Goal: Task Accomplishment & Management: Manage account settings

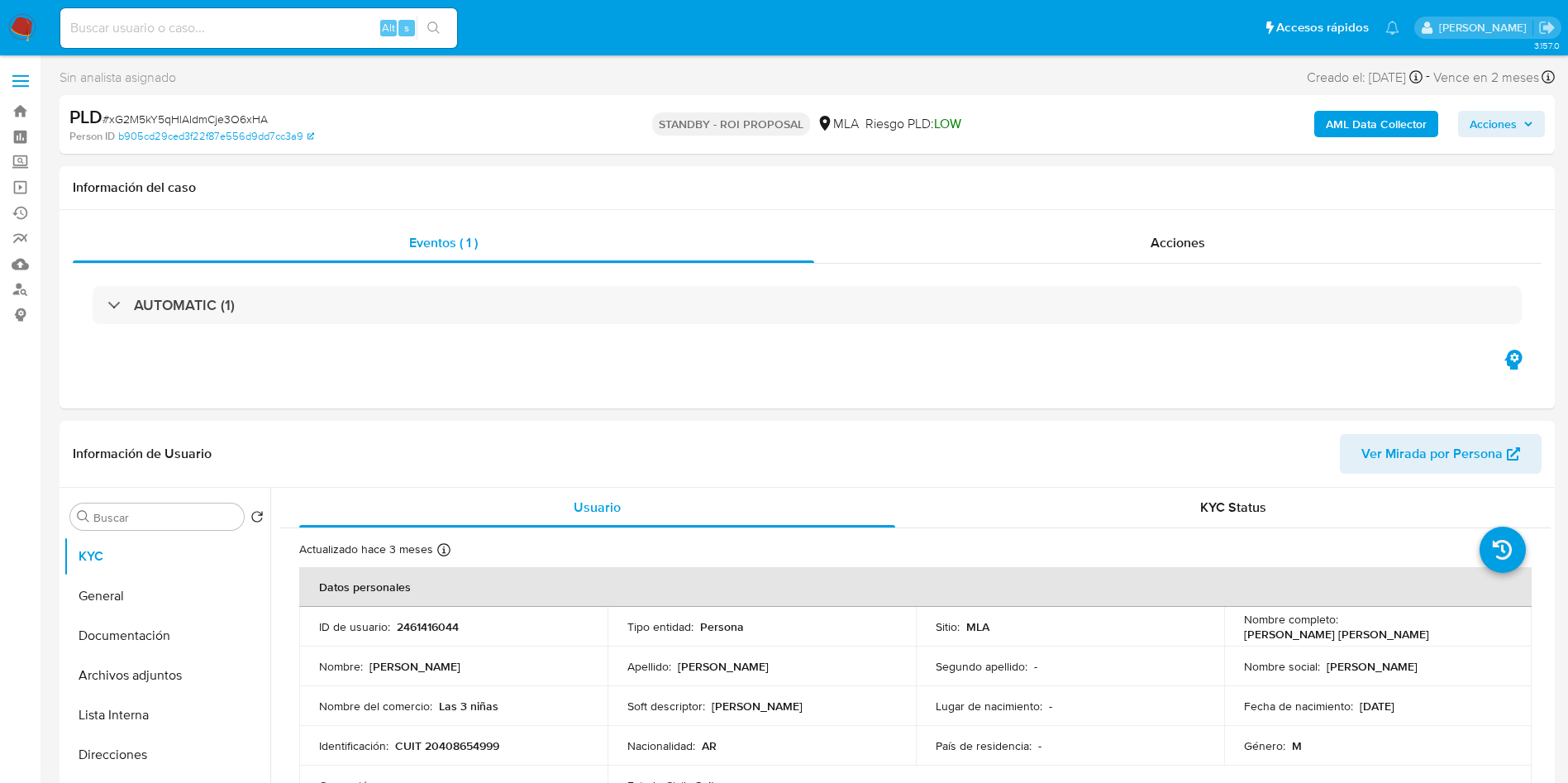
select select "10"
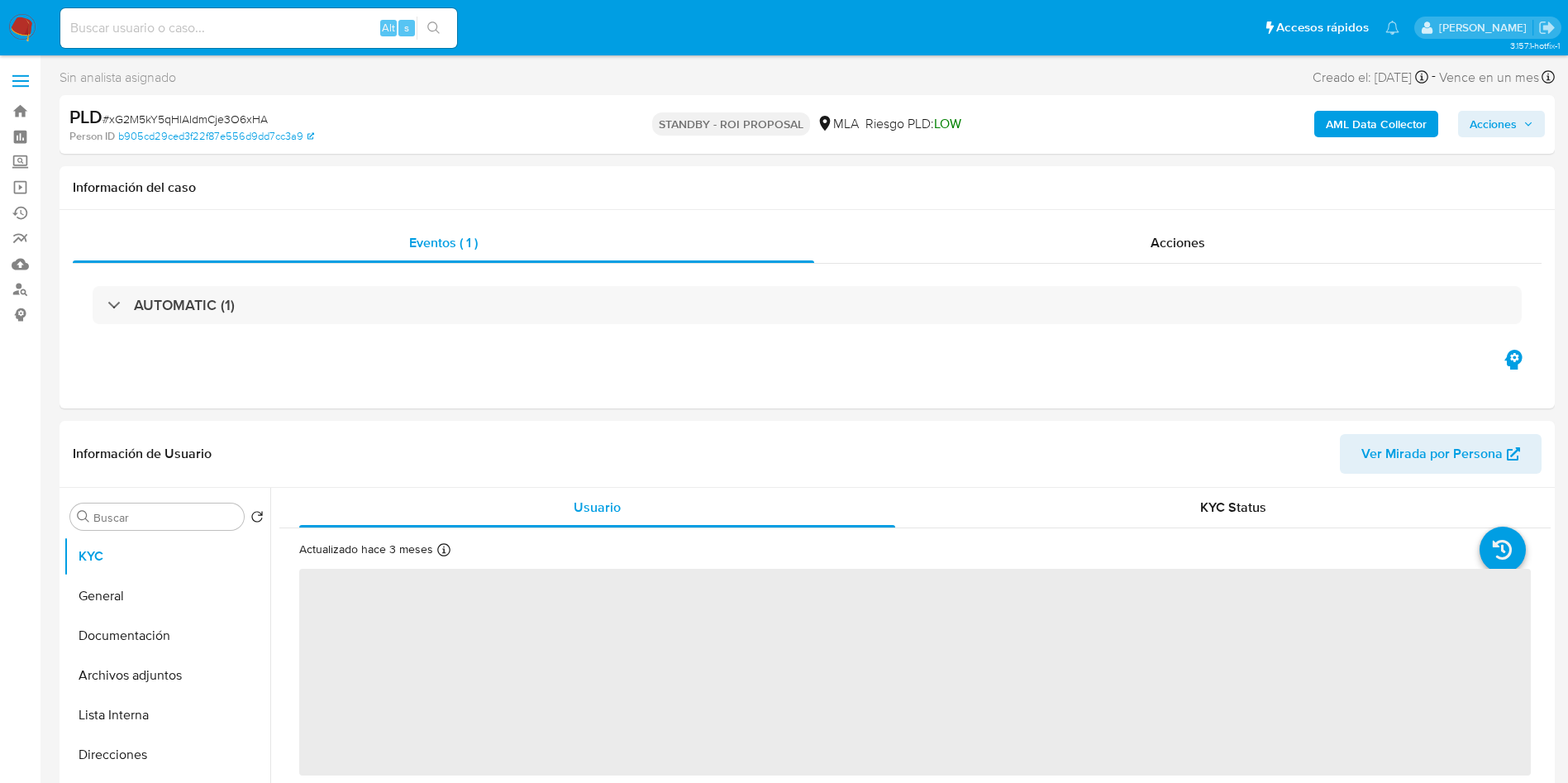
click at [309, 21] on input at bounding box center [259, 28] width 397 height 22
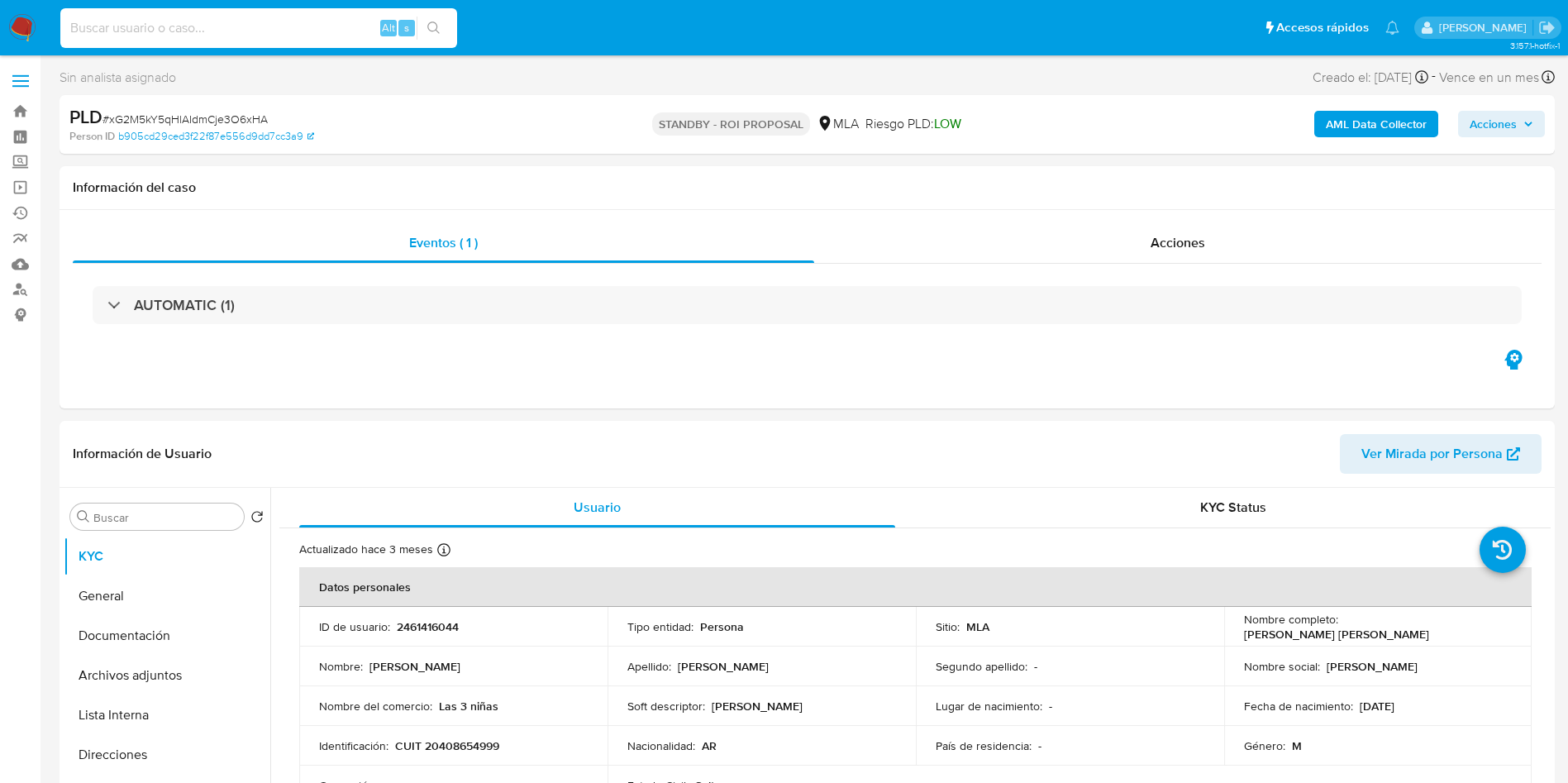
paste input "v4WvPcpvnQ1jpaHpeCTkI0xI"
type input "v4WvPcpvnQ1jpaHpeCTkI0xI"
click at [432, 35] on button "search-icon" at bounding box center [434, 28] width 34 height 23
select select "10"
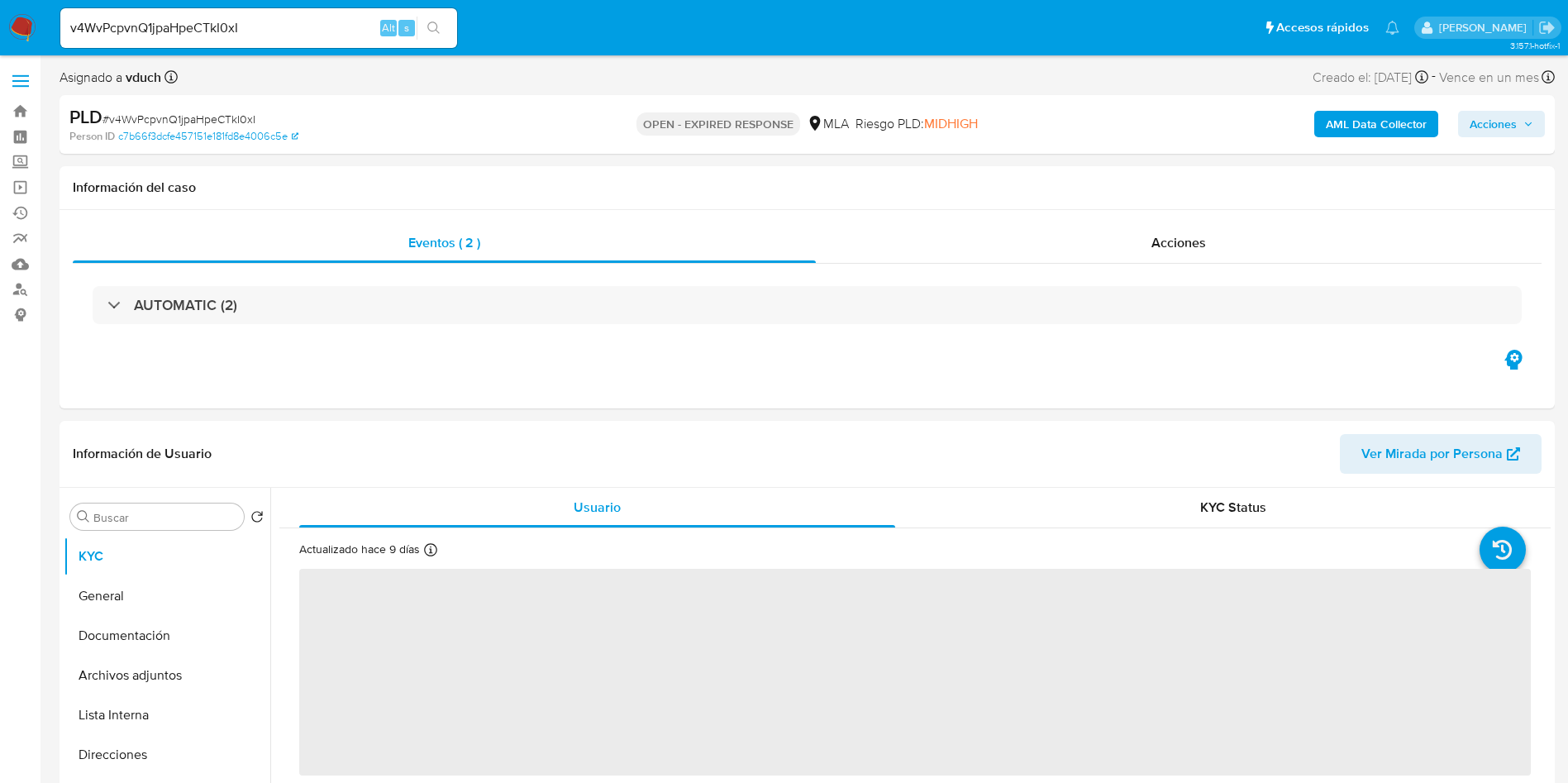
select select "10"
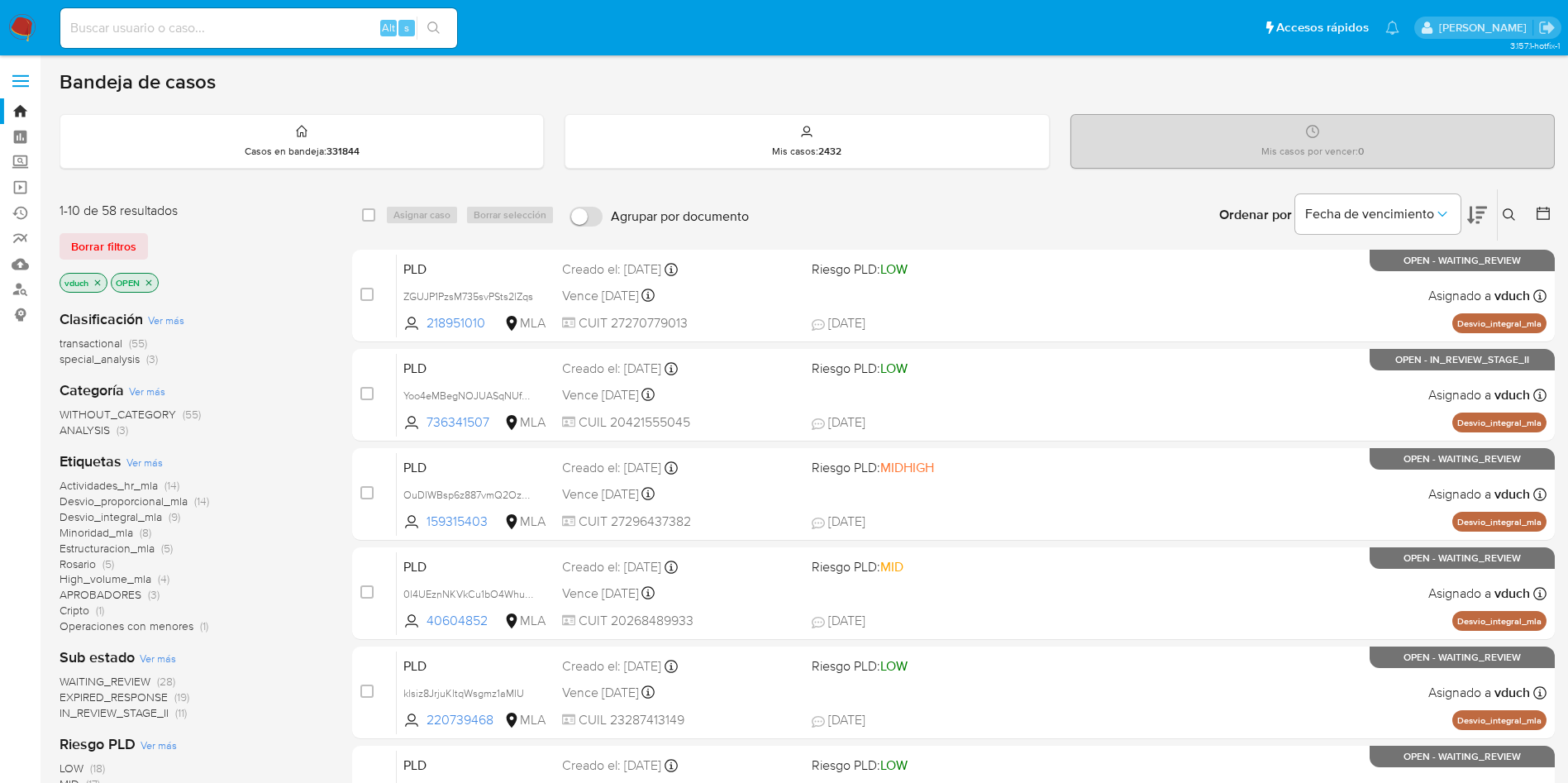
click at [1513, 218] on icon at bounding box center [1509, 214] width 12 height 12
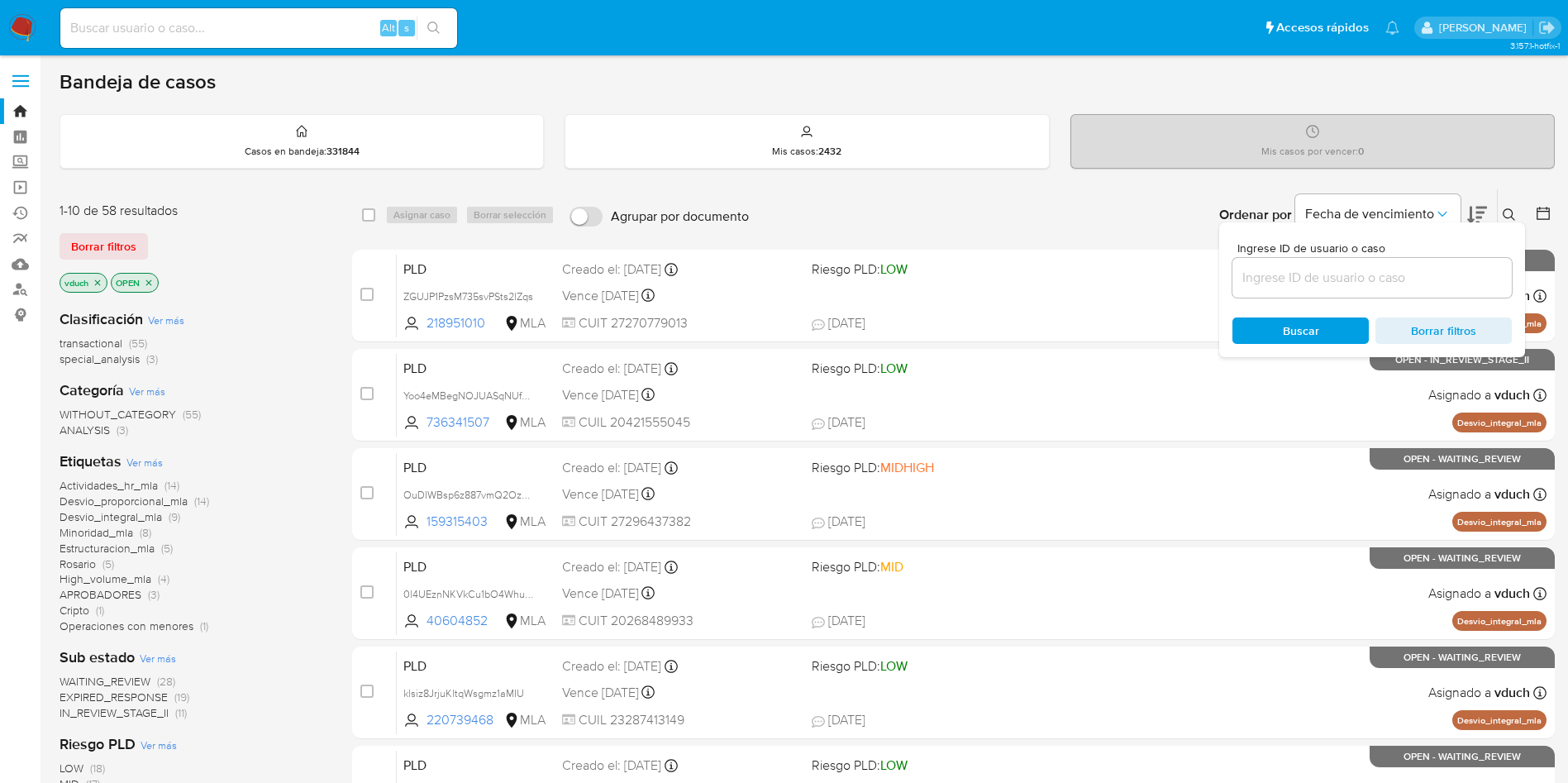
click at [1412, 274] on input at bounding box center [1372, 278] width 279 height 22
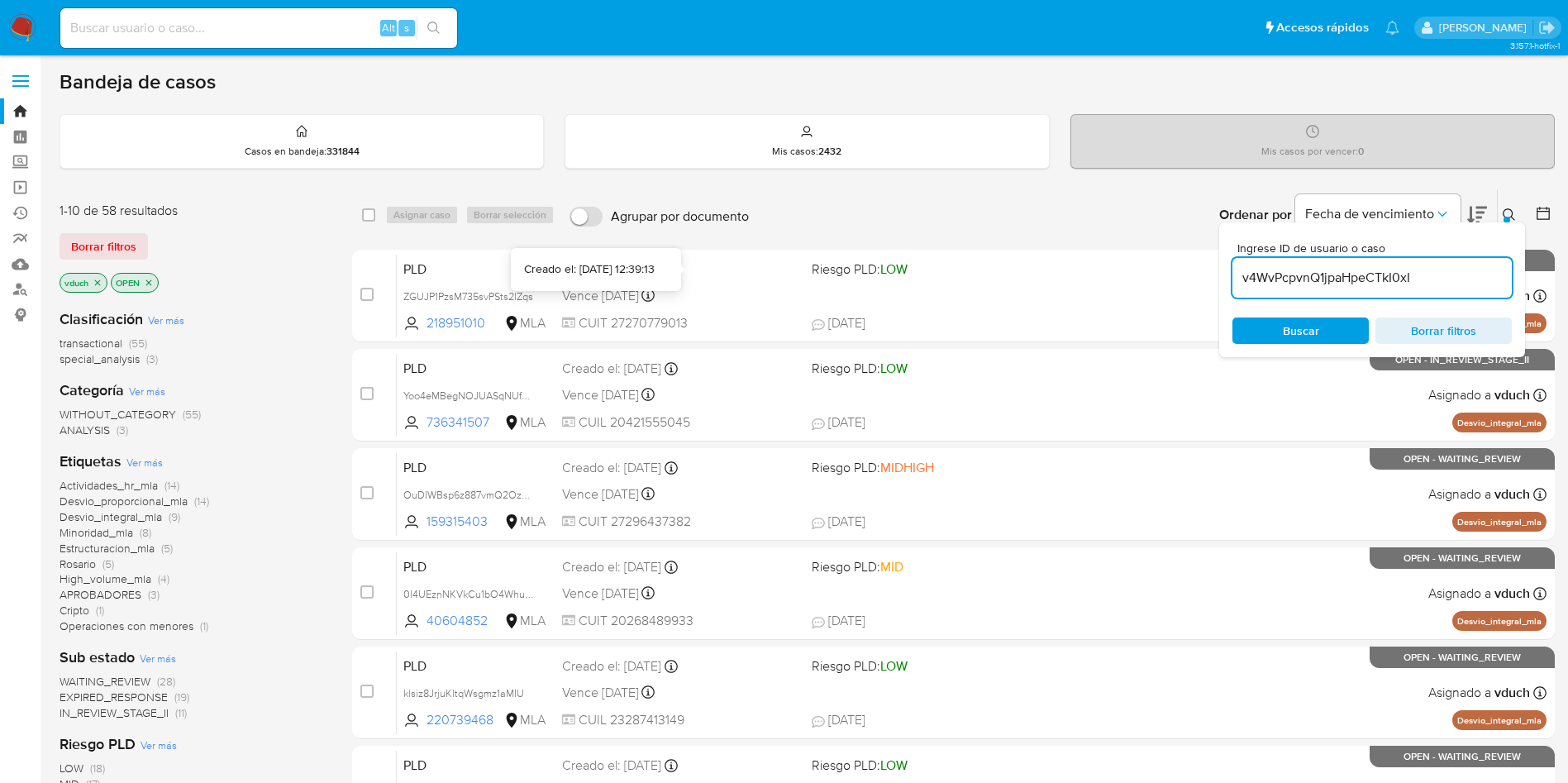
type input "v4WvPcpvnQ1jpaHpeCTkI0xI"
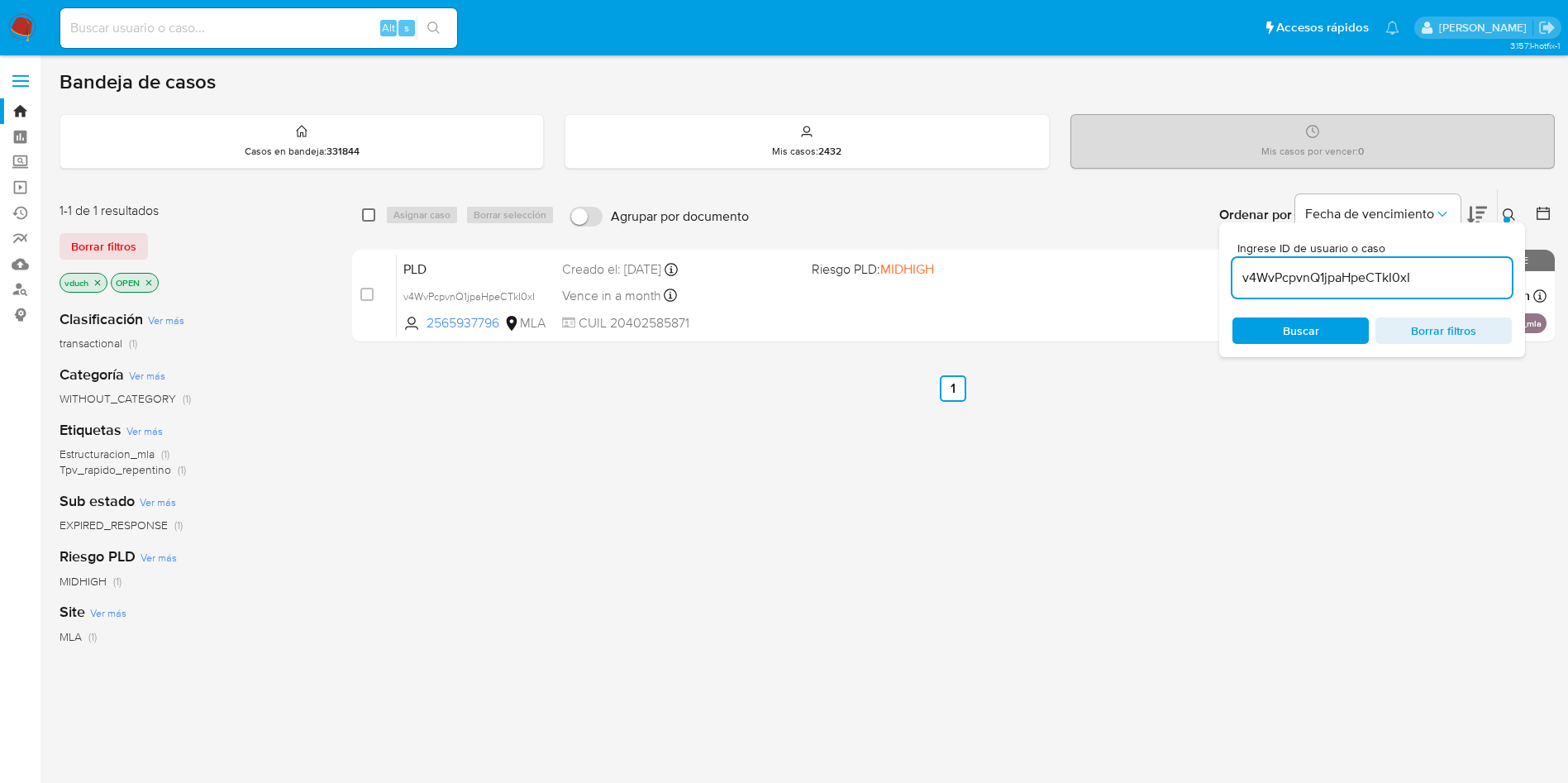
click at [372, 216] on input "checkbox" at bounding box center [368, 214] width 13 height 13
checkbox input "true"
click at [405, 209] on span "Asignar caso" at bounding box center [422, 214] width 57 height 17
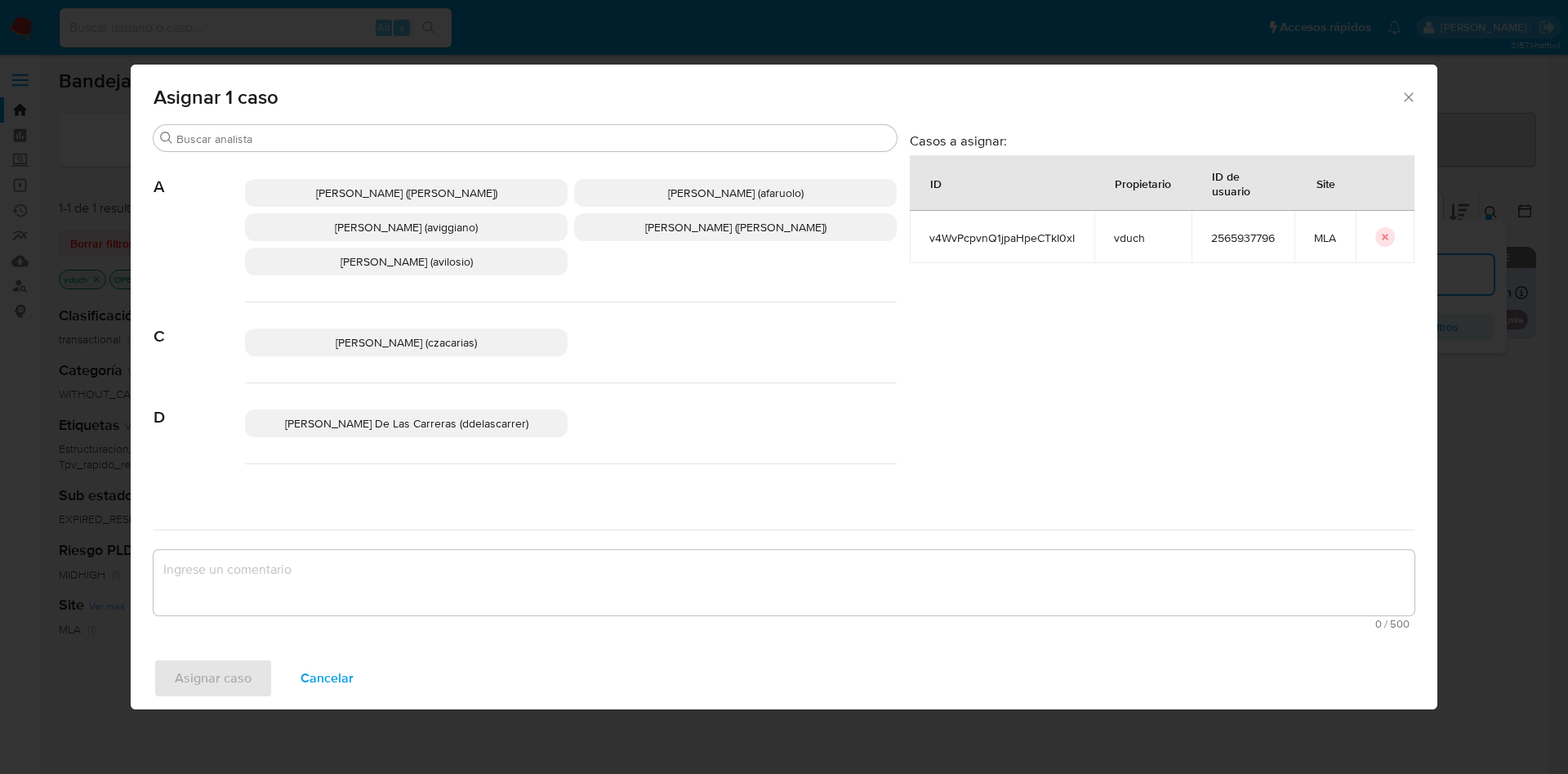
scroll to position [1495, 0]
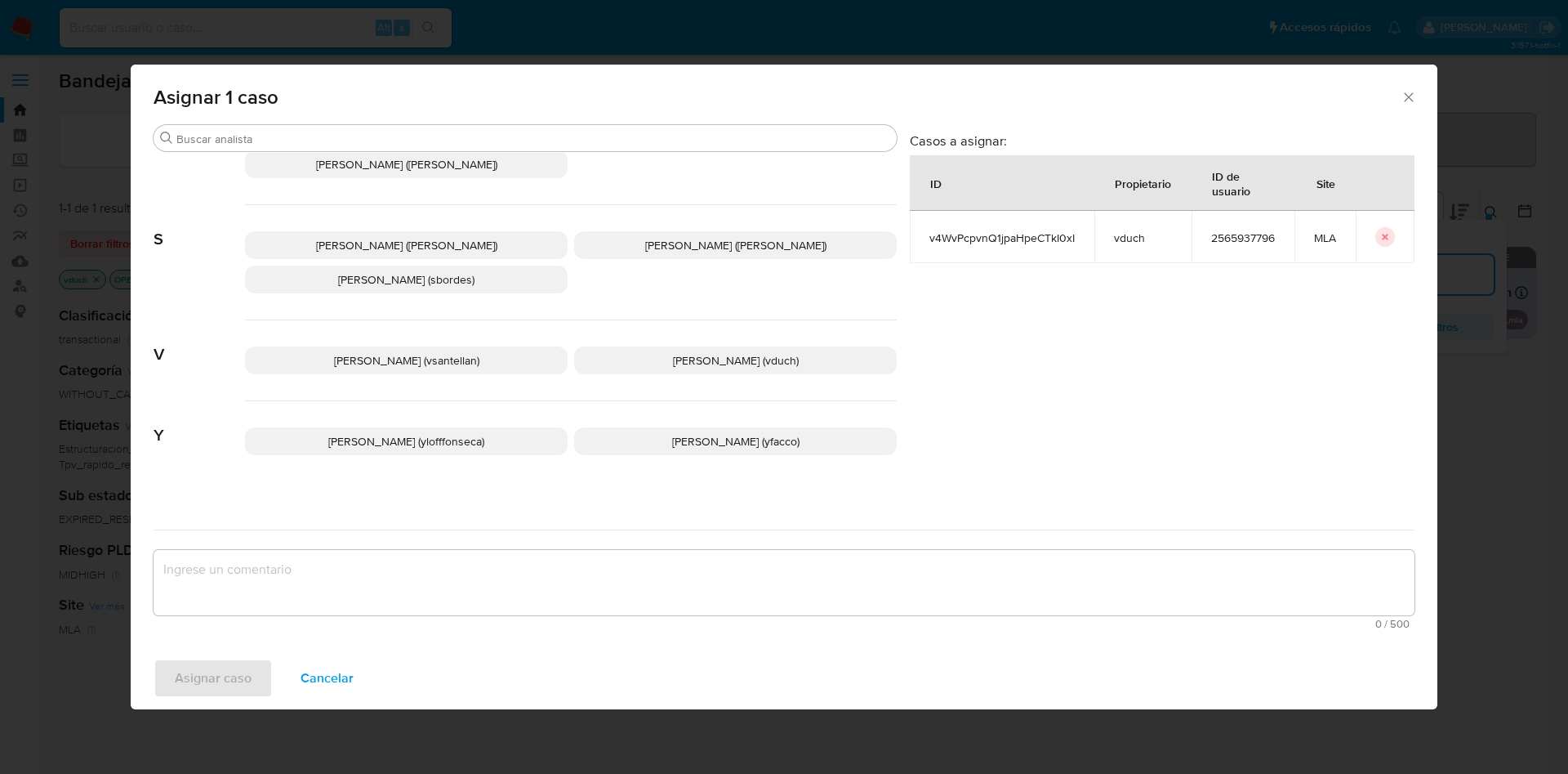
click at [771, 346] on p "Valeria Duch (vduch)" at bounding box center [735, 360] width 322 height 28
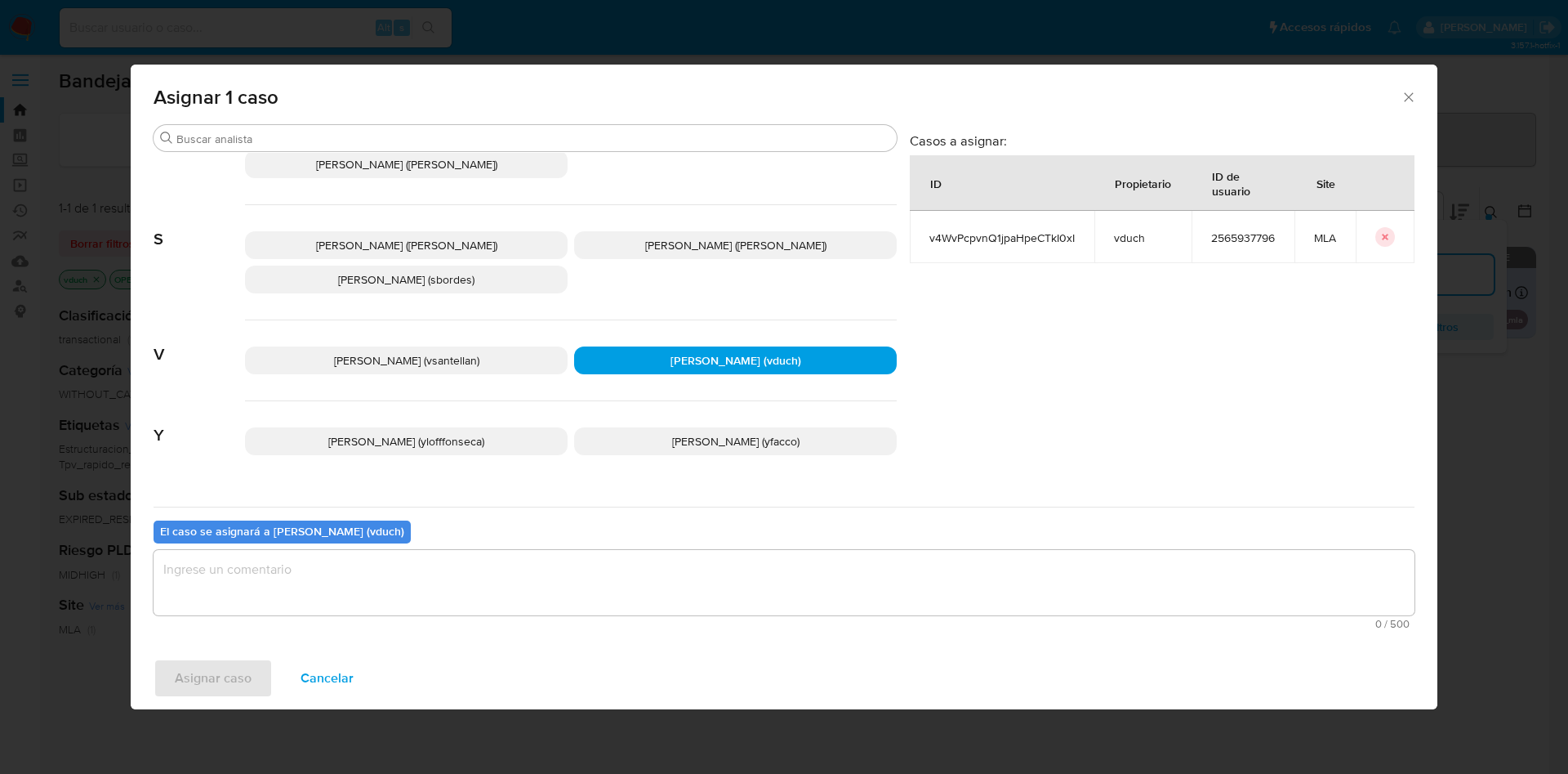
click at [747, 561] on textarea "assign-modal" at bounding box center [784, 583] width 1261 height 65
click at [247, 680] on span "Asignar caso" at bounding box center [213, 678] width 77 height 35
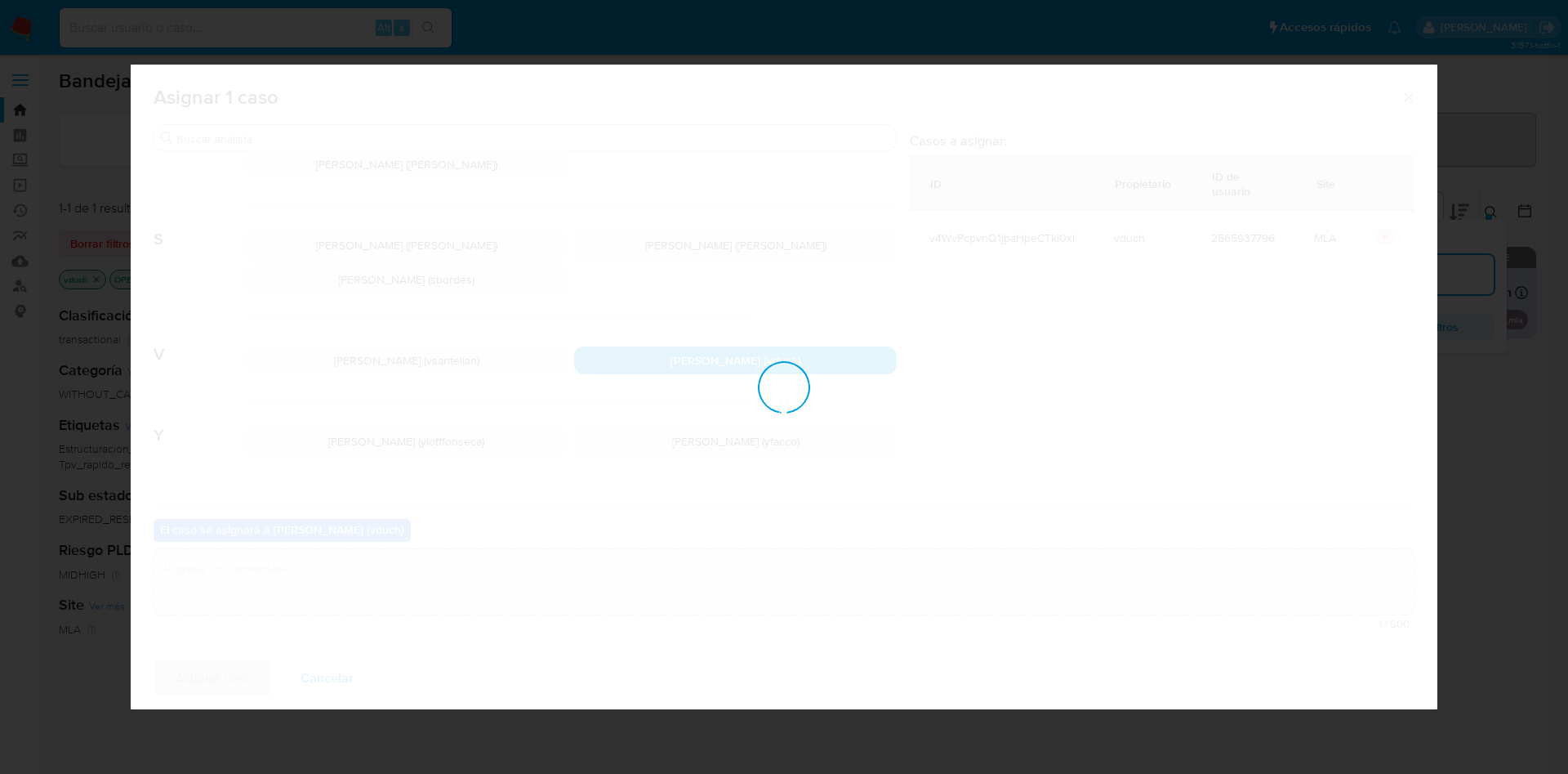
checkbox input "false"
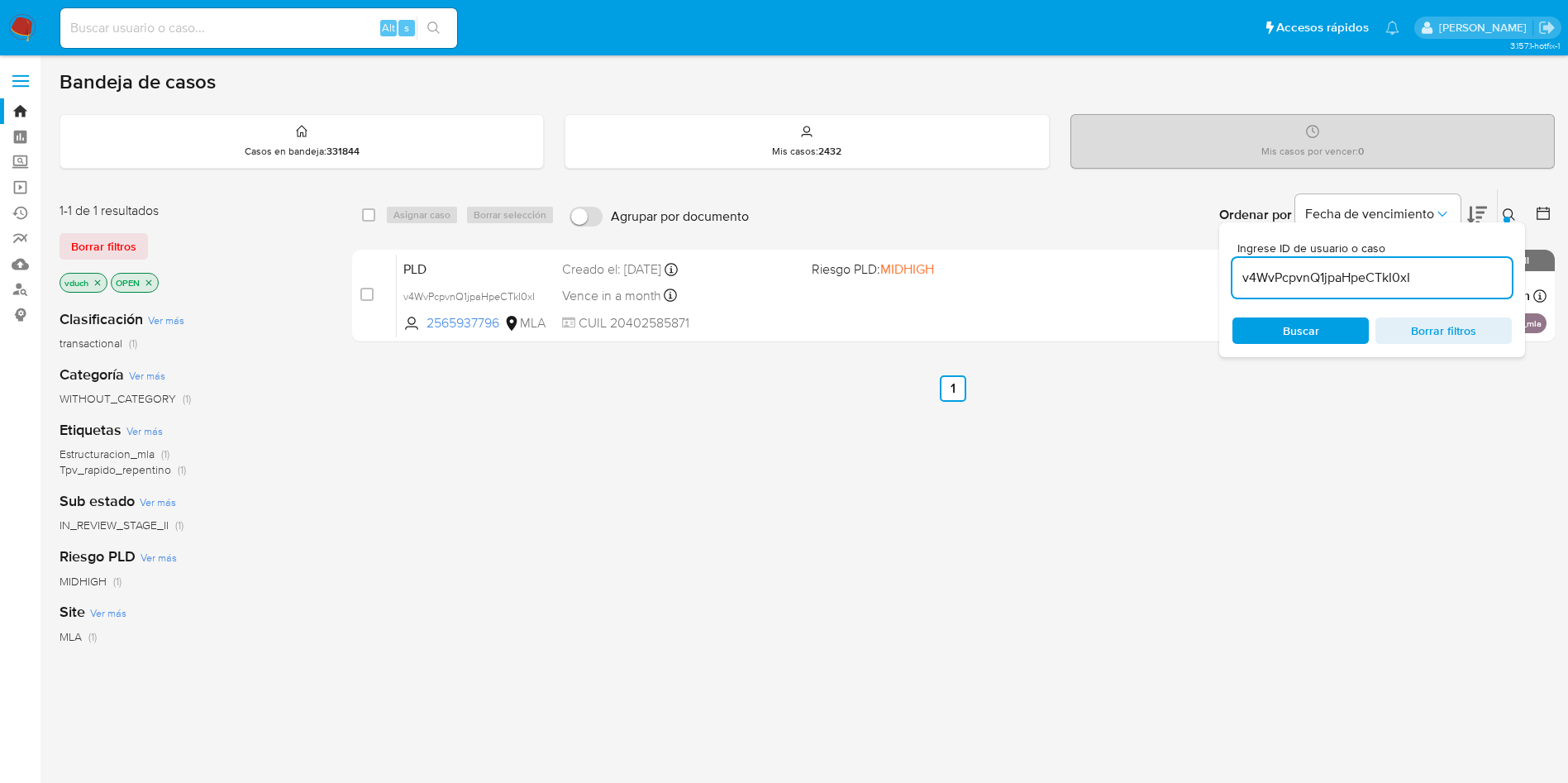
click at [1362, 271] on input "v4WvPcpvnQ1jpaHpeCTkI0xI" at bounding box center [1372, 278] width 279 height 22
drag, startPoint x: 1362, startPoint y: 271, endPoint x: 1355, endPoint y: 277, distance: 9.2
click at [1361, 269] on input "v4WvPcpvnQ1jpaHpeCTkI0xI" at bounding box center [1372, 278] width 279 height 22
paste input "wQwNQ4eovuDZhtEeq9COyy3t"
type input "wQwNQ4eovuDZhtEeq9COyy3t"
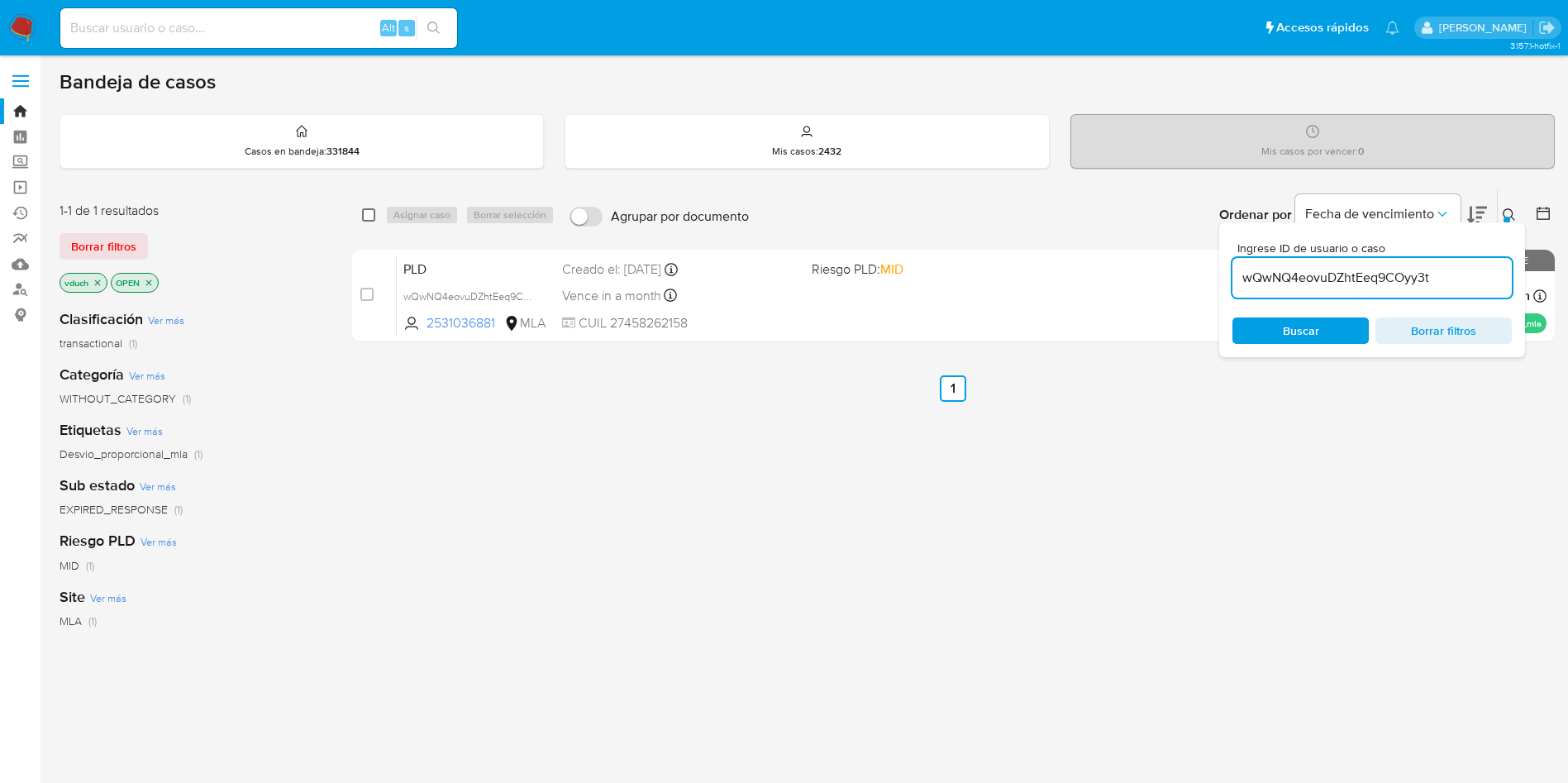
click at [374, 212] on input "checkbox" at bounding box center [368, 214] width 13 height 13
checkbox input "true"
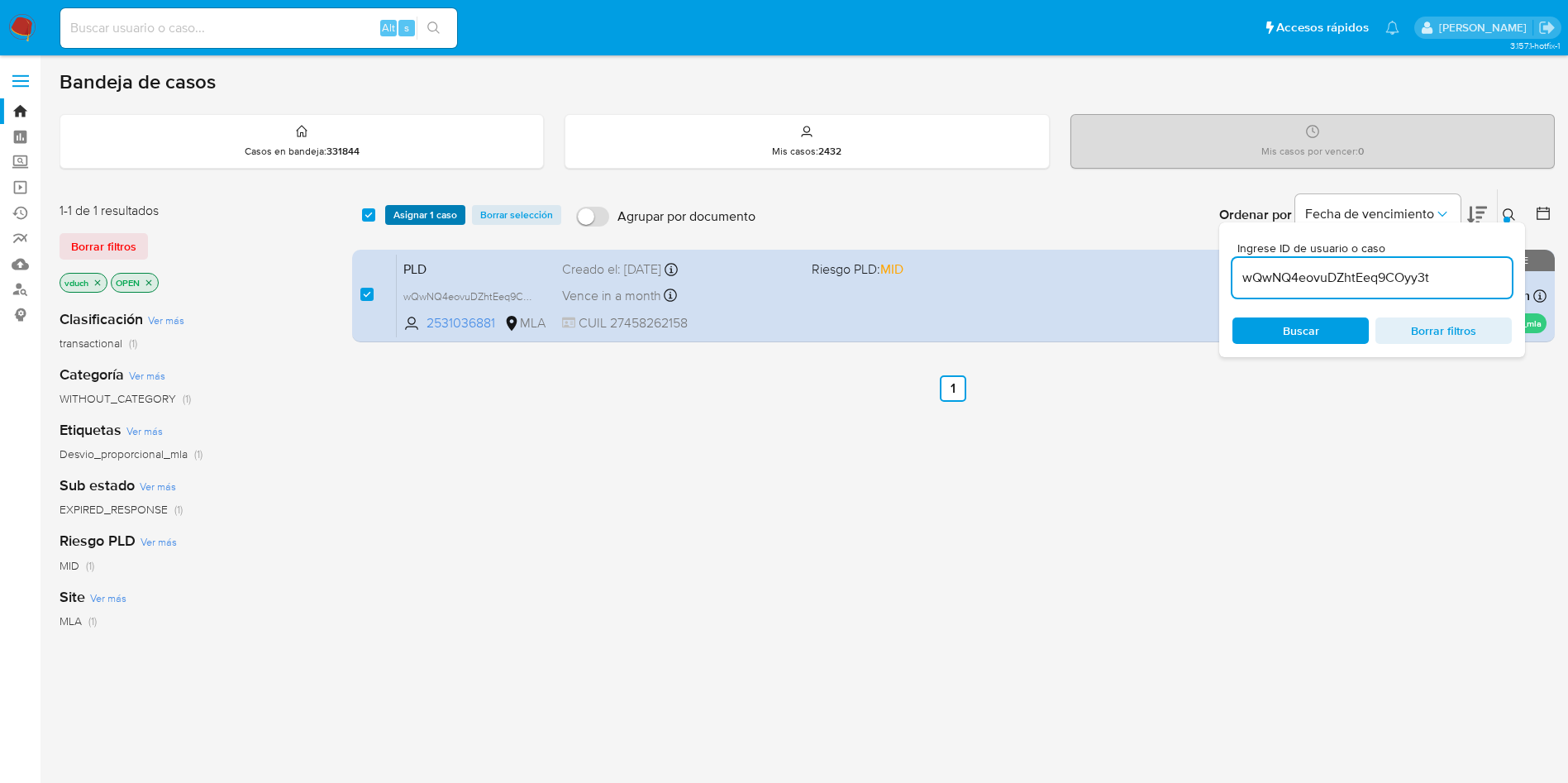
click at [419, 212] on span "Asignar 1 caso" at bounding box center [426, 214] width 64 height 17
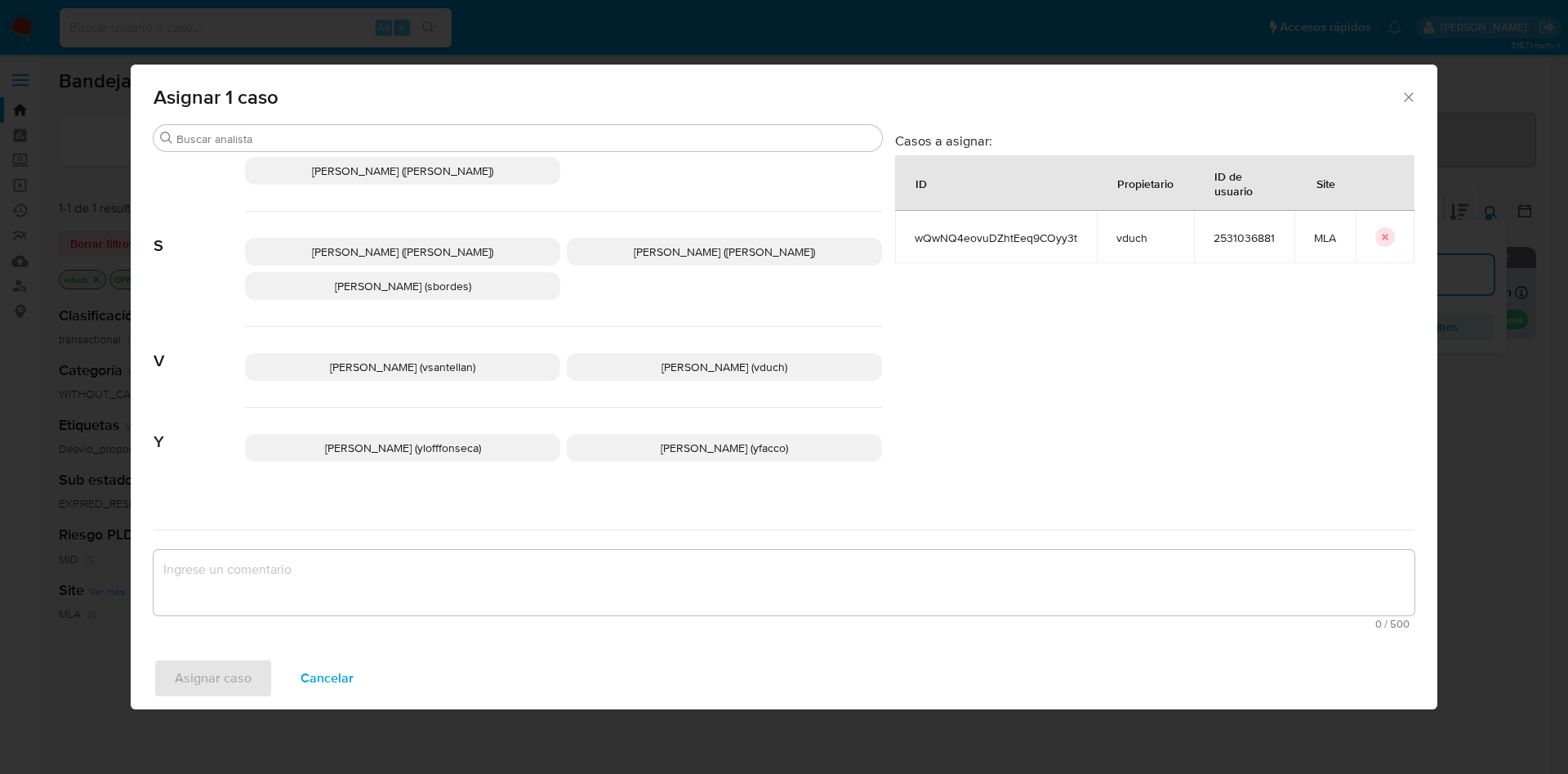
scroll to position [1495, 0]
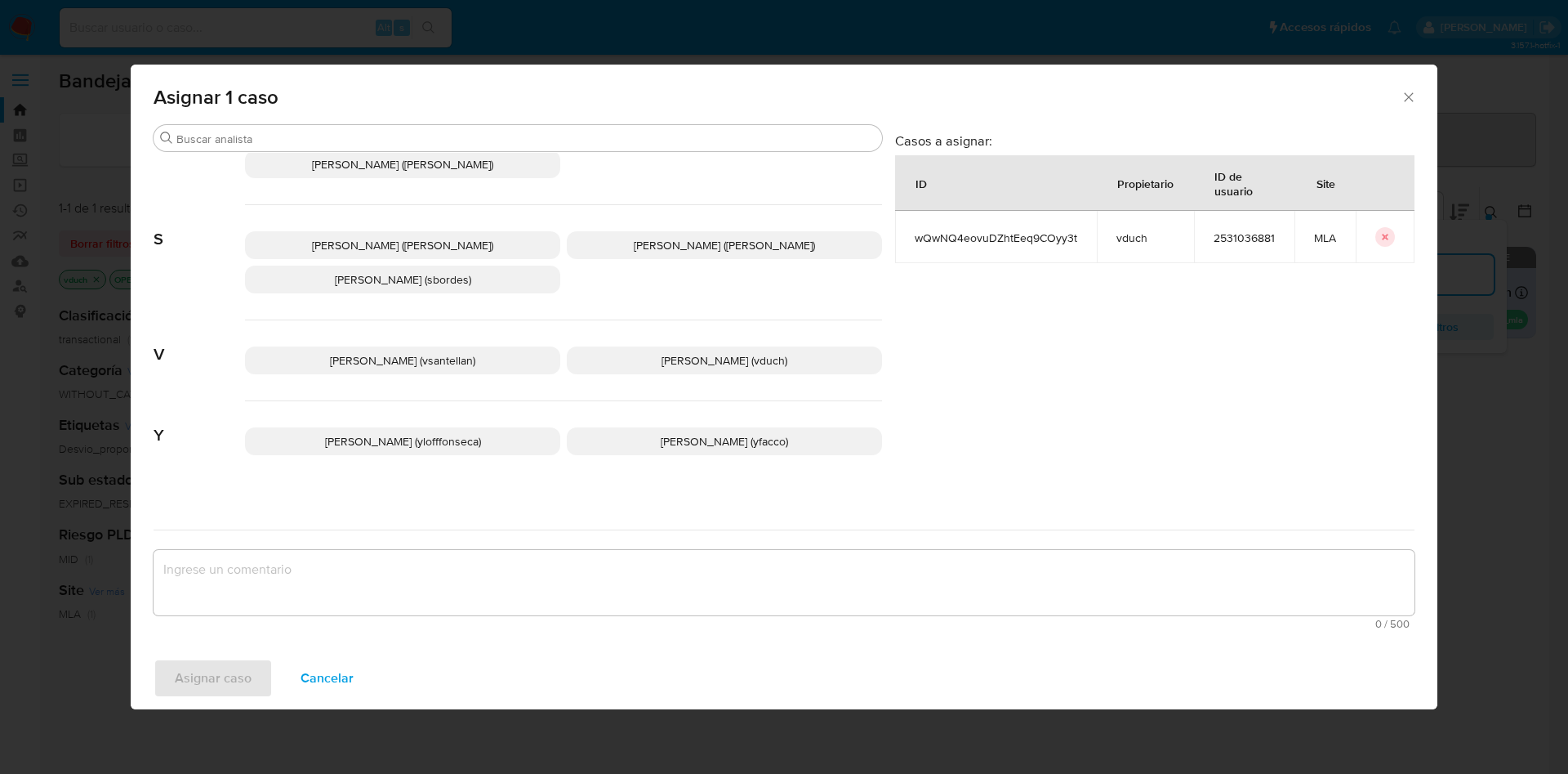
click at [705, 328] on div "Valentina Santellan Barbosa (vsantellan) Valeria Duch (vduch)" at bounding box center [564, 361] width 637 height 81
click at [707, 352] on span "Valeria Duch (vduch)" at bounding box center [724, 360] width 126 height 17
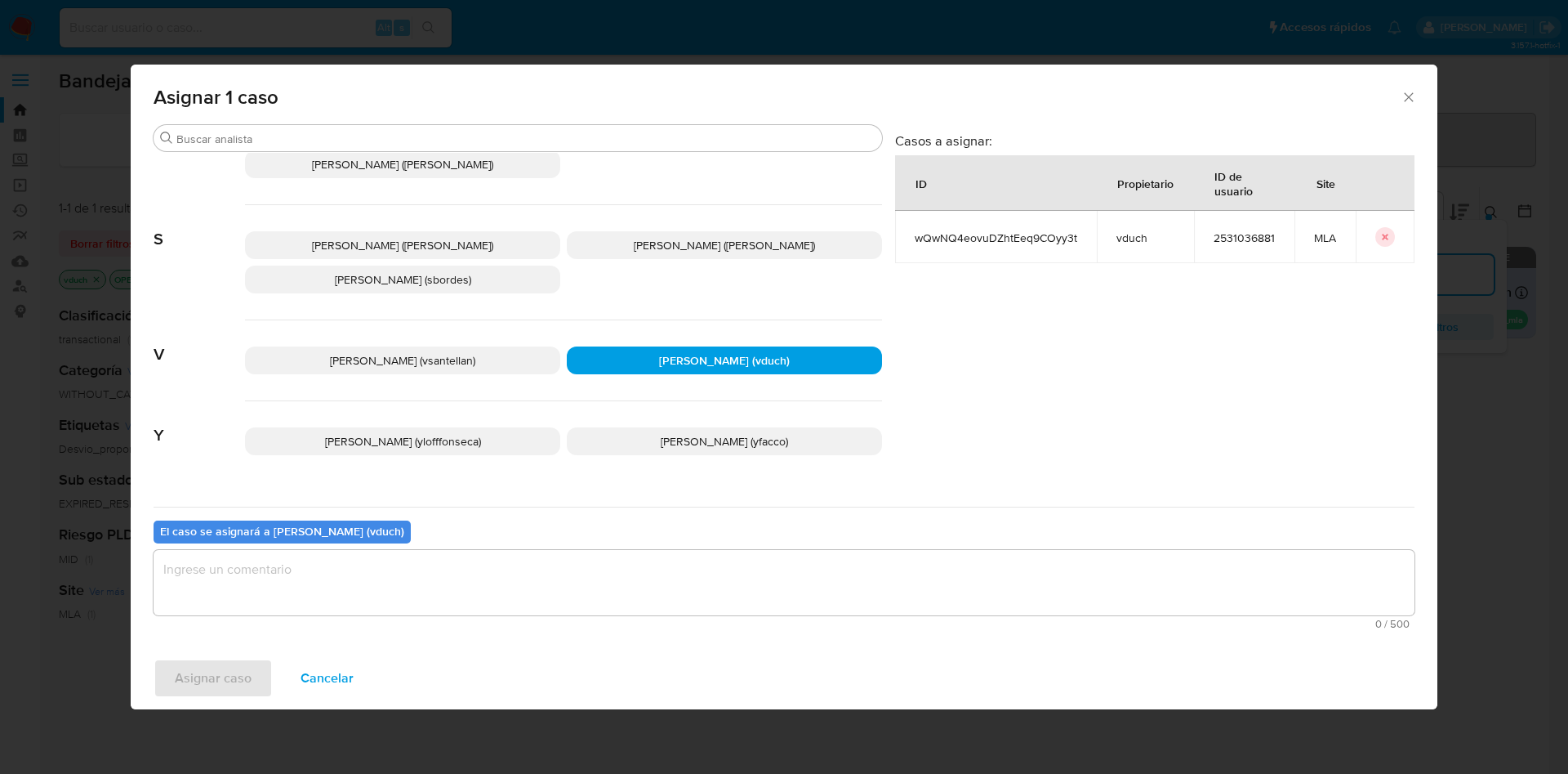
click at [727, 567] on textarea "assign-modal" at bounding box center [784, 583] width 1261 height 65
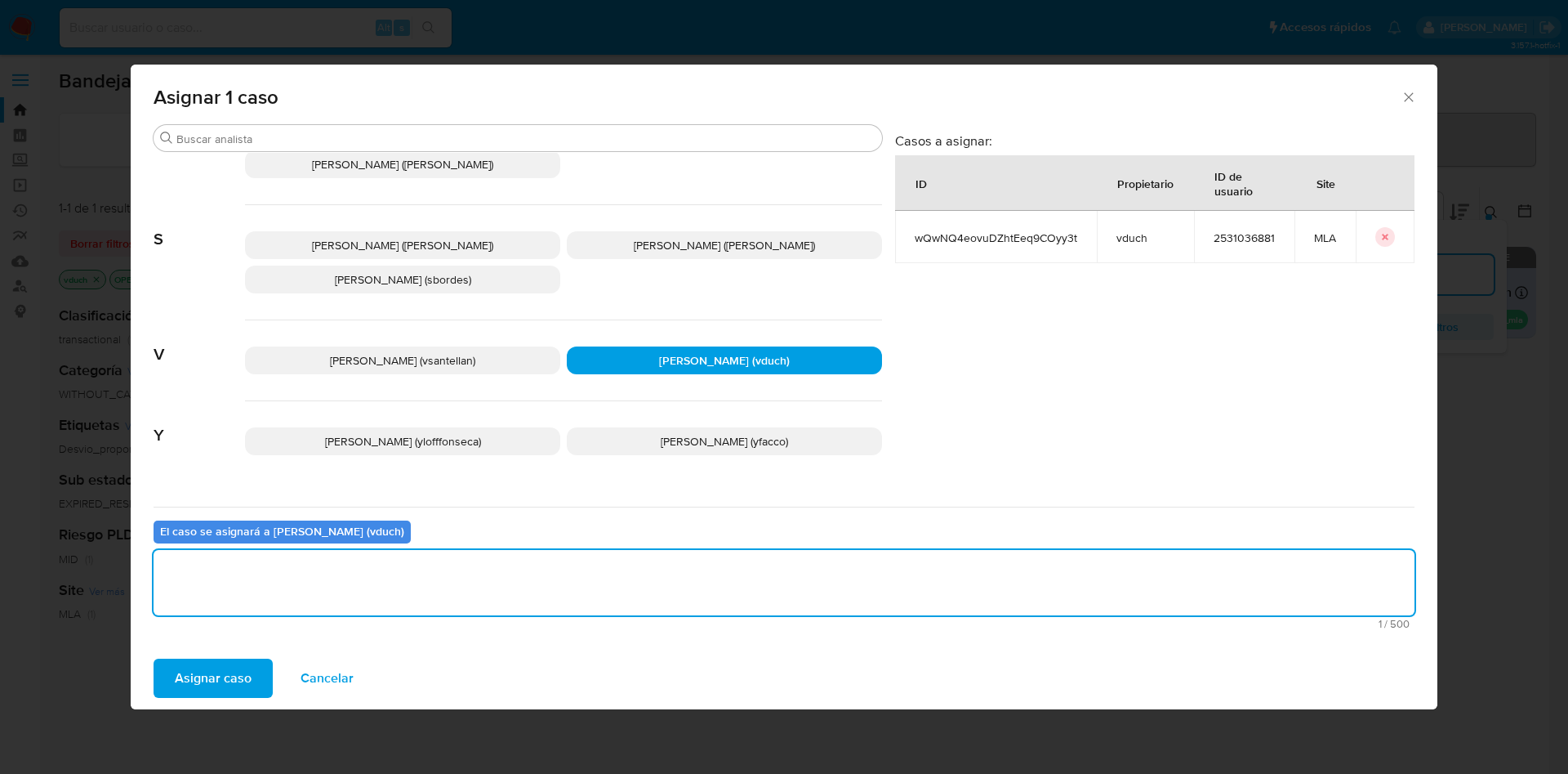
click at [242, 677] on span "Asignar caso" at bounding box center [213, 678] width 77 height 35
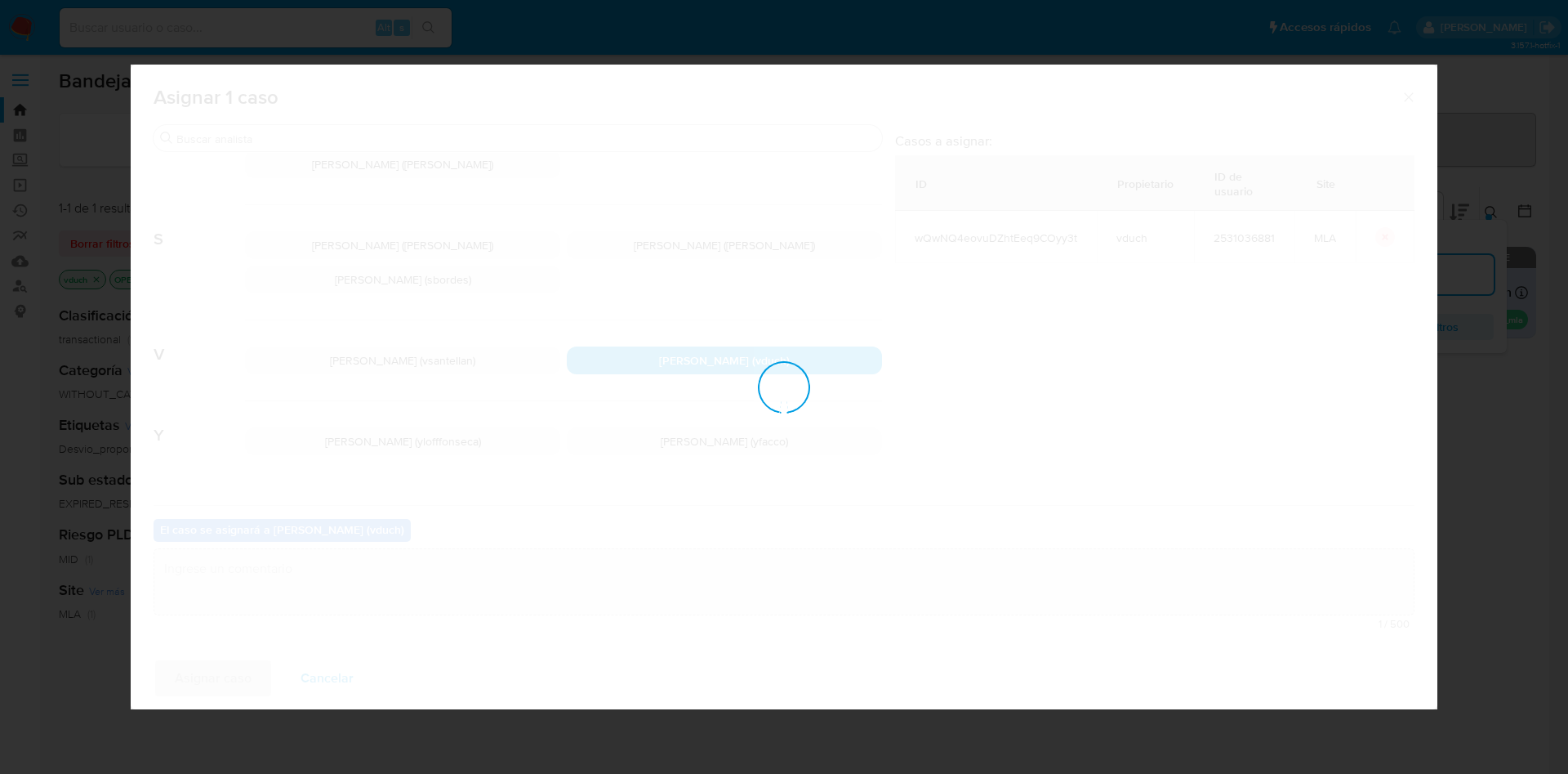
checkbox input "false"
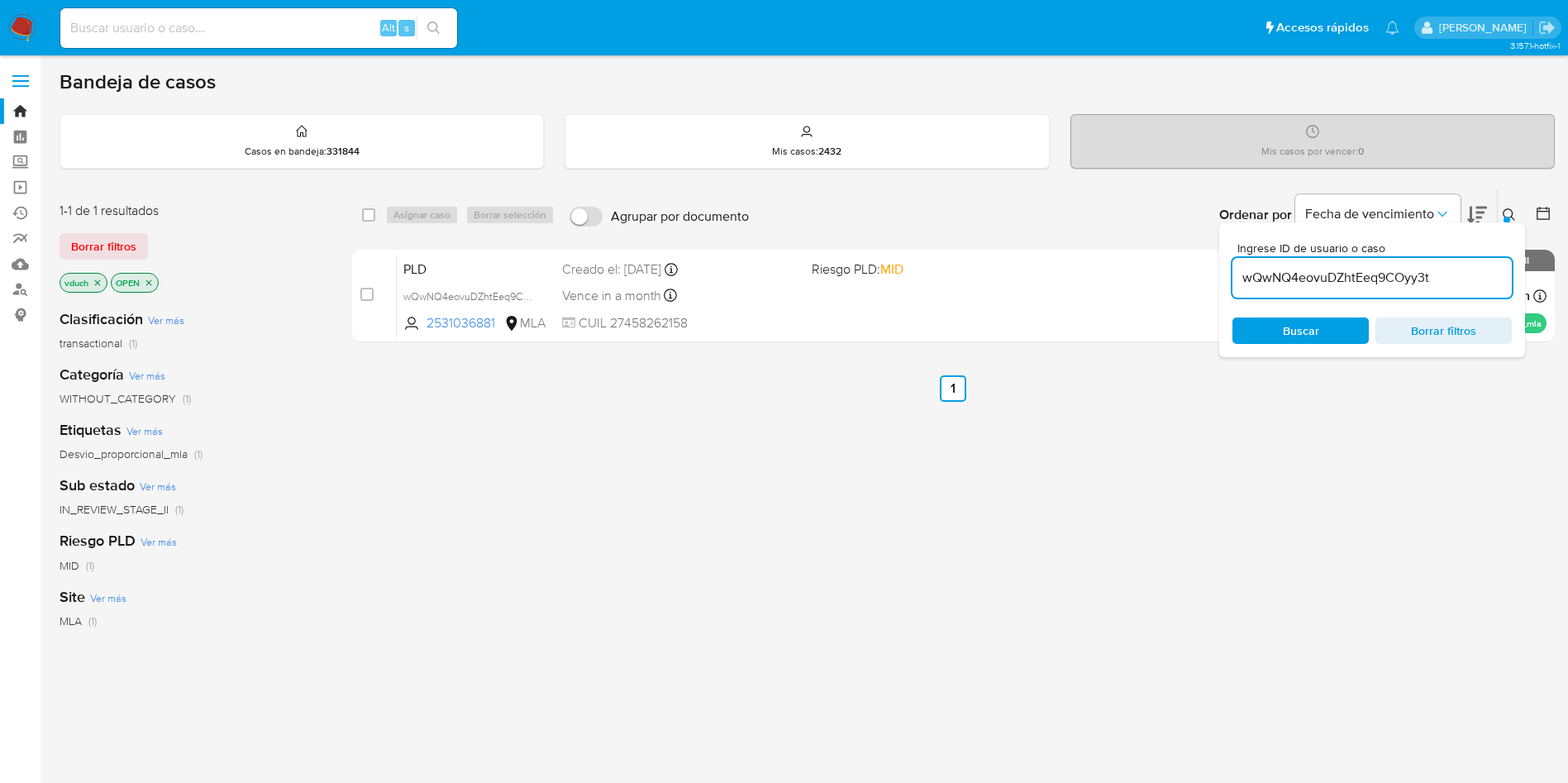
click at [1365, 270] on input "wQwNQ4eovuDZhtEeq9COyy3t" at bounding box center [1372, 278] width 279 height 22
paste input "a0cnePELgHqf5TNJp18zIikK"
type input "a0cnePELgHqf5TNJp18zIikK"
click at [373, 219] on input "checkbox" at bounding box center [368, 214] width 13 height 13
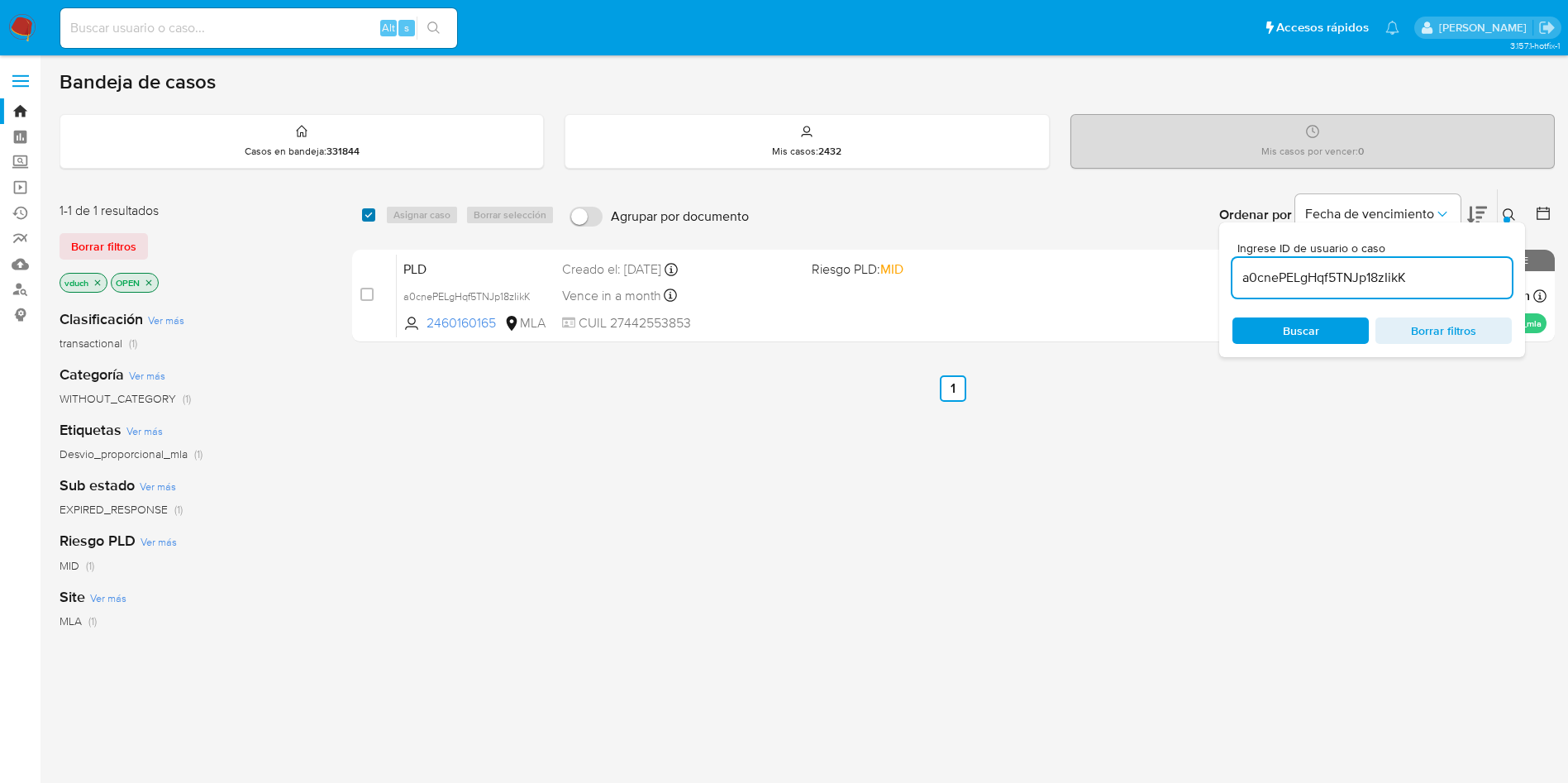
checkbox input "true"
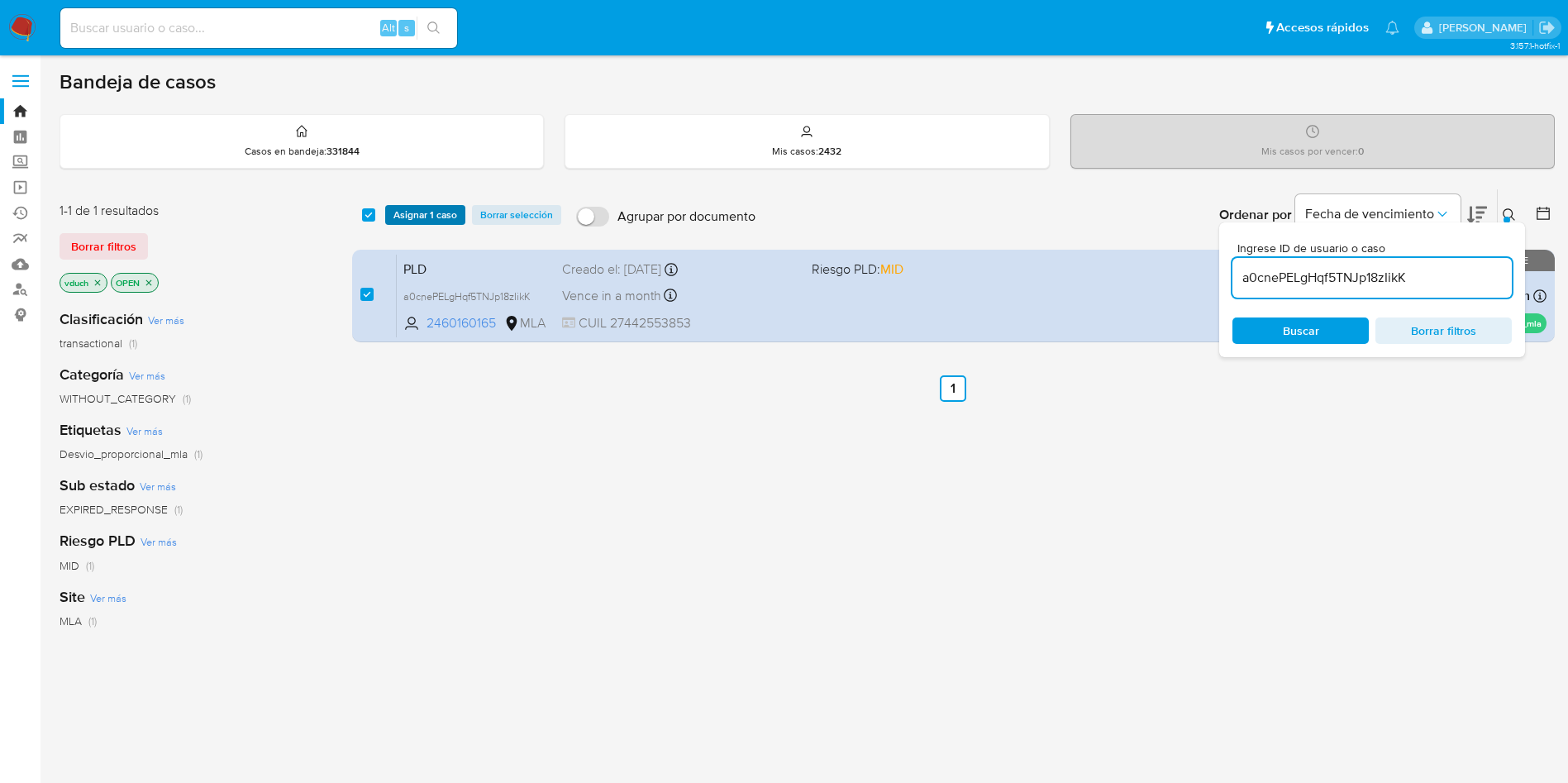
click at [402, 214] on span "Asignar 1 caso" at bounding box center [426, 214] width 64 height 17
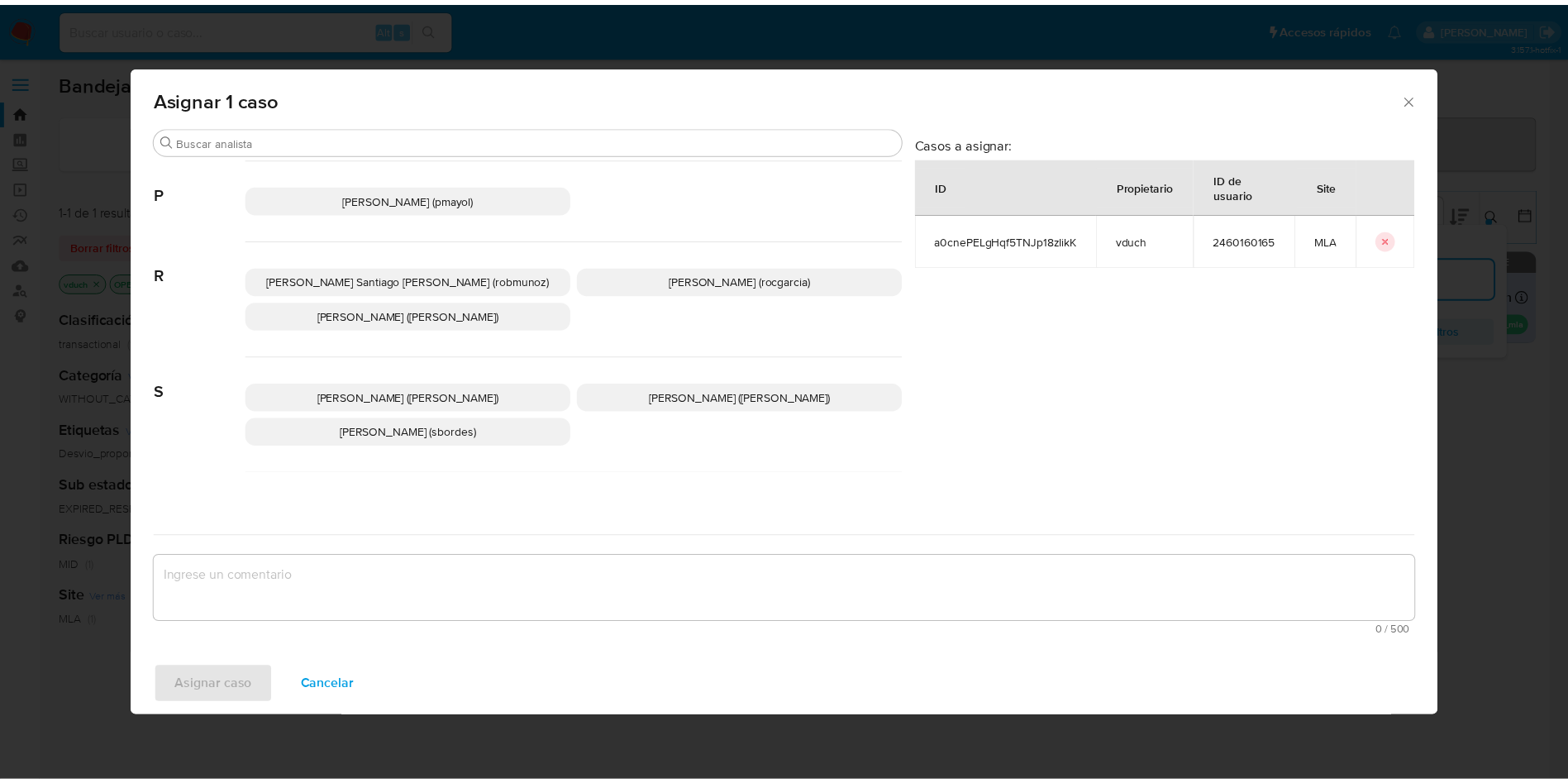
scroll to position [1512, 0]
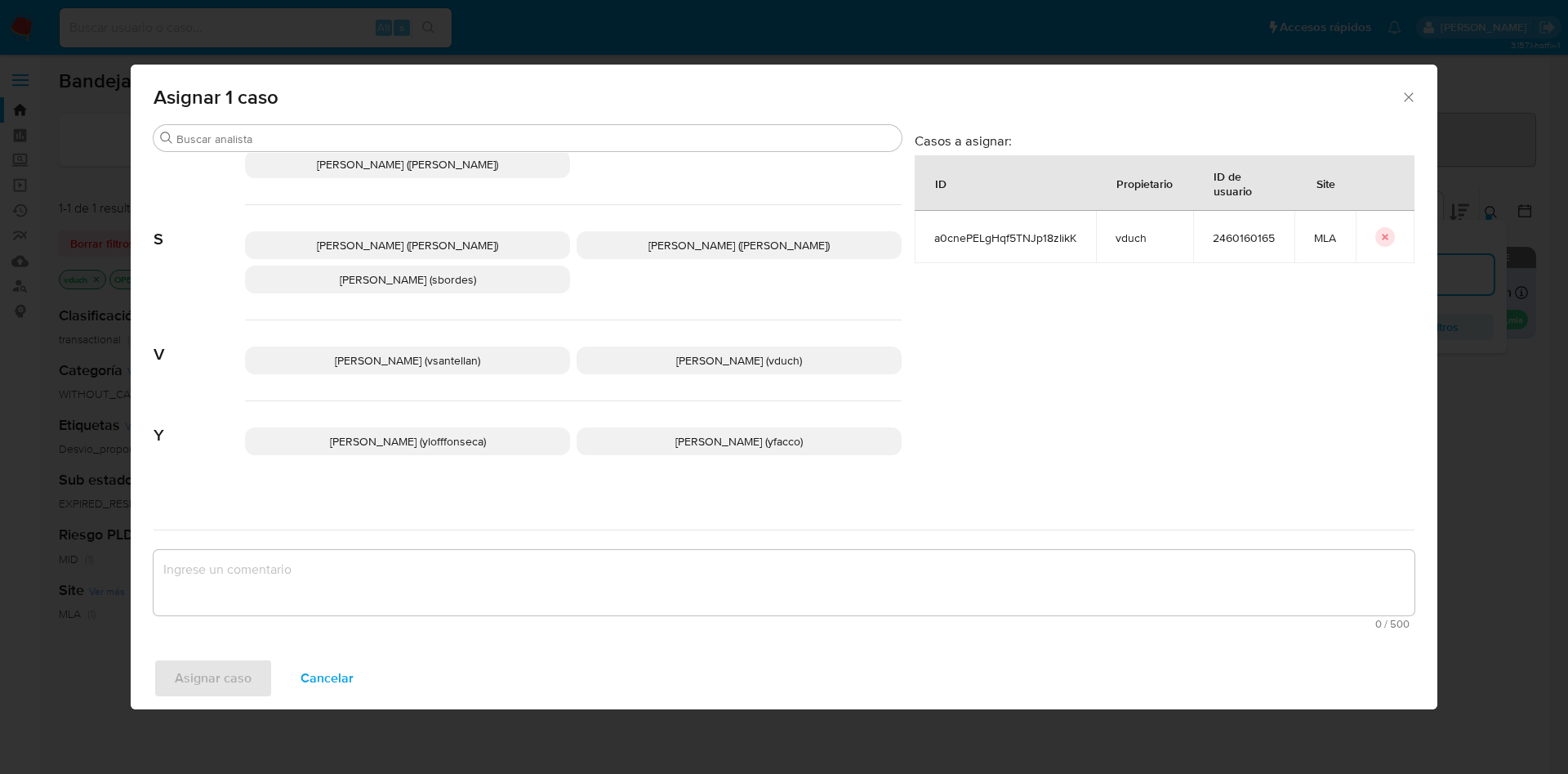
click at [716, 352] on span "Valeria Duch (vduch)" at bounding box center [739, 360] width 126 height 17
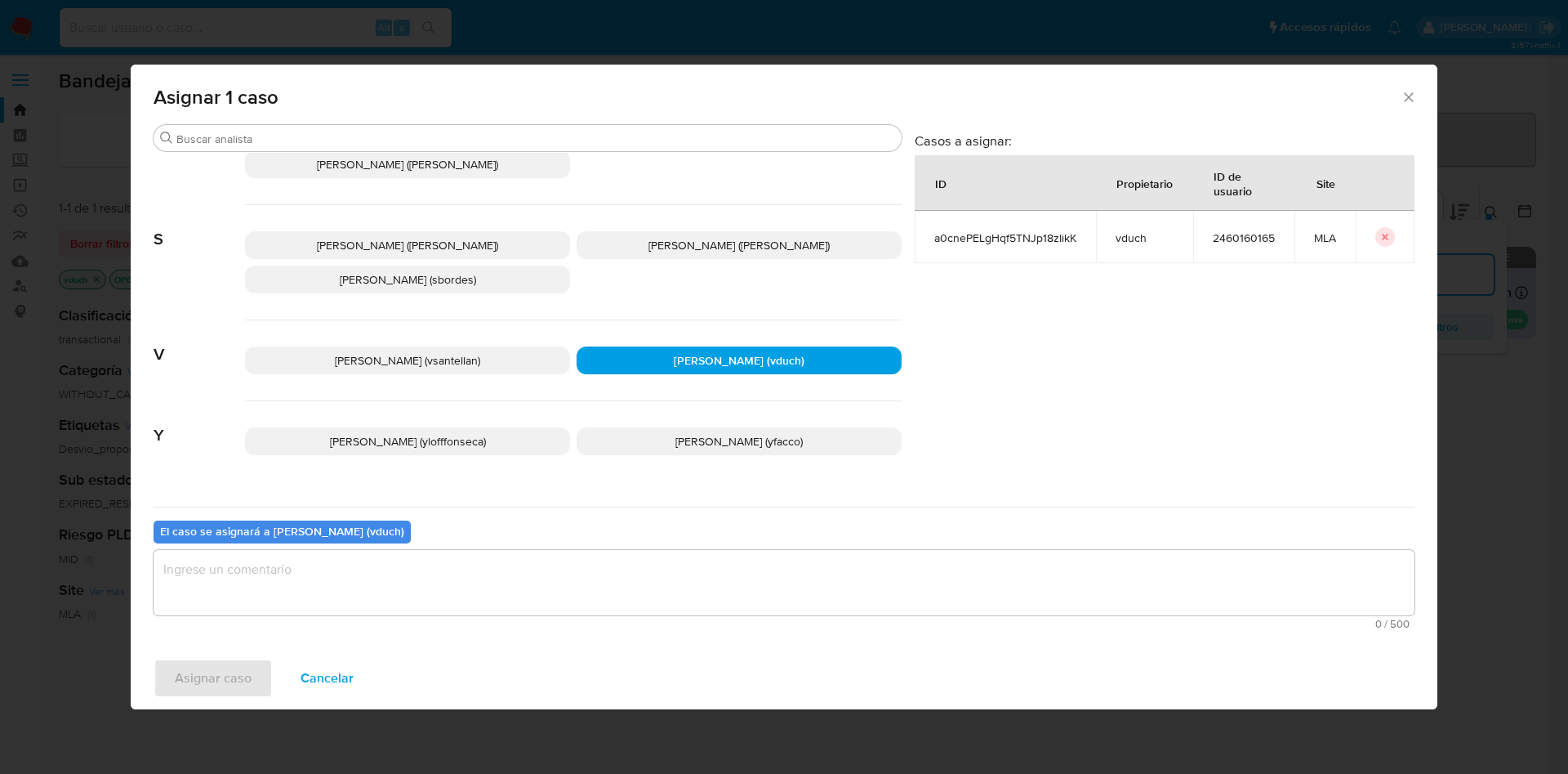
click at [752, 566] on textarea "assign-modal" at bounding box center [784, 583] width 1261 height 65
click at [241, 677] on span "Asignar caso" at bounding box center [213, 678] width 77 height 35
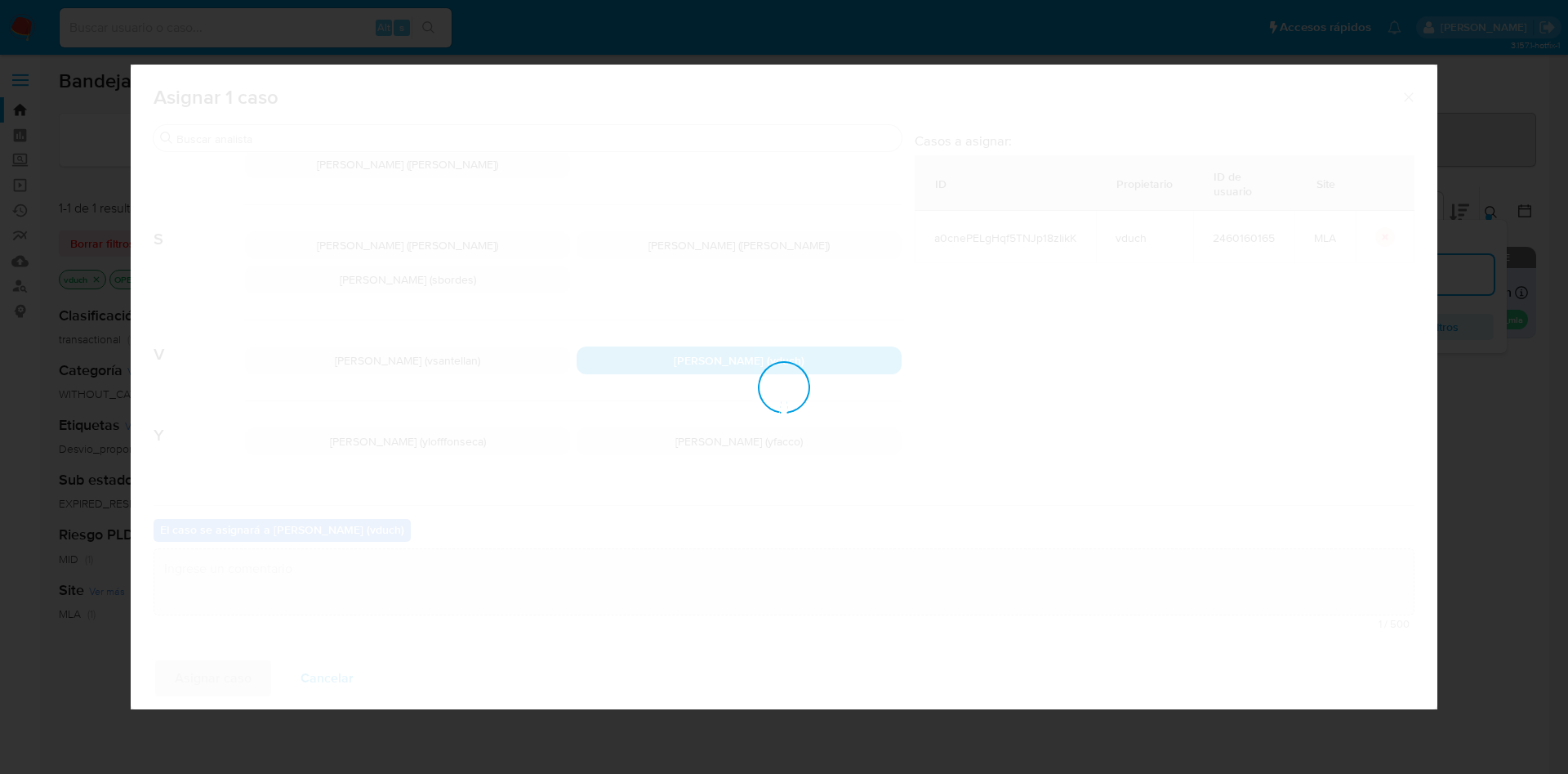
checkbox input "false"
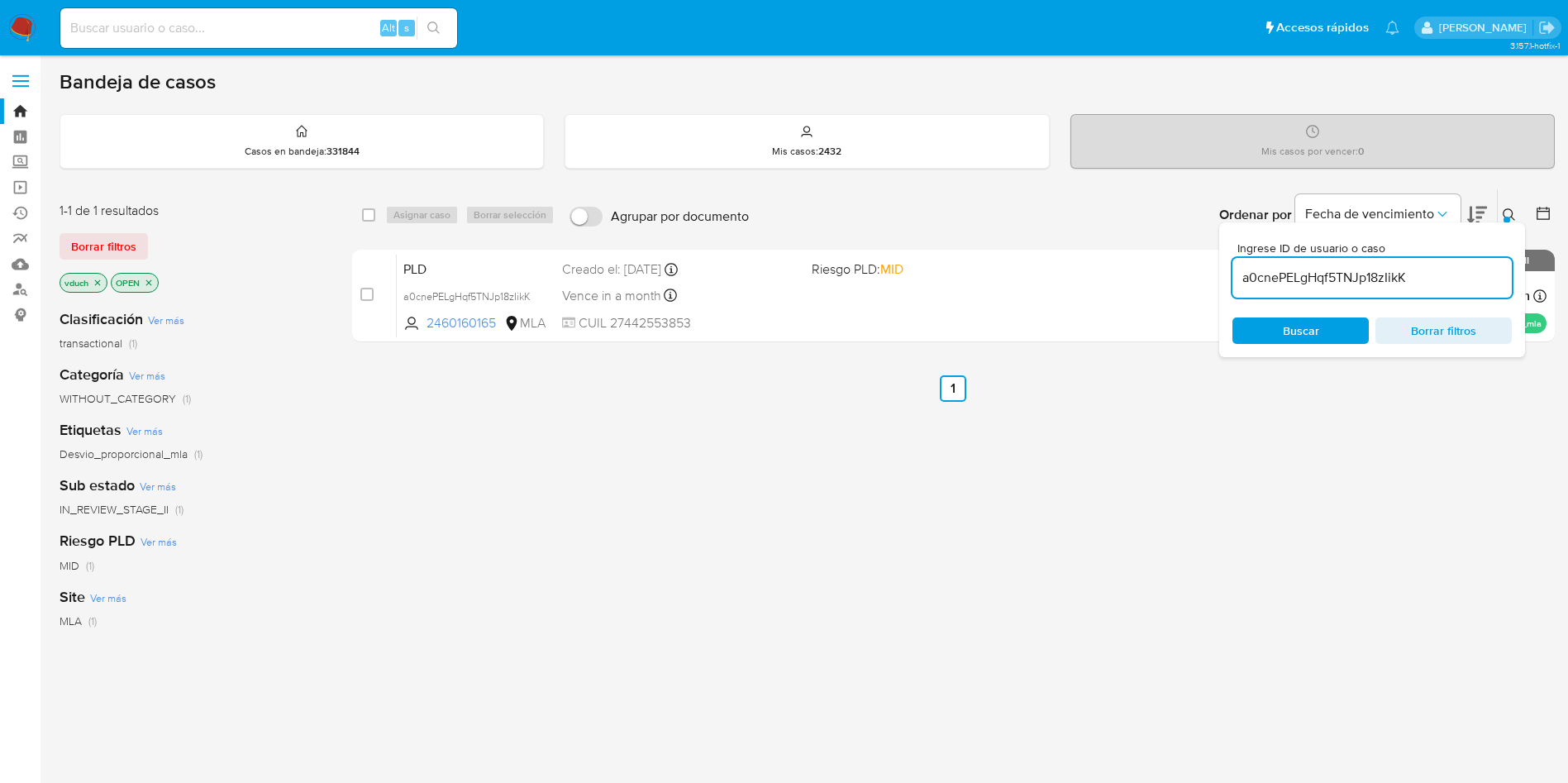
drag, startPoint x: 659, startPoint y: 674, endPoint x: 630, endPoint y: 669, distance: 29.4
click at [659, 674] on div "select-all-cases-checkbox Asignar caso Borrar selección Agrupar por documento O…" at bounding box center [954, 563] width 1203 height 749
click at [1394, 284] on input "a0cnePELgHqf5TNJp18zIikK" at bounding box center [1372, 278] width 279 height 22
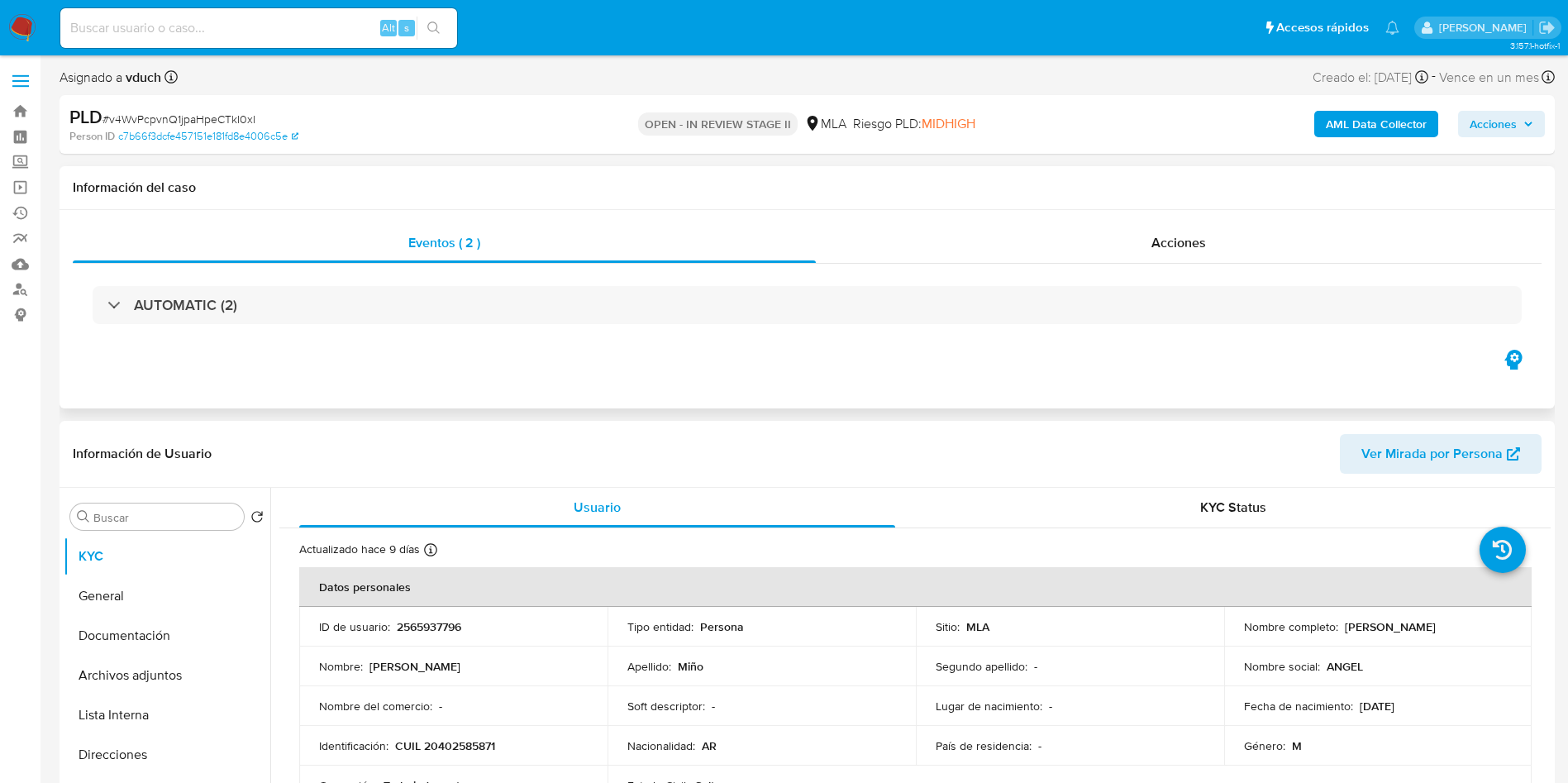
select select "10"
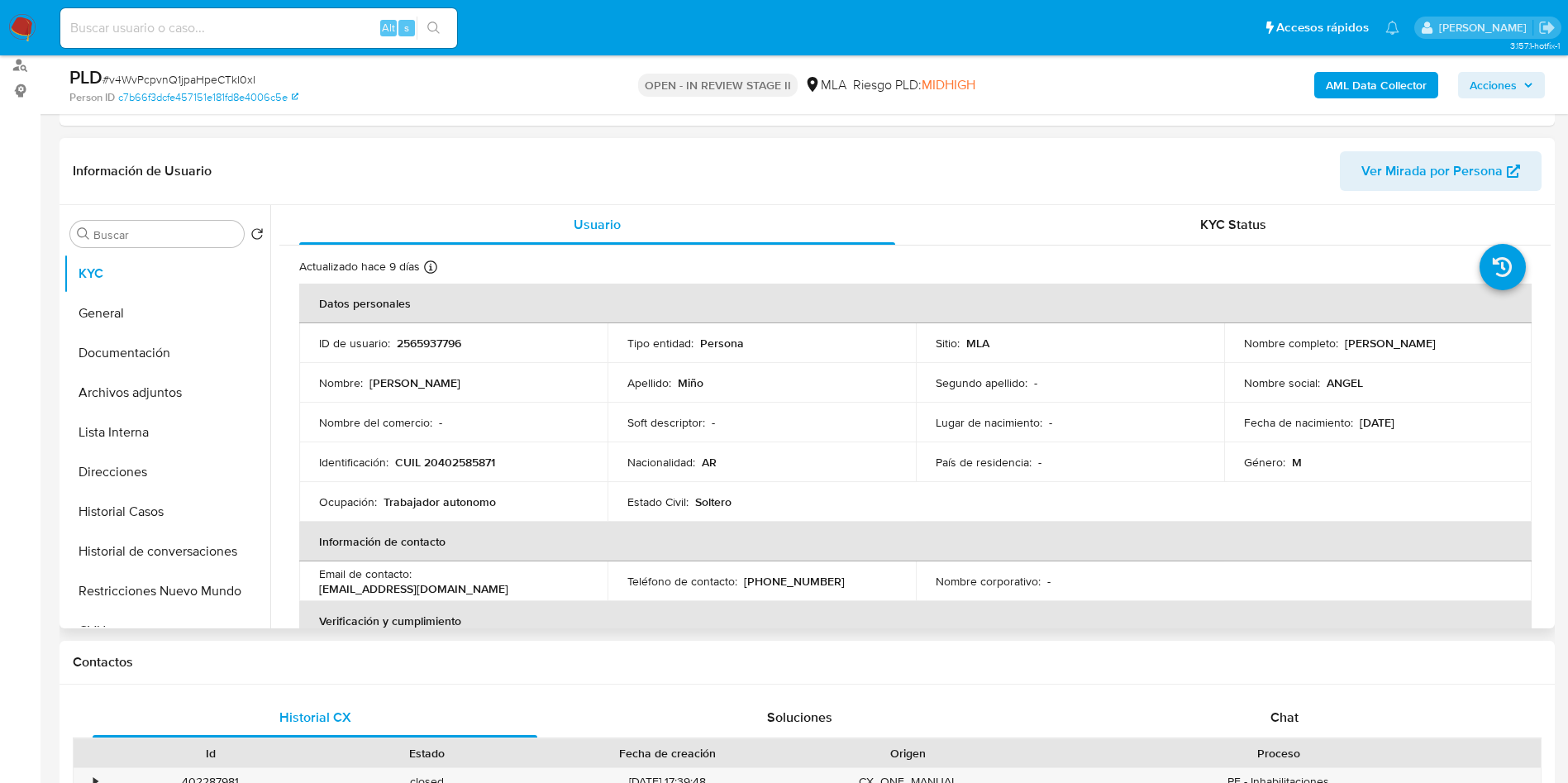
scroll to position [248, 0]
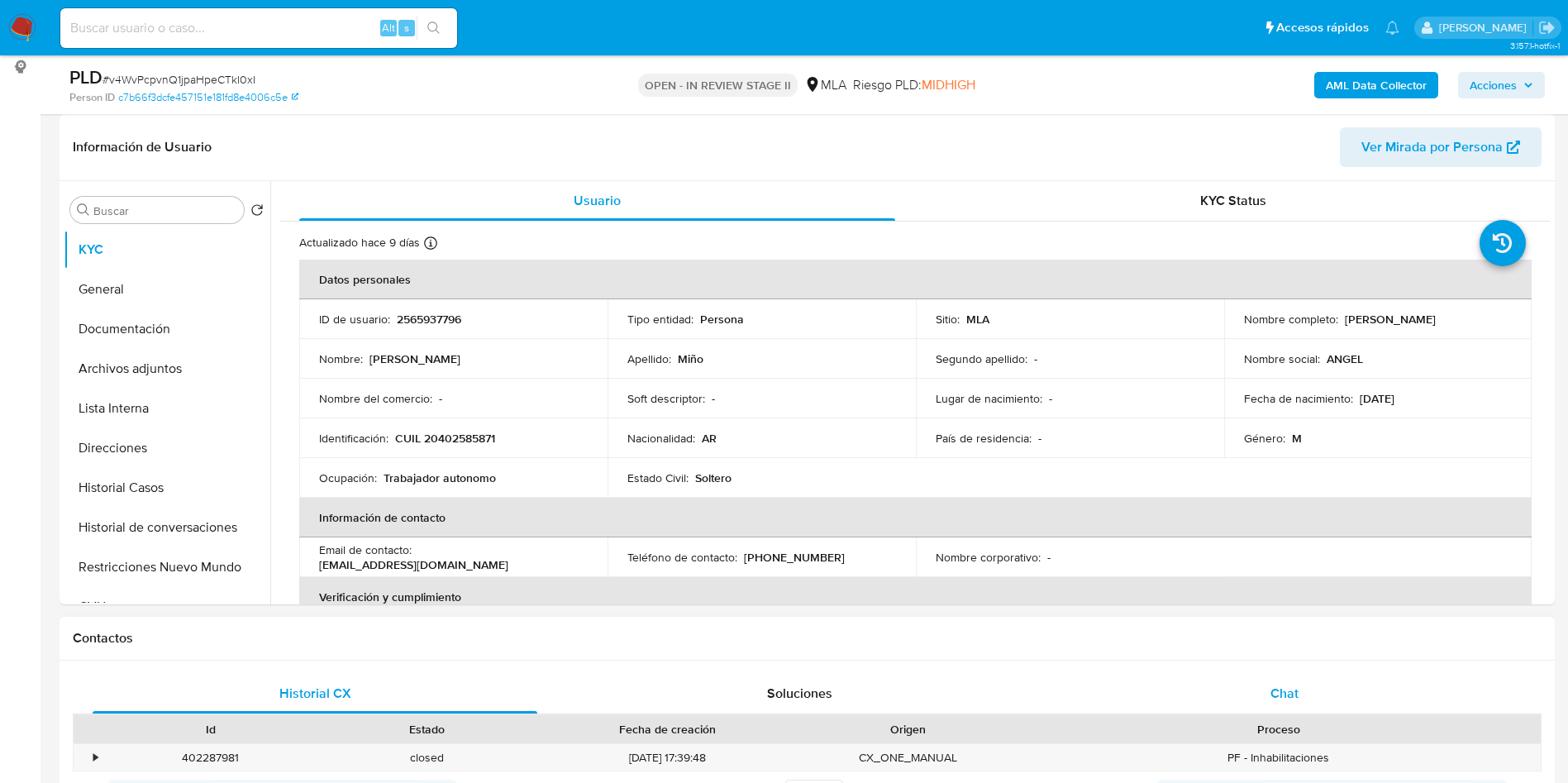
click at [1347, 703] on div "Chat" at bounding box center [1285, 694] width 445 height 40
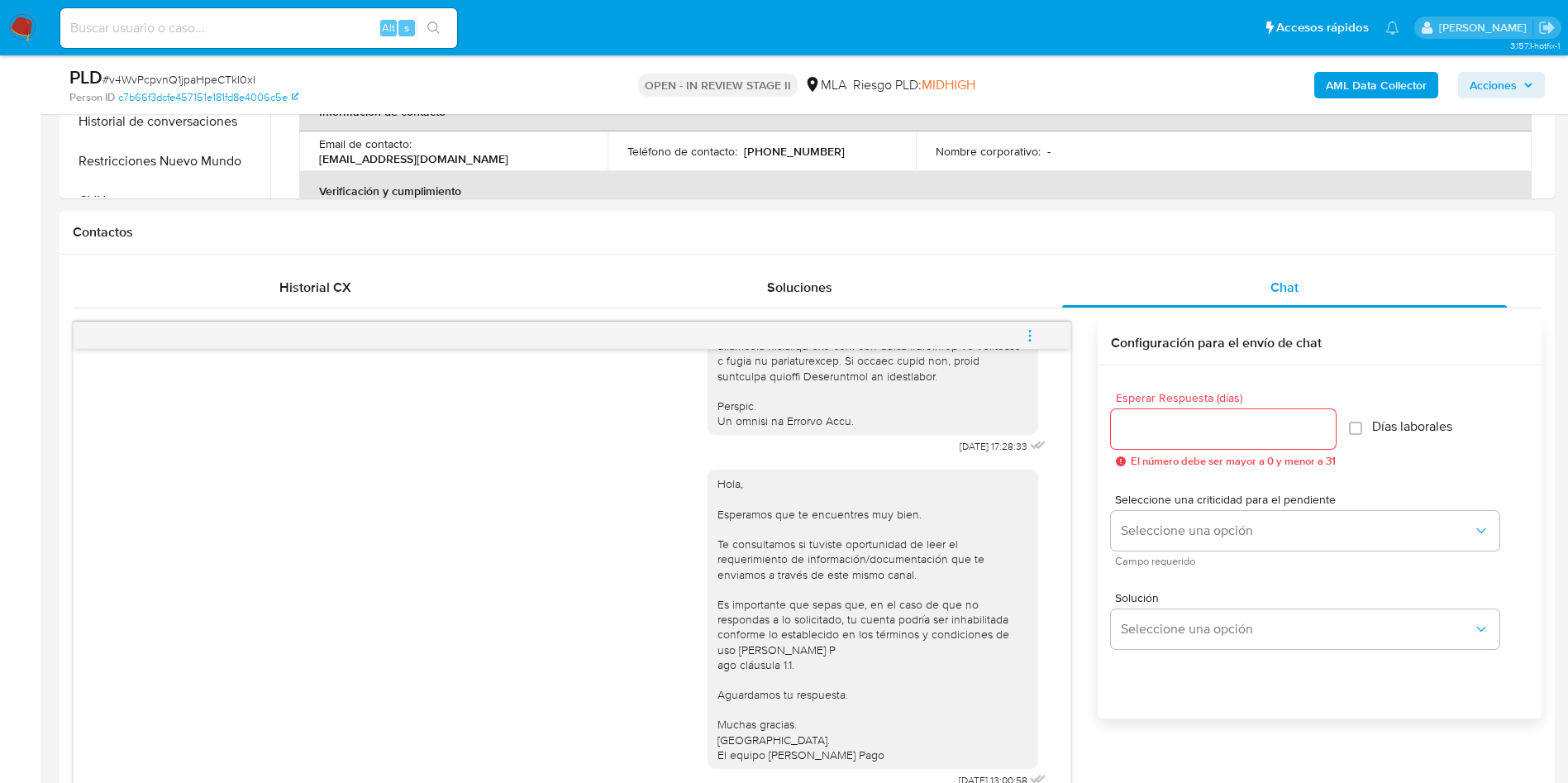
scroll to position [744, 0]
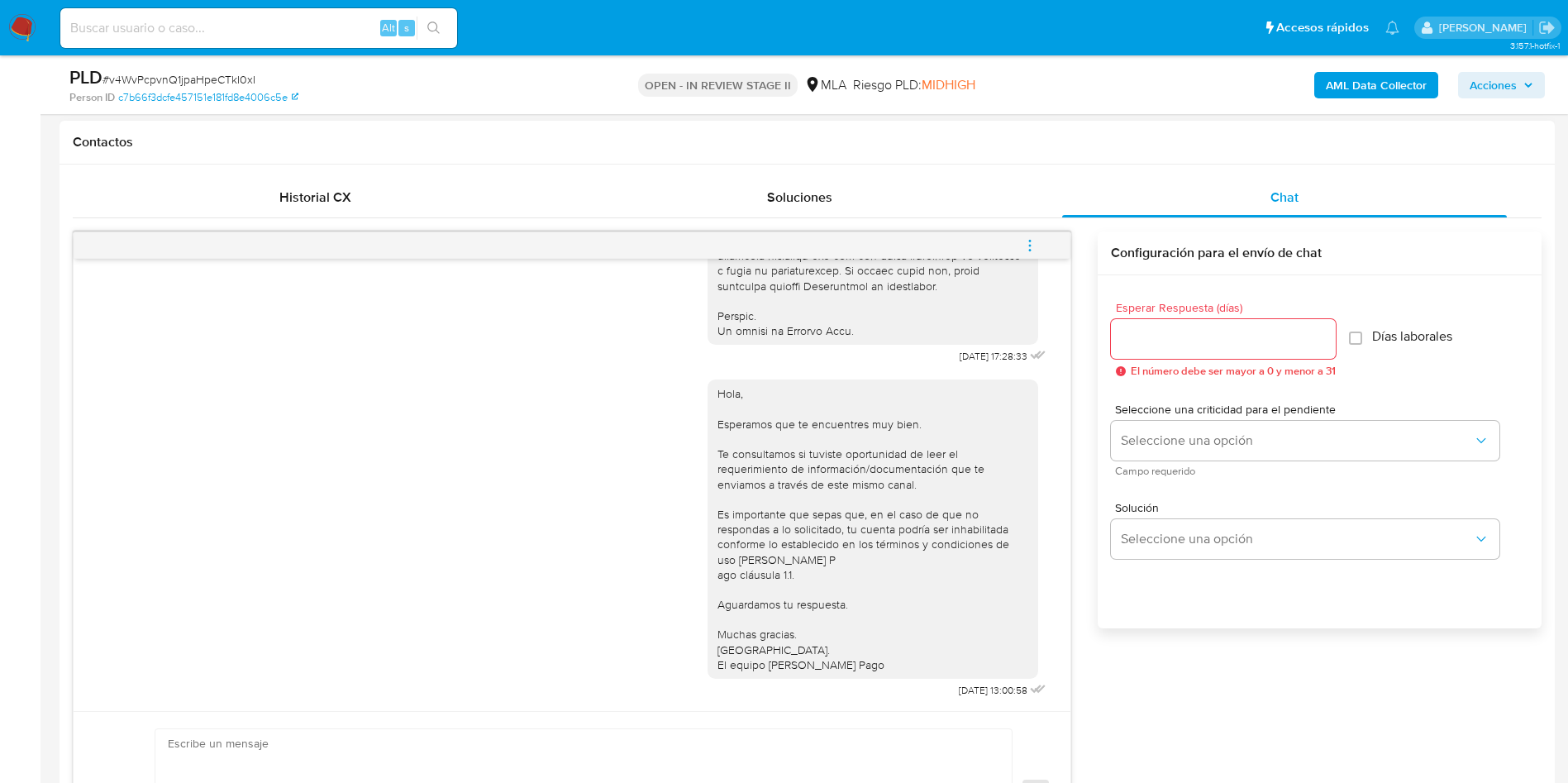
click at [1025, 234] on span "menu-action" at bounding box center [1029, 245] width 15 height 40
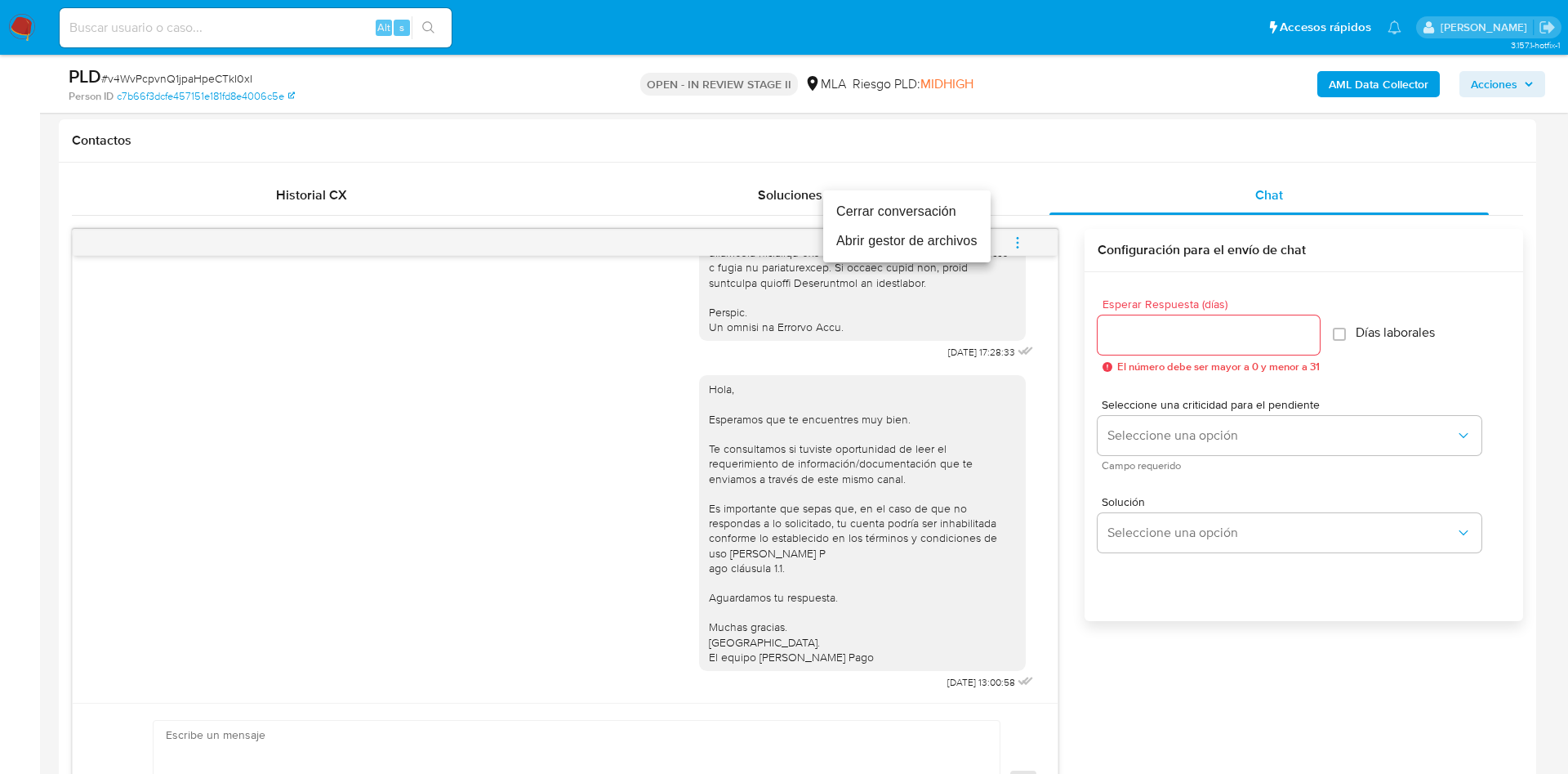
click at [932, 202] on li "Cerrar conversación" at bounding box center [907, 212] width 168 height 30
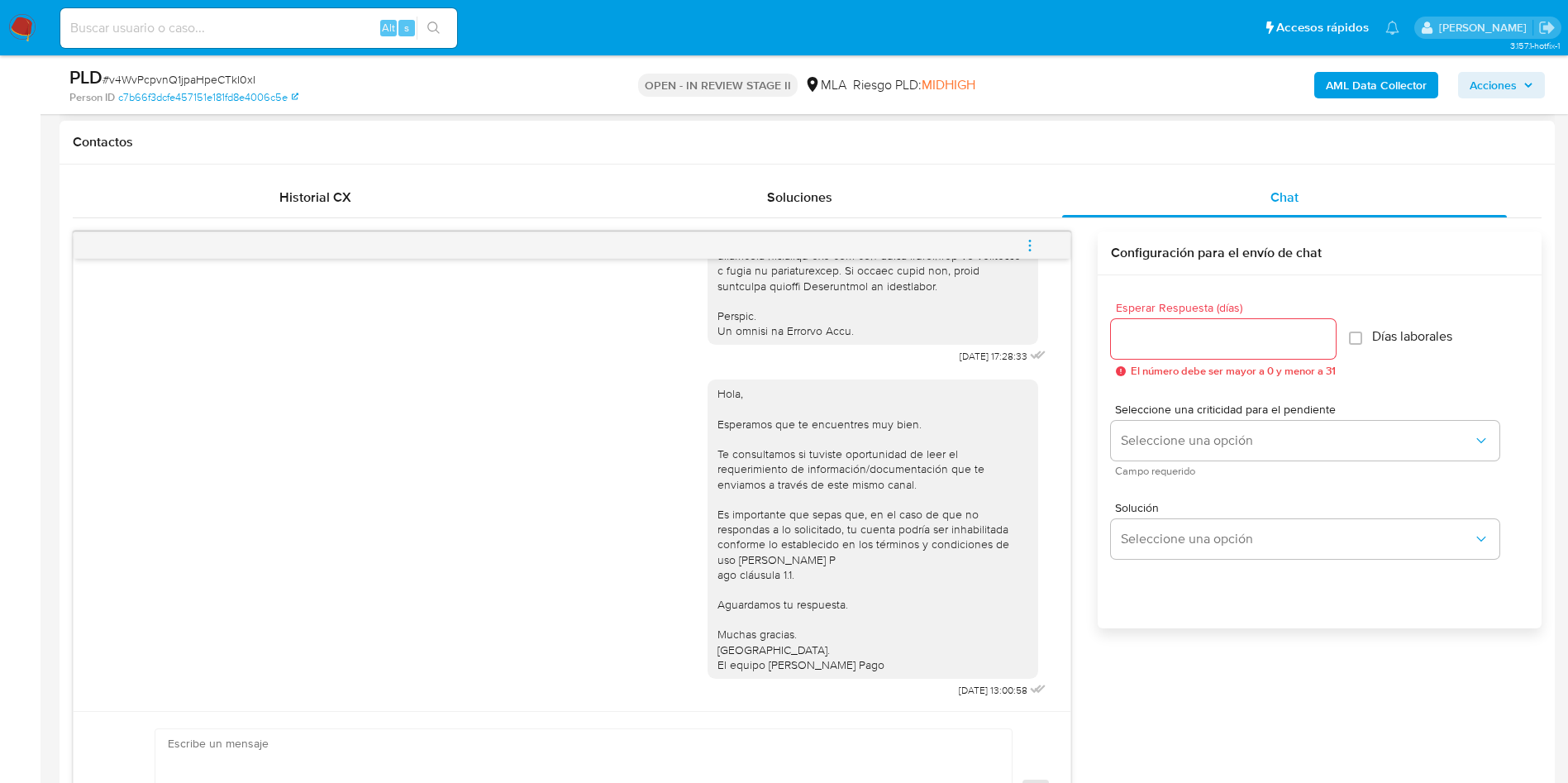
scroll to position [0, 0]
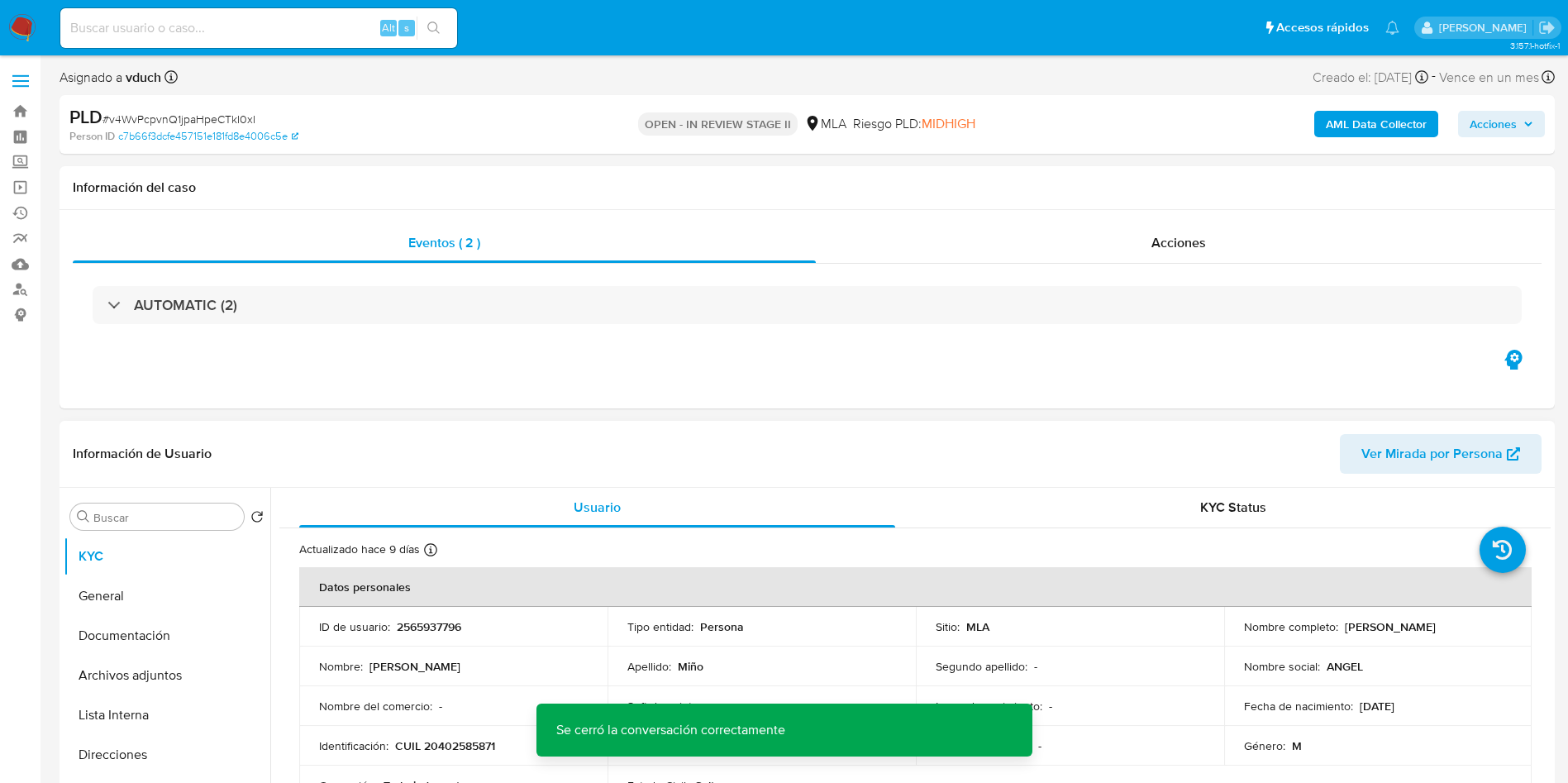
click at [428, 619] on p "2565937796" at bounding box center [429, 626] width 65 height 15
copy p "2565937796"
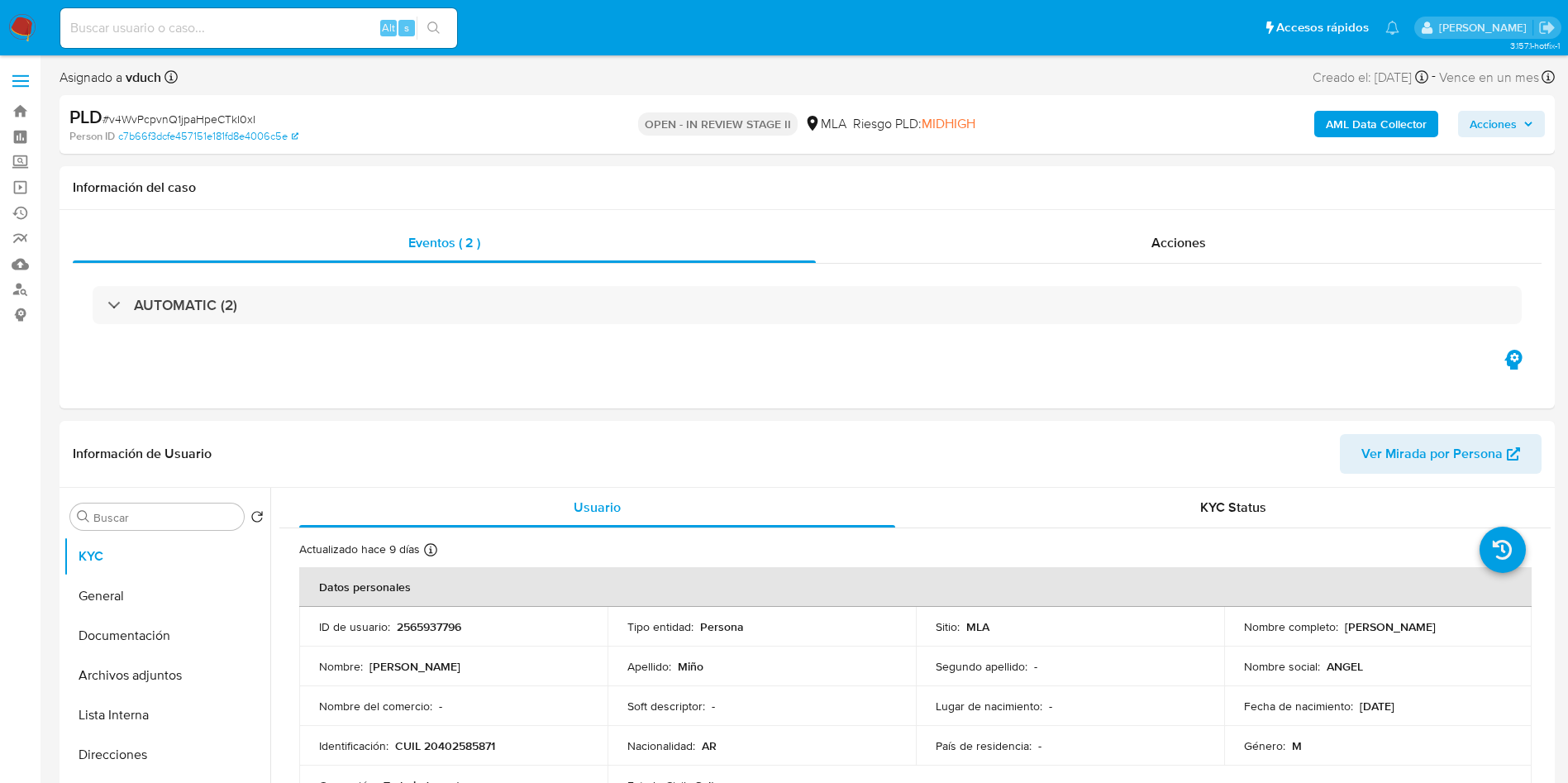
click at [165, 121] on span "# v4WvPcpvnQ1jpaHpeCTkI0xI" at bounding box center [179, 119] width 153 height 17
drag, startPoint x: 164, startPoint y: 121, endPoint x: 302, endPoint y: 200, distance: 159.0
click at [165, 121] on span "# v4WvPcpvnQ1jpaHpeCTkI0xI" at bounding box center [179, 119] width 153 height 17
copy span "v4WvPcpvnQ1jpaHpeCTkI0xI"
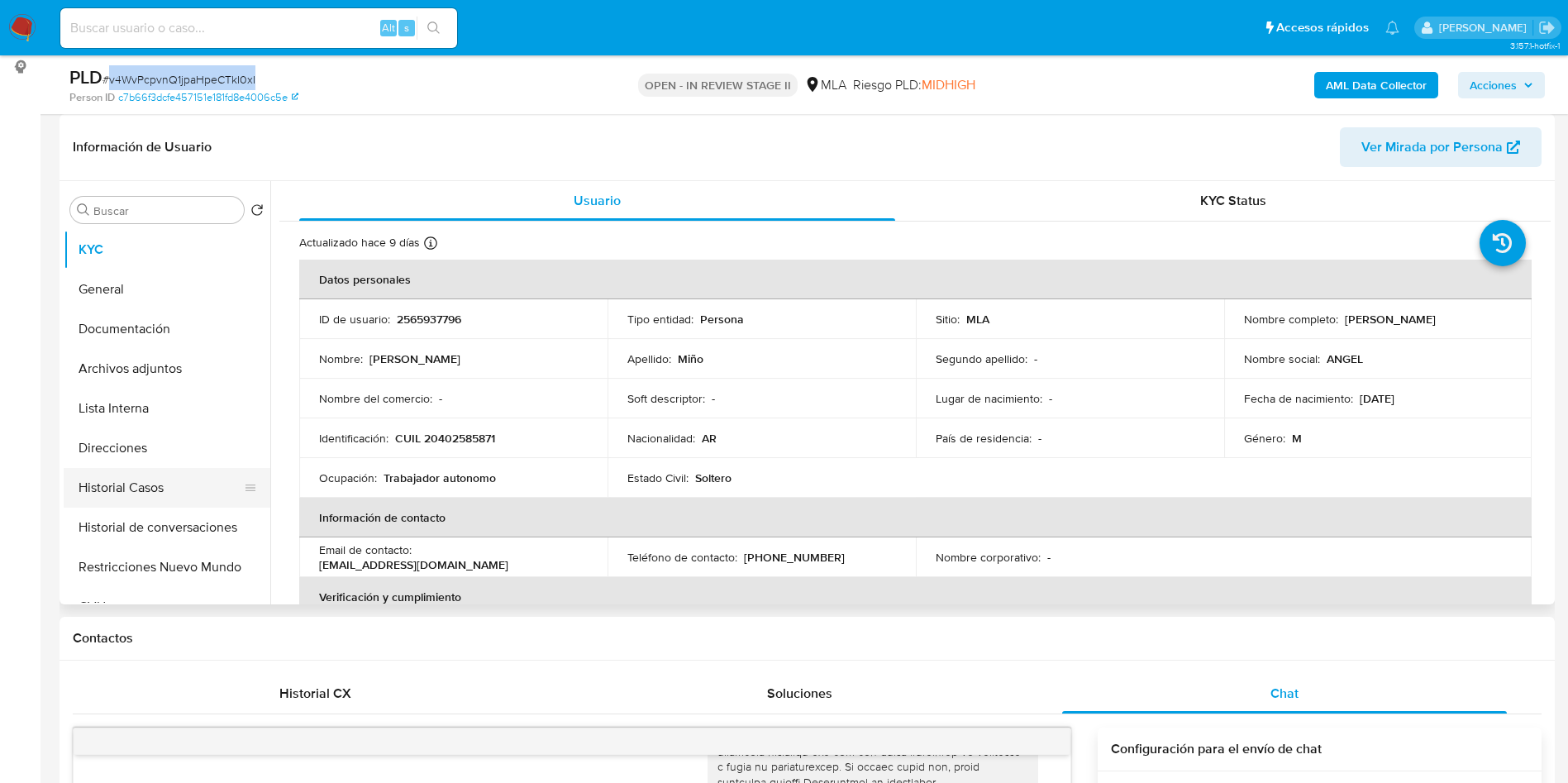
click at [137, 494] on button "Historial Casos" at bounding box center [161, 488] width 194 height 40
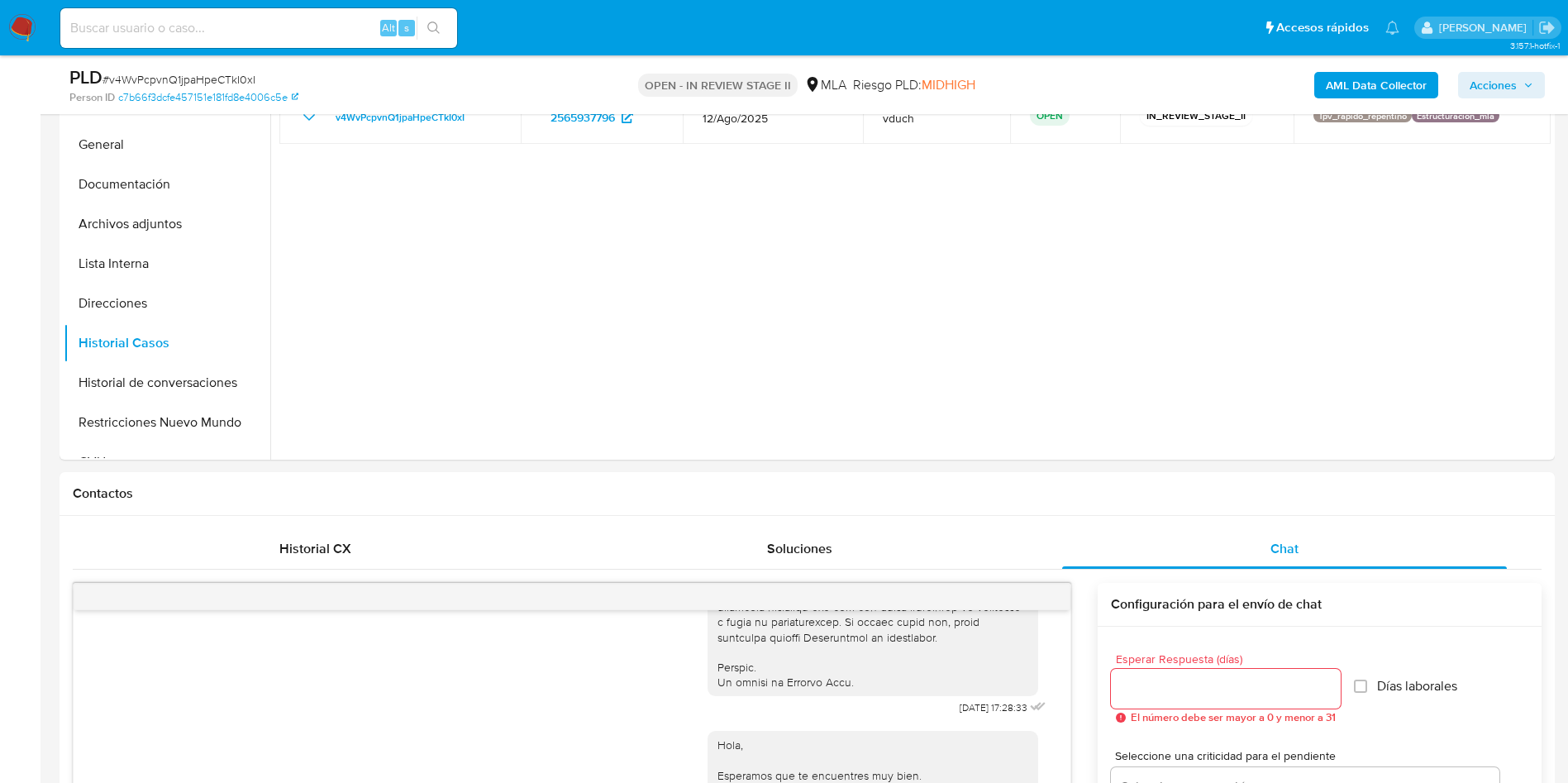
scroll to position [124, 0]
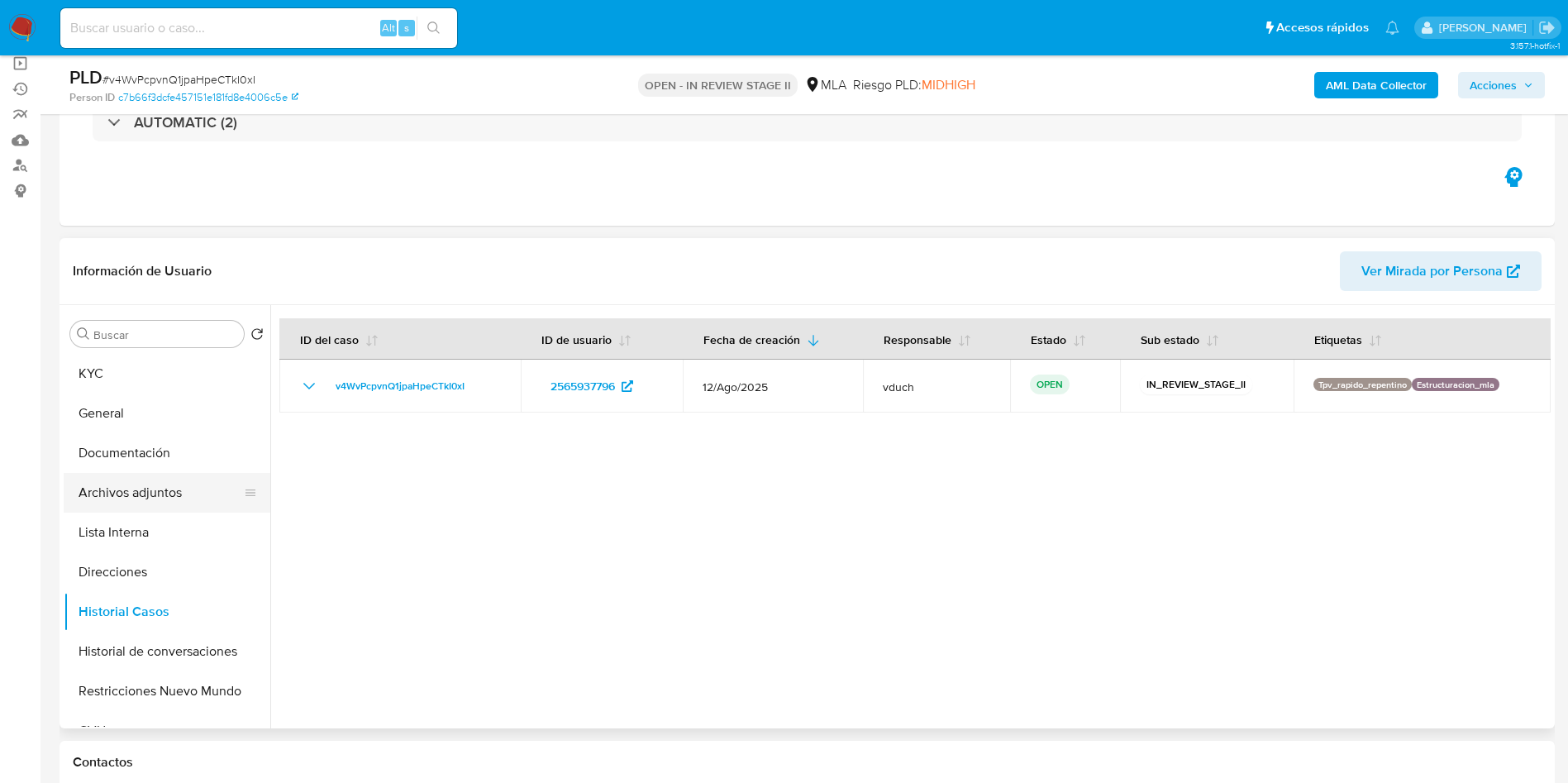
click at [172, 473] on button "Archivos adjuntos" at bounding box center [161, 493] width 194 height 40
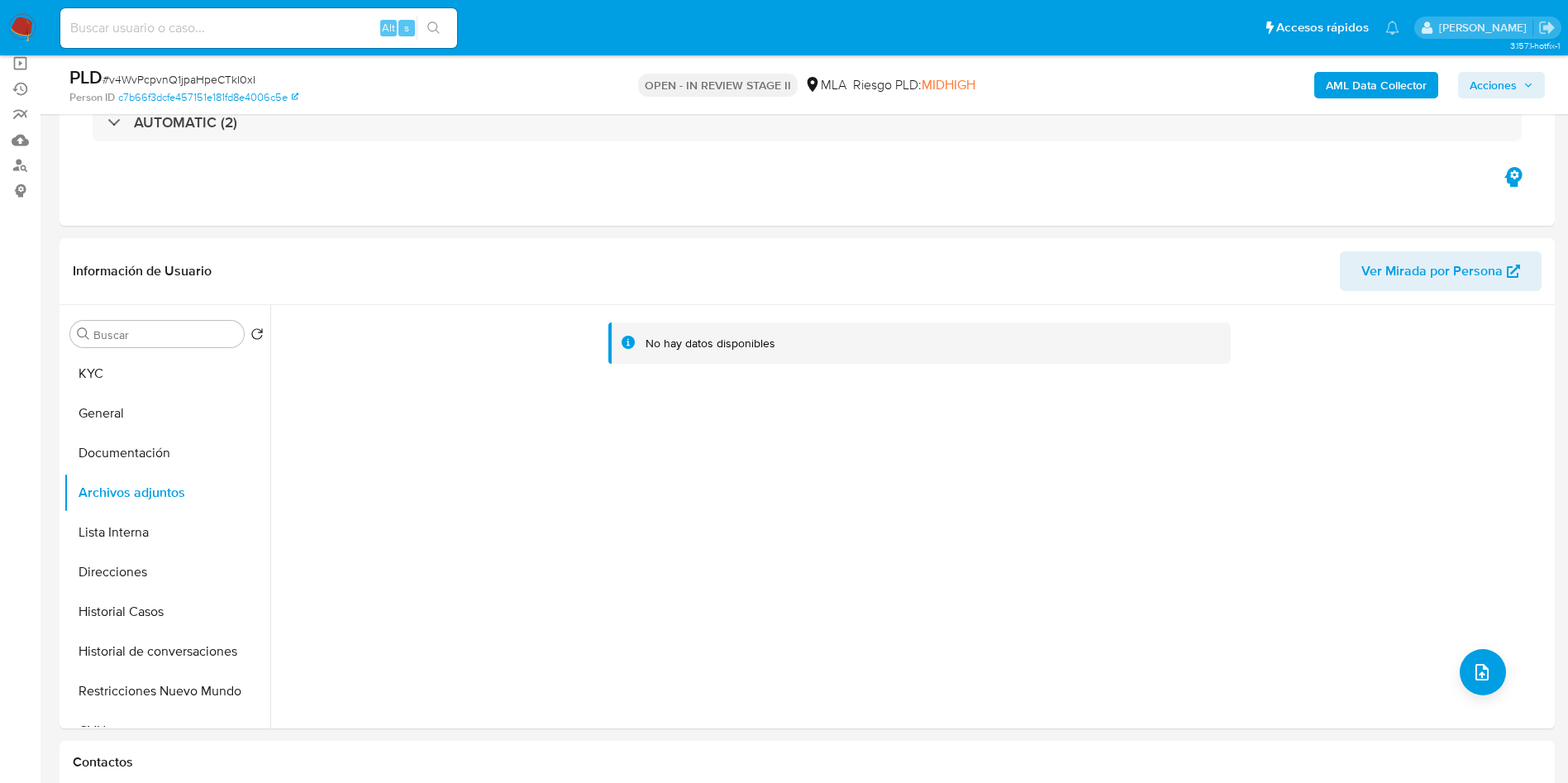
click at [1385, 82] on b "AML Data Collector" at bounding box center [1375, 85] width 101 height 27
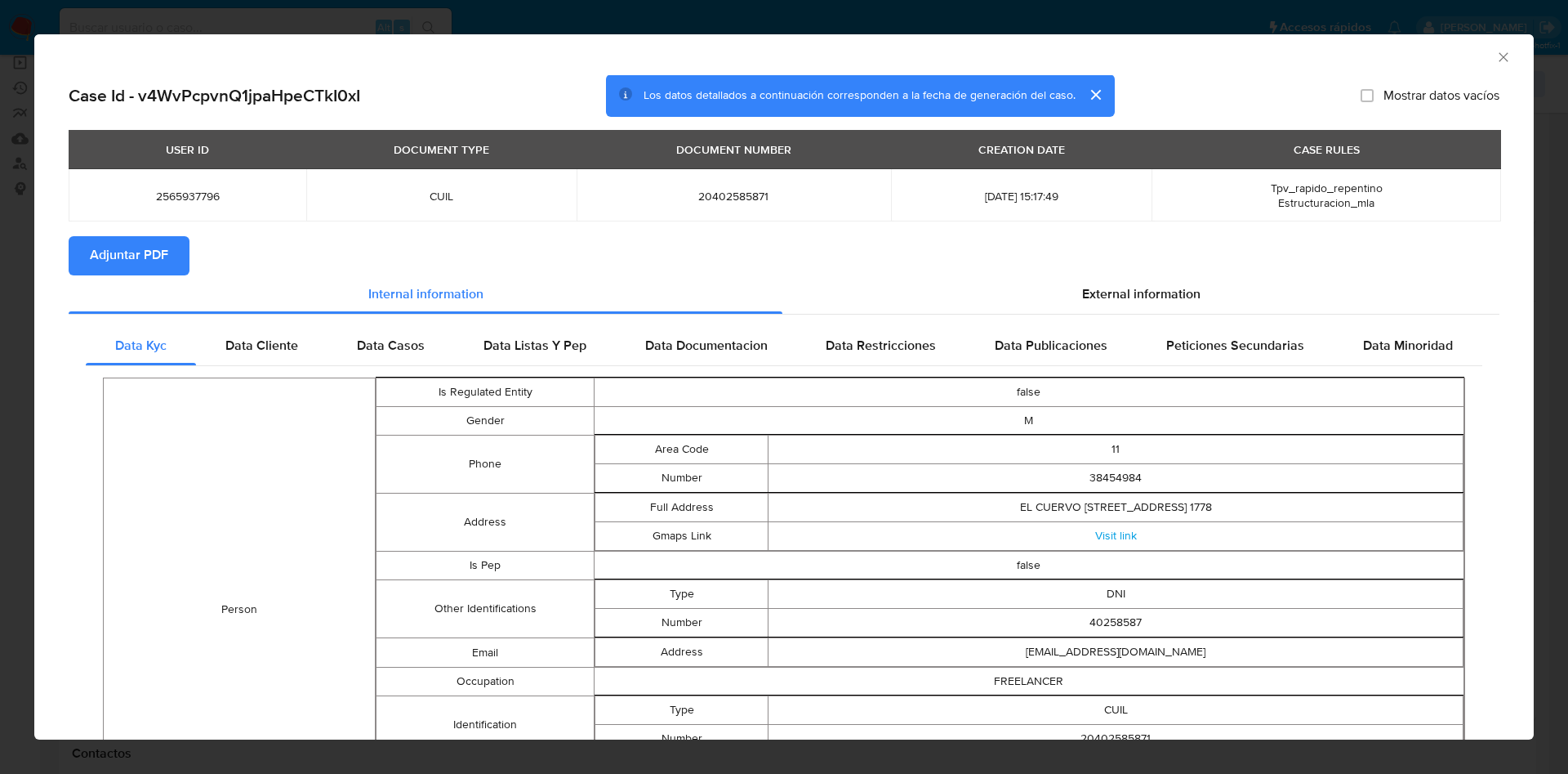
click at [115, 266] on span "Adjuntar PDF" at bounding box center [129, 255] width 79 height 35
click at [1496, 56] on icon "Cerrar ventana" at bounding box center [1504, 57] width 17 height 17
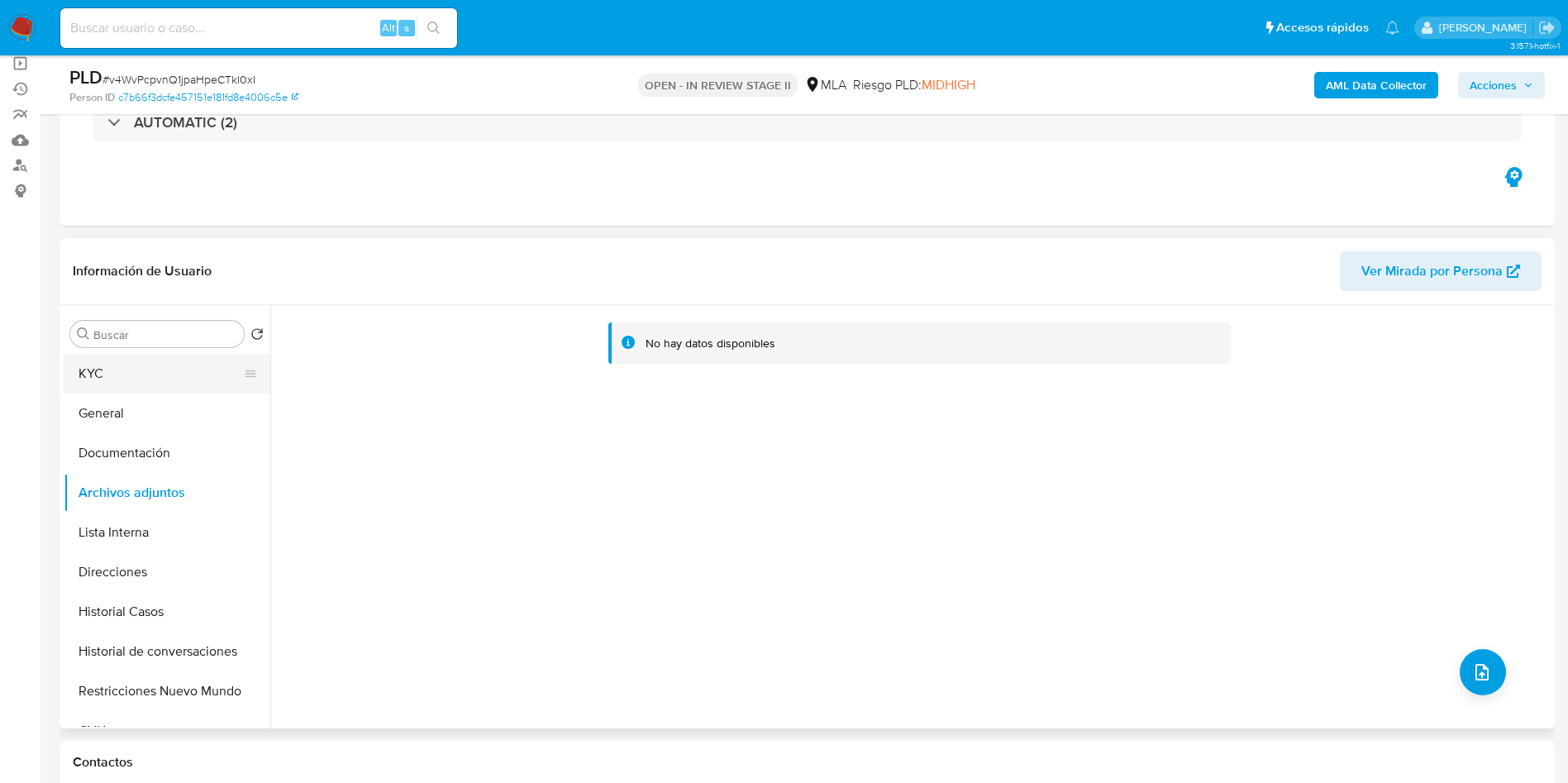
click at [172, 387] on button "KYC" at bounding box center [161, 374] width 194 height 40
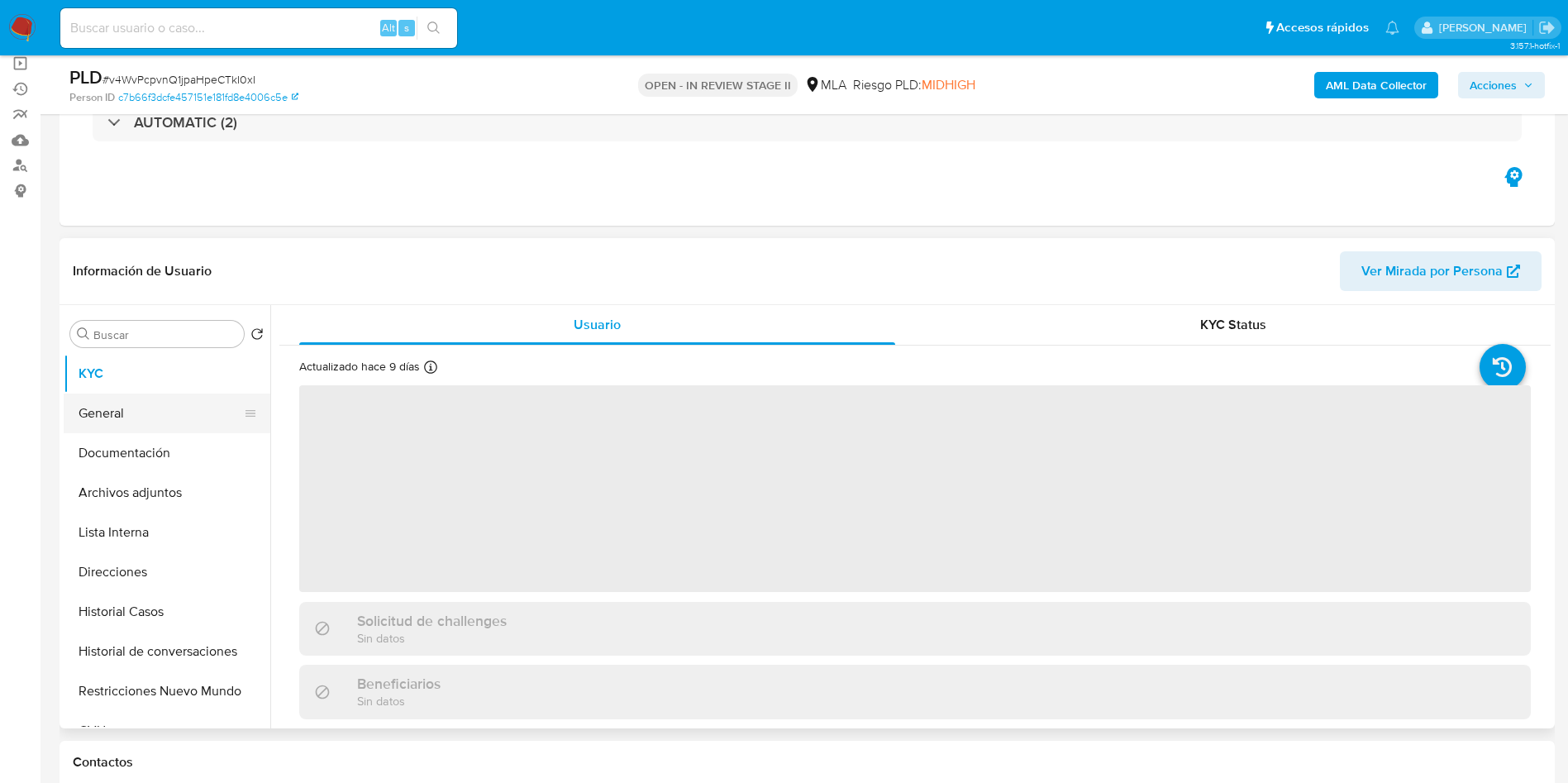
click at [175, 422] on button "General" at bounding box center [161, 414] width 194 height 40
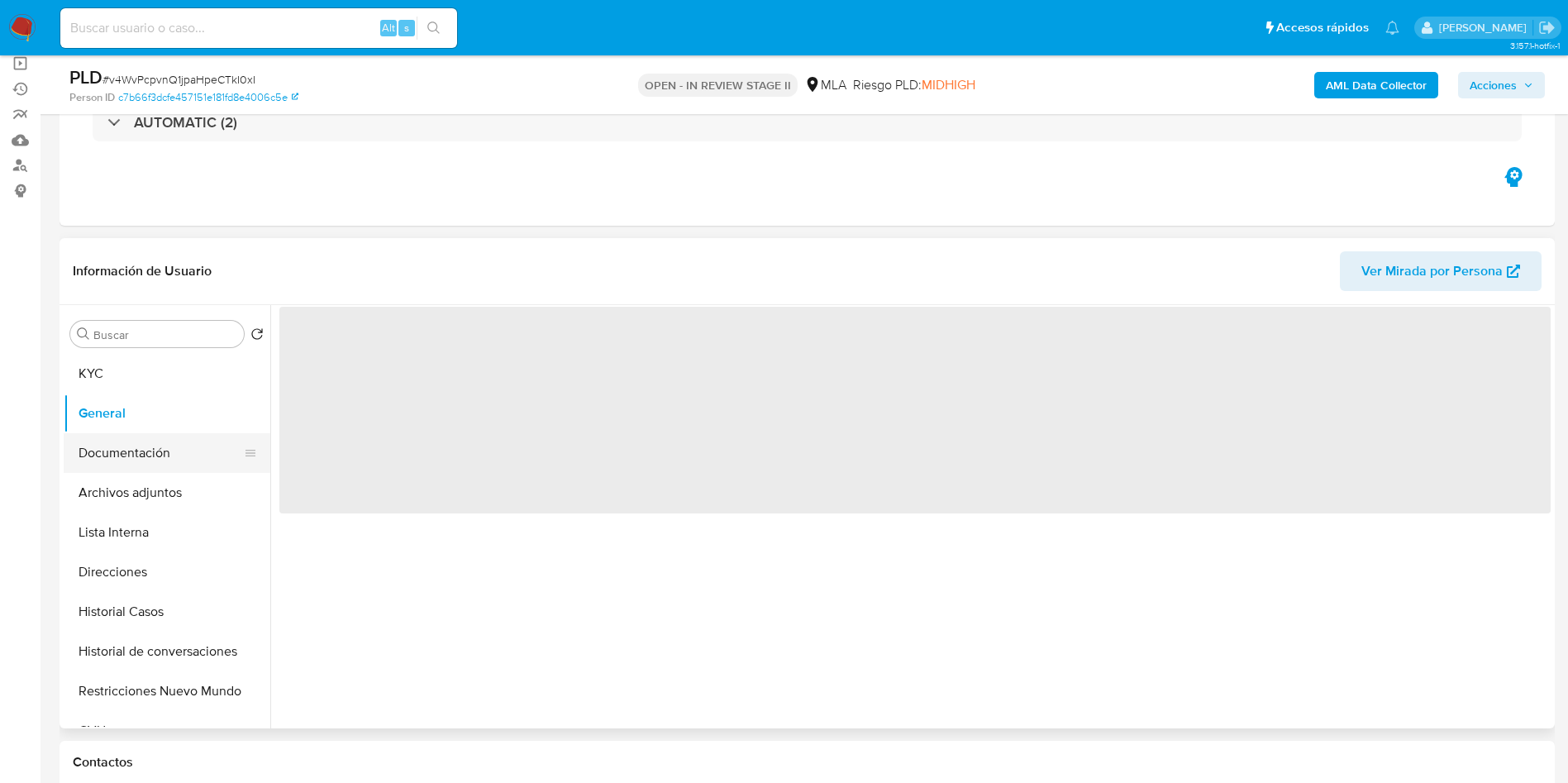
click at [175, 446] on button "Documentación" at bounding box center [161, 453] width 194 height 40
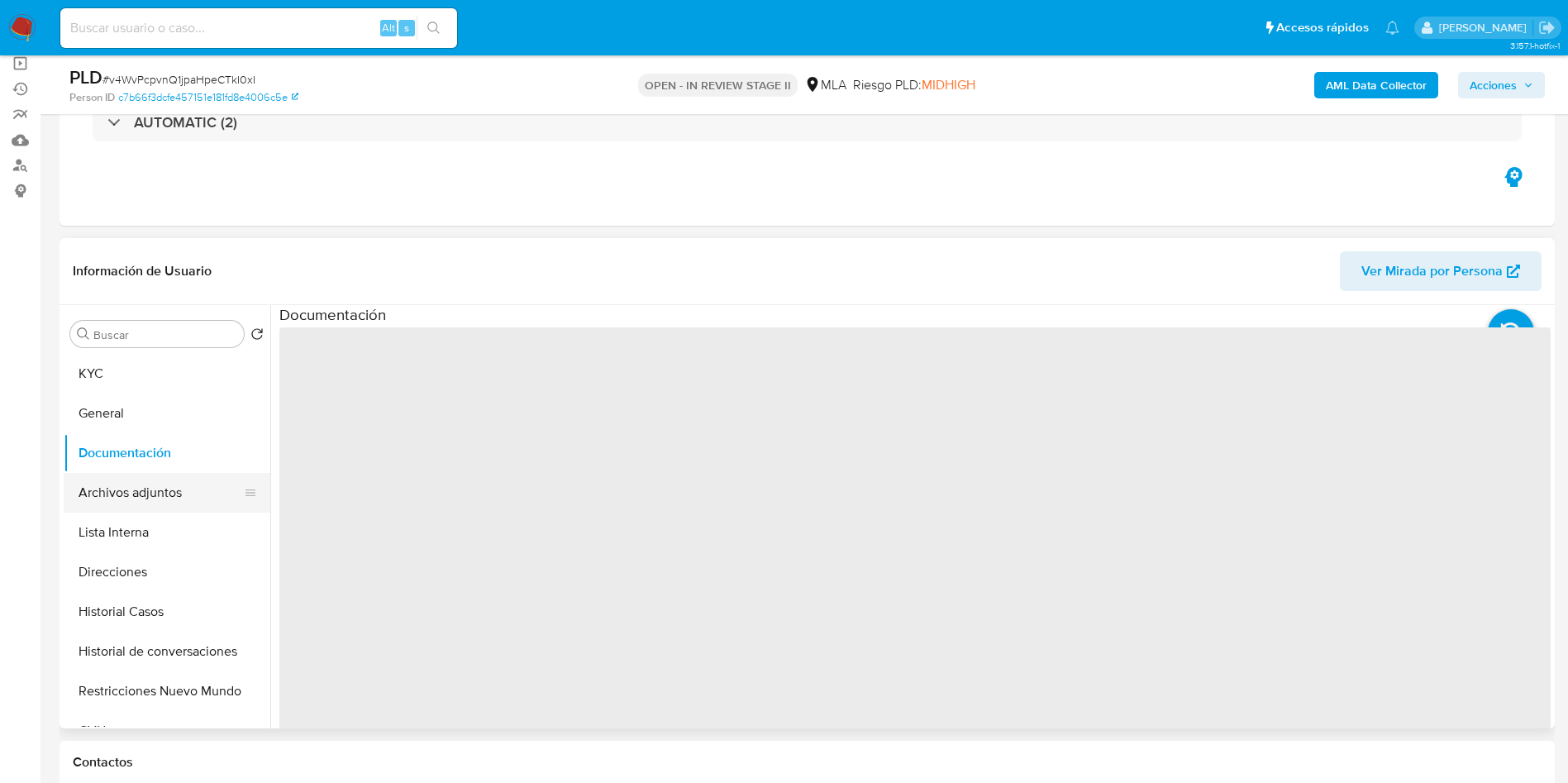
click at [170, 502] on button "Archivos adjuntos" at bounding box center [161, 493] width 194 height 40
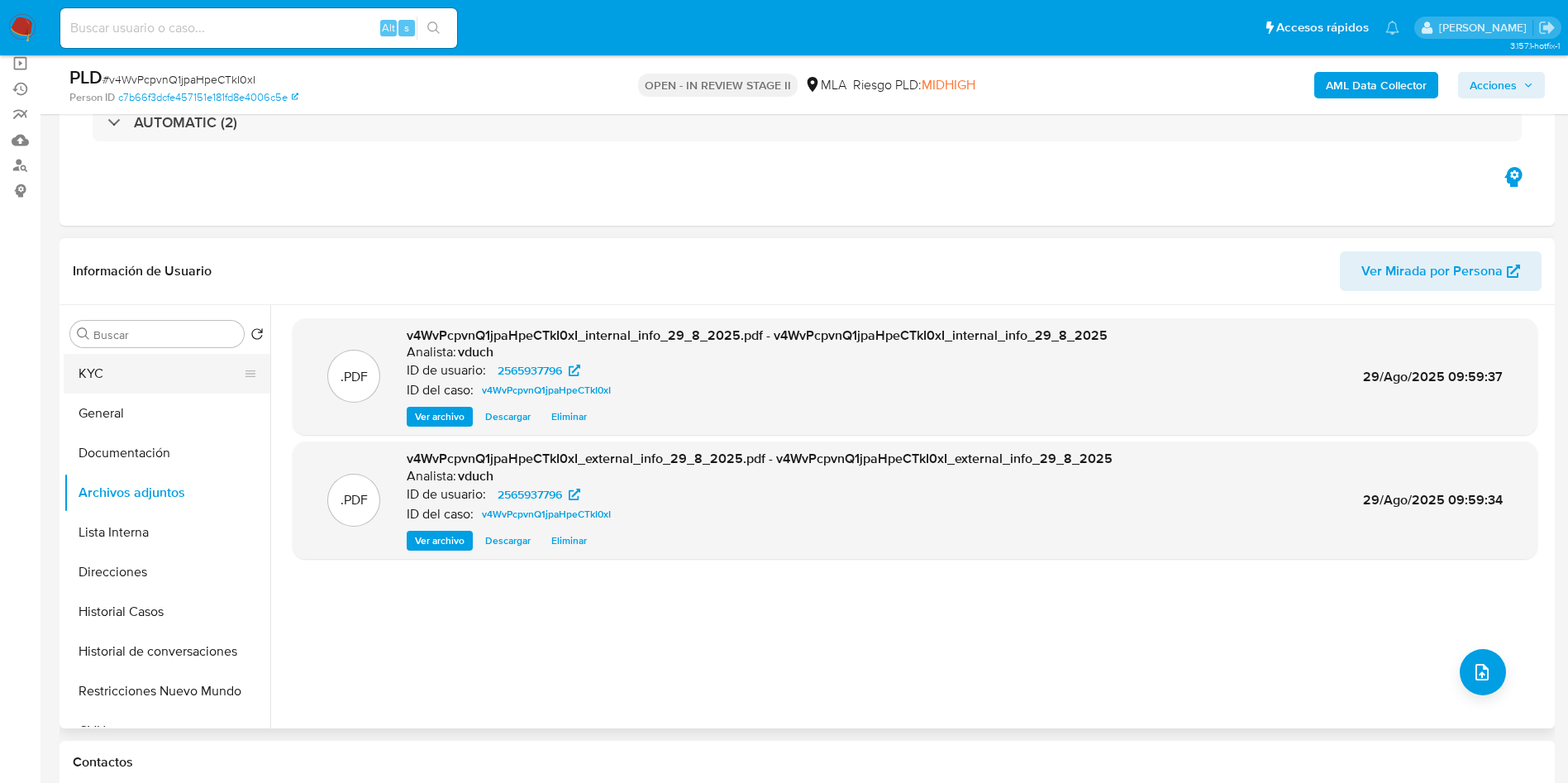
click at [183, 383] on button "KYC" at bounding box center [161, 374] width 194 height 40
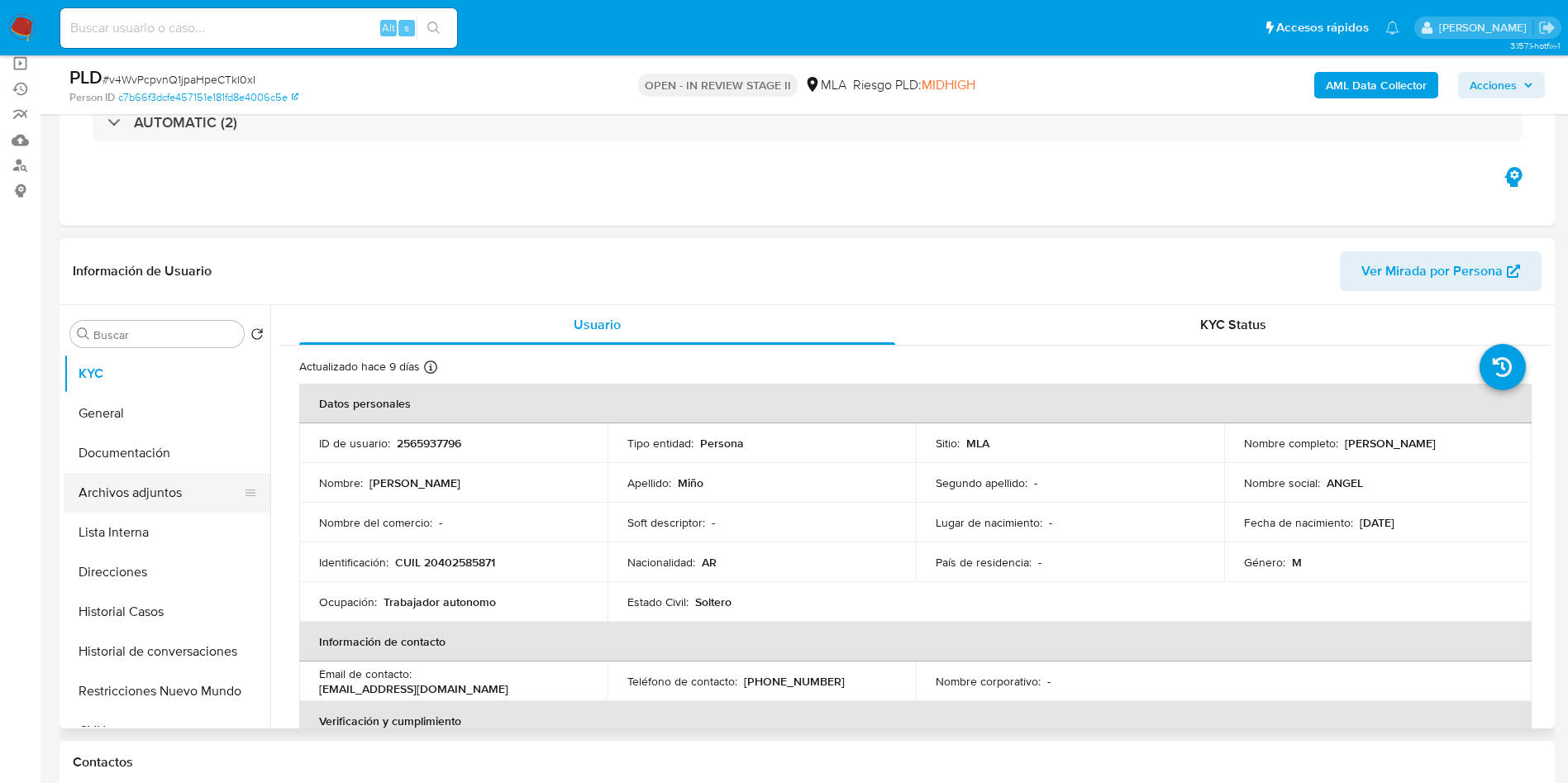
click at [172, 481] on button "Archivos adjuntos" at bounding box center [161, 493] width 194 height 40
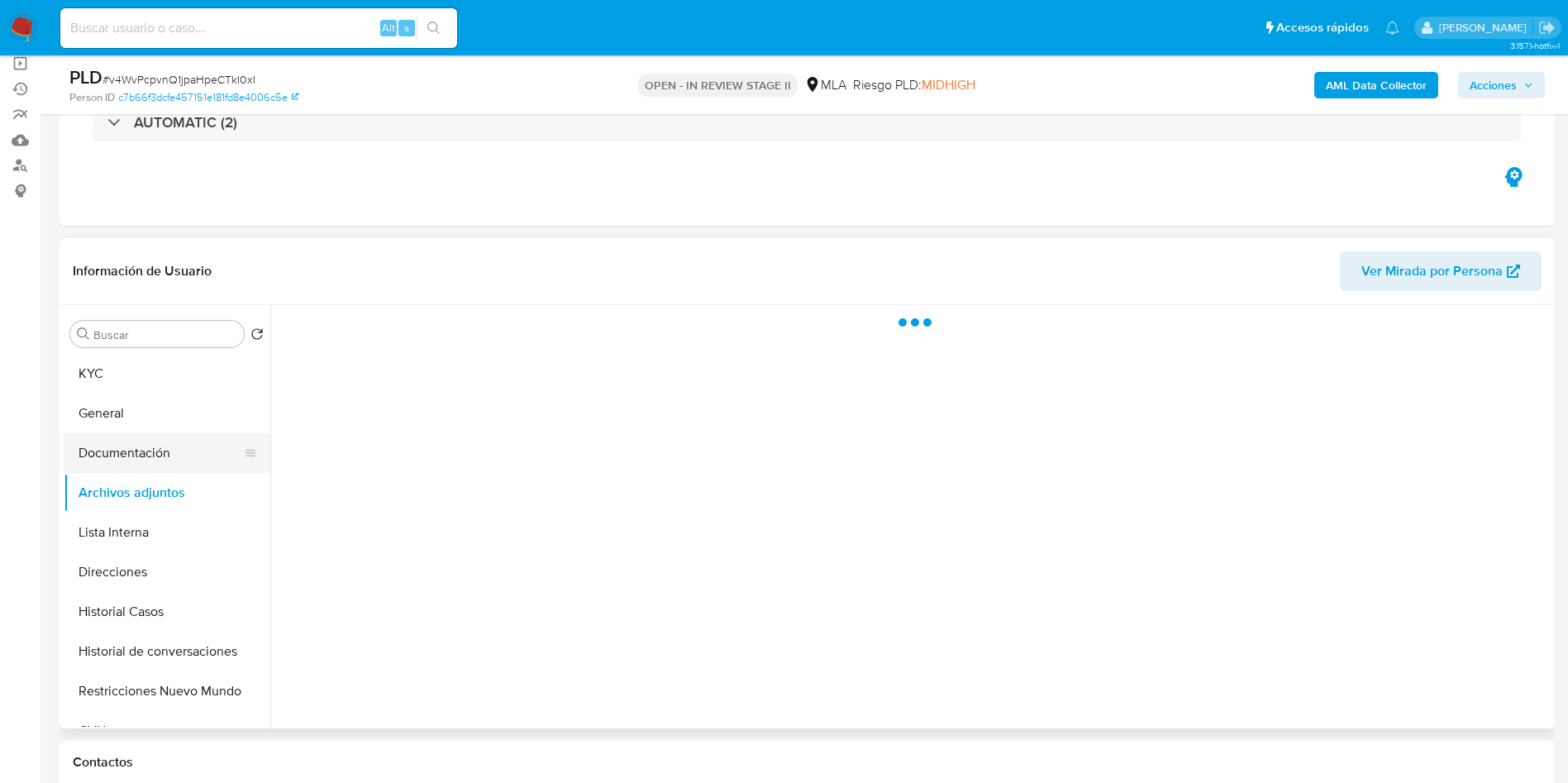
click at [176, 442] on button "Documentación" at bounding box center [161, 453] width 194 height 40
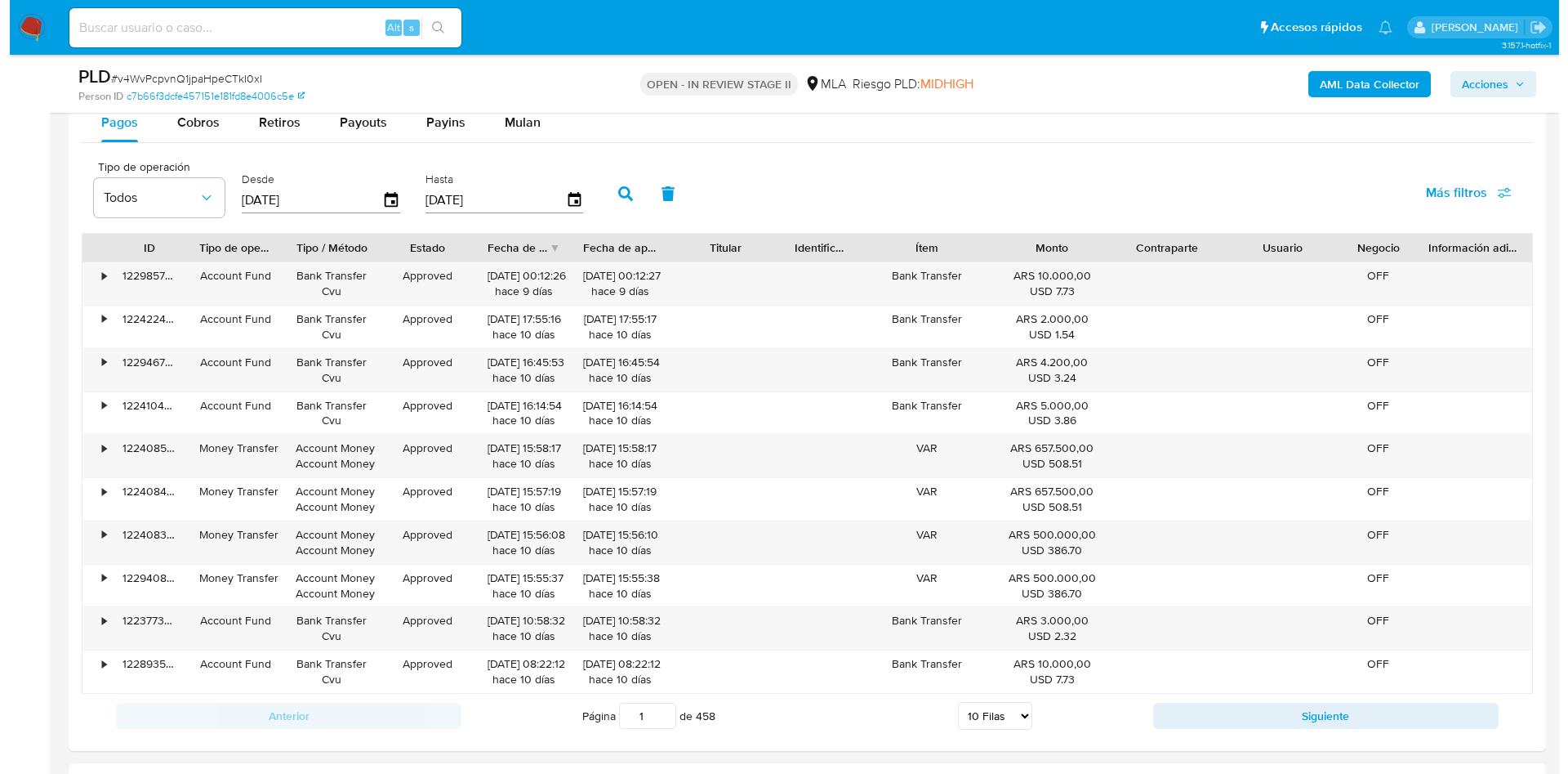
scroll to position [2981, 0]
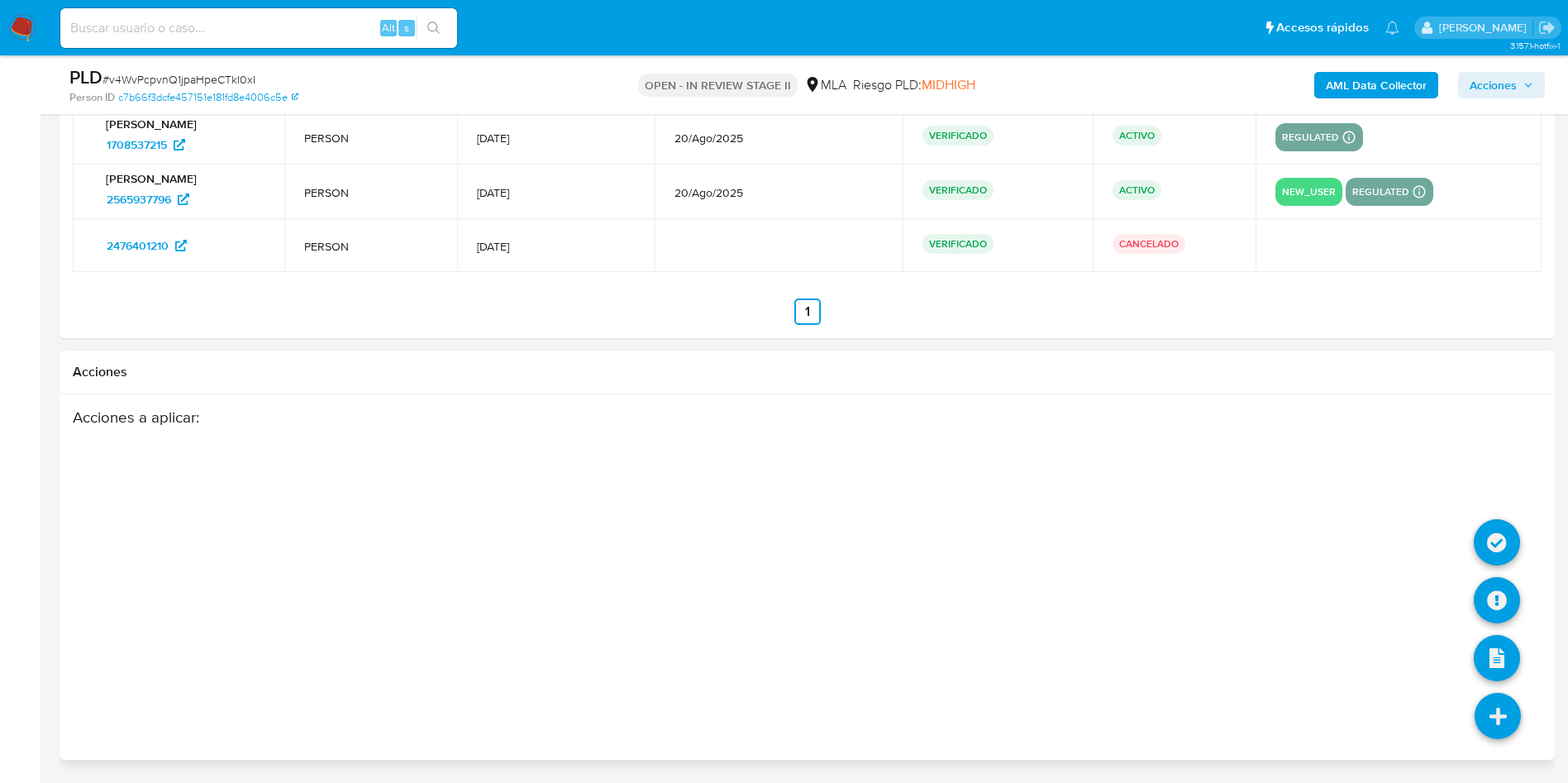
click at [1527, 717] on li at bounding box center [1498, 718] width 88 height 93
click at [1485, 604] on icon at bounding box center [1497, 600] width 46 height 46
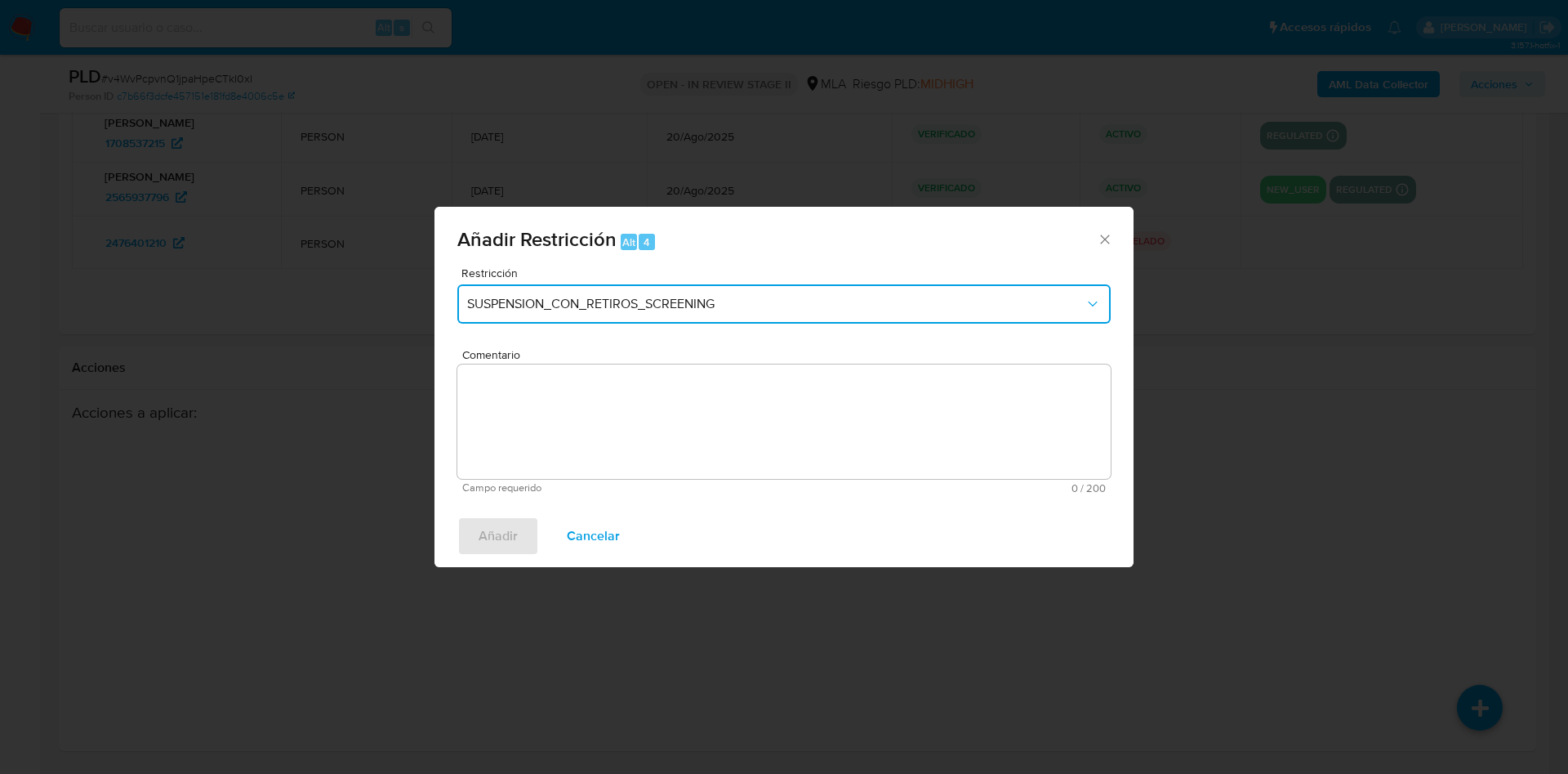
click at [668, 307] on span "SUSPENSION_CON_RETIROS_SCREENING" at bounding box center [776, 304] width 618 height 17
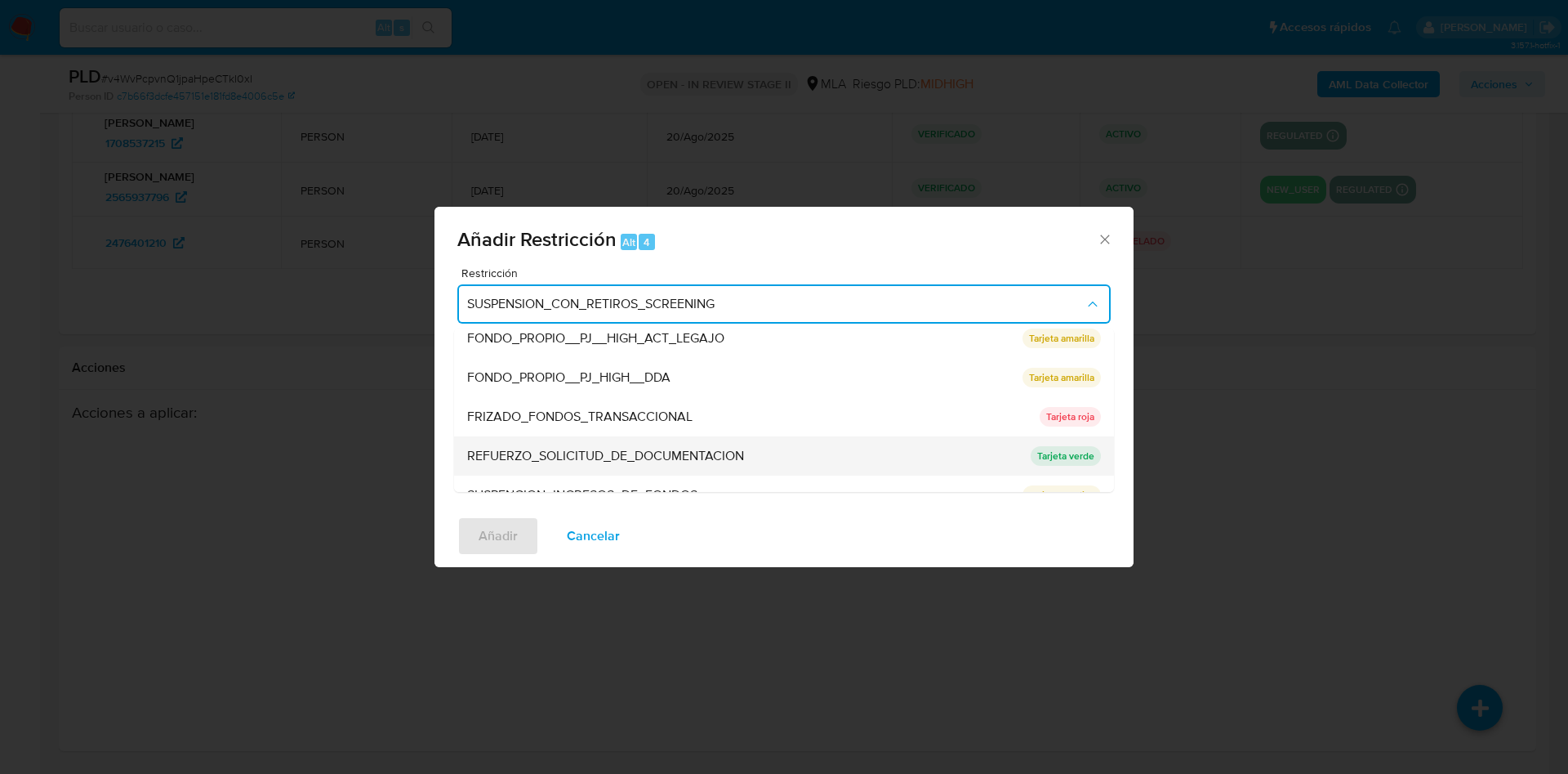
scroll to position [346, 0]
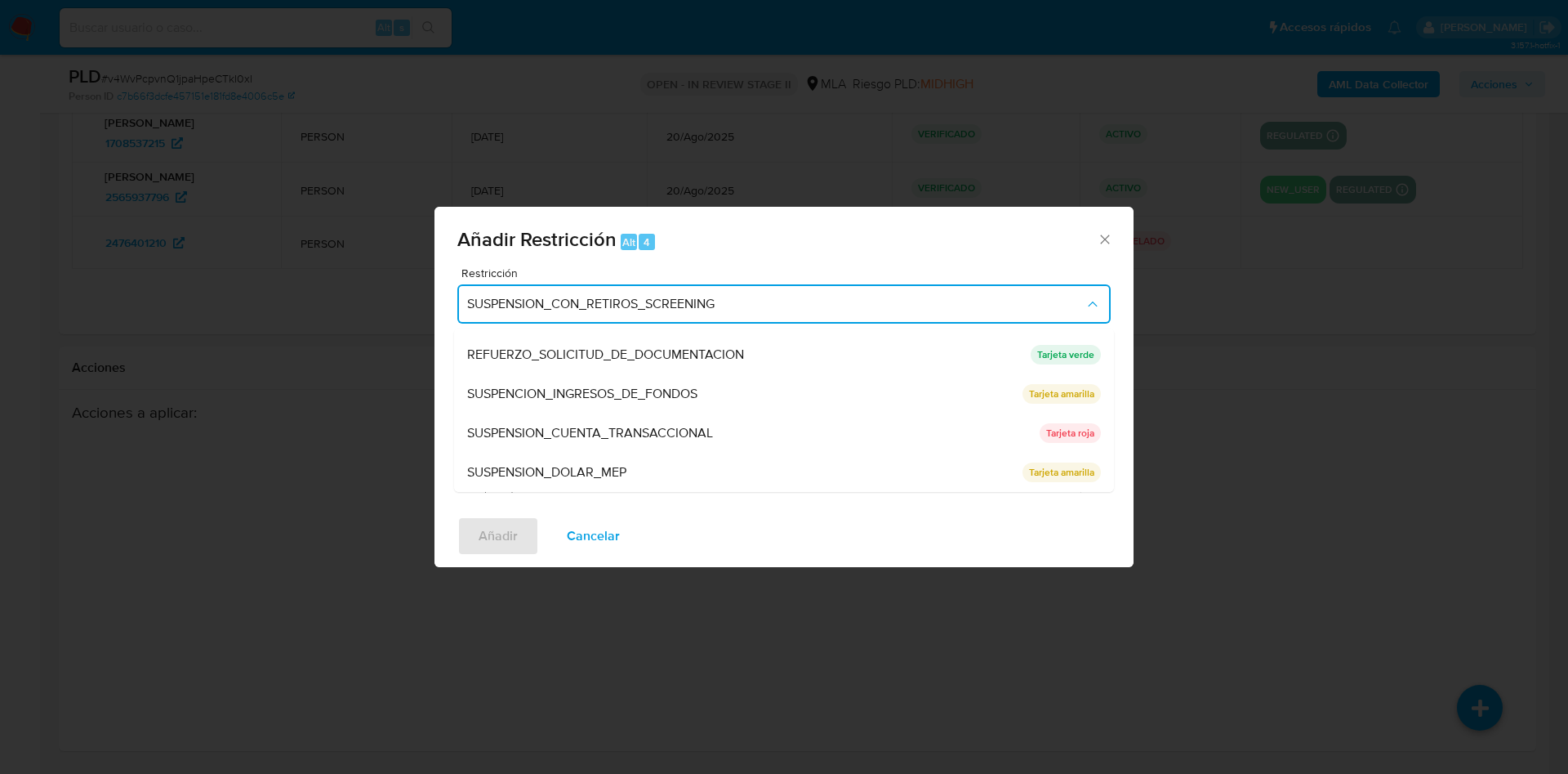
click at [606, 427] on span "SUSPENSION_CUENTA_TRANSACCIONAL" at bounding box center [589, 433] width 245 height 17
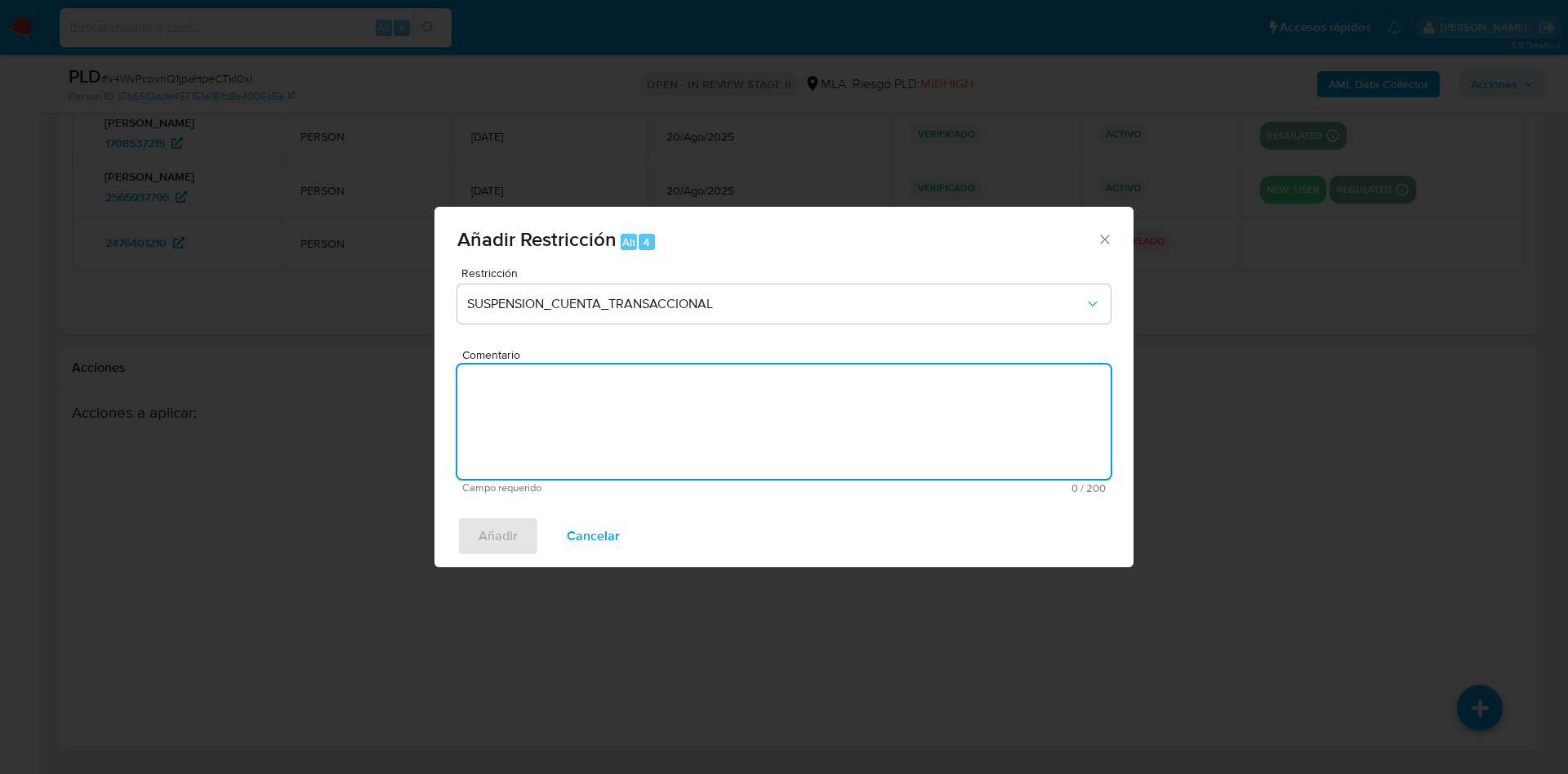
click at [681, 399] on textarea "Comentario" at bounding box center [784, 422] width 653 height 114
type textarea "AML"
click at [520, 523] on button "Añadir" at bounding box center [498, 536] width 82 height 39
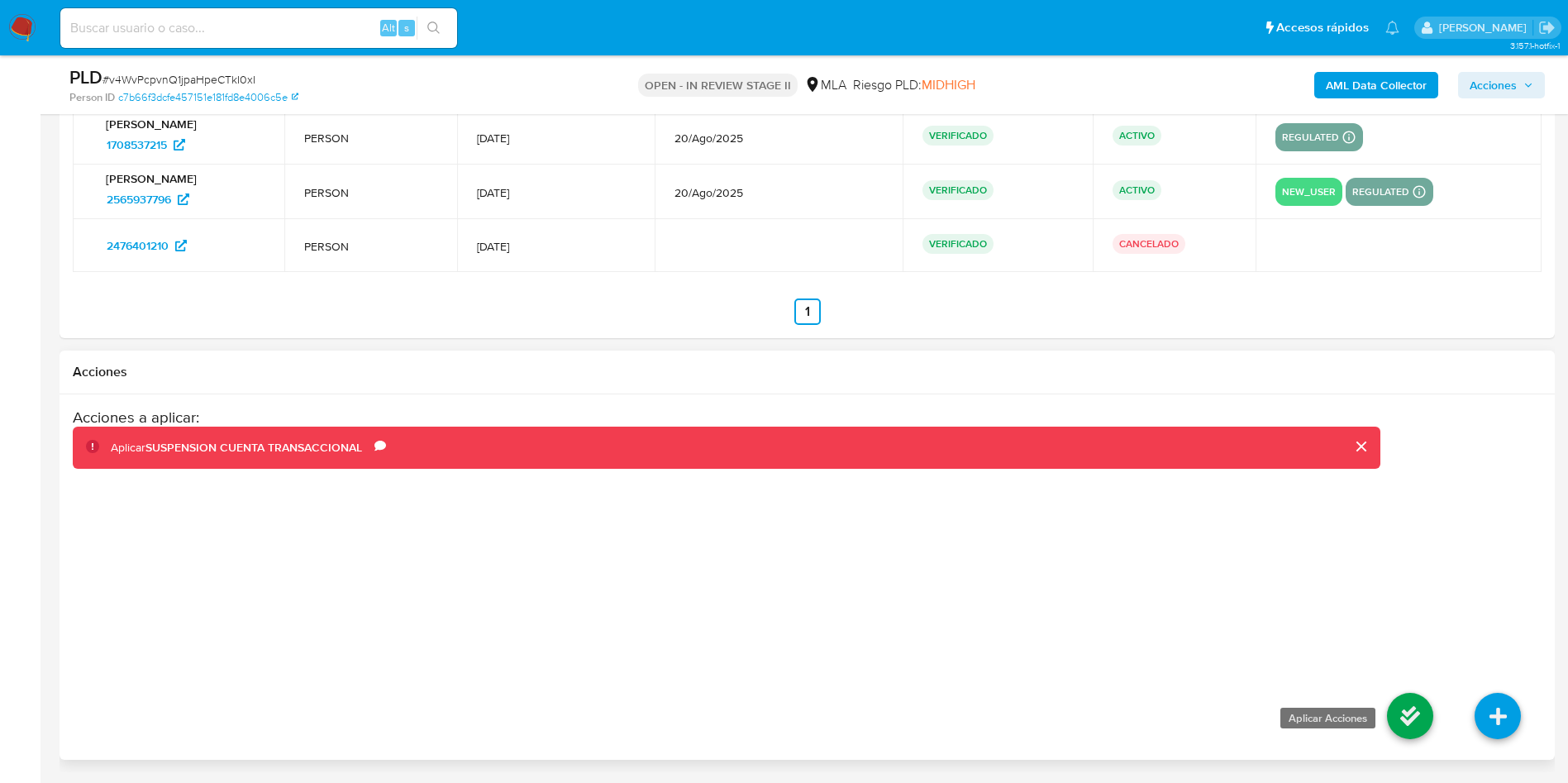
click at [1415, 717] on icon at bounding box center [1410, 716] width 46 height 46
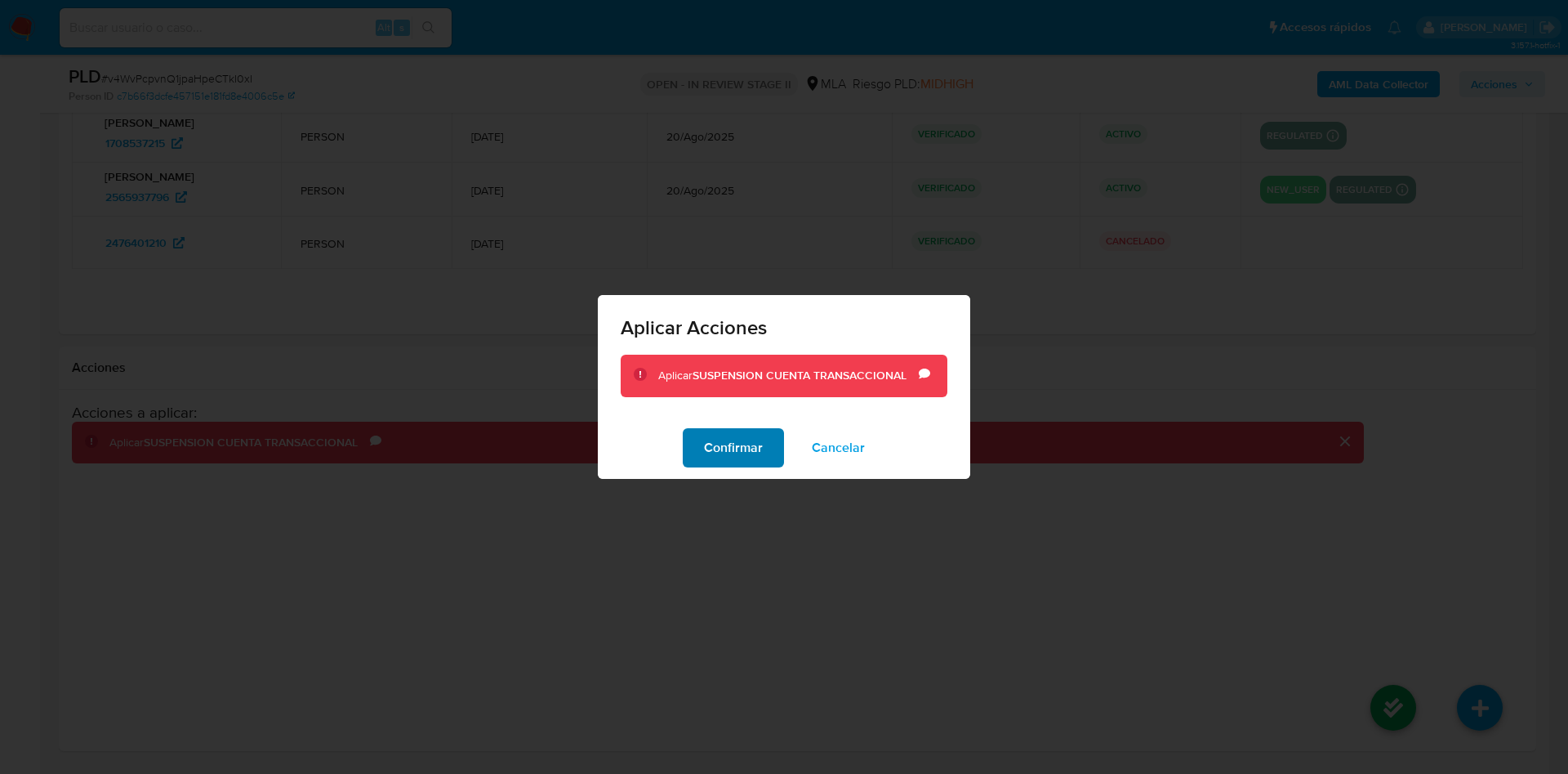
click at [752, 452] on span "Confirmar" at bounding box center [733, 448] width 59 height 35
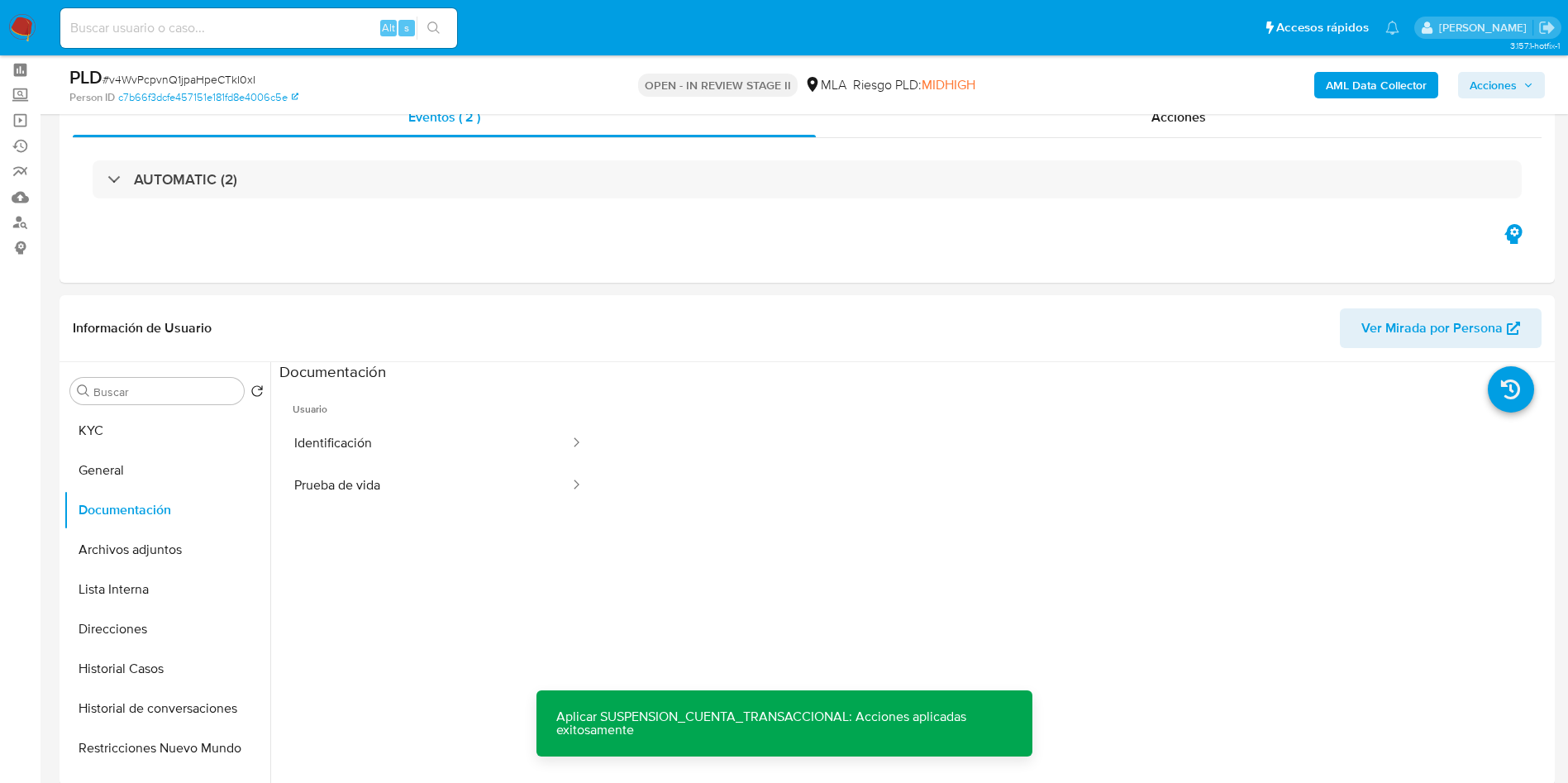
scroll to position [0, 0]
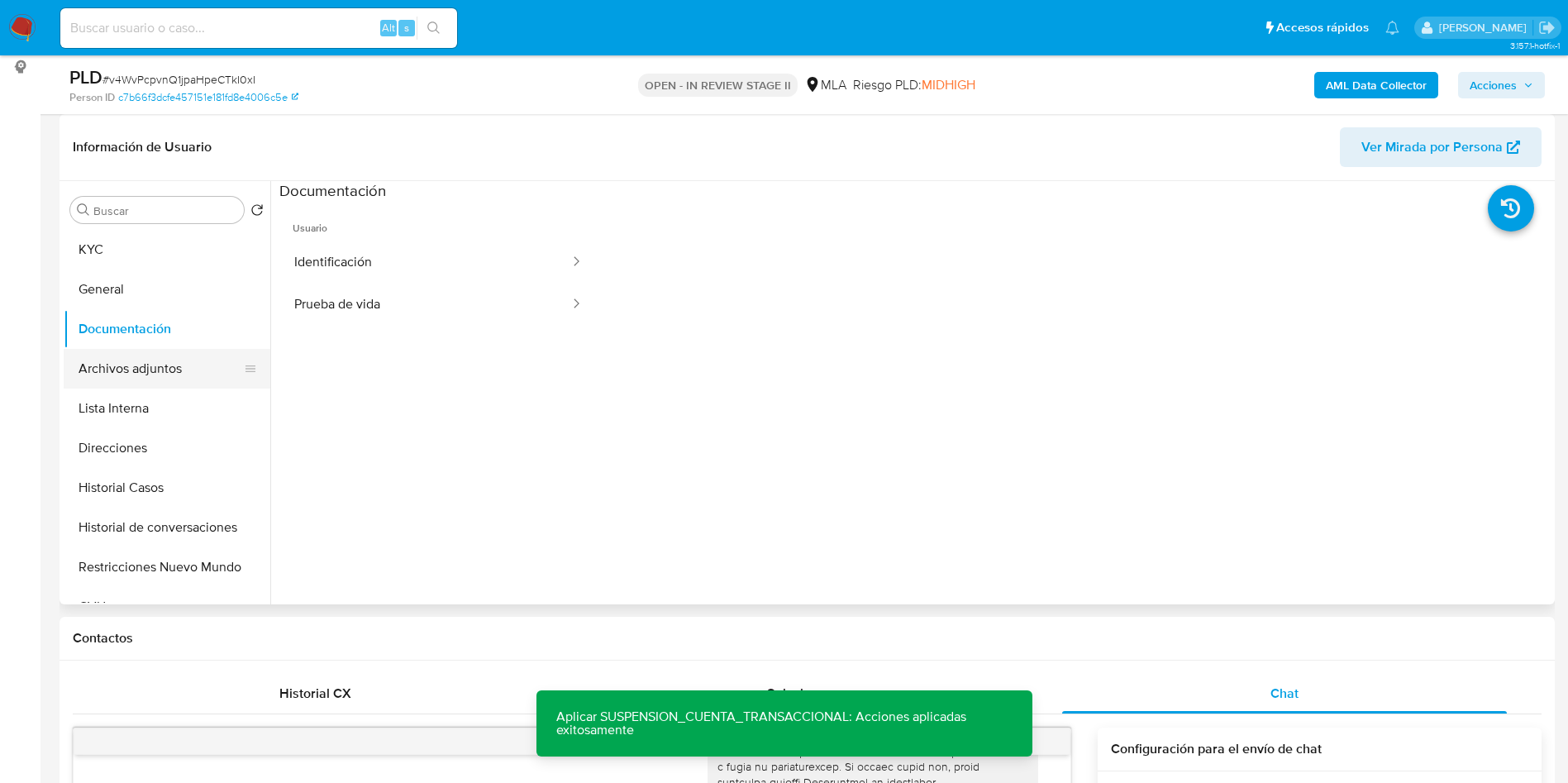
click at [215, 377] on button "Archivos adjuntos" at bounding box center [161, 369] width 194 height 40
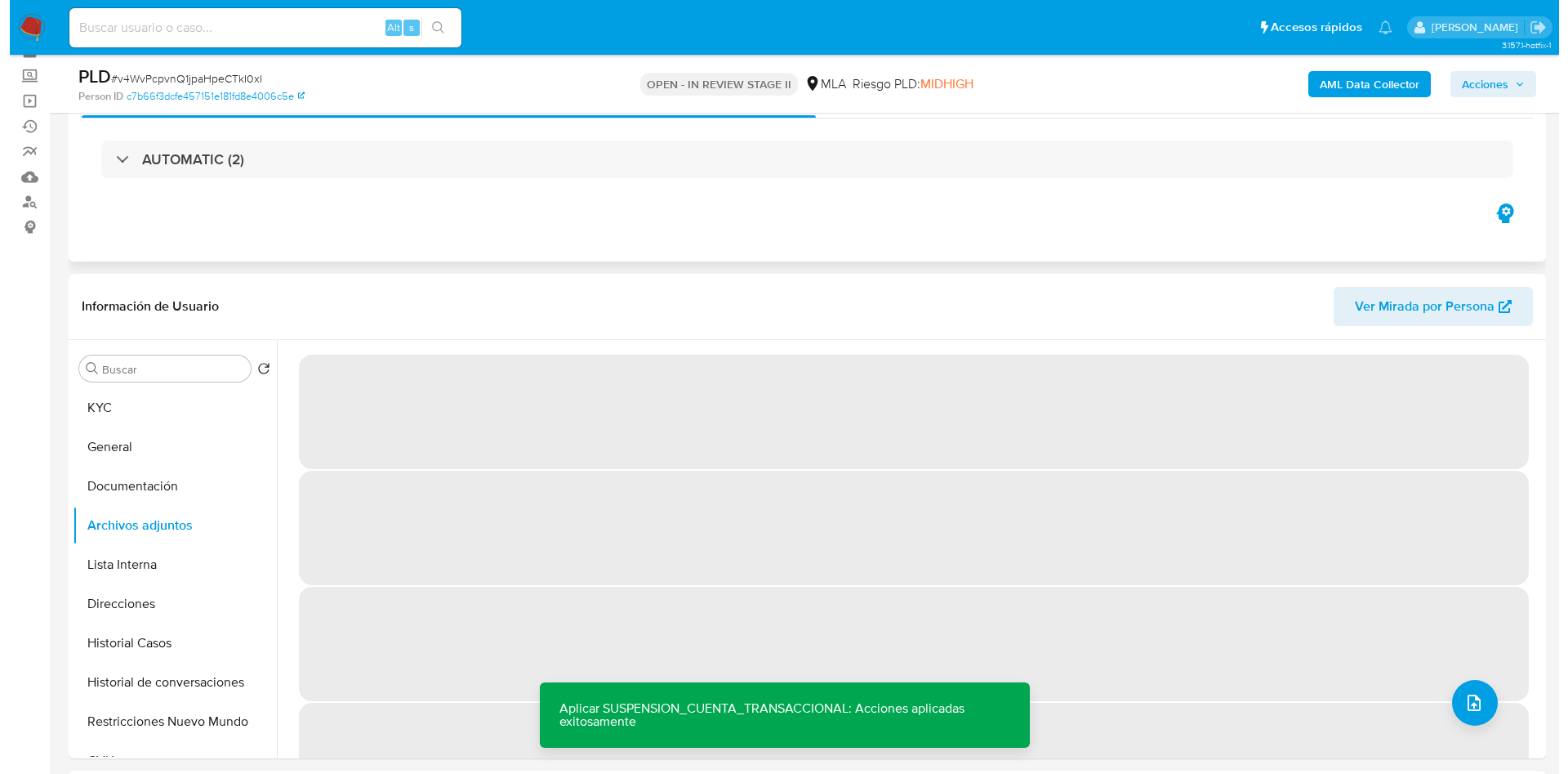
scroll to position [122, 0]
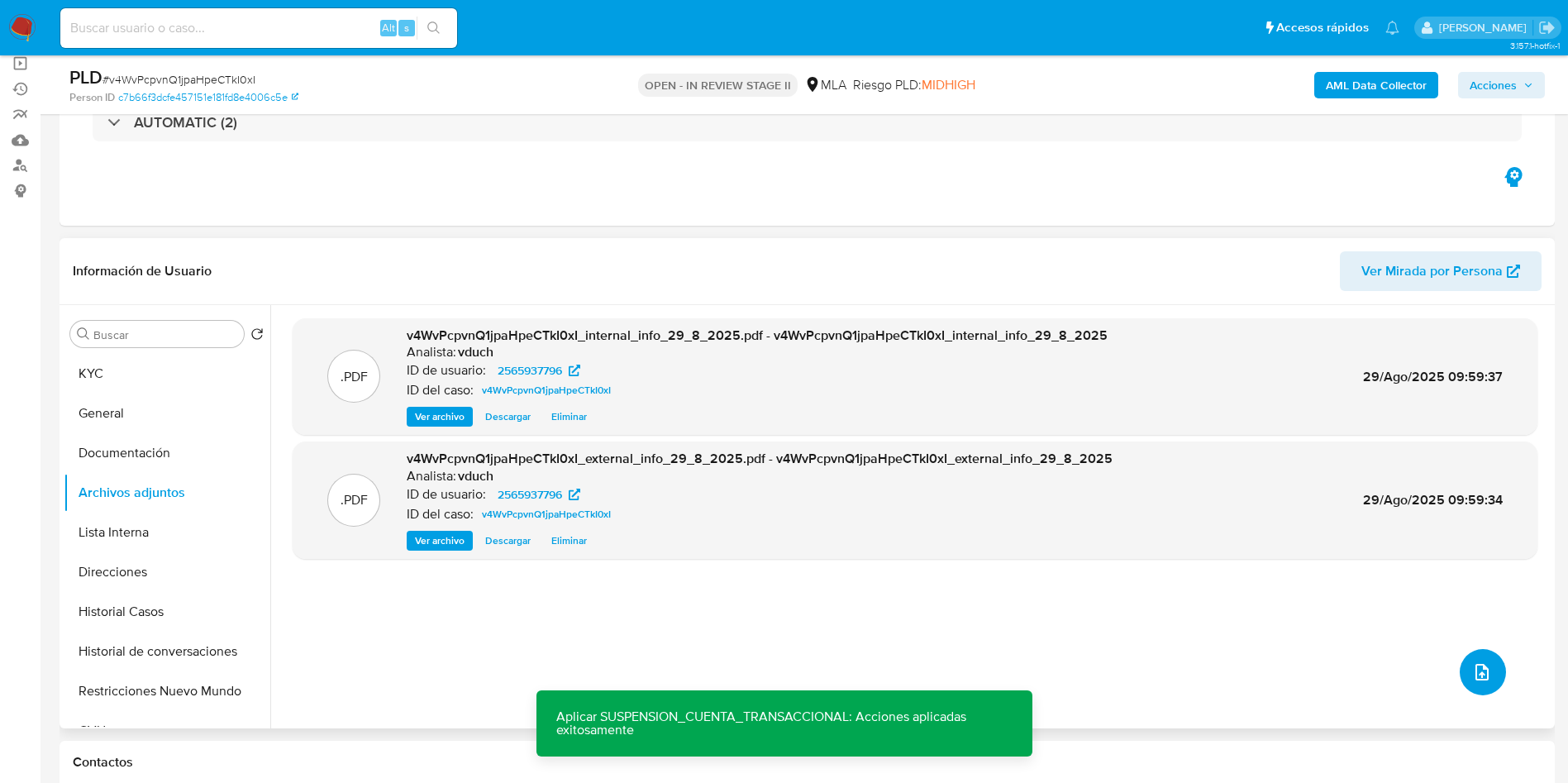
click at [1499, 678] on div ".PDF v4WvPcpvnQ1jpaHpeCTkI0xI_internal_info_29_8_2025.pdf - v4WvPcpvnQ1jpaHpeCT…" at bounding box center [915, 517] width 1245 height 397
click at [1490, 683] on button "upload-file" at bounding box center [1483, 672] width 46 height 46
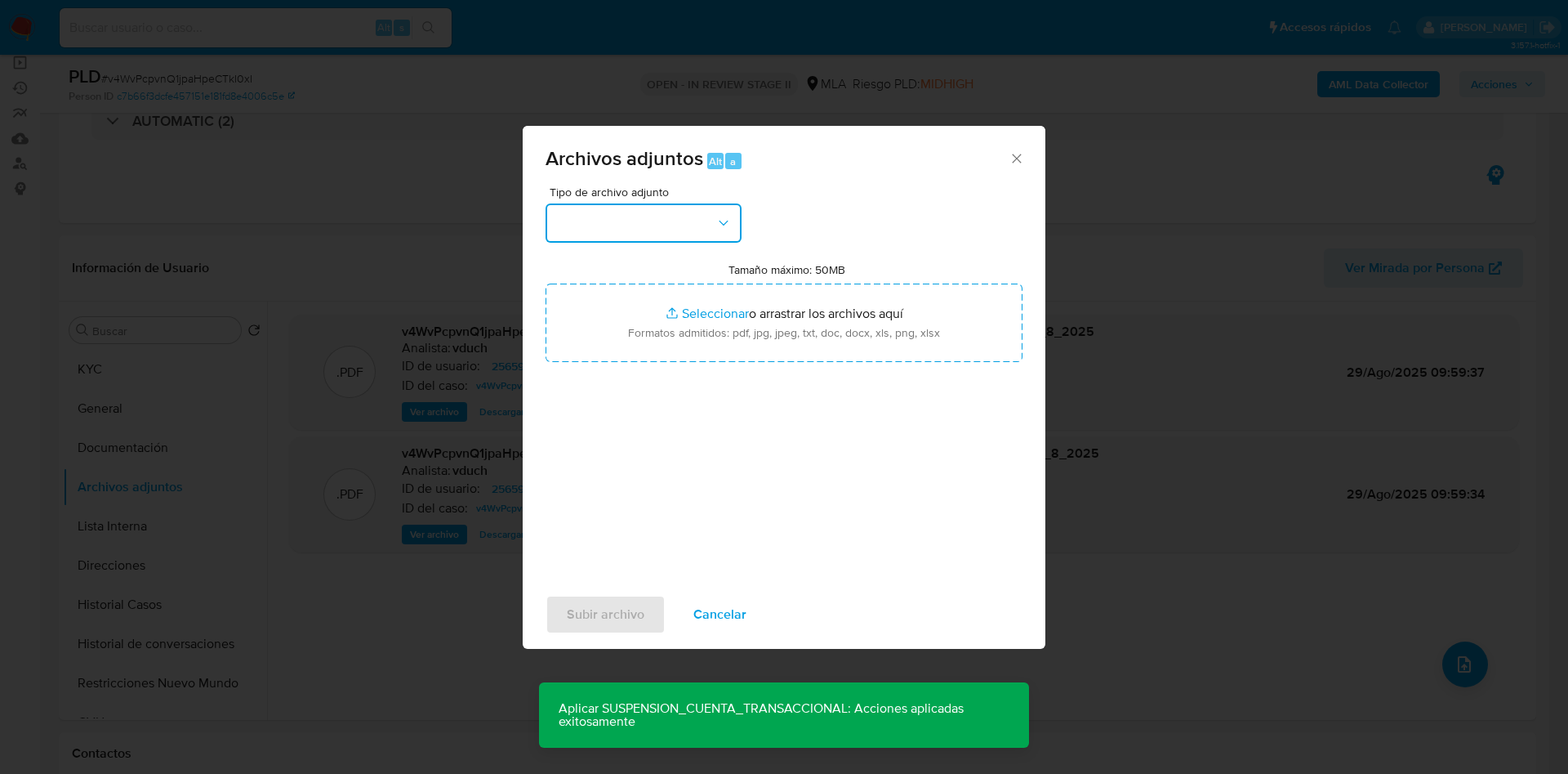
click at [622, 215] on button "button" at bounding box center [644, 223] width 196 height 39
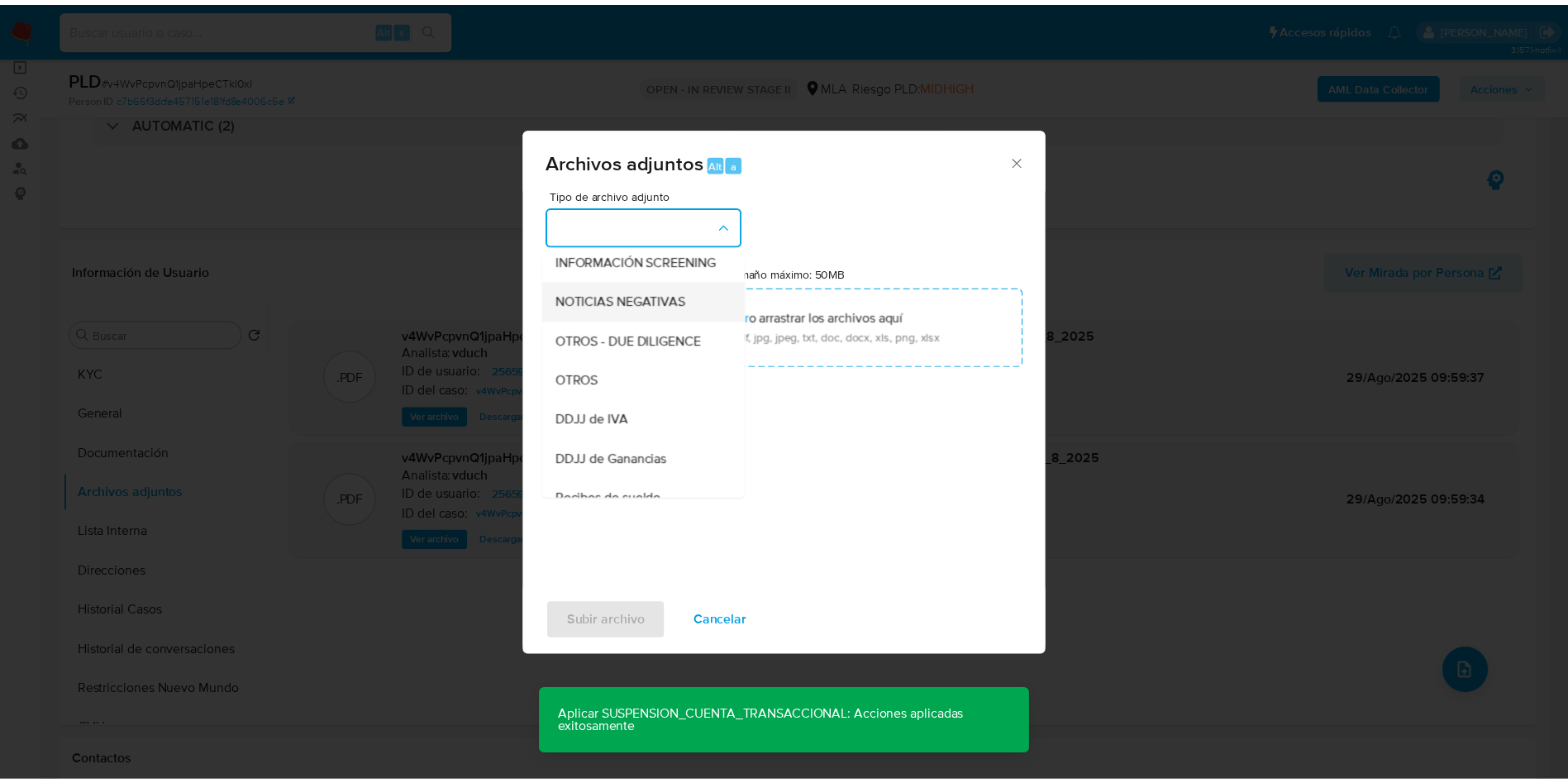
scroll to position [248, 0]
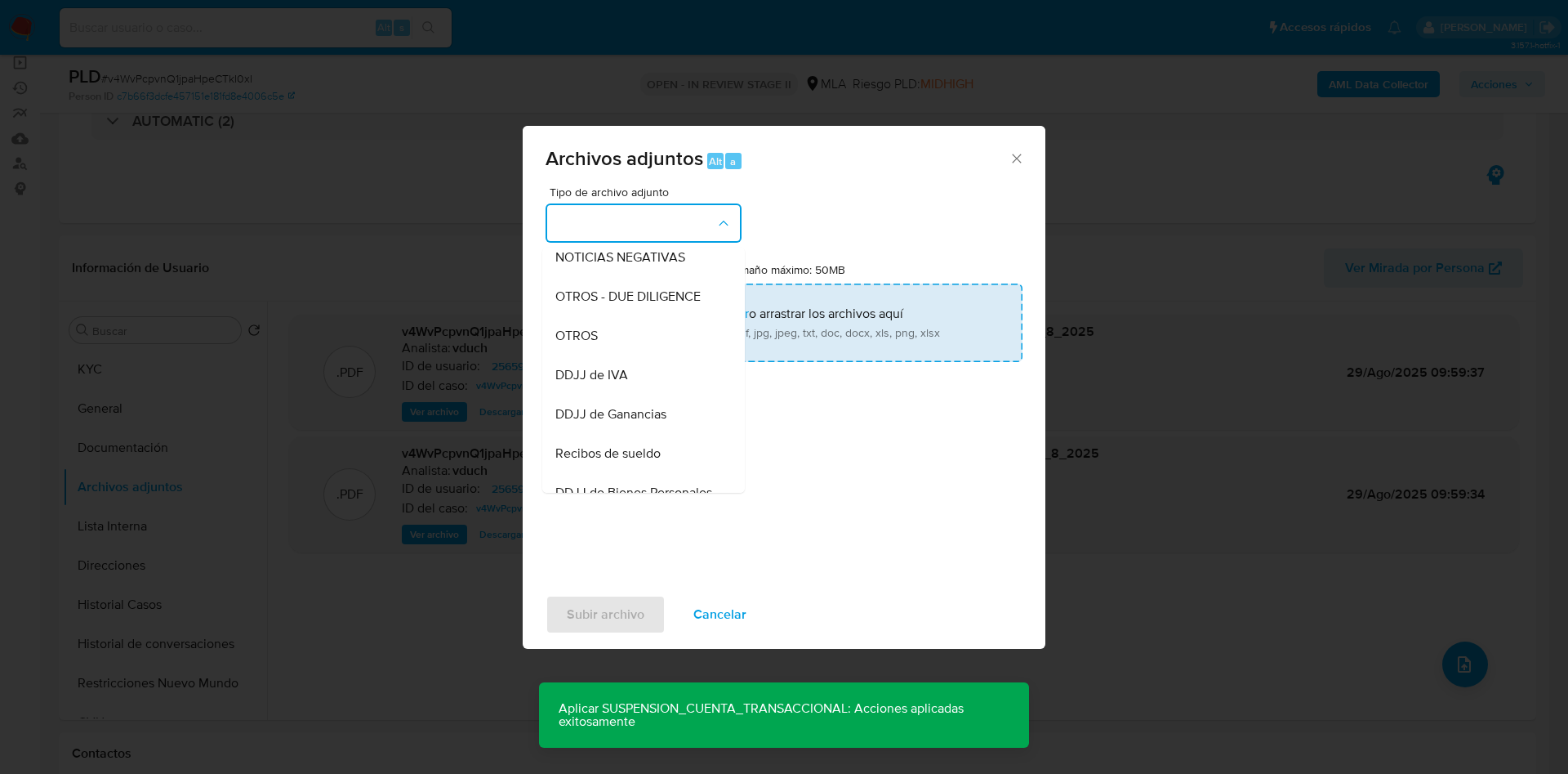
click at [628, 350] on div "OTROS" at bounding box center [639, 336] width 167 height 39
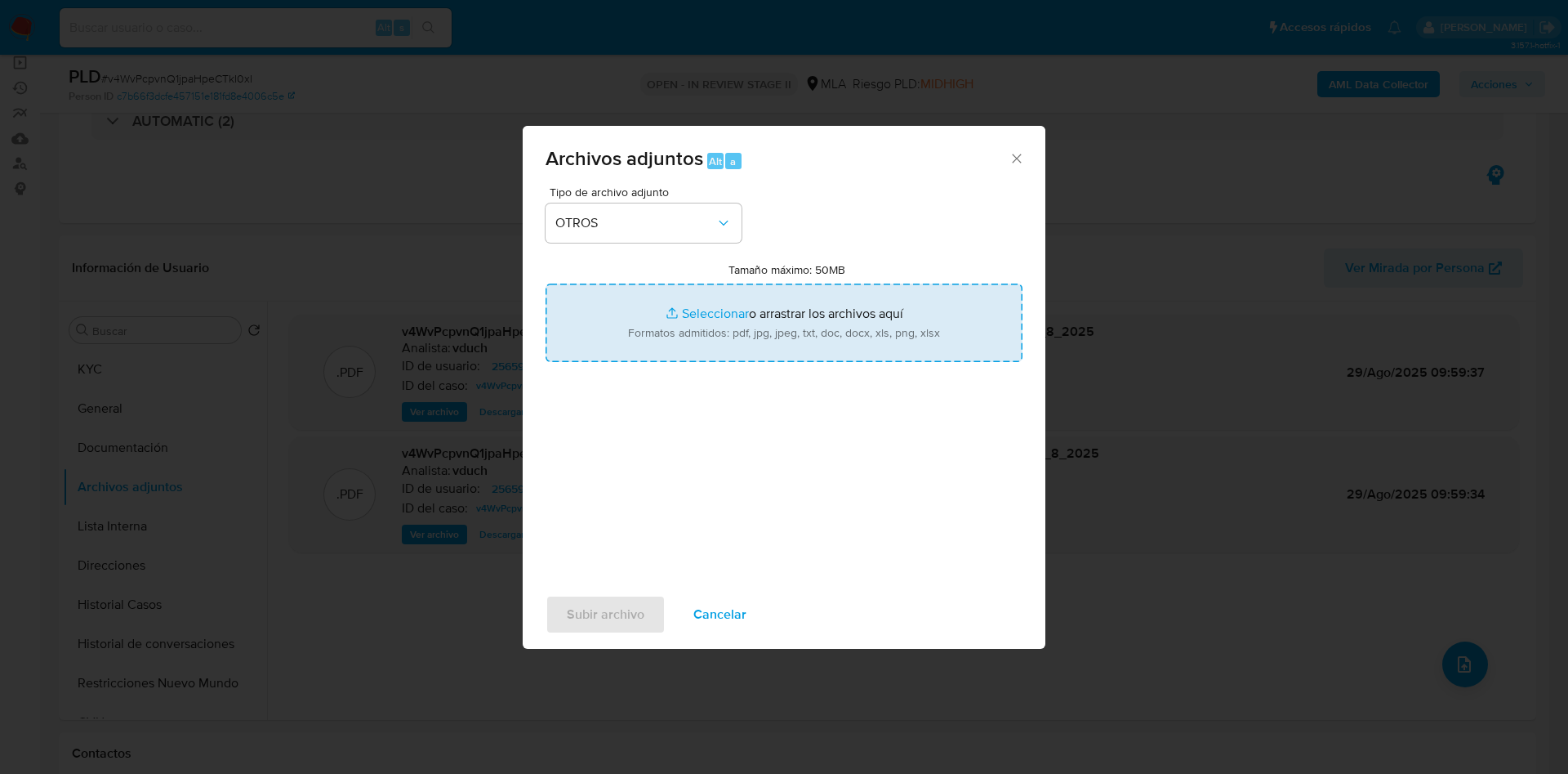
type input "C:\fakepath\Movimientos v4WvPcpvnQ1jpaHpeCTkI0xI_2025_08_18_21_05_02.xlsx"
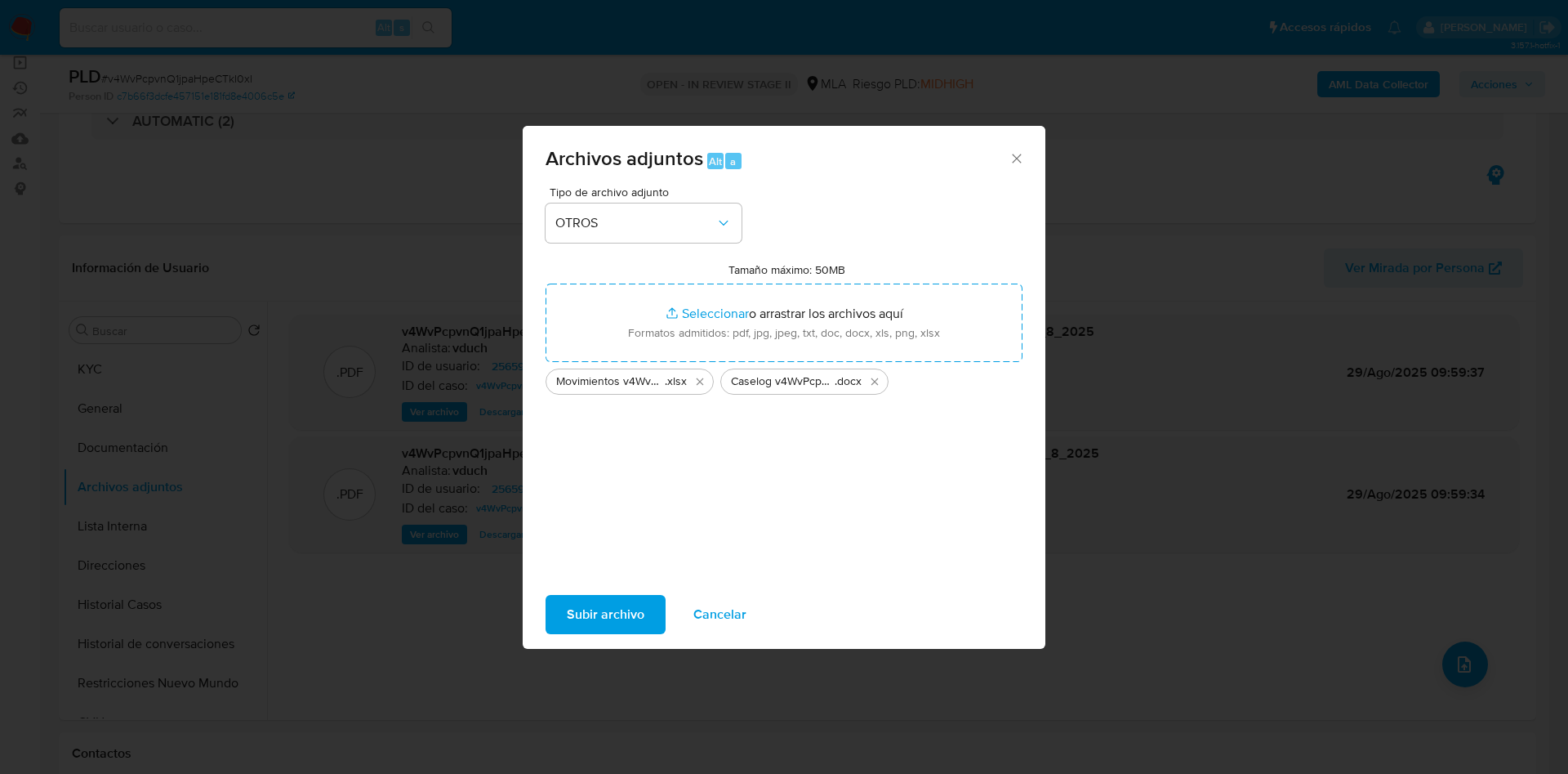
click at [620, 607] on span "Subir archivo" at bounding box center [605, 614] width 78 height 35
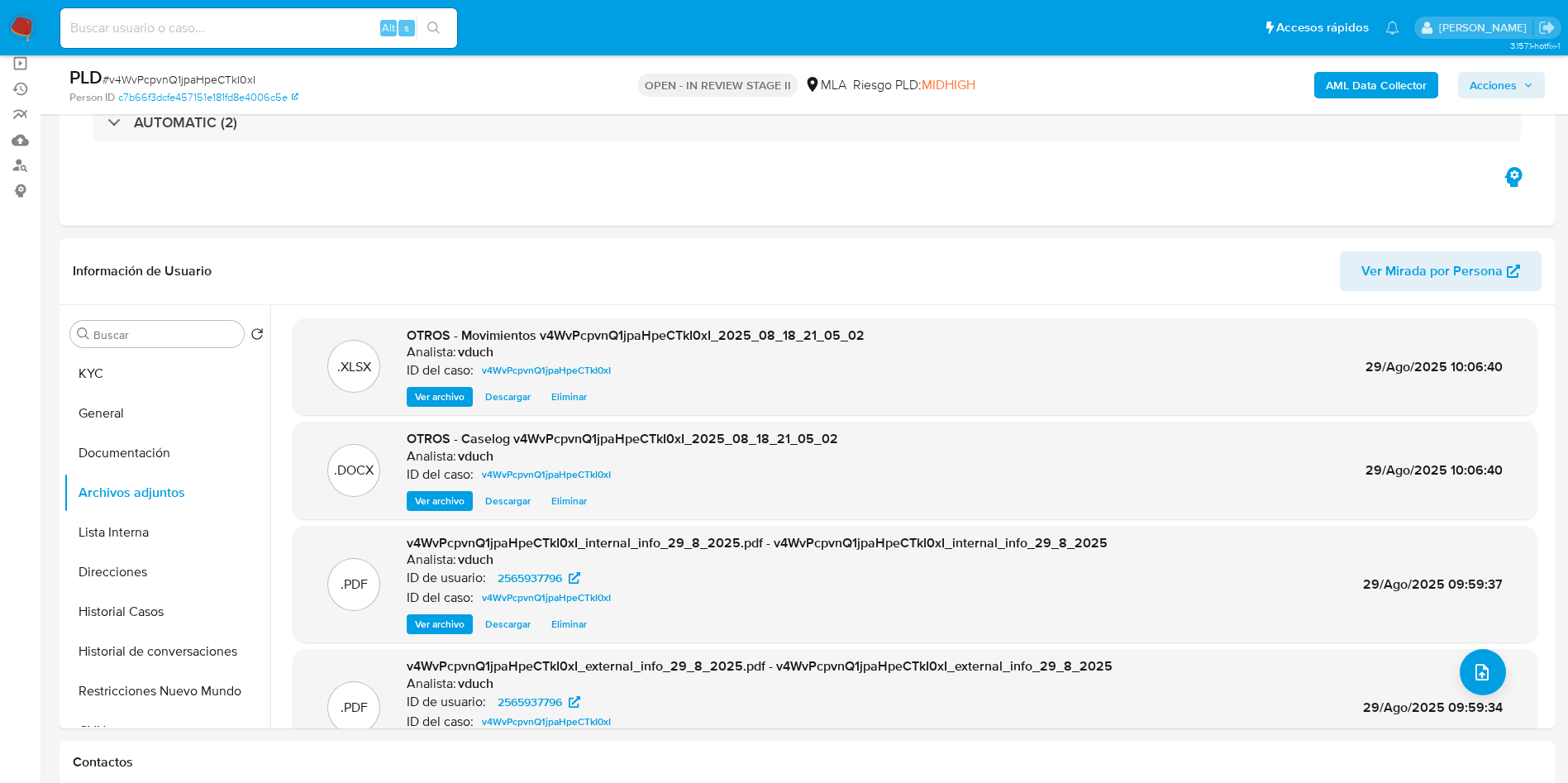
click at [1501, 86] on span "Acciones" at bounding box center [1493, 85] width 47 height 27
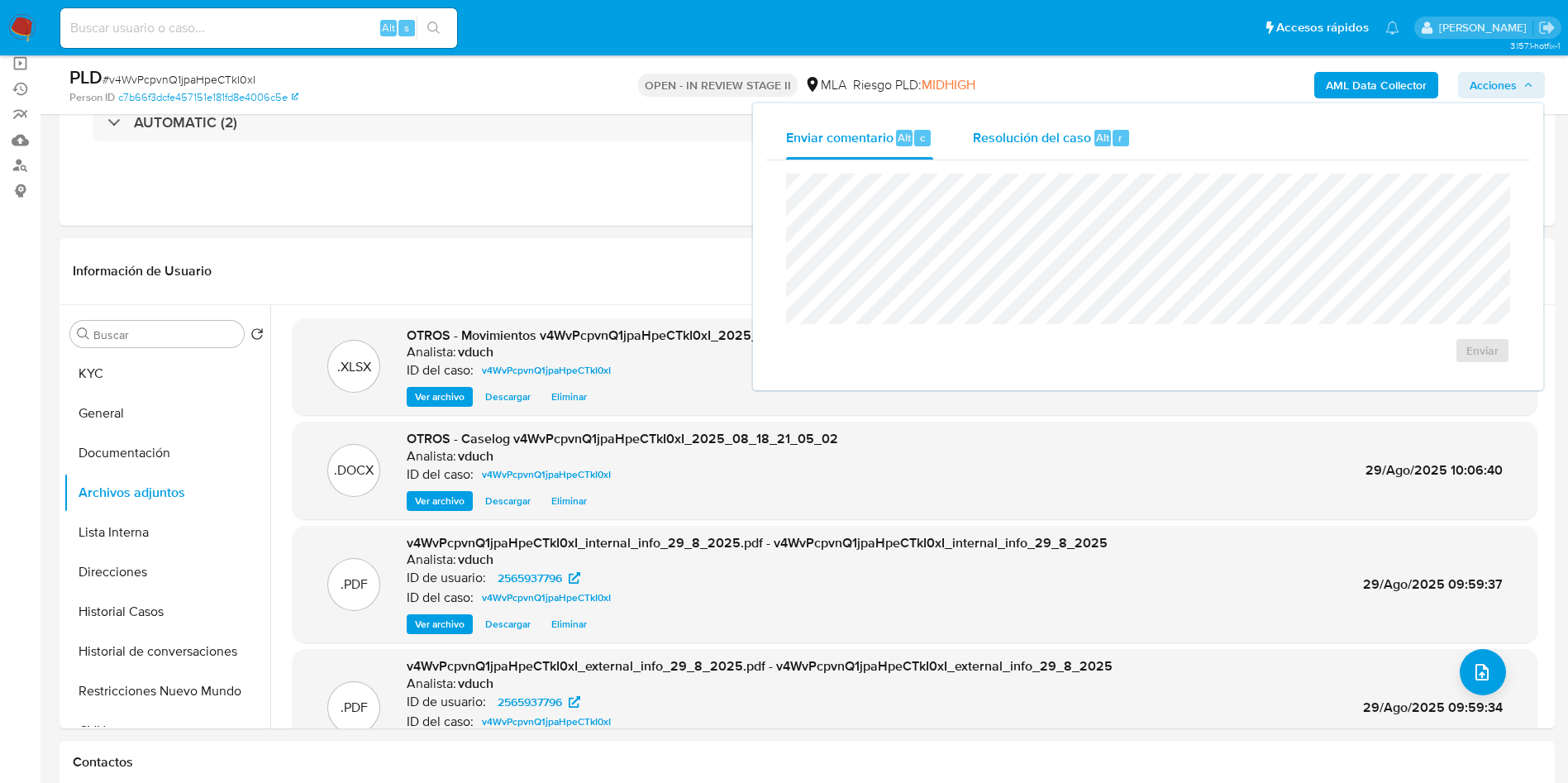
click at [1128, 141] on div "Resolución del caso Alt r" at bounding box center [1052, 138] width 158 height 43
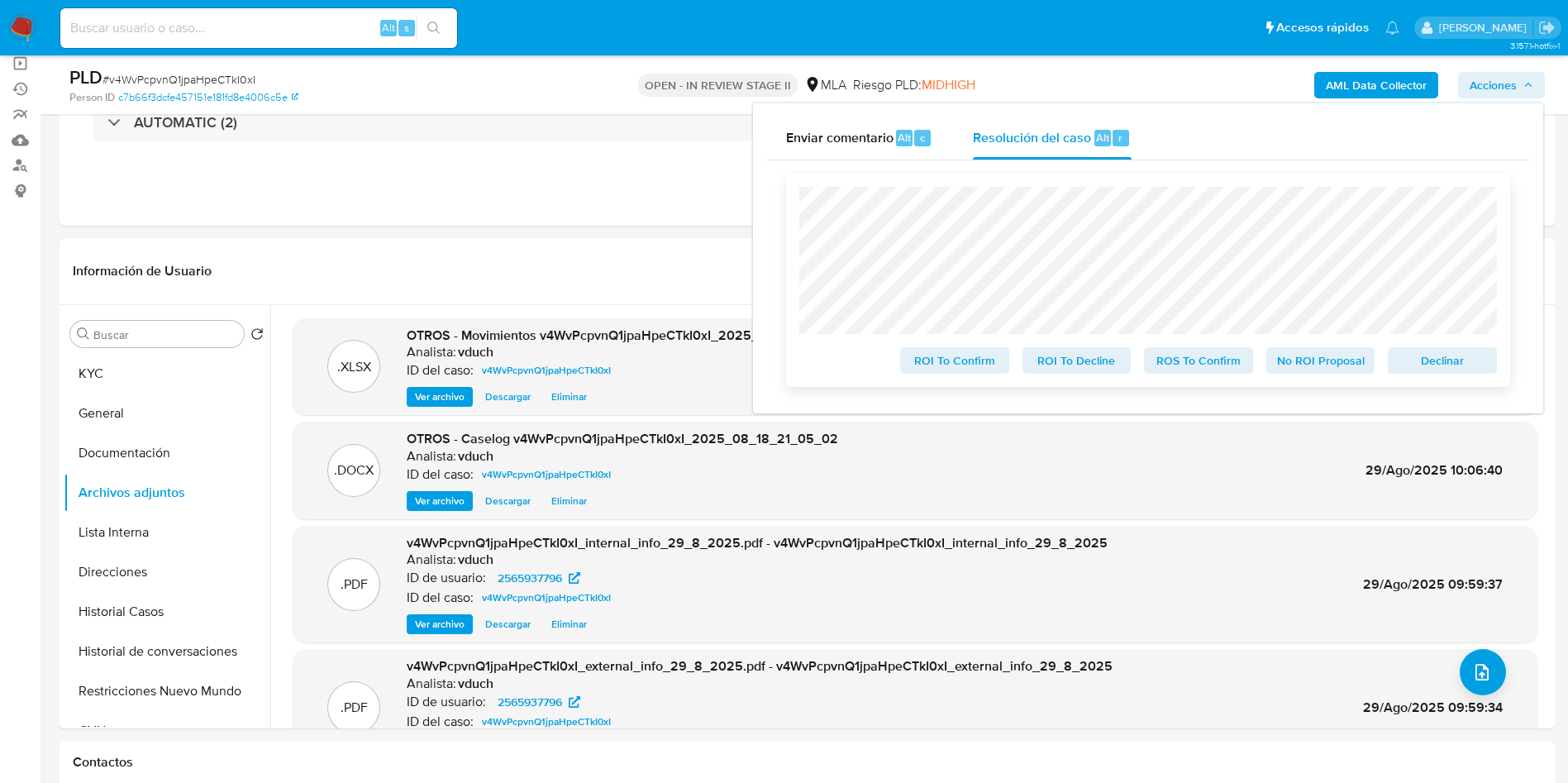
click at [1452, 364] on span "Declinar" at bounding box center [1442, 360] width 86 height 23
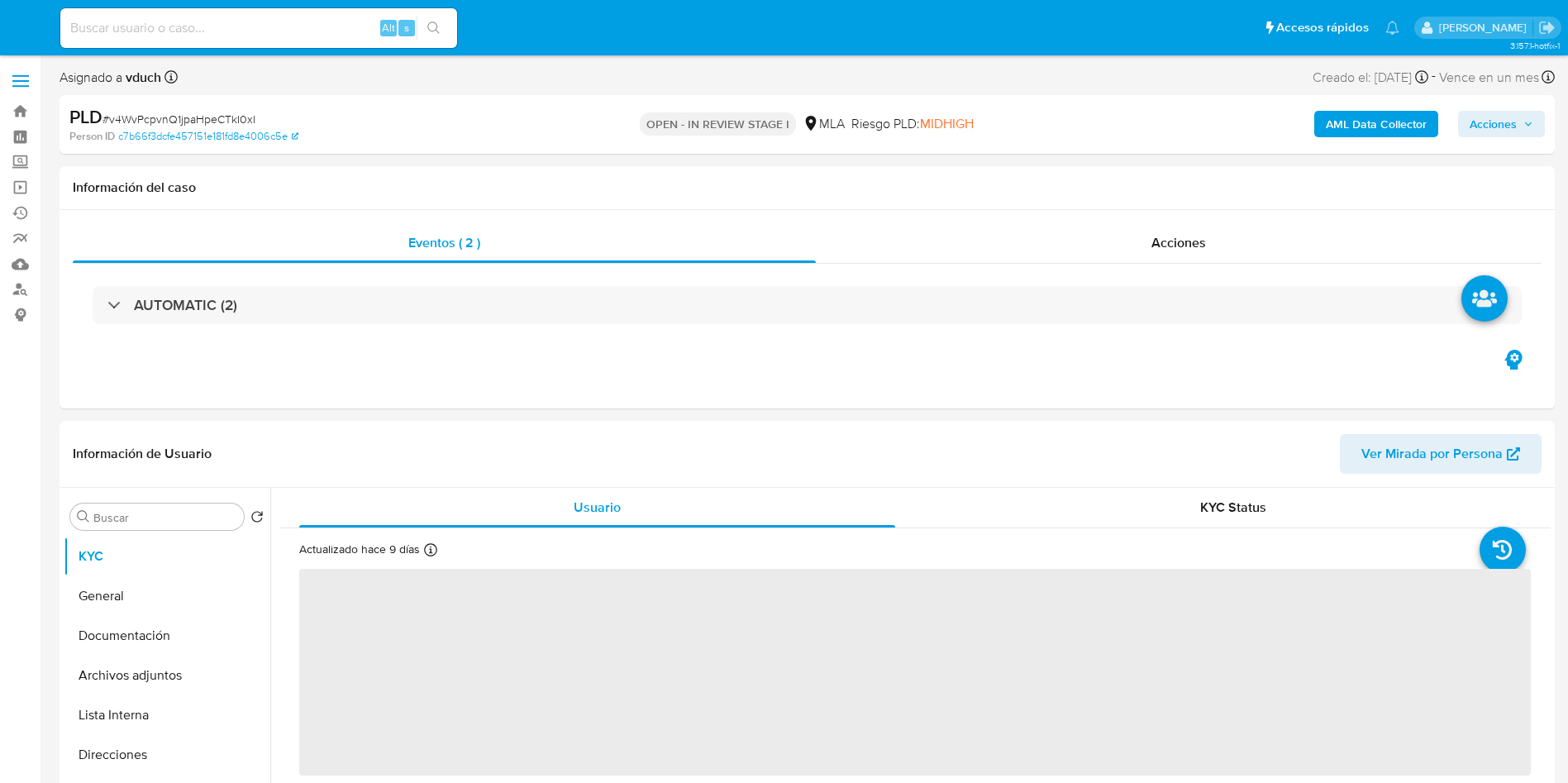
select select "10"
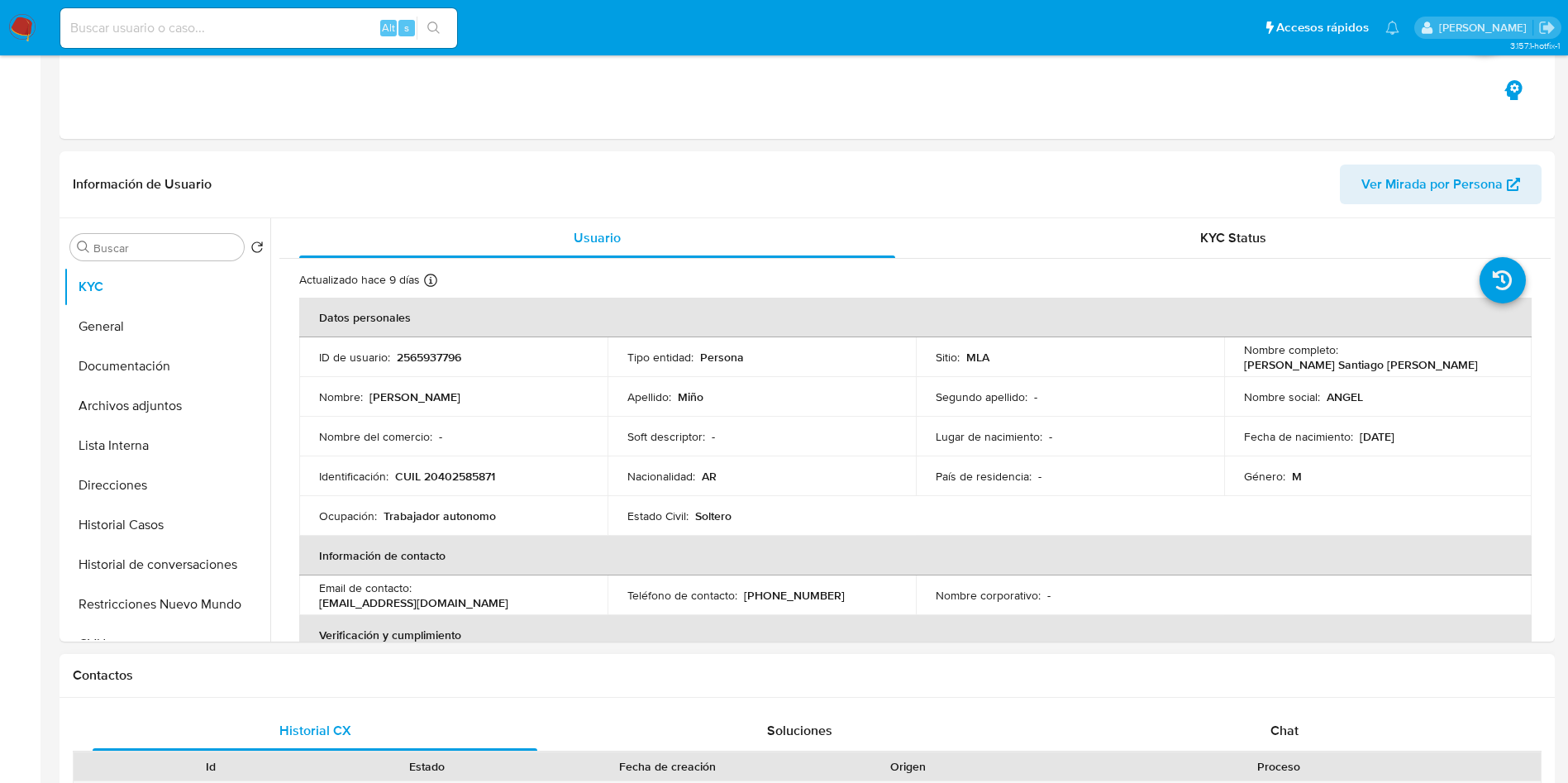
scroll to position [496, 0]
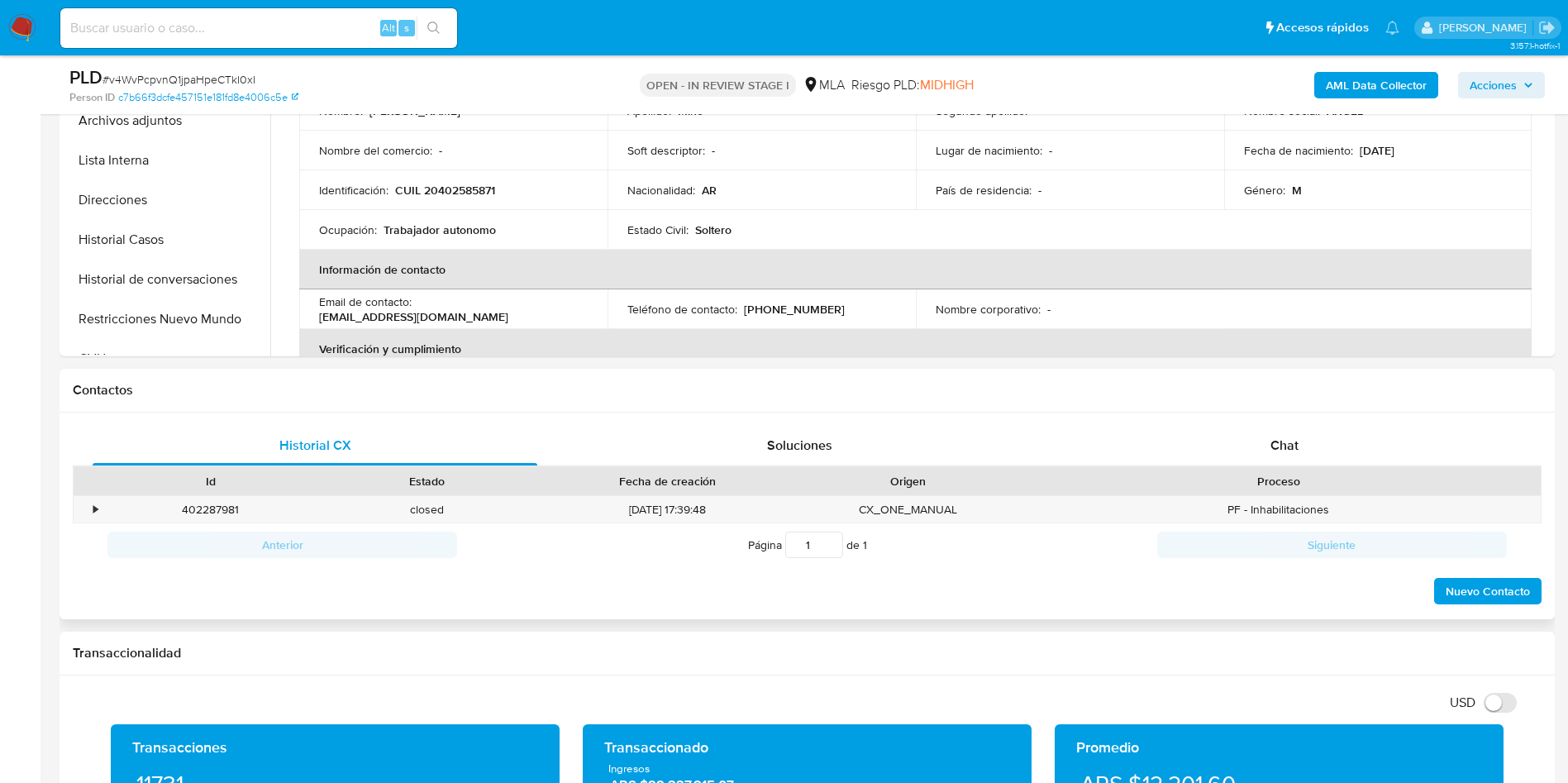
click at [1300, 487] on div "Proceso" at bounding box center [1279, 481] width 501 height 17
click at [1278, 467] on div "Proceso" at bounding box center [1278, 481] width 524 height 28
click at [1281, 457] on div "Chat" at bounding box center [1285, 446] width 445 height 40
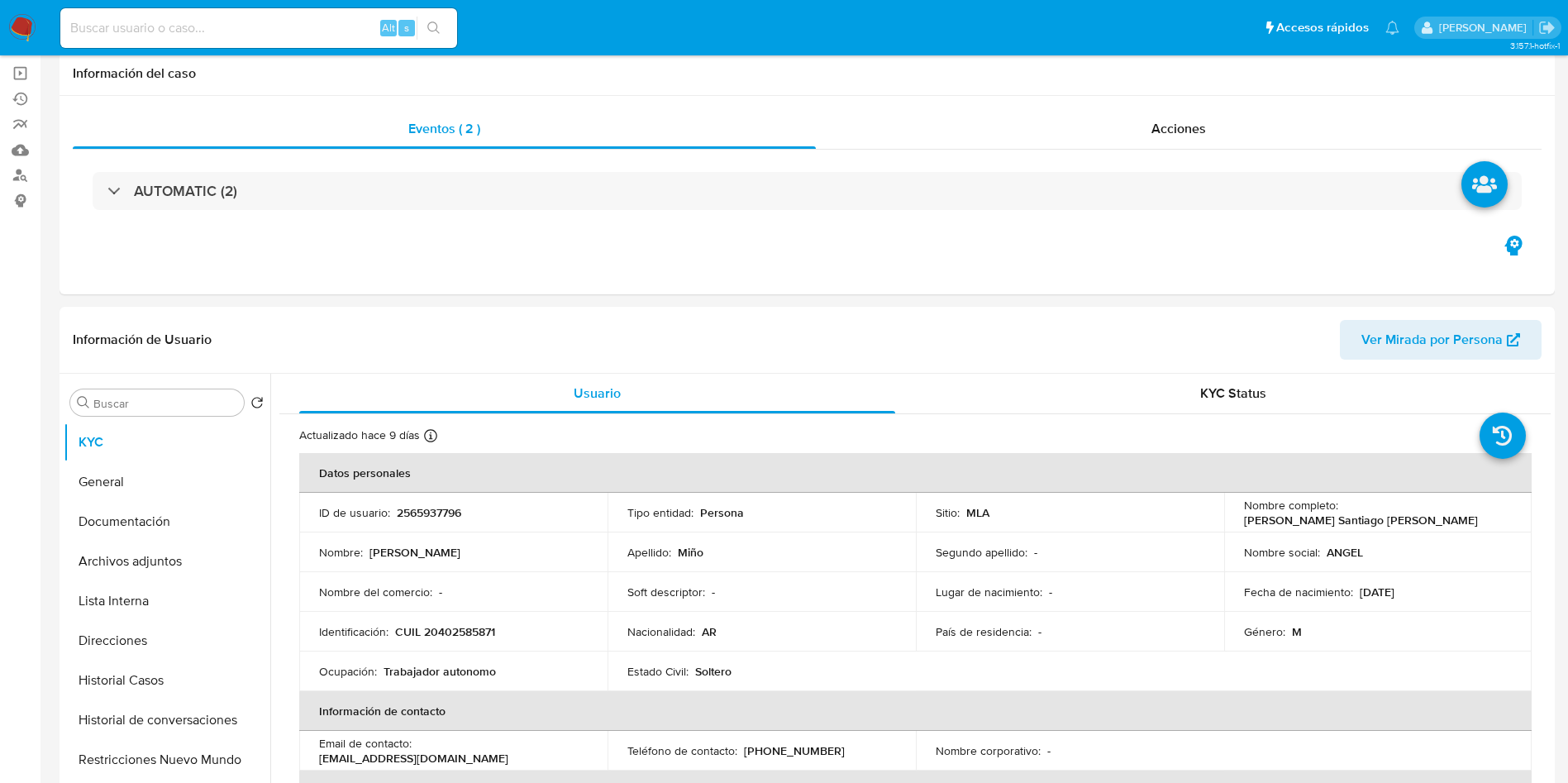
scroll to position [248, 0]
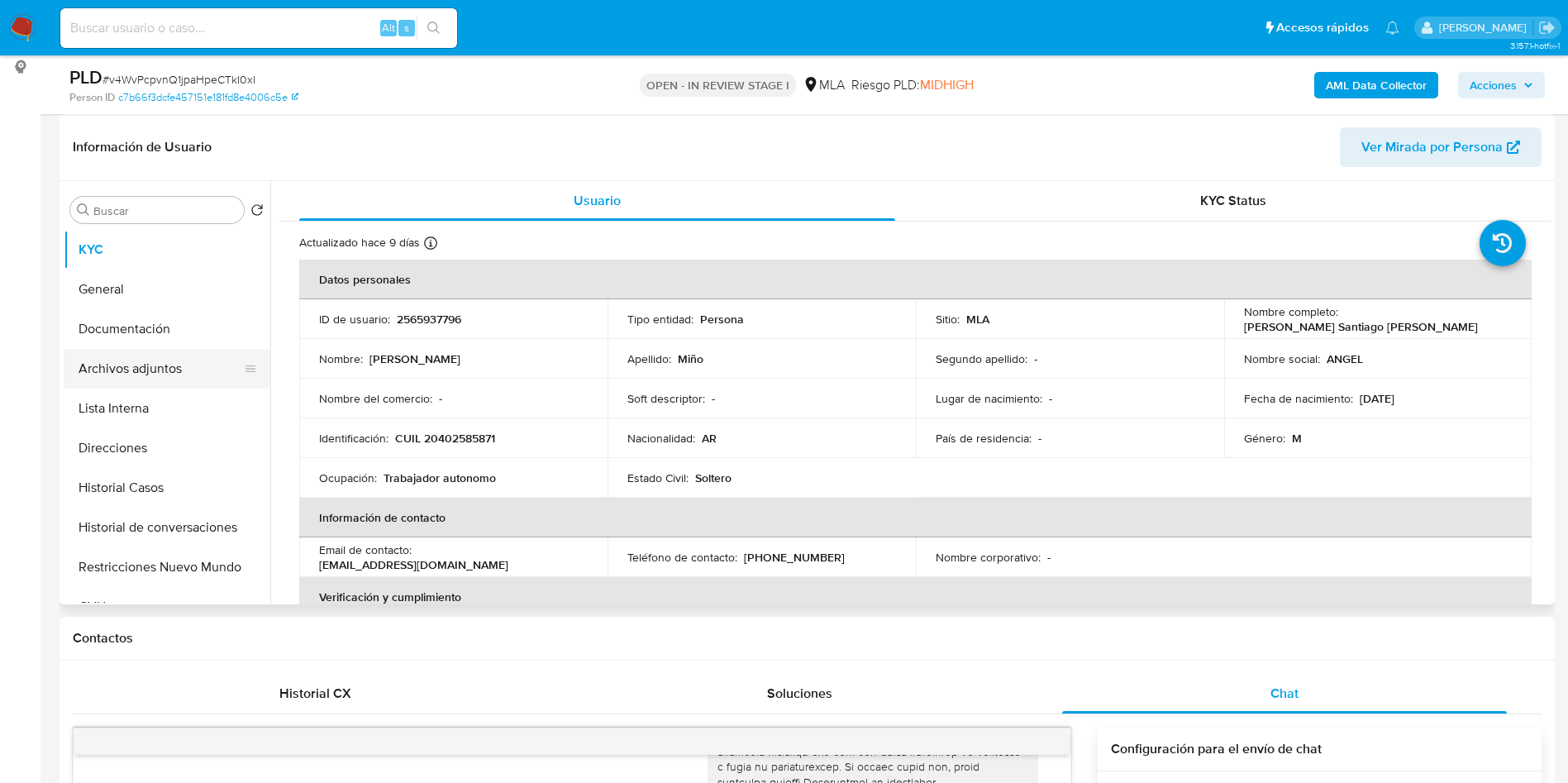
click at [129, 358] on button "Archivos adjuntos" at bounding box center [161, 369] width 194 height 40
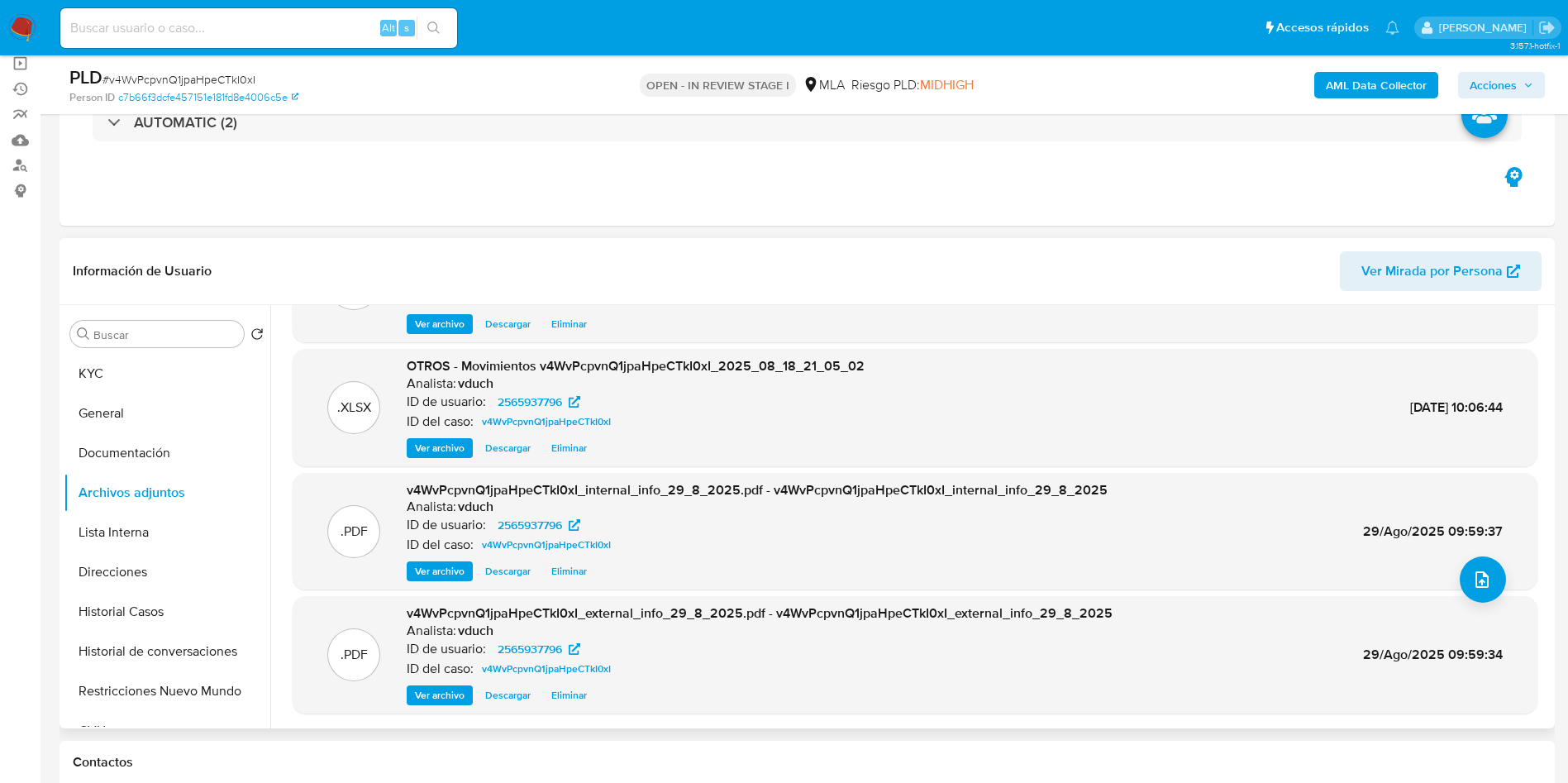
scroll to position [0, 0]
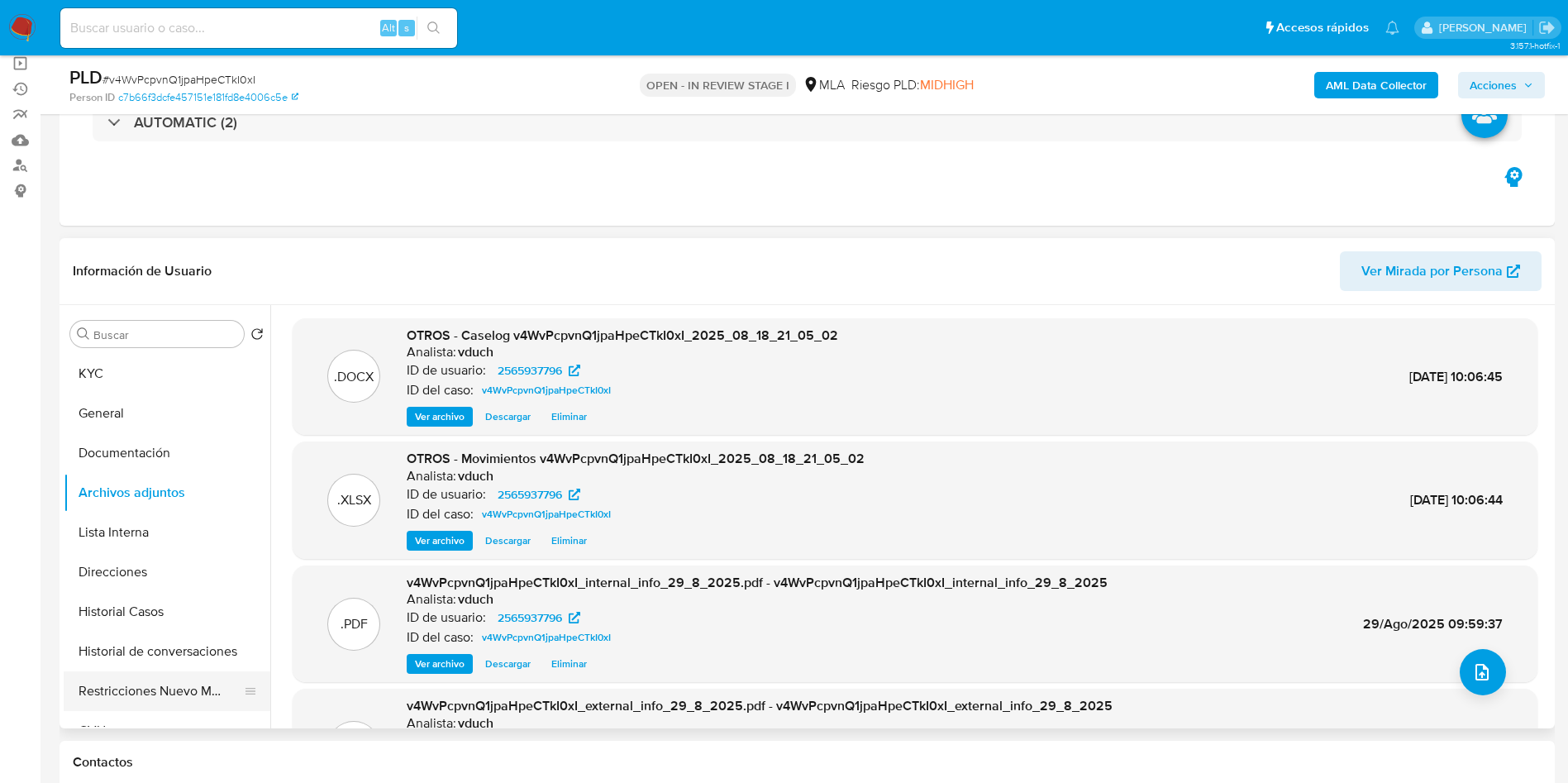
click at [164, 676] on button "Restricciones Nuevo Mundo" at bounding box center [161, 691] width 194 height 40
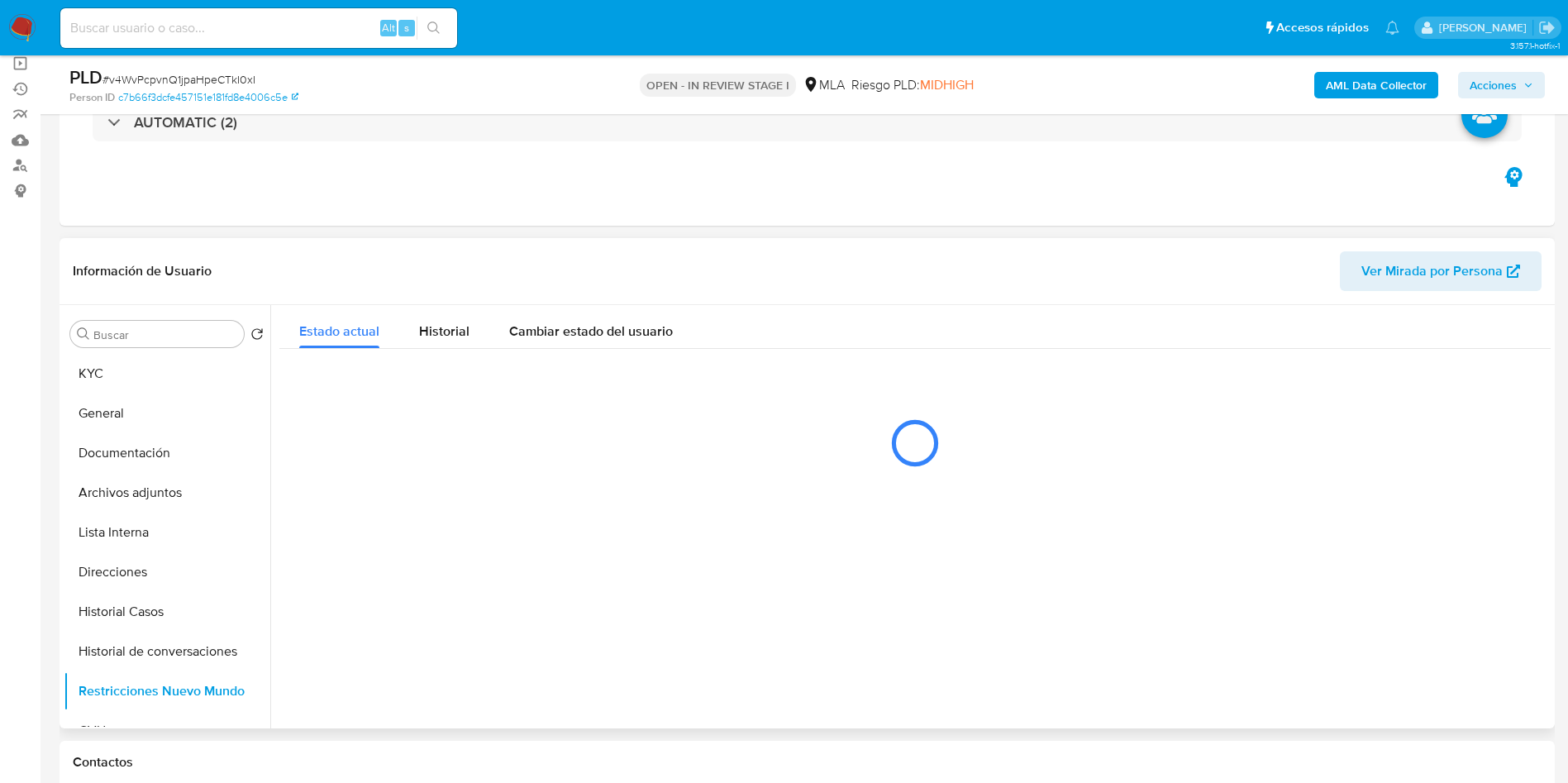
click at [760, 492] on div at bounding box center [911, 517] width 1281 height 423
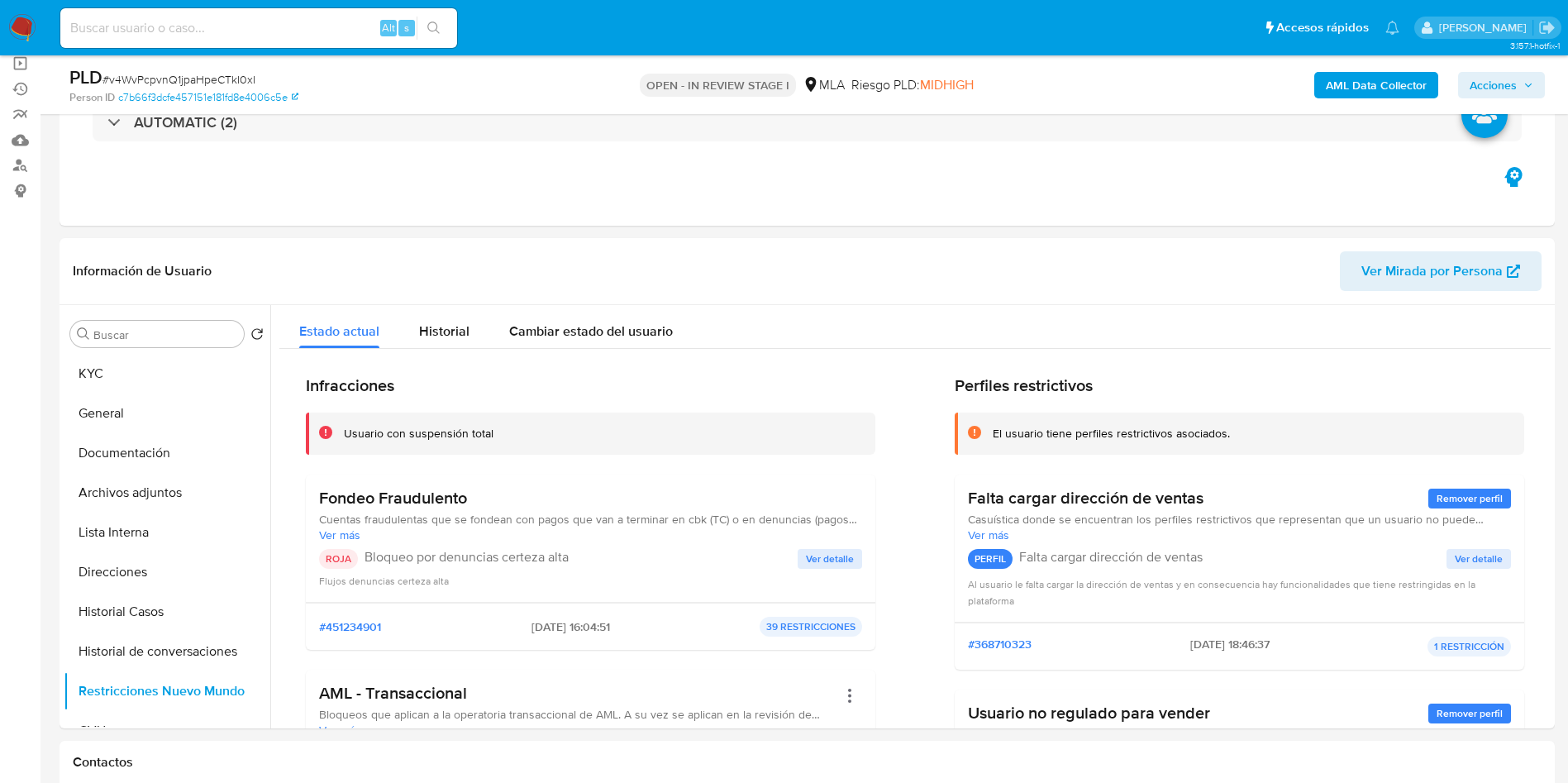
click at [1480, 105] on div "PLD # v4WvPcpvnQ1jpaHpeCTkI0xI Person ID c7b66f3dcfe457151e181fd8e4006c5e OPEN …" at bounding box center [807, 85] width 1495 height 59
click at [1504, 91] on span "Acciones" at bounding box center [1493, 85] width 47 height 27
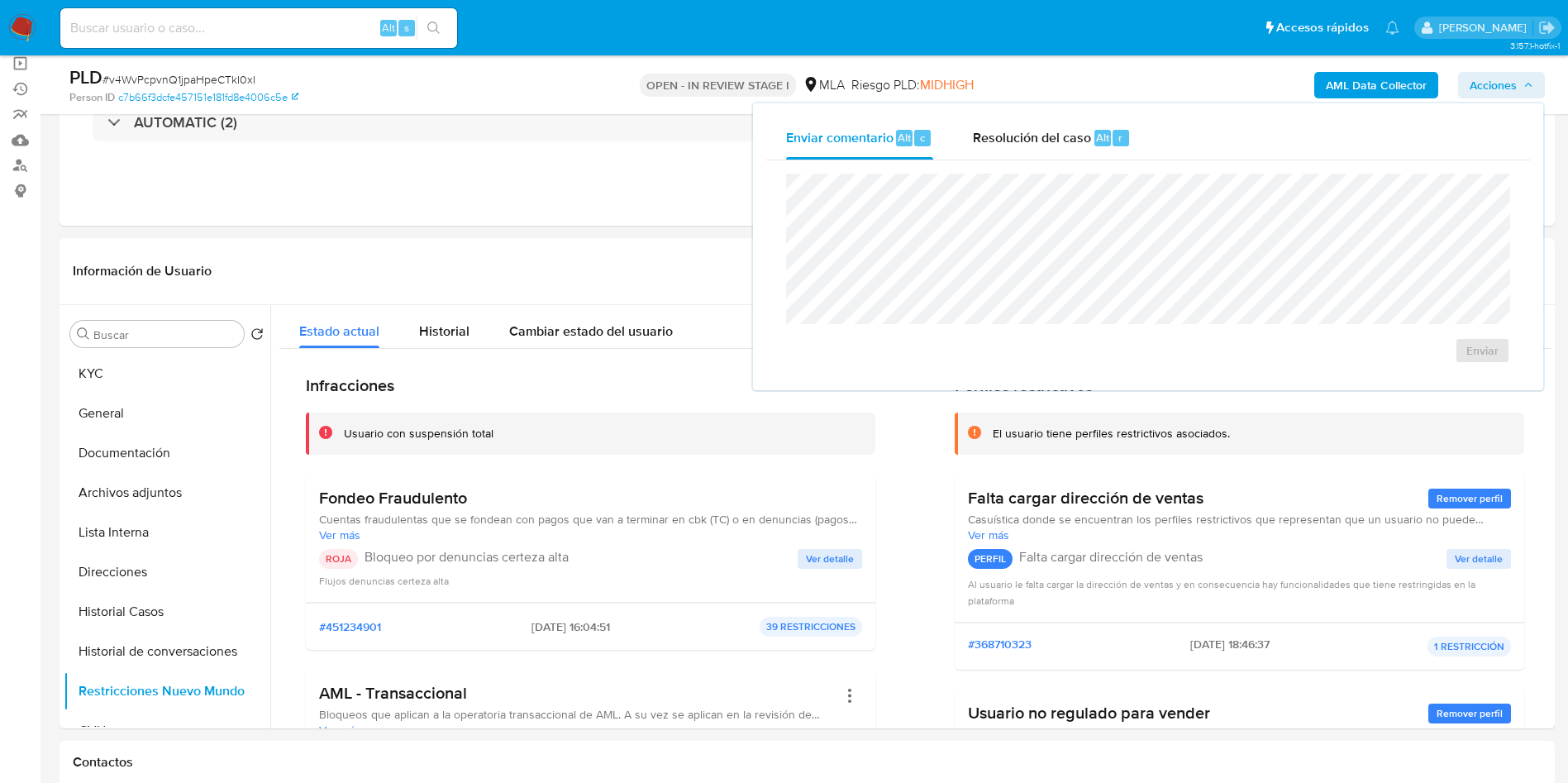
click at [1066, 163] on div "Enviar" at bounding box center [1148, 268] width 764 height 216
click at [1101, 142] on span "Alt" at bounding box center [1102, 138] width 13 height 16
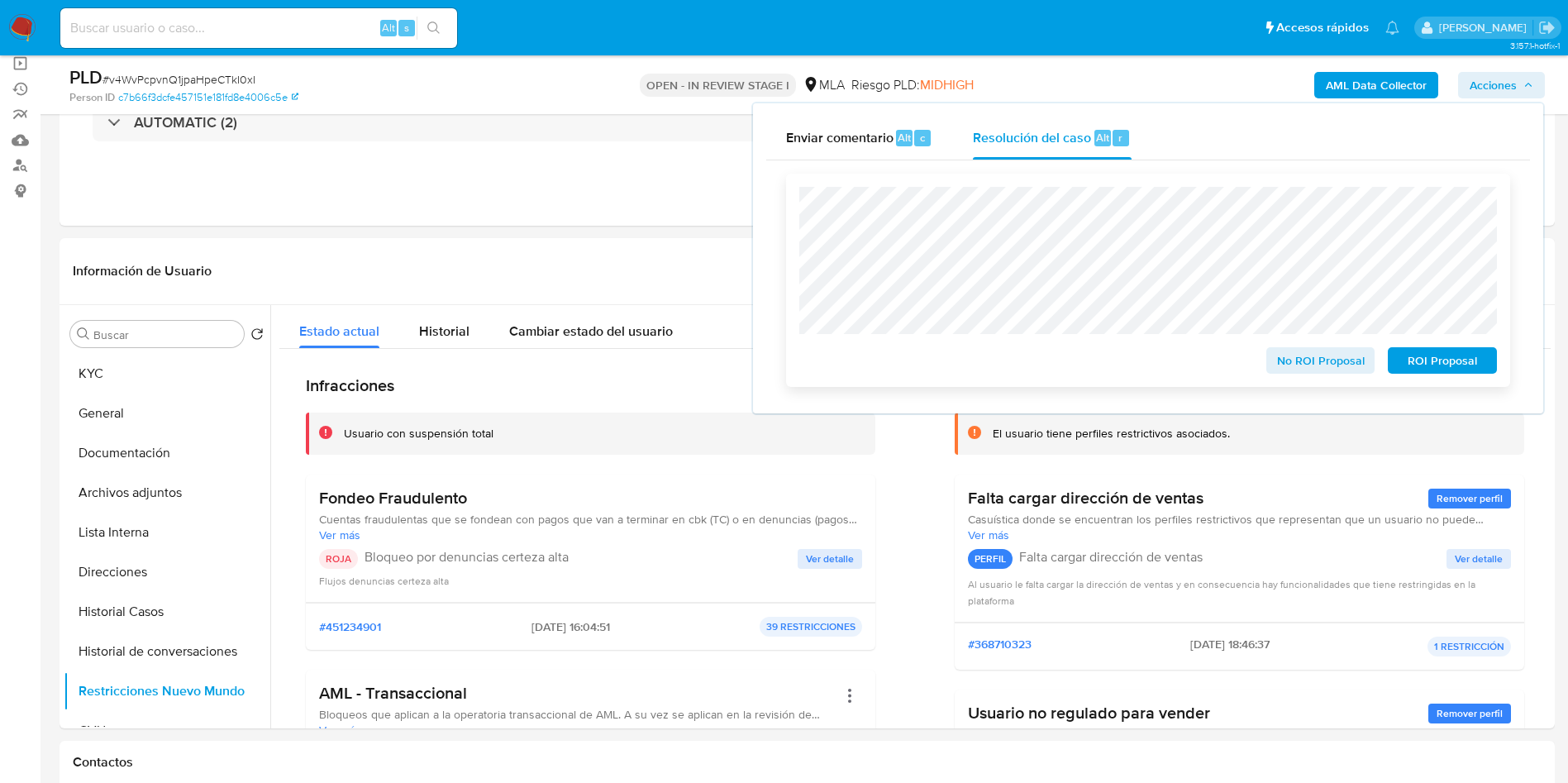
click at [1448, 372] on span "ROI Proposal" at bounding box center [1442, 360] width 86 height 23
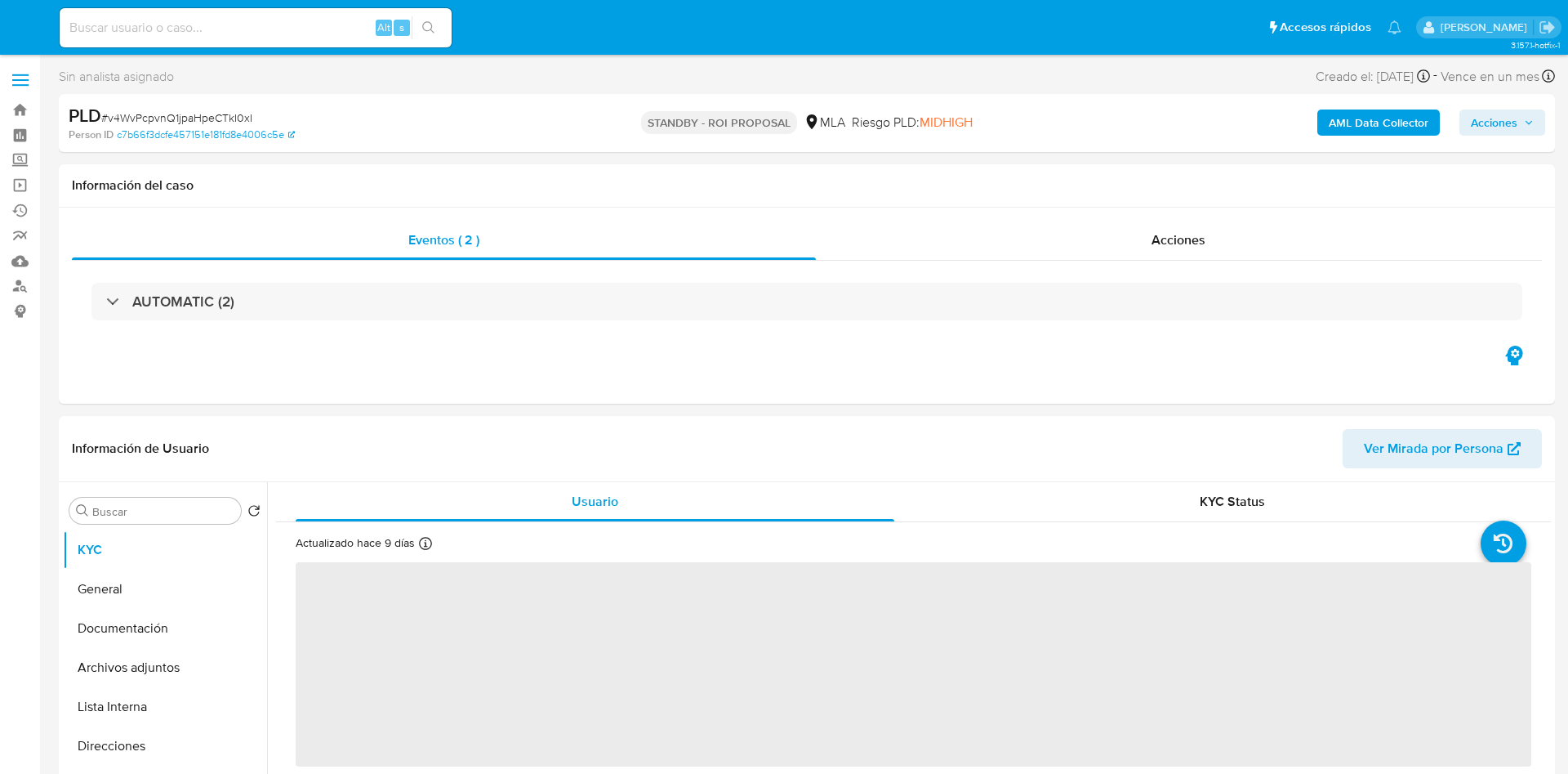
select select "10"
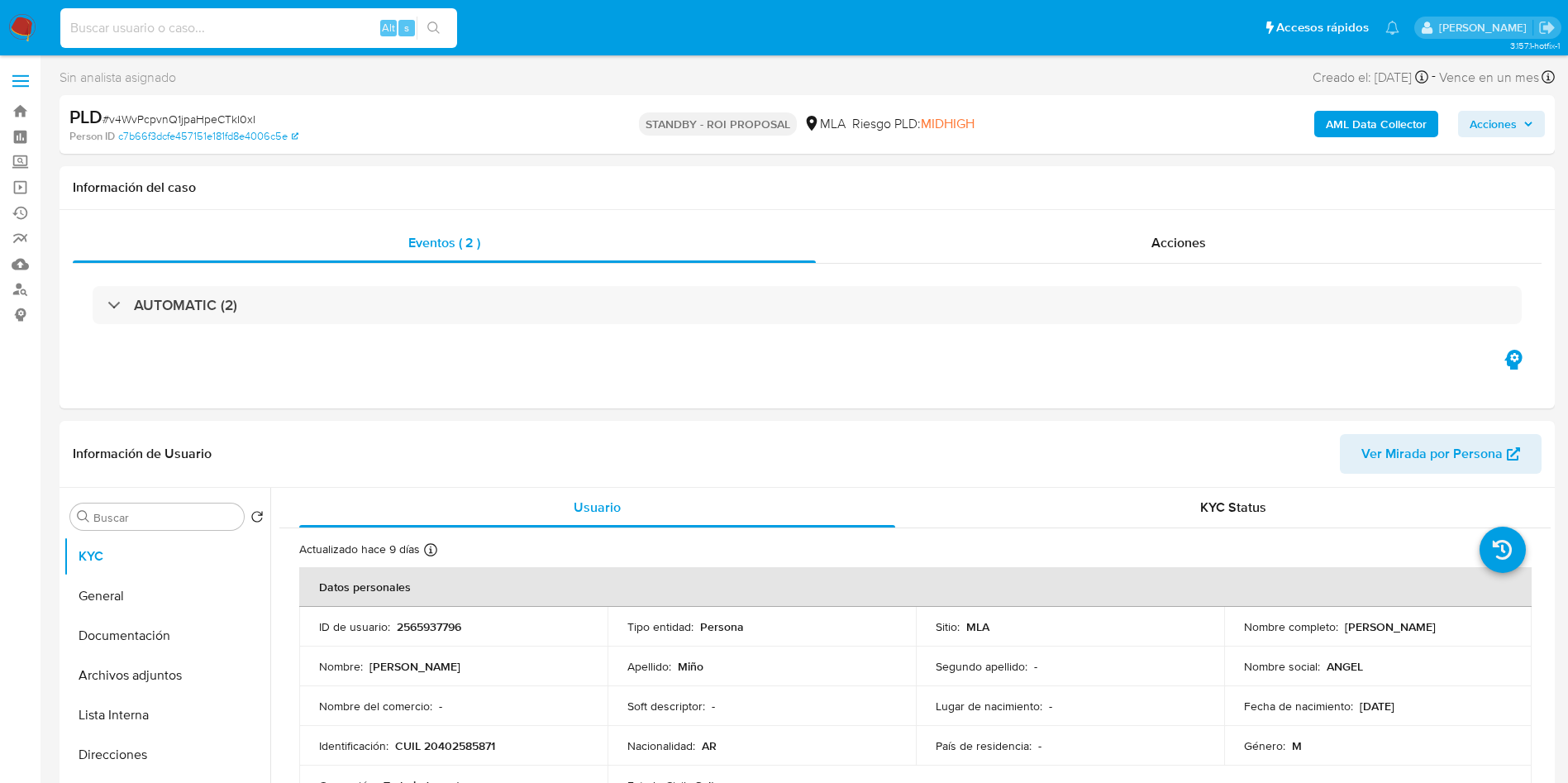
click at [274, 22] on input at bounding box center [259, 28] width 397 height 22
paste input "B4fYU86HkEt2oYrxCtOztJ2U"
type input "B4fYU86HkEt2oYrxCtOztJ2U"
click at [429, 28] on icon "search-icon" at bounding box center [434, 28] width 12 height 12
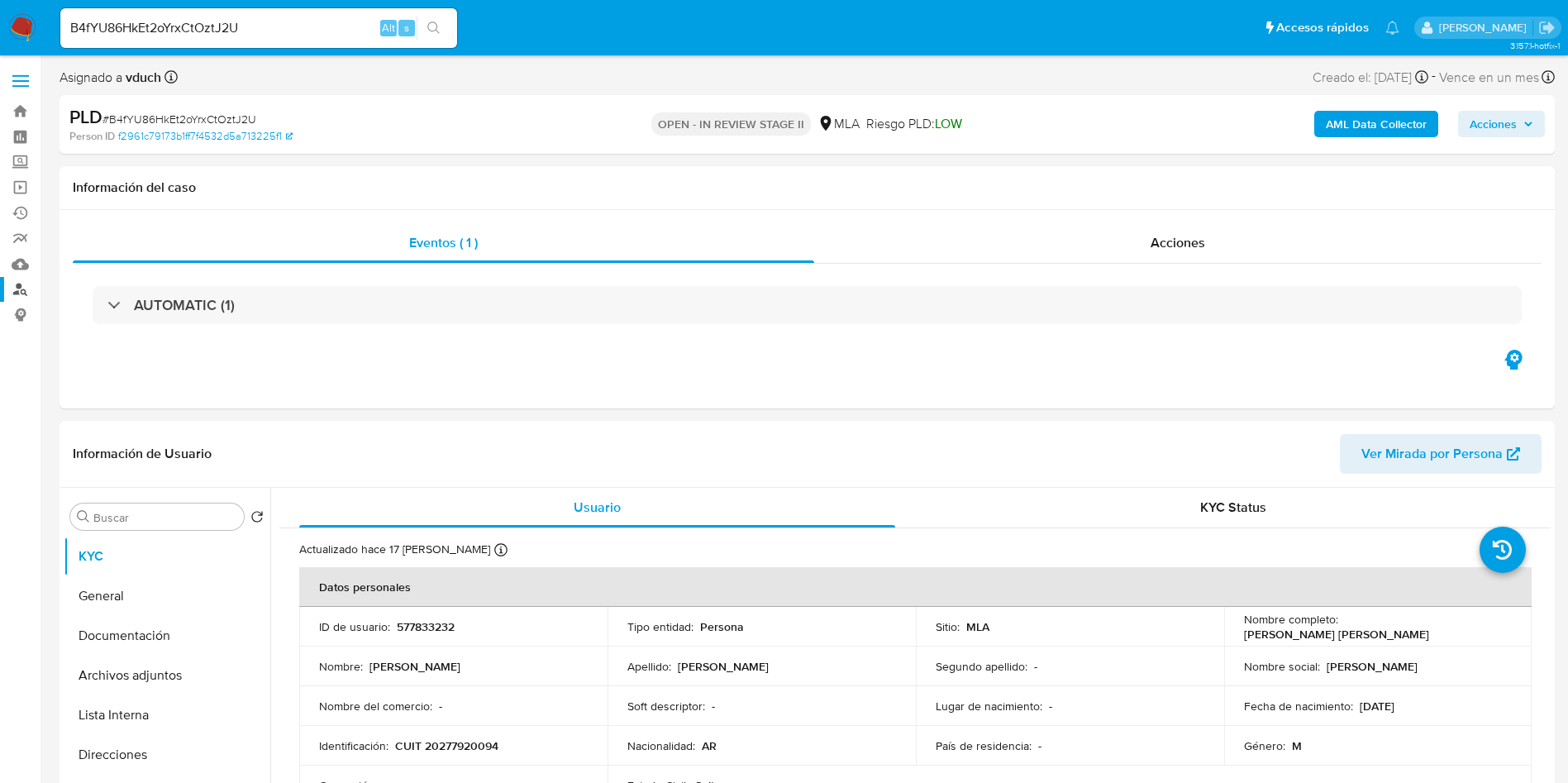
select select "10"
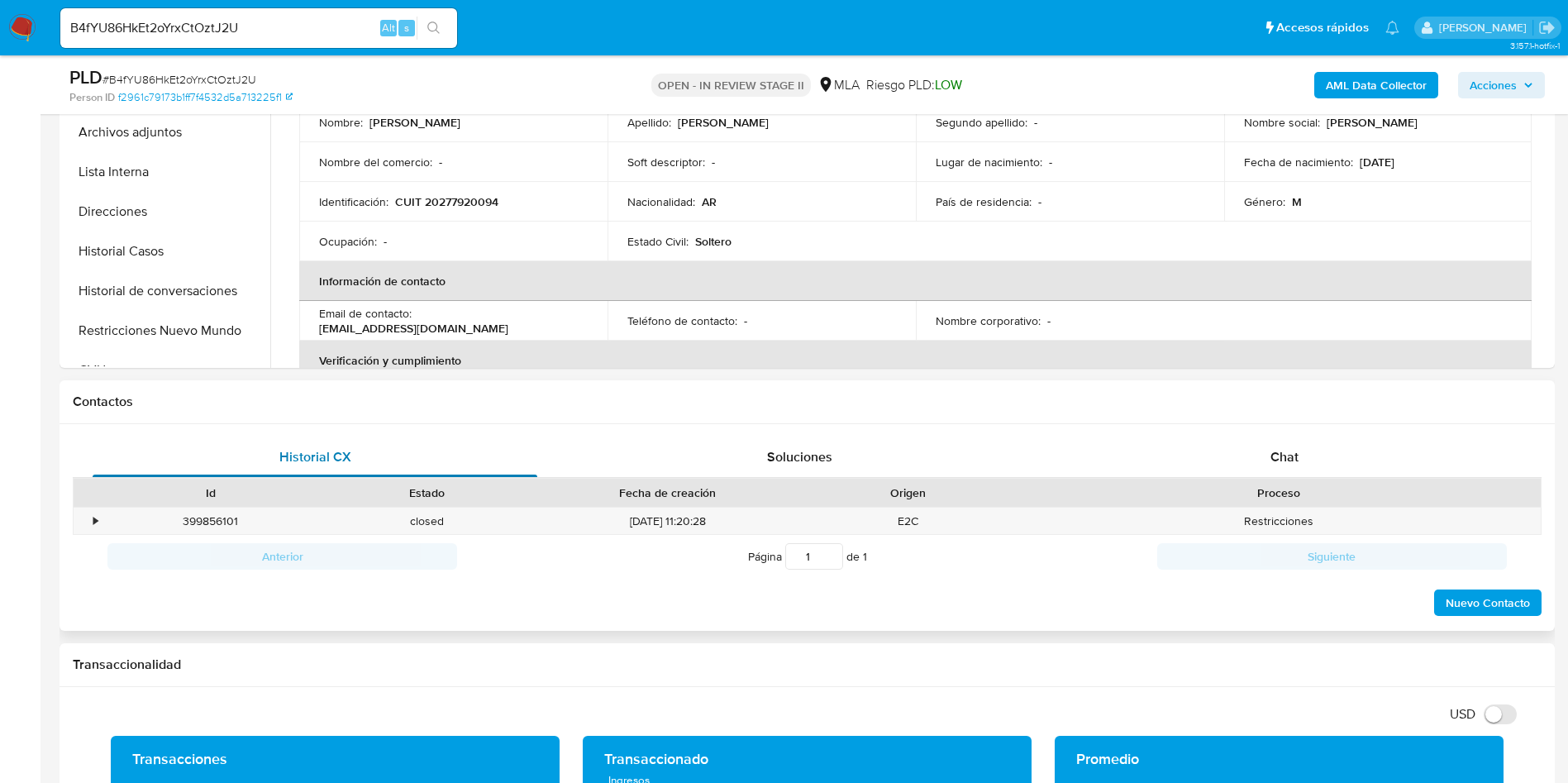
scroll to position [496, 0]
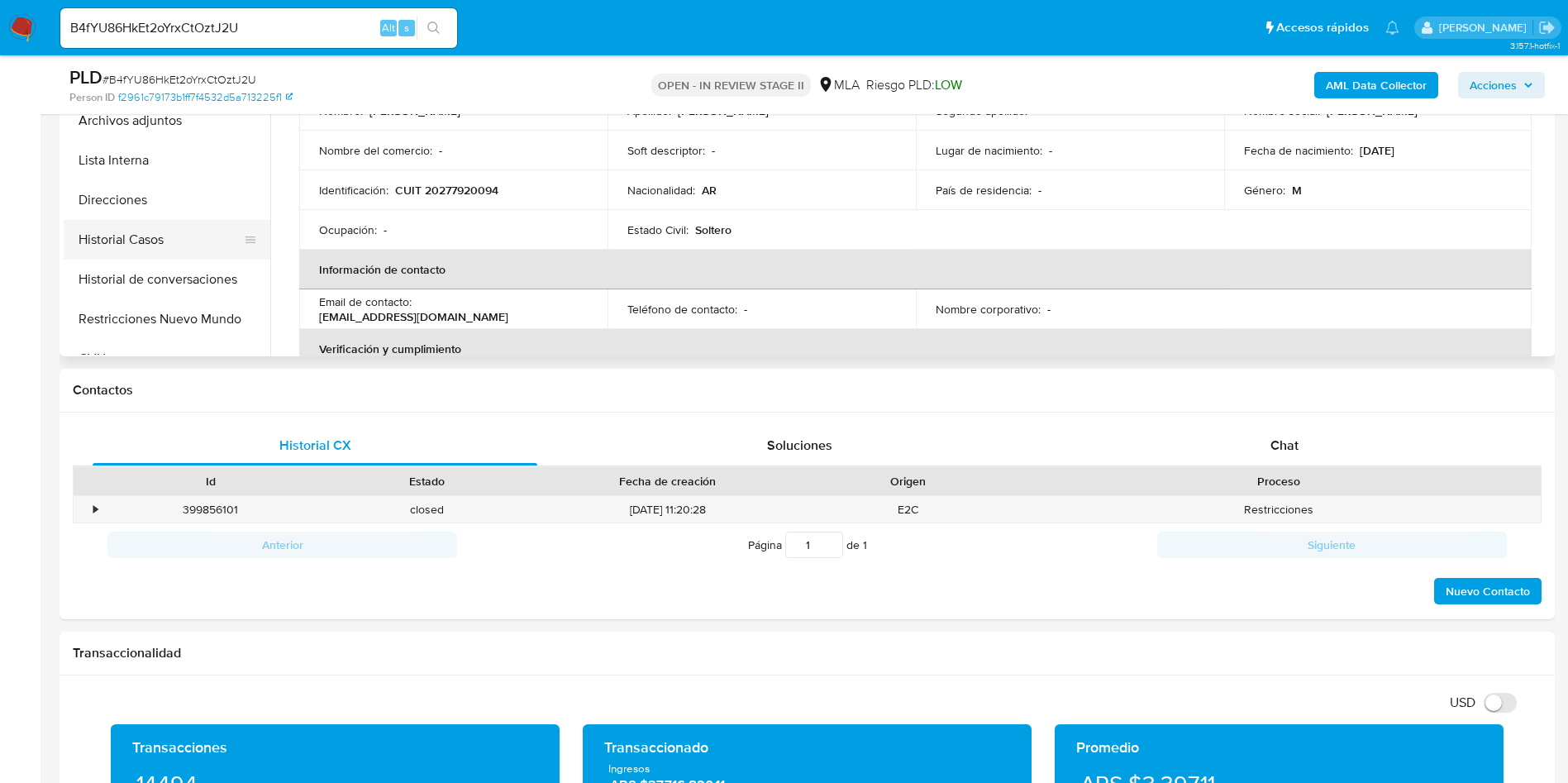
click at [105, 239] on button "Historial Casos" at bounding box center [161, 239] width 194 height 40
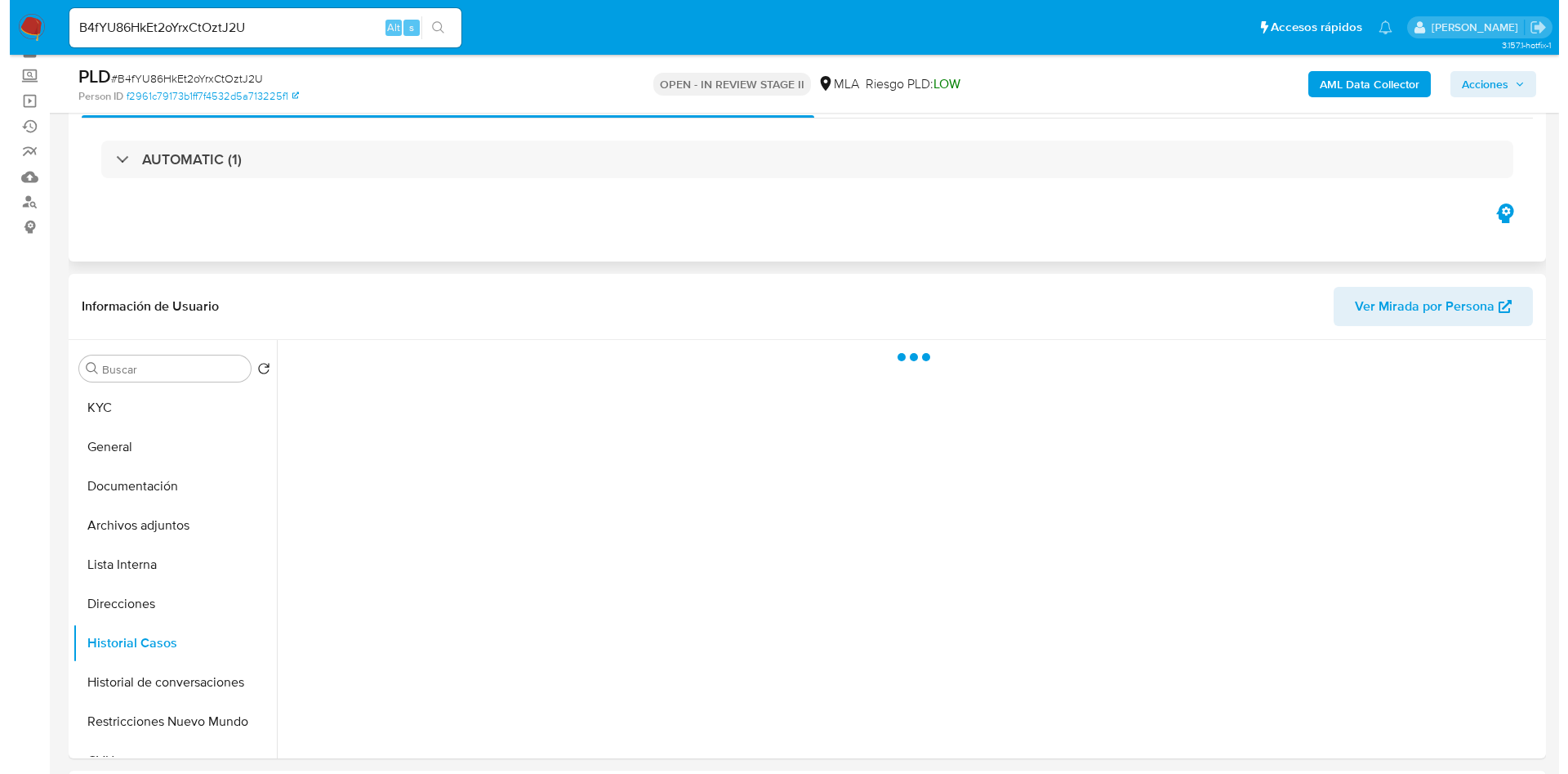
scroll to position [122, 0]
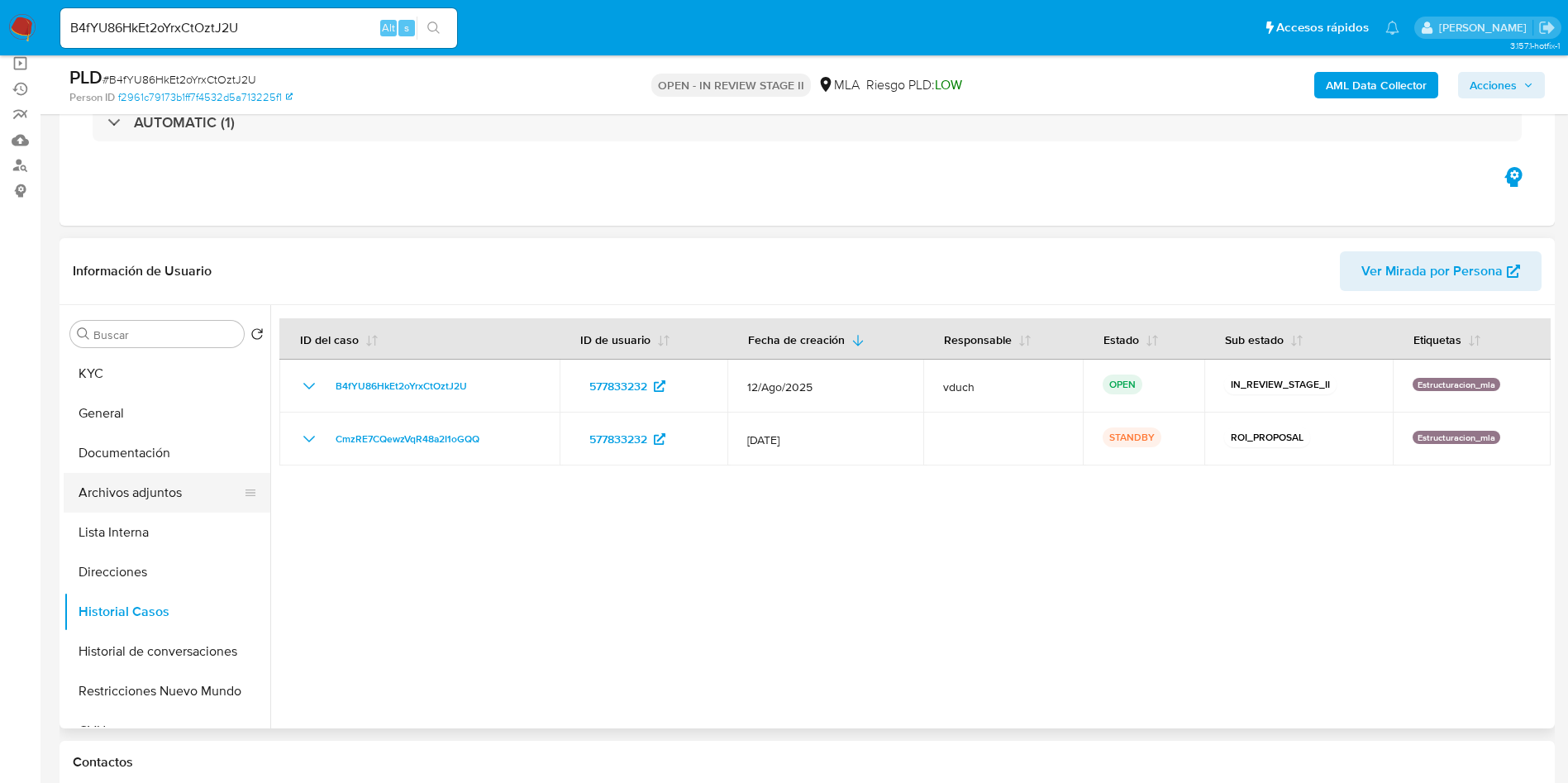
click at [173, 505] on button "Archivos adjuntos" at bounding box center [161, 493] width 194 height 40
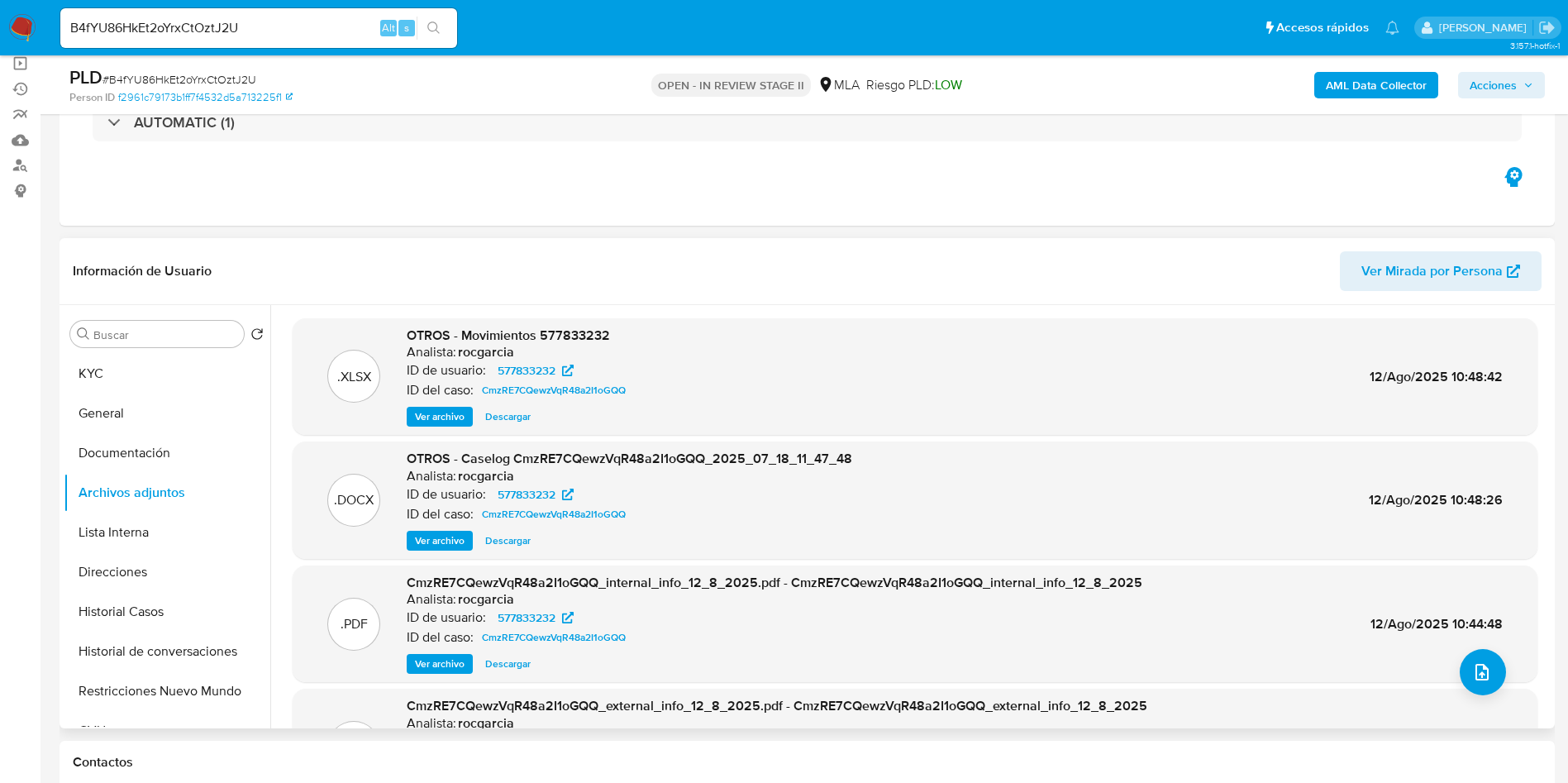
click at [425, 546] on span "Ver archivo" at bounding box center [440, 541] width 50 height 17
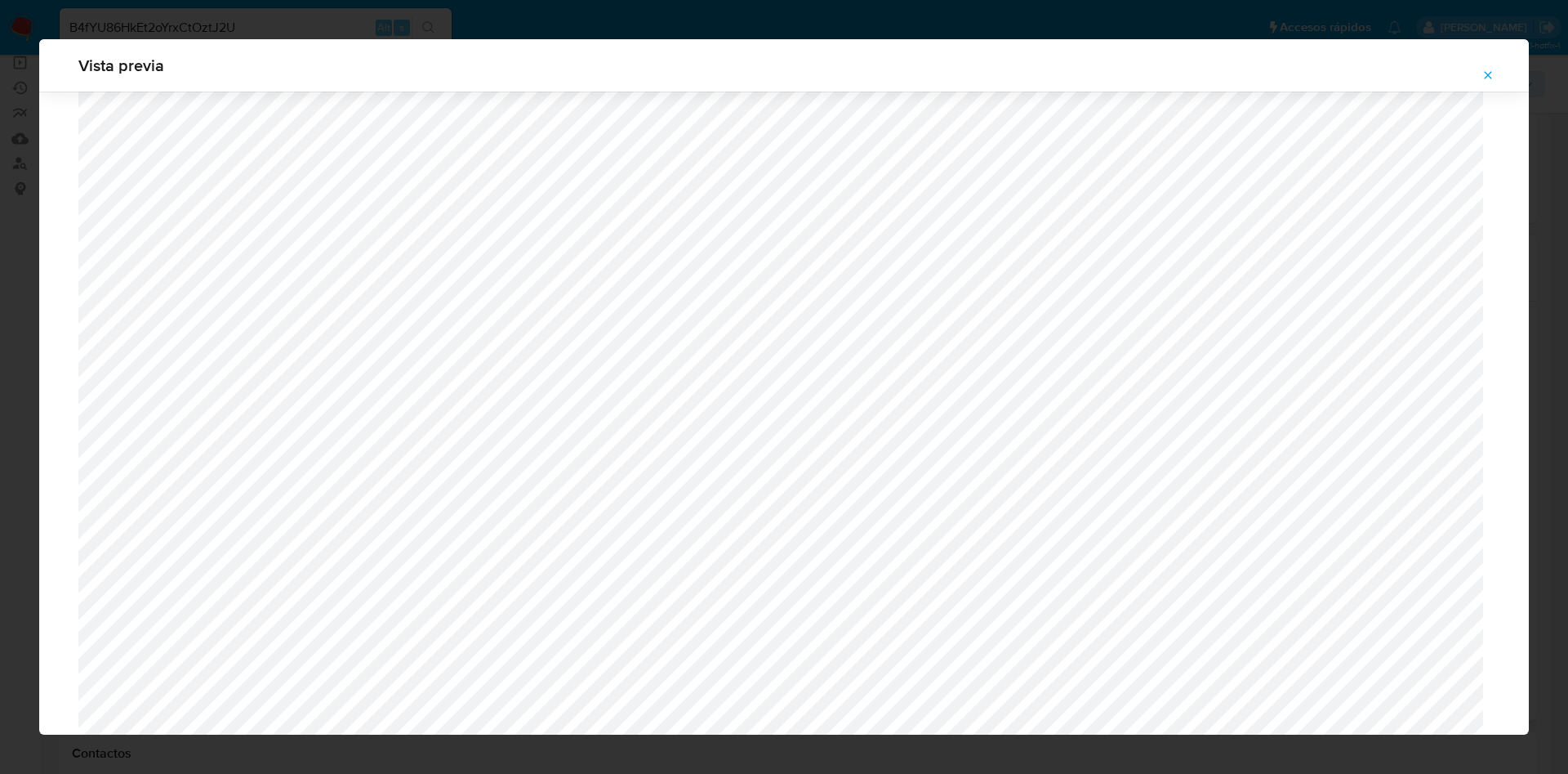
scroll to position [703, 0]
click at [1482, 75] on button "Attachment preview" at bounding box center [1488, 75] width 35 height 27
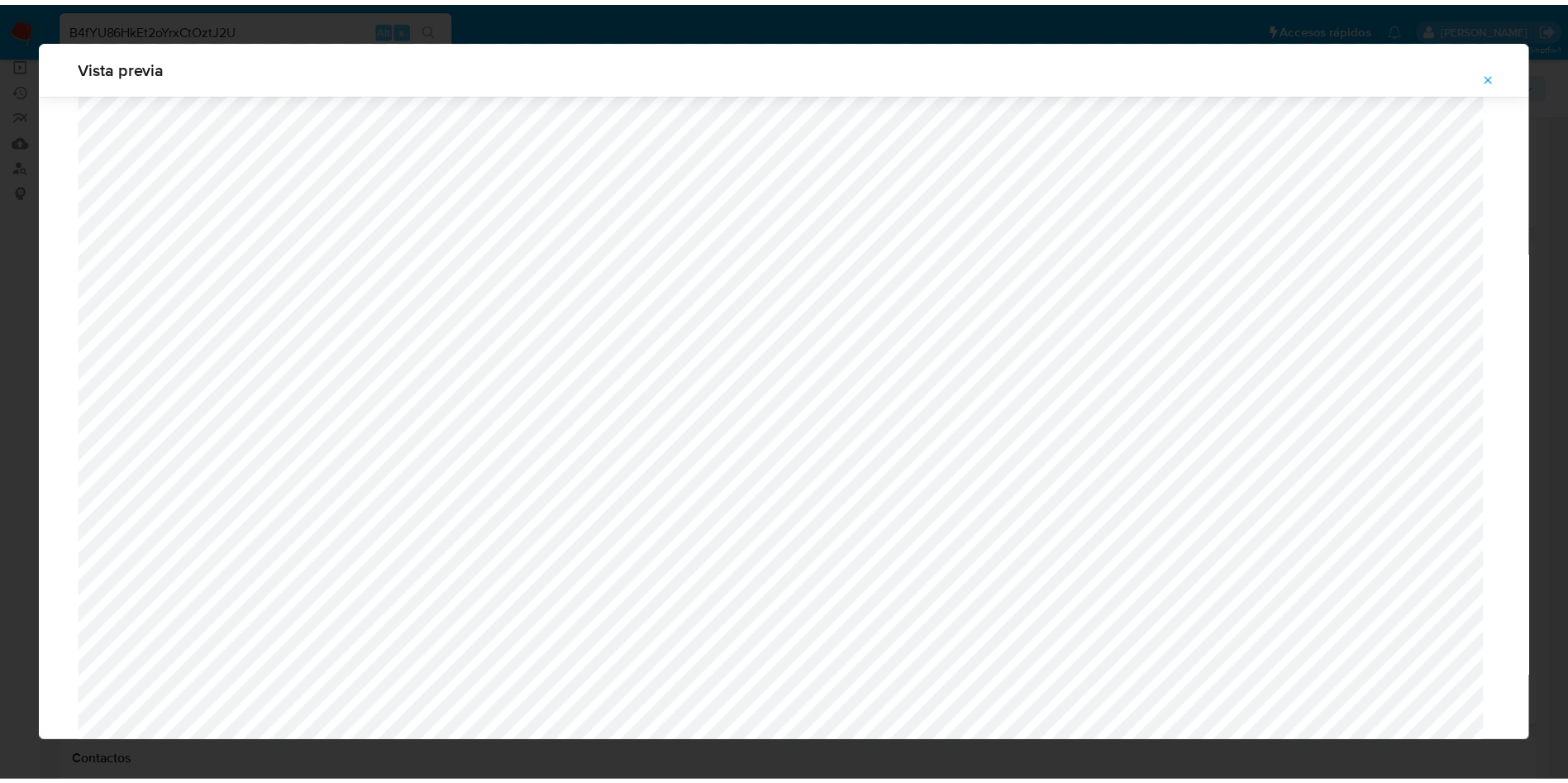
scroll to position [0, 0]
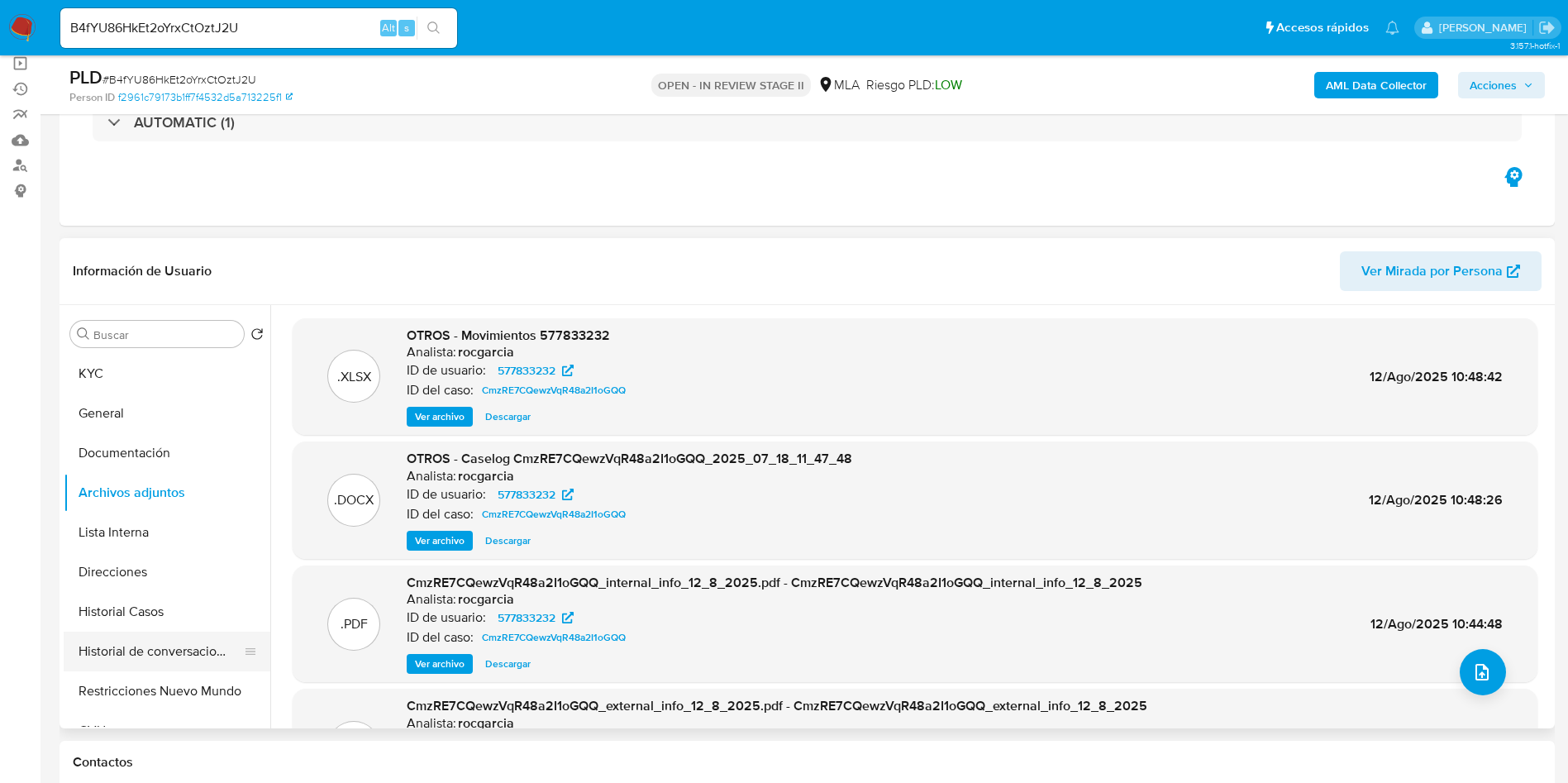
click at [166, 644] on button "Historial de conversaciones" at bounding box center [161, 651] width 194 height 40
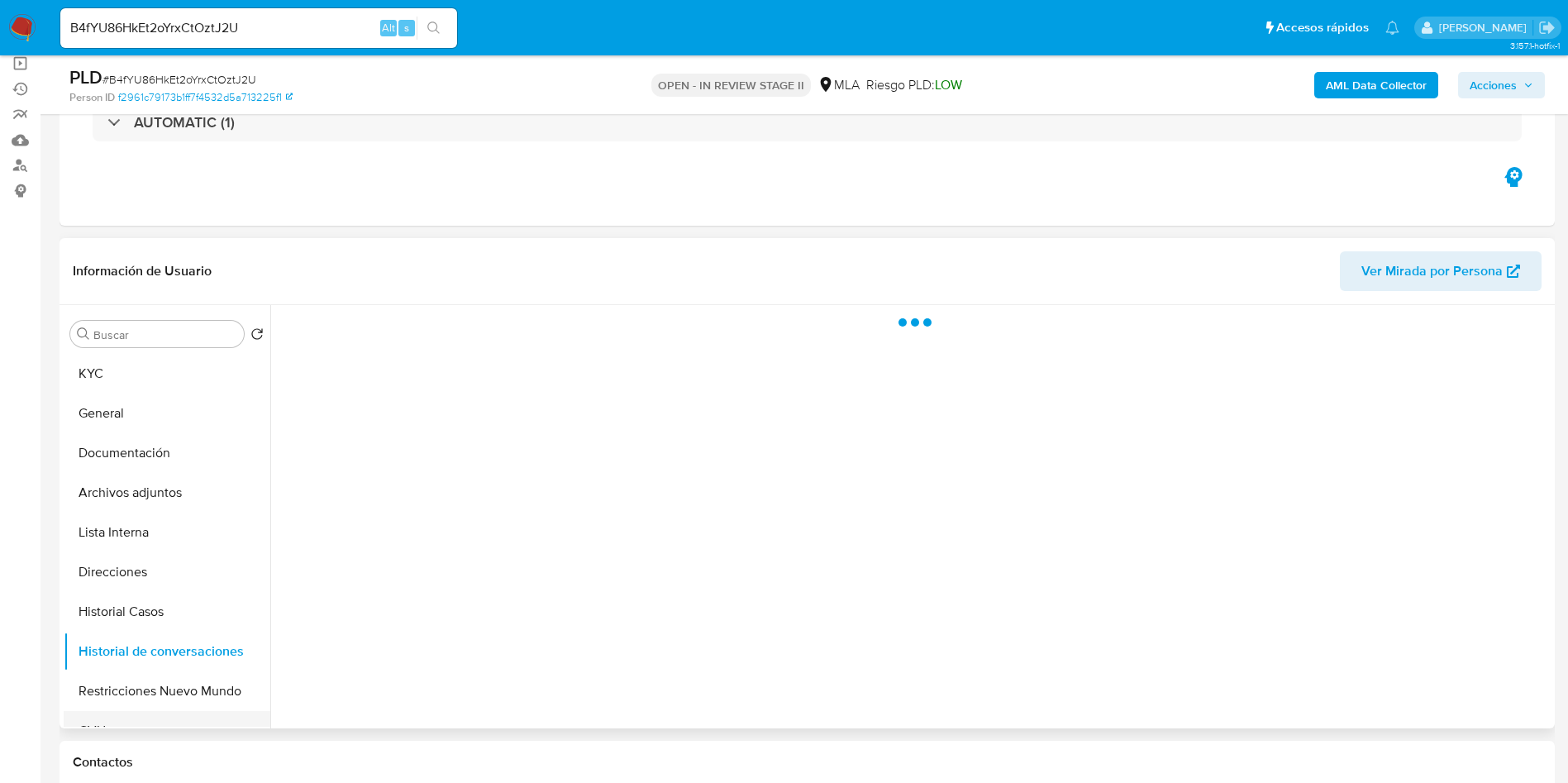
click at [123, 711] on button "CVU" at bounding box center [161, 731] width 194 height 40
click at [123, 697] on button "Restricciones Nuevo Mundo" at bounding box center [161, 691] width 194 height 40
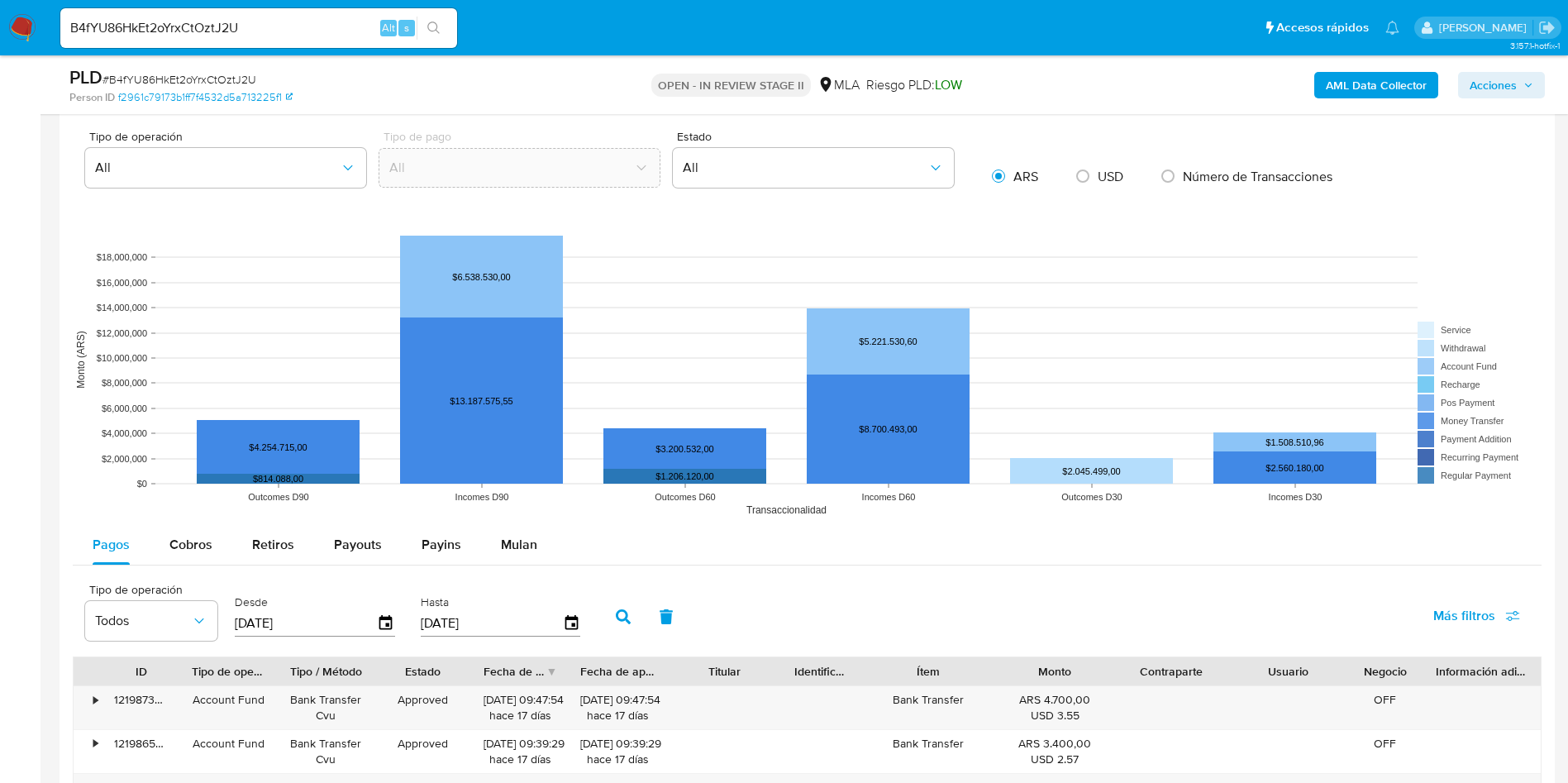
scroll to position [1240, 0]
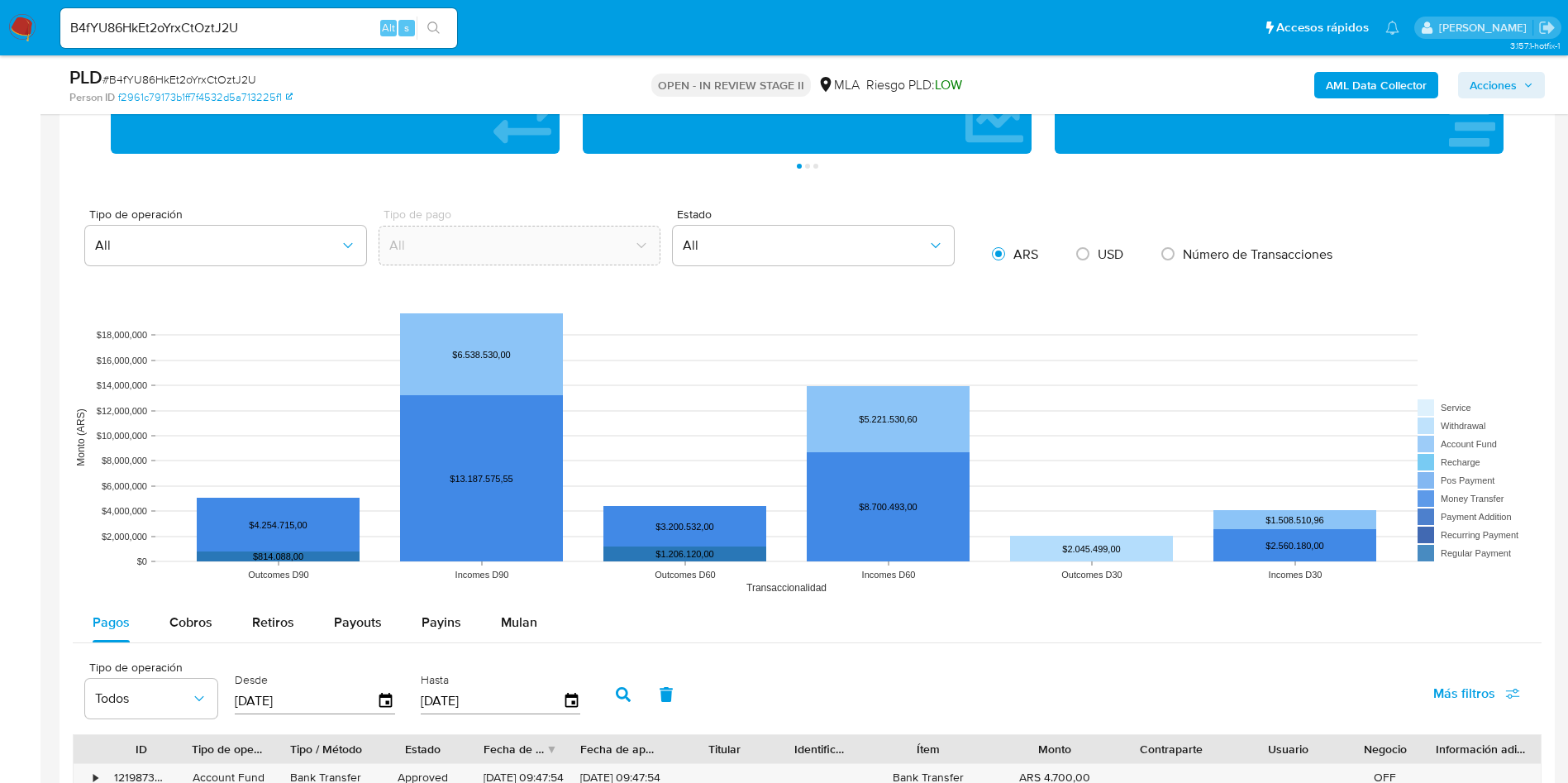
click at [555, 617] on div "Pagos Cobros Retiros Payouts Payins Mulan" at bounding box center [807, 622] width 1469 height 40
drag, startPoint x: 547, startPoint y: 620, endPoint x: 565, endPoint y: 571, distance: 52.2
click at [546, 620] on button "Mulan" at bounding box center [519, 622] width 76 height 40
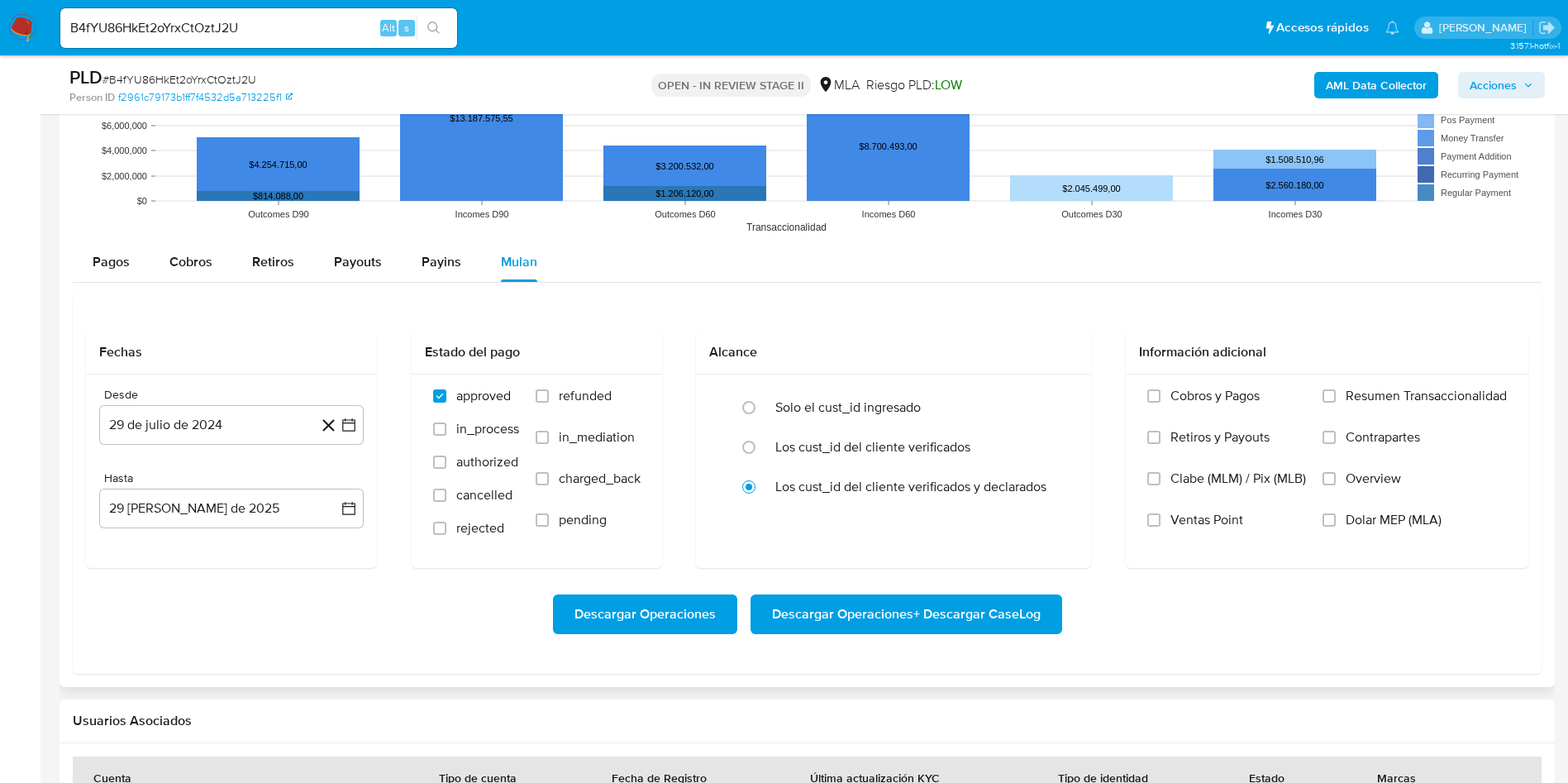
scroll to position [1612, 0]
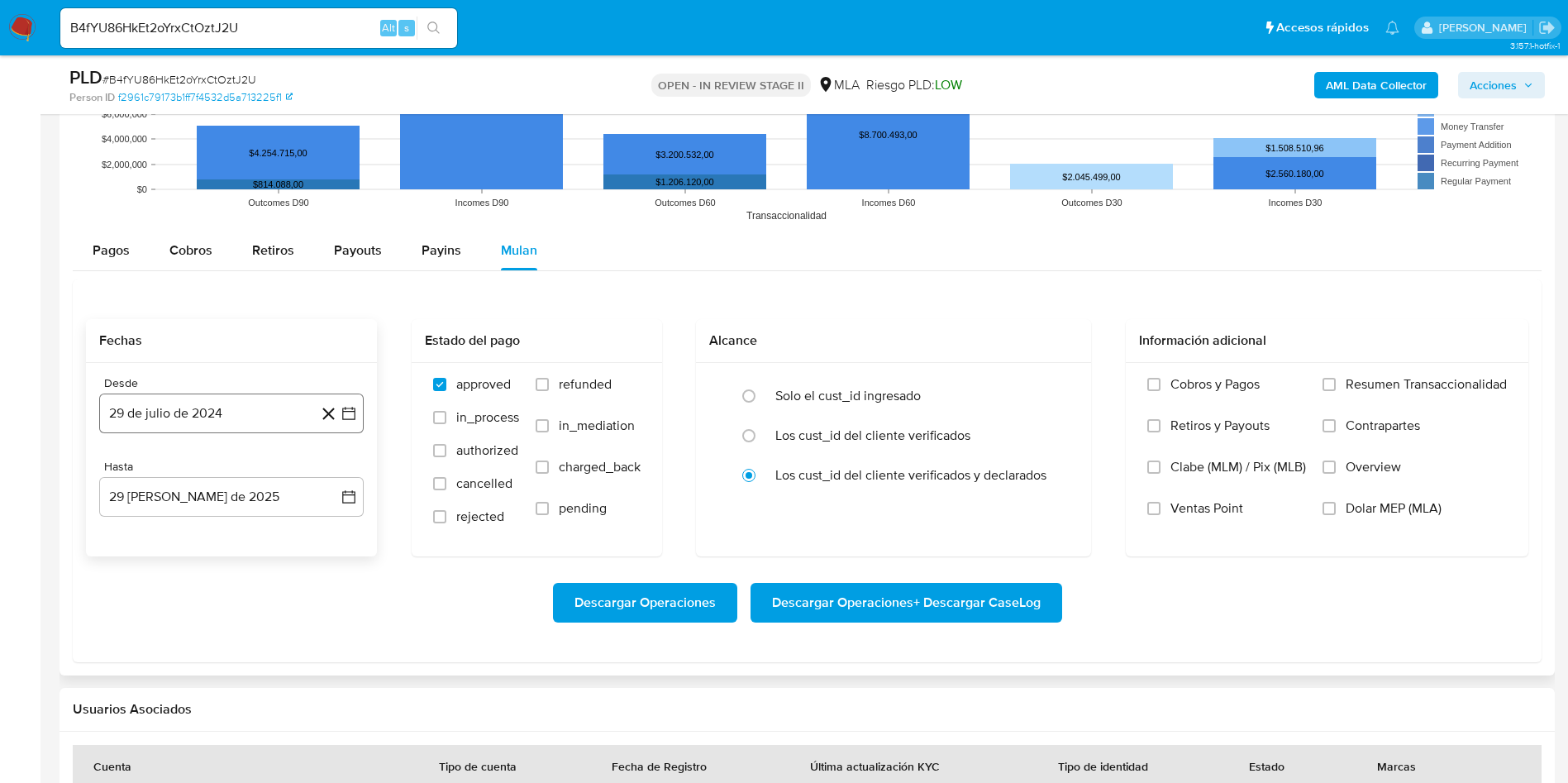
click at [326, 424] on button "29 de julio de 2024" at bounding box center [230, 414] width 264 height 40
click at [345, 414] on icon "button" at bounding box center [348, 413] width 17 height 17
click at [345, 421] on icon "button" at bounding box center [348, 413] width 17 height 17
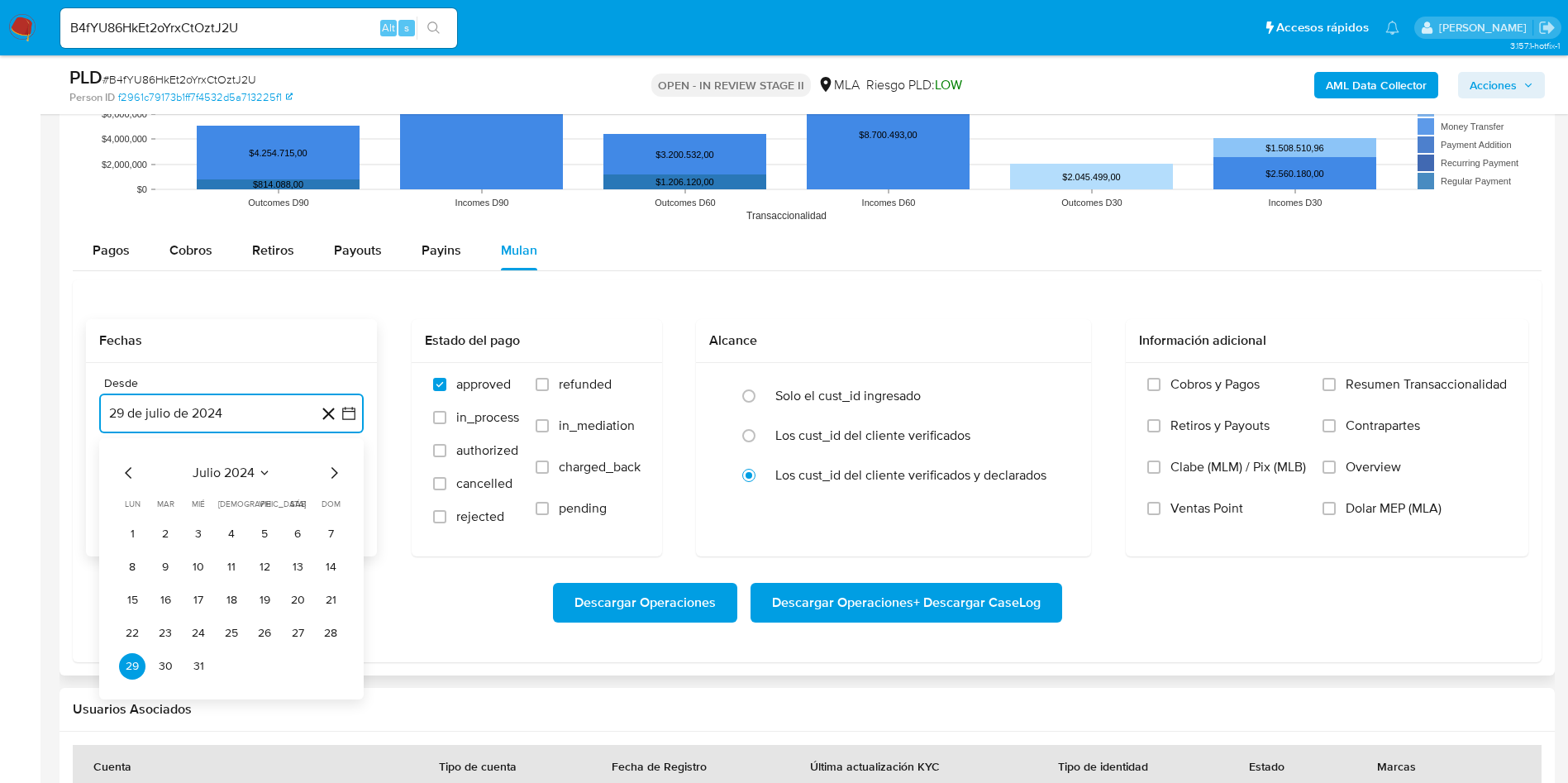
click at [193, 466] on span "julio 2024" at bounding box center [223, 473] width 62 height 17
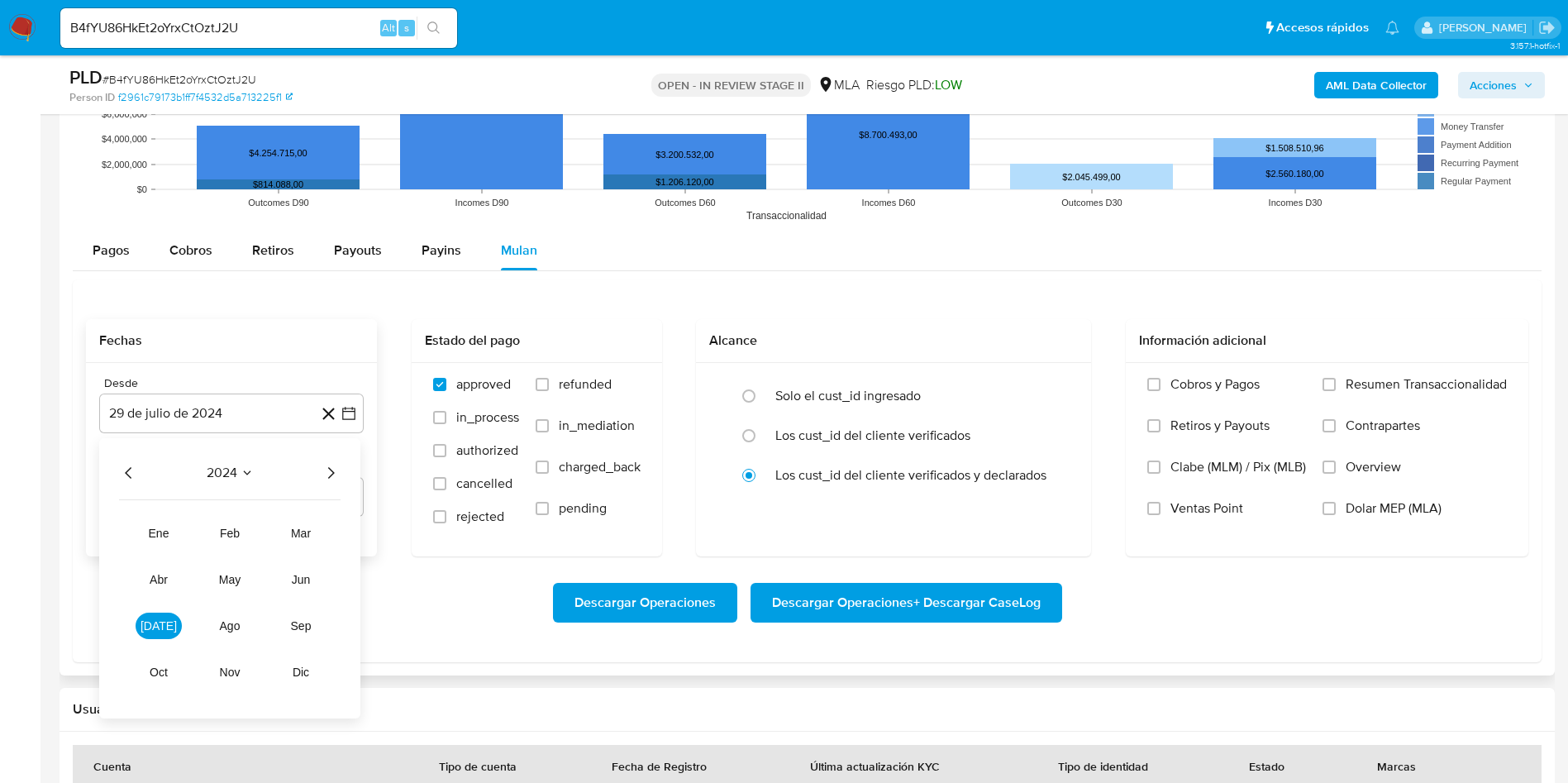
click at [341, 470] on div "2024 2024 ene feb mar abr may jun jul ago sep oct nov dic" at bounding box center [229, 578] width 261 height 280
click at [329, 473] on icon "Año siguiente" at bounding box center [331, 473] width 20 height 20
click at [153, 625] on span "jul" at bounding box center [159, 625] width 36 height 13
drag, startPoint x: 161, startPoint y: 534, endPoint x: 189, endPoint y: 534, distance: 28.0
click at [162, 533] on button "1" at bounding box center [166, 534] width 27 height 27
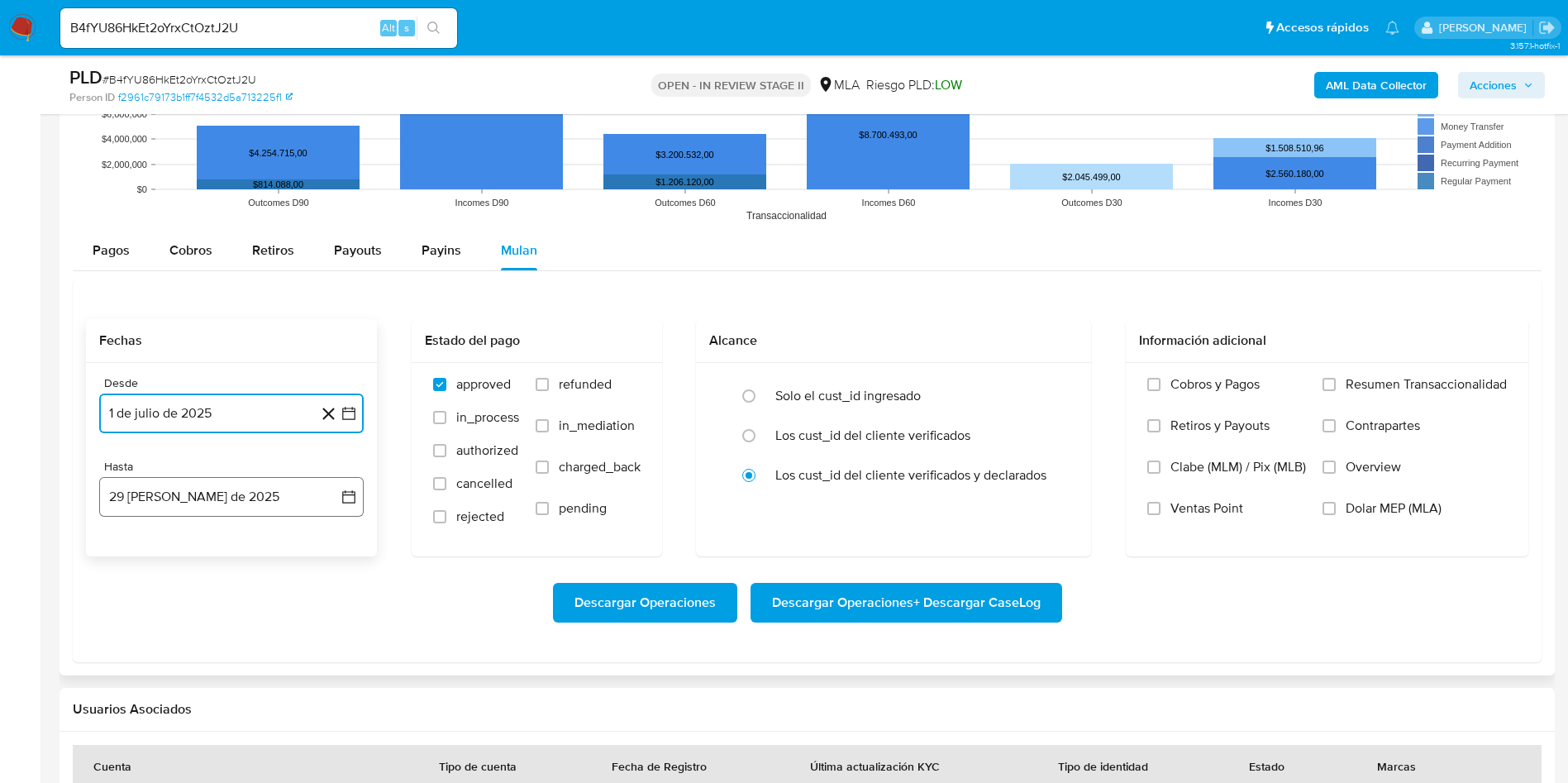
click at [351, 500] on icon "button" at bounding box center [348, 497] width 17 height 17
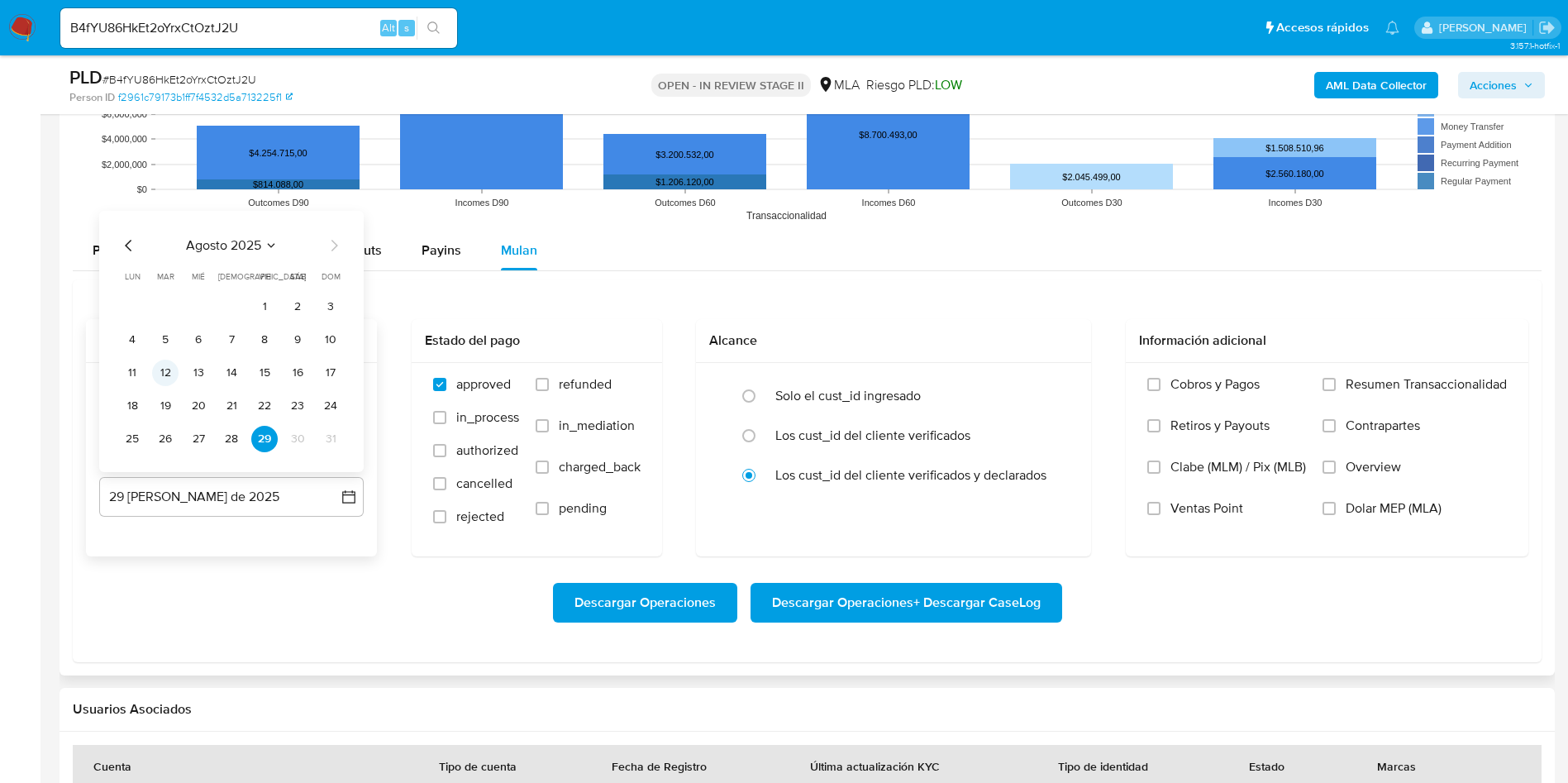
click at [169, 374] on button "12" at bounding box center [166, 373] width 27 height 27
click at [430, 642] on div "Descargar Operaciones Descargar Operaciones + Descargar CaseLog" at bounding box center [807, 602] width 1442 height 93
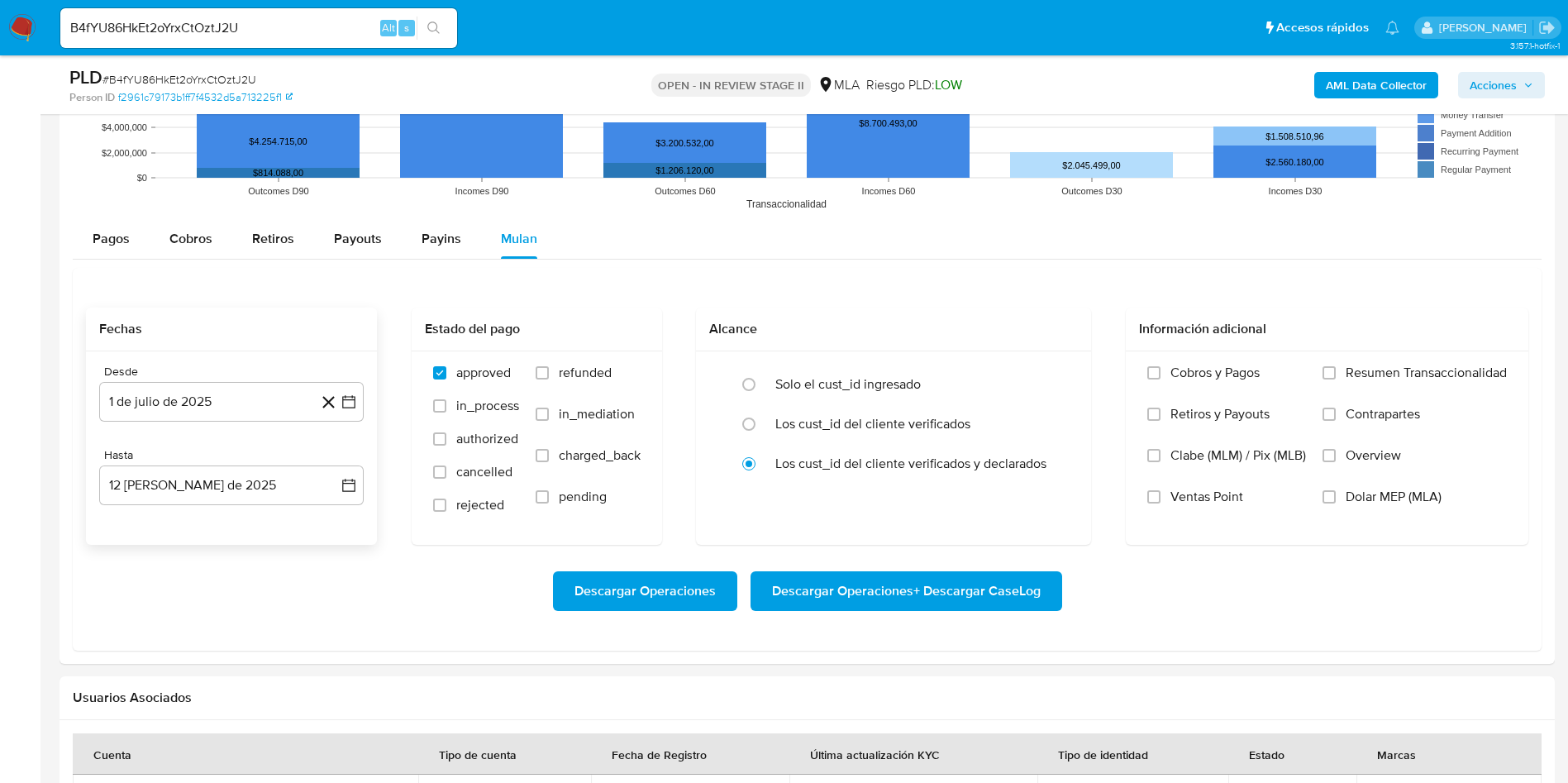
scroll to position [1860, 0]
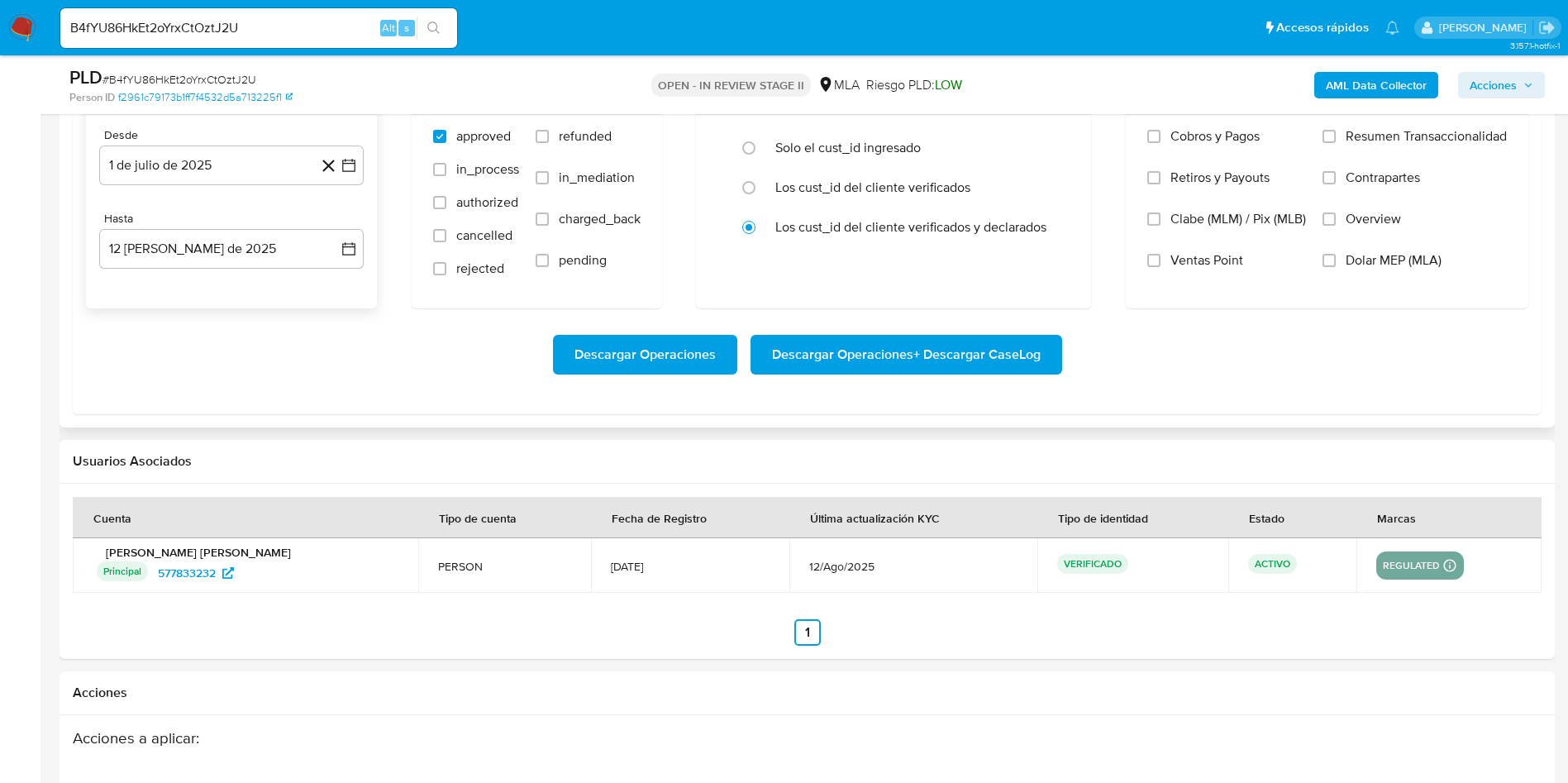
click at [951, 360] on span "Descargar Operaciones + Descargar CaseLog" at bounding box center [906, 354] width 268 height 36
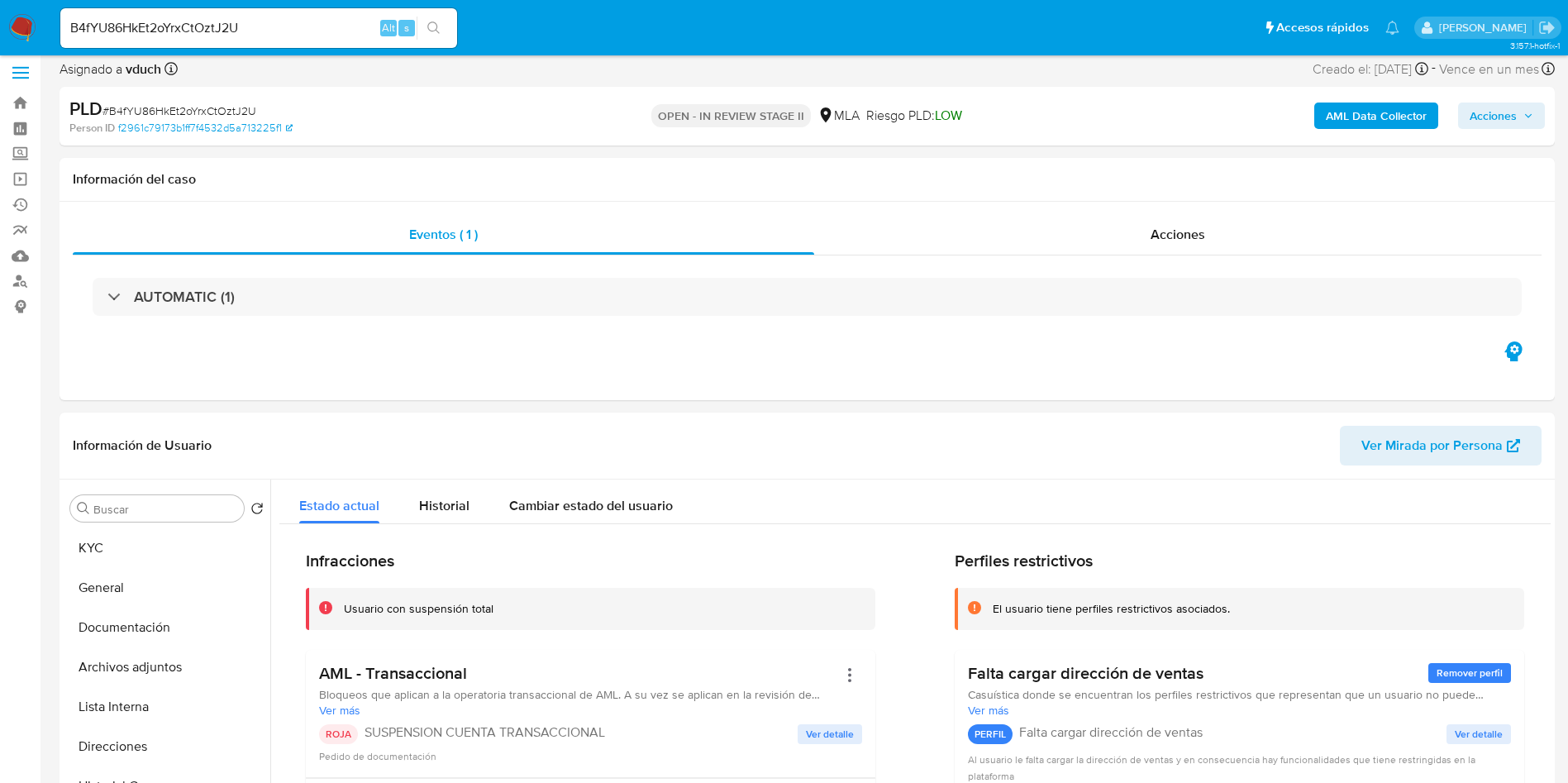
scroll to position [0, 0]
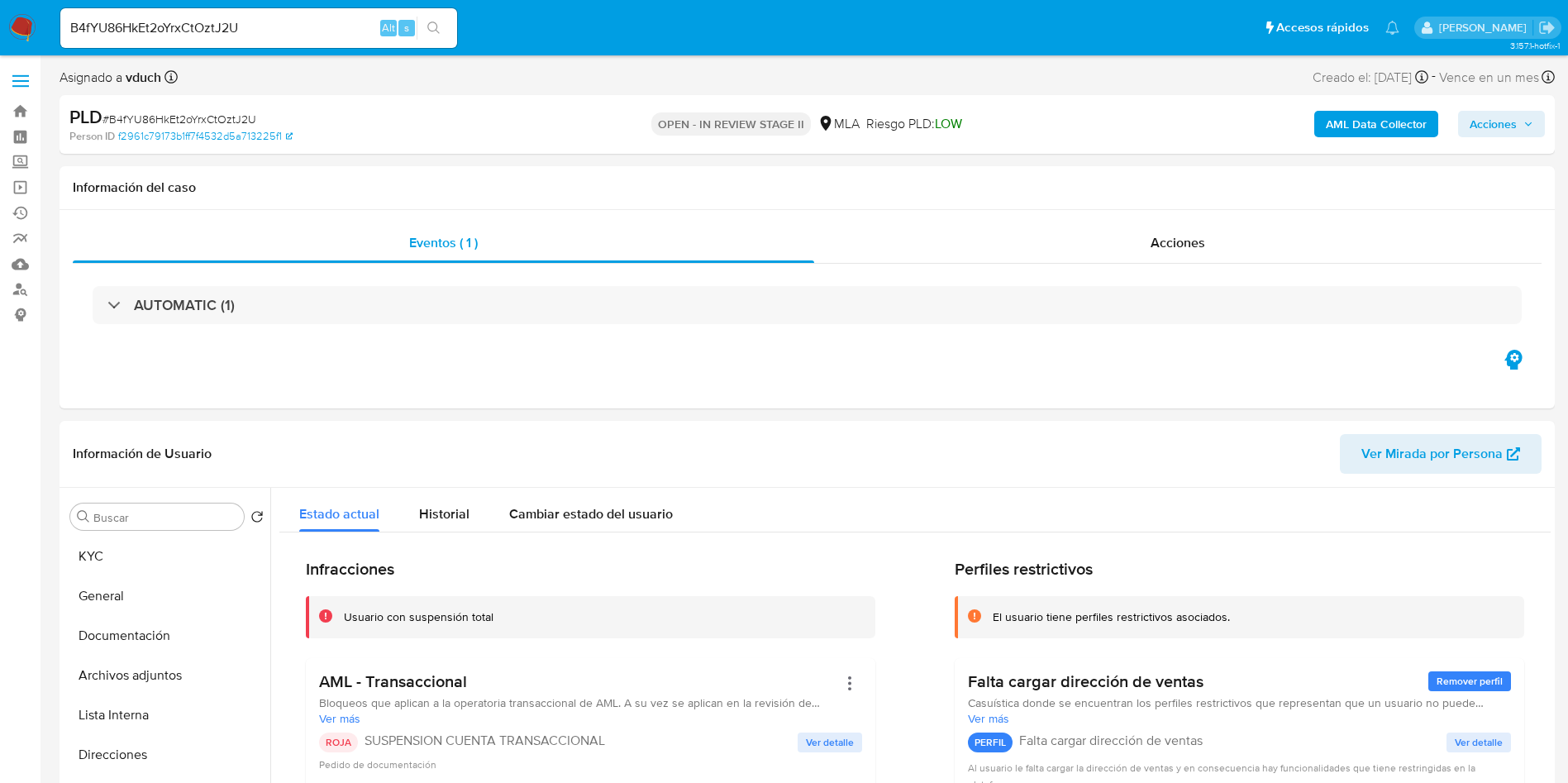
click at [186, 31] on input "B4fYU86HkEt2oYrxCtOztJ2U" at bounding box center [259, 28] width 397 height 22
click at [253, 35] on input "B4fYU86HkEt2oYrxCtOztJ2U" at bounding box center [259, 28] width 397 height 22
paste input "wQwNQ4eovuDZhtEeq9COyy3t"
type input "wQwNQ4eovuDZhtEeq9COyy3t"
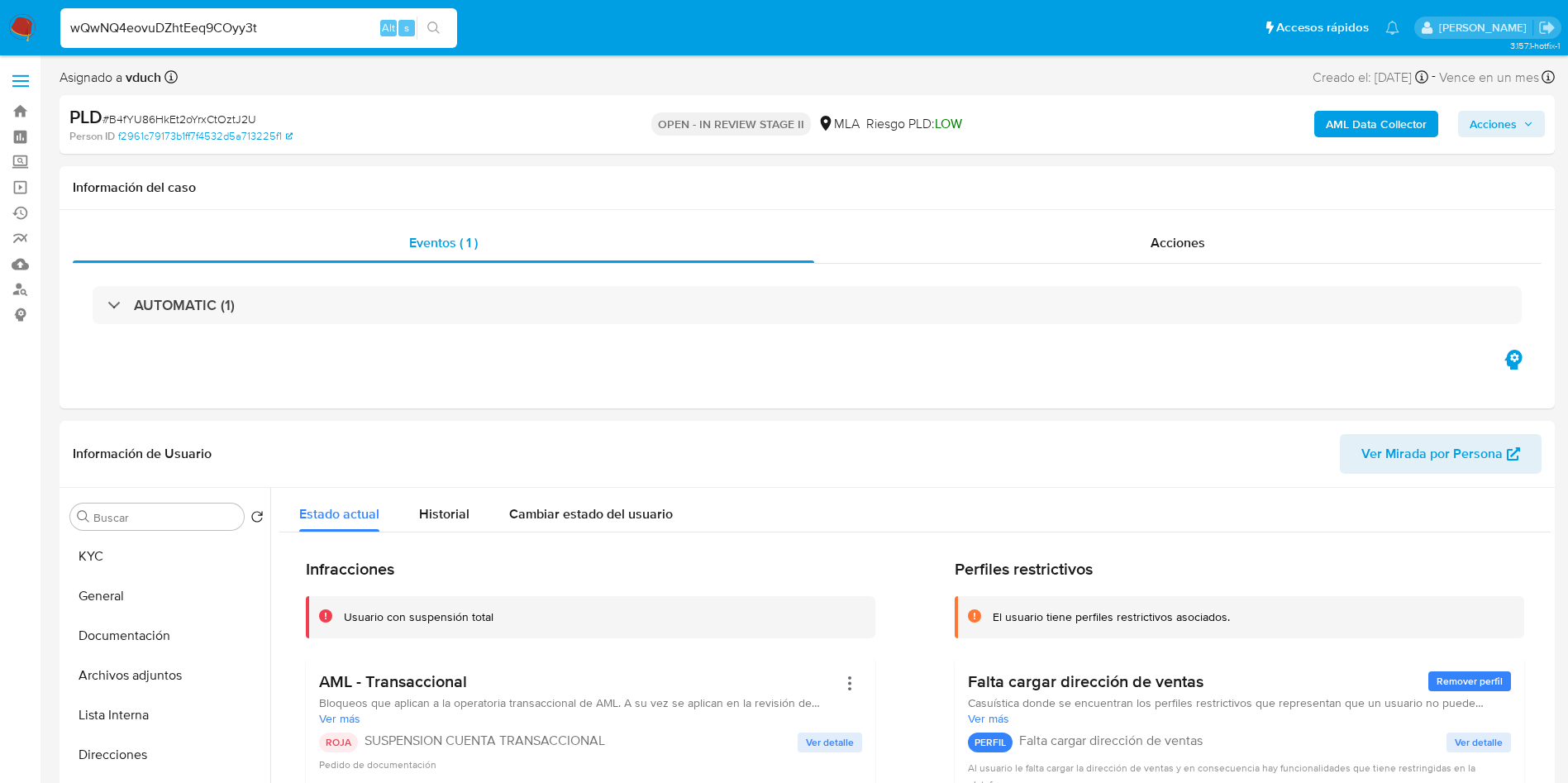
click at [432, 32] on icon "search-icon" at bounding box center [434, 28] width 13 height 13
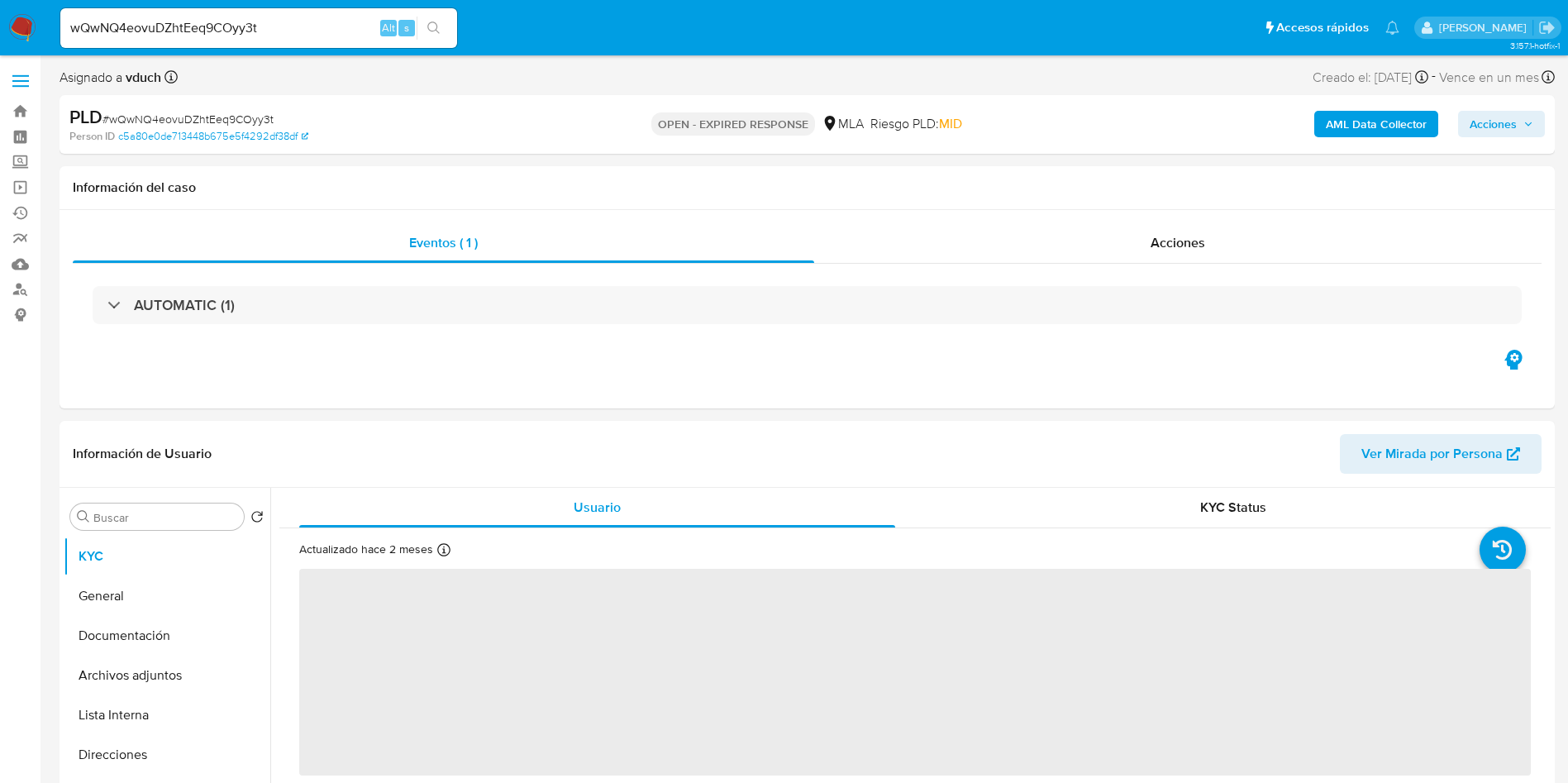
select select "10"
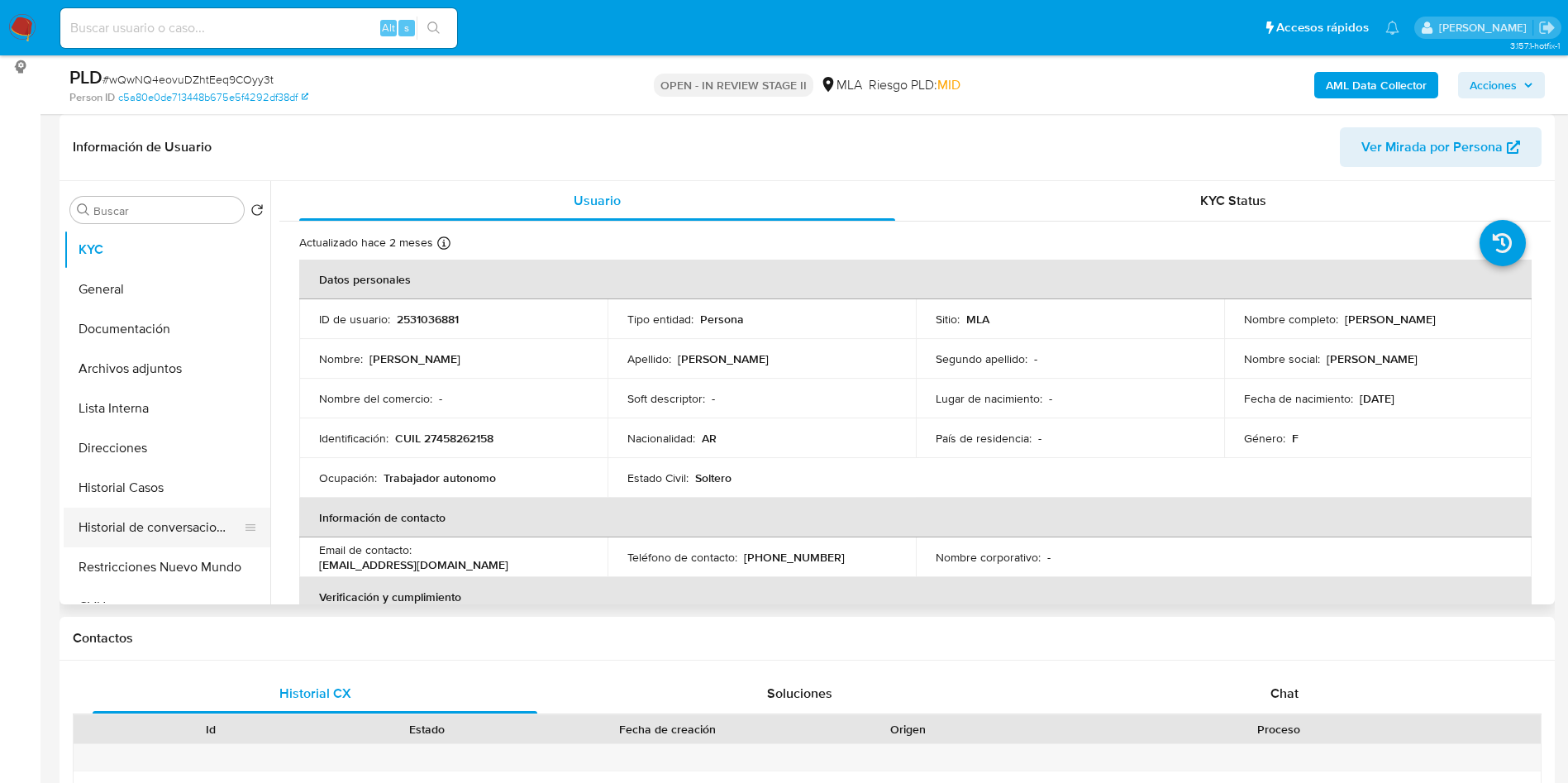
select select "10"
drag, startPoint x: 142, startPoint y: 493, endPoint x: 71, endPoint y: 500, distance: 71.3
click at [143, 491] on button "Historial Casos" at bounding box center [161, 488] width 194 height 40
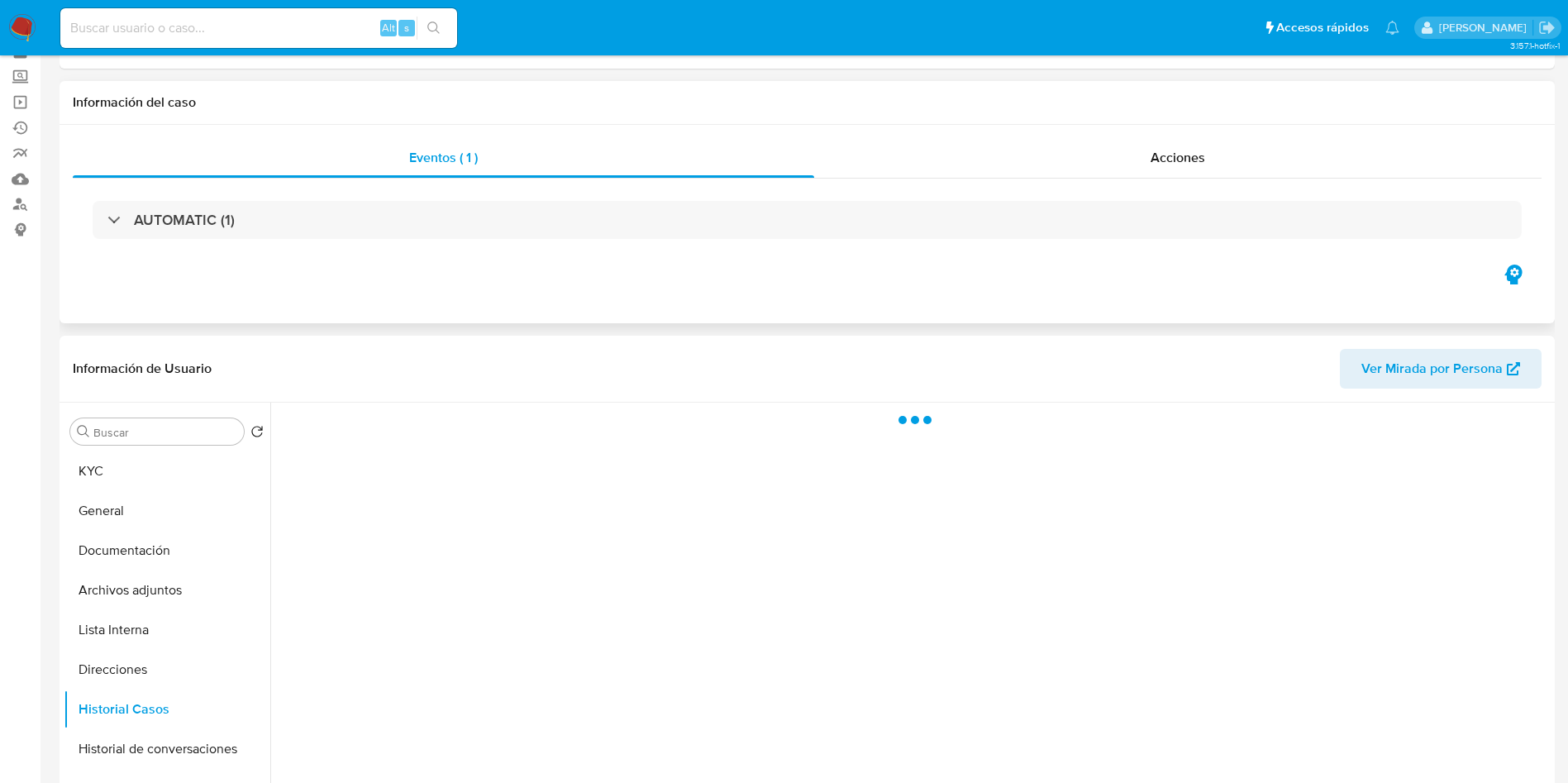
scroll to position [124, 0]
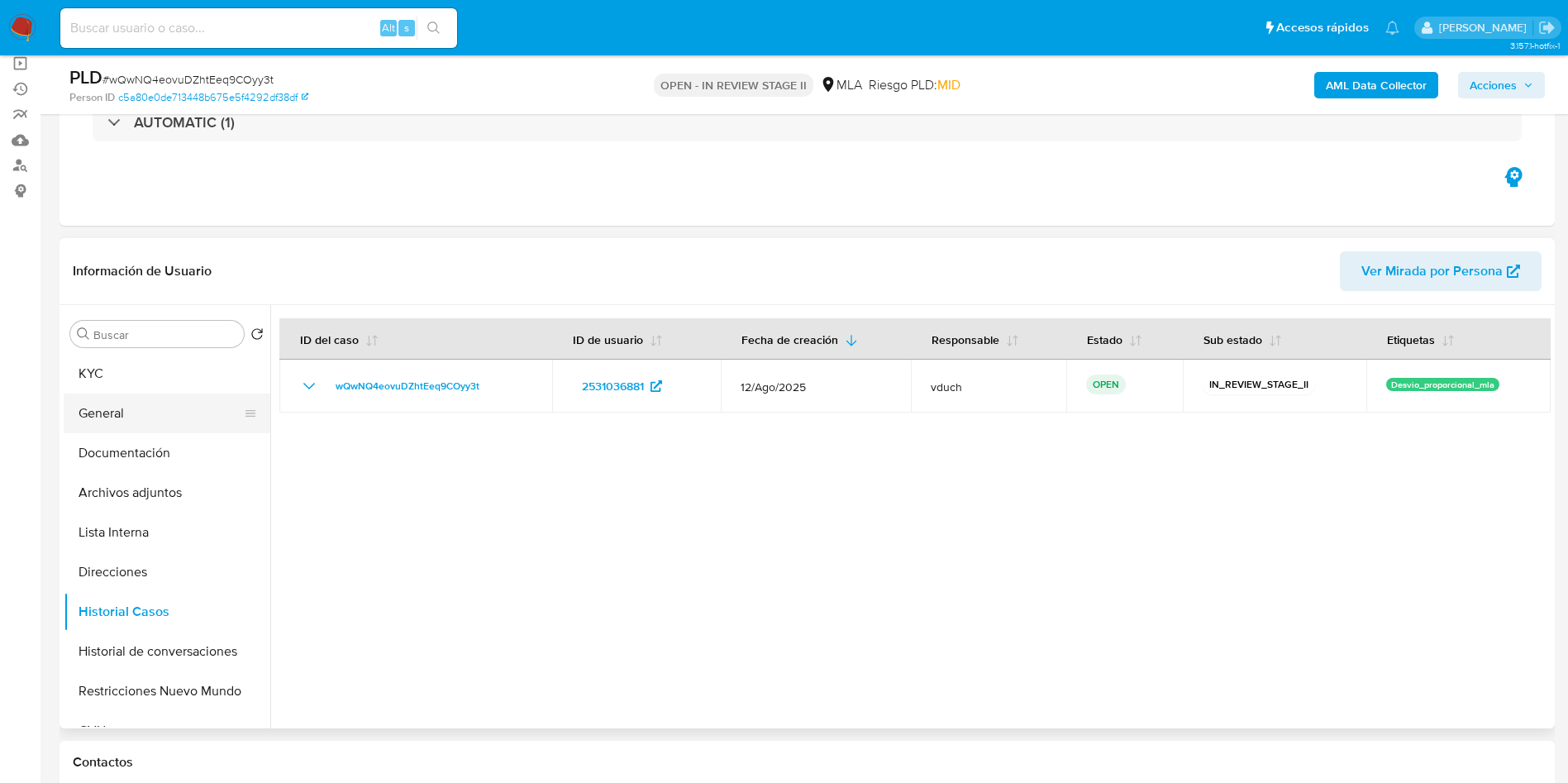
click at [196, 414] on button "General" at bounding box center [161, 414] width 194 height 40
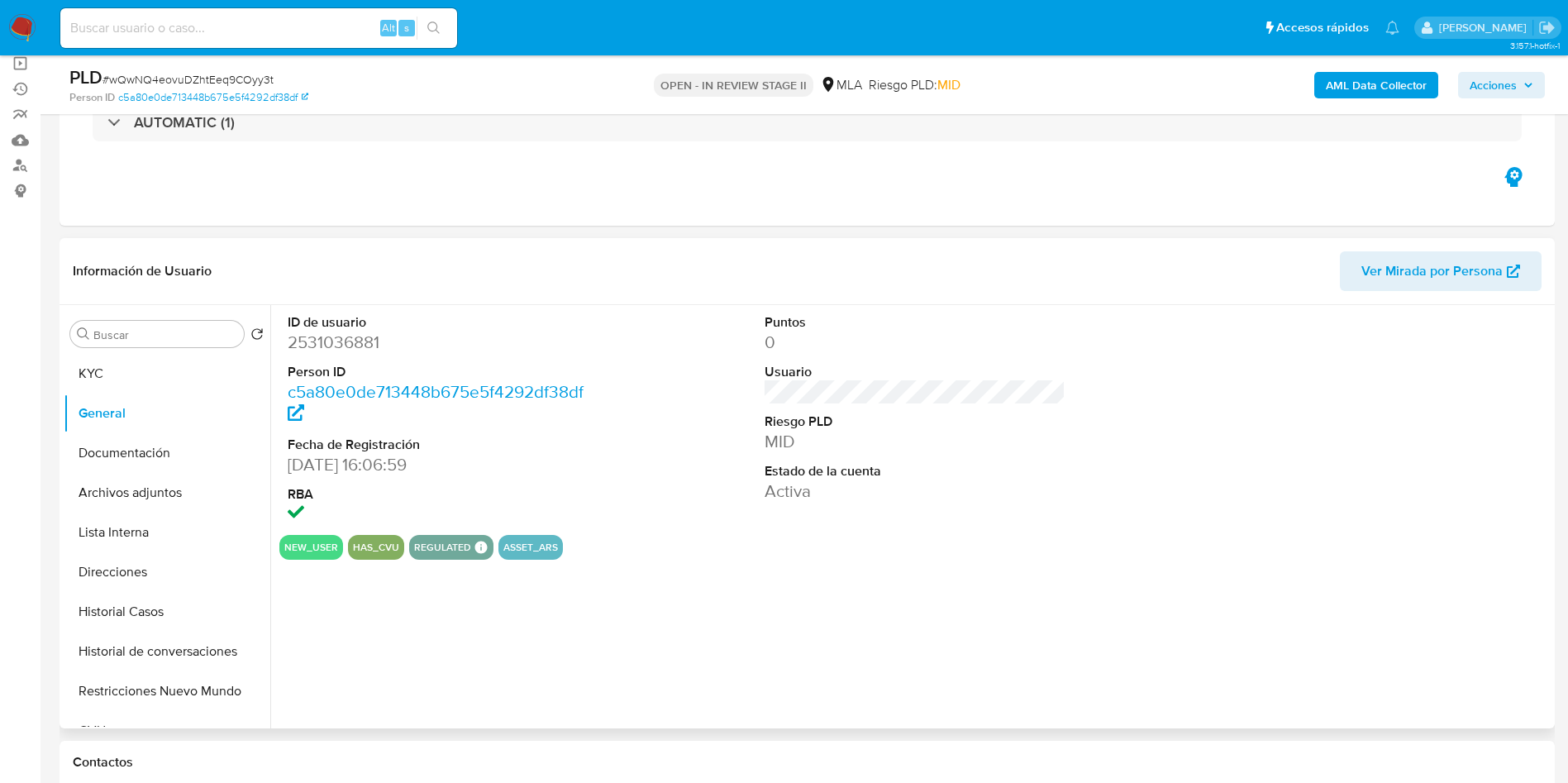
click at [336, 359] on dl "ID de usuario 2531036881 Person ID c5a80e0de713448b675e5f4292df38df Fecha de Re…" at bounding box center [438, 420] width 302 height 213
click at [342, 346] on dd "2531036881" at bounding box center [438, 342] width 302 height 23
copy dd "2531036881"
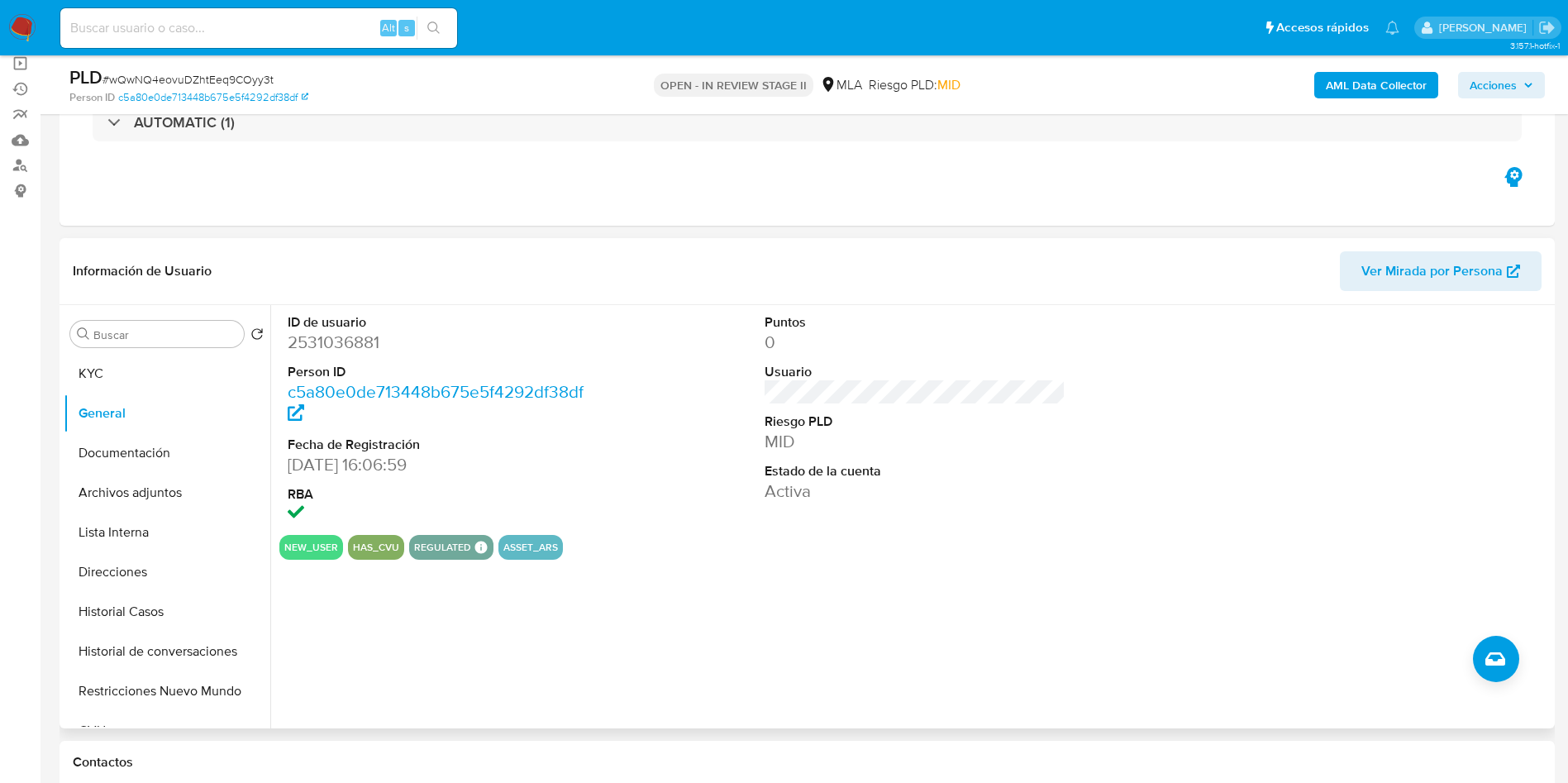
click at [709, 457] on div "ID de usuario 2531036881 Person ID c5a80e0de713448b675e5f4292df38df Fecha de Re…" at bounding box center [915, 420] width 1272 height 229
click at [148, 375] on button "KYC" at bounding box center [161, 374] width 194 height 40
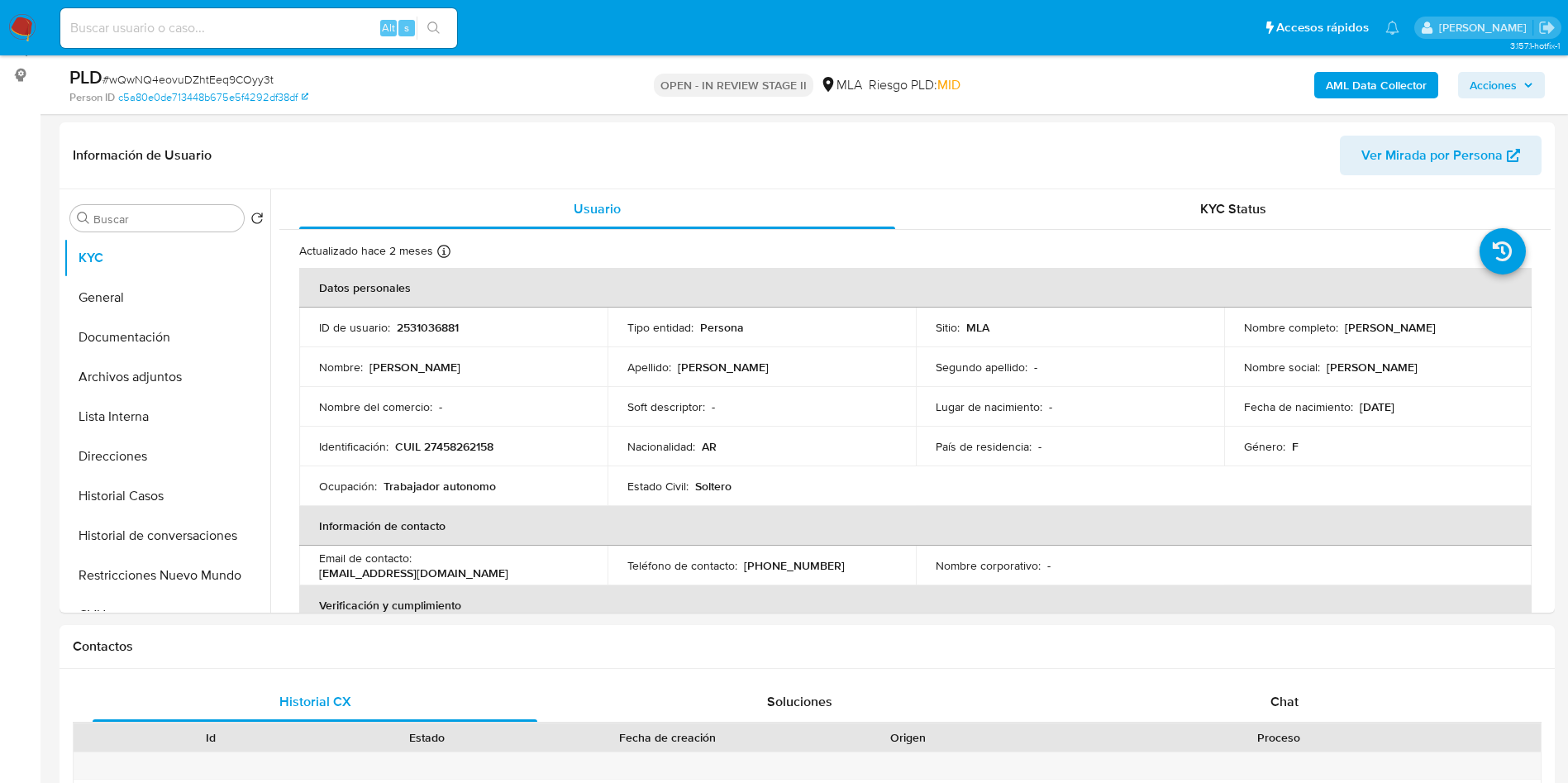
scroll to position [248, 0]
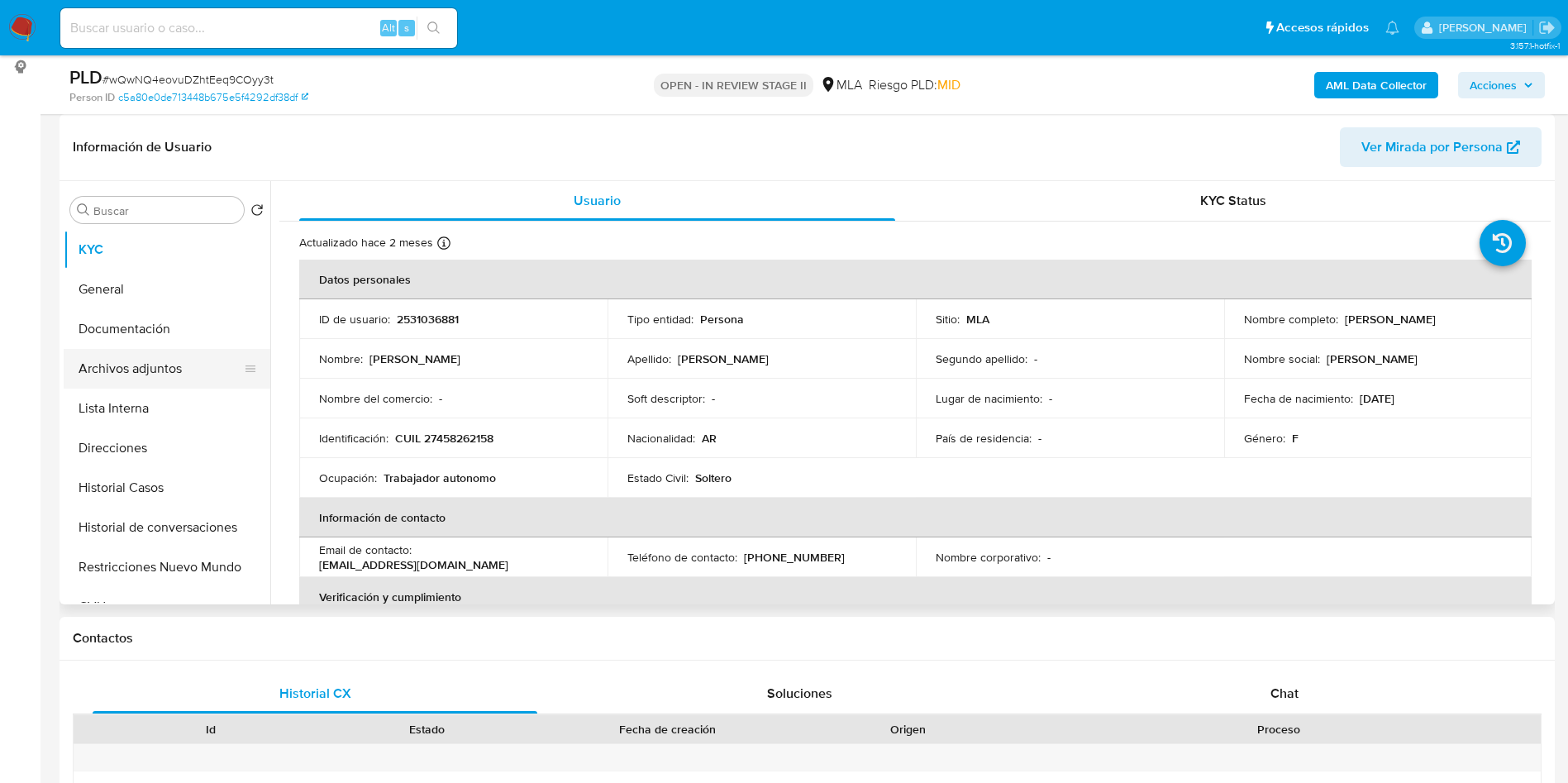
click at [145, 360] on button "Archivos adjuntos" at bounding box center [161, 369] width 194 height 40
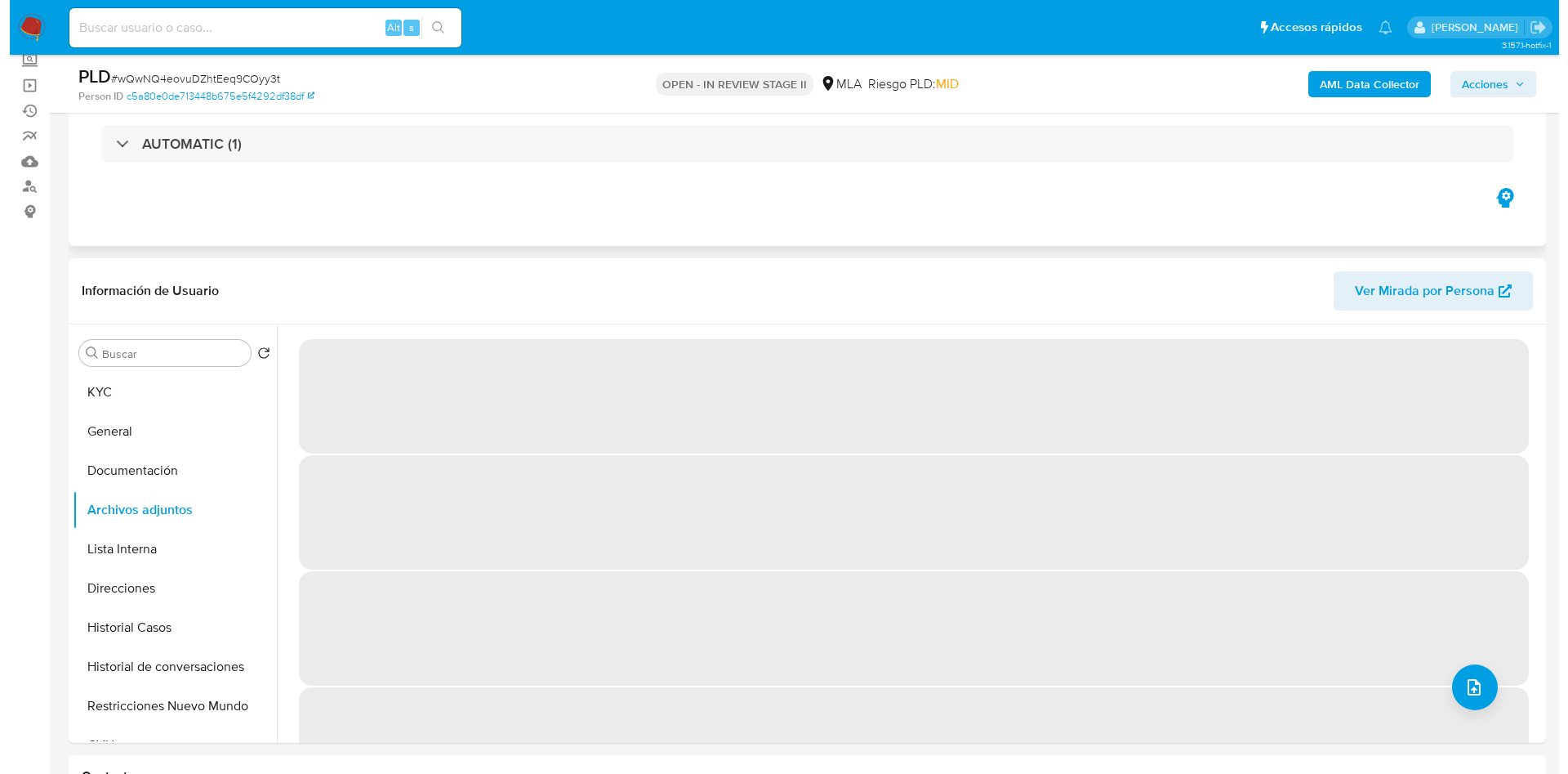
scroll to position [122, 0]
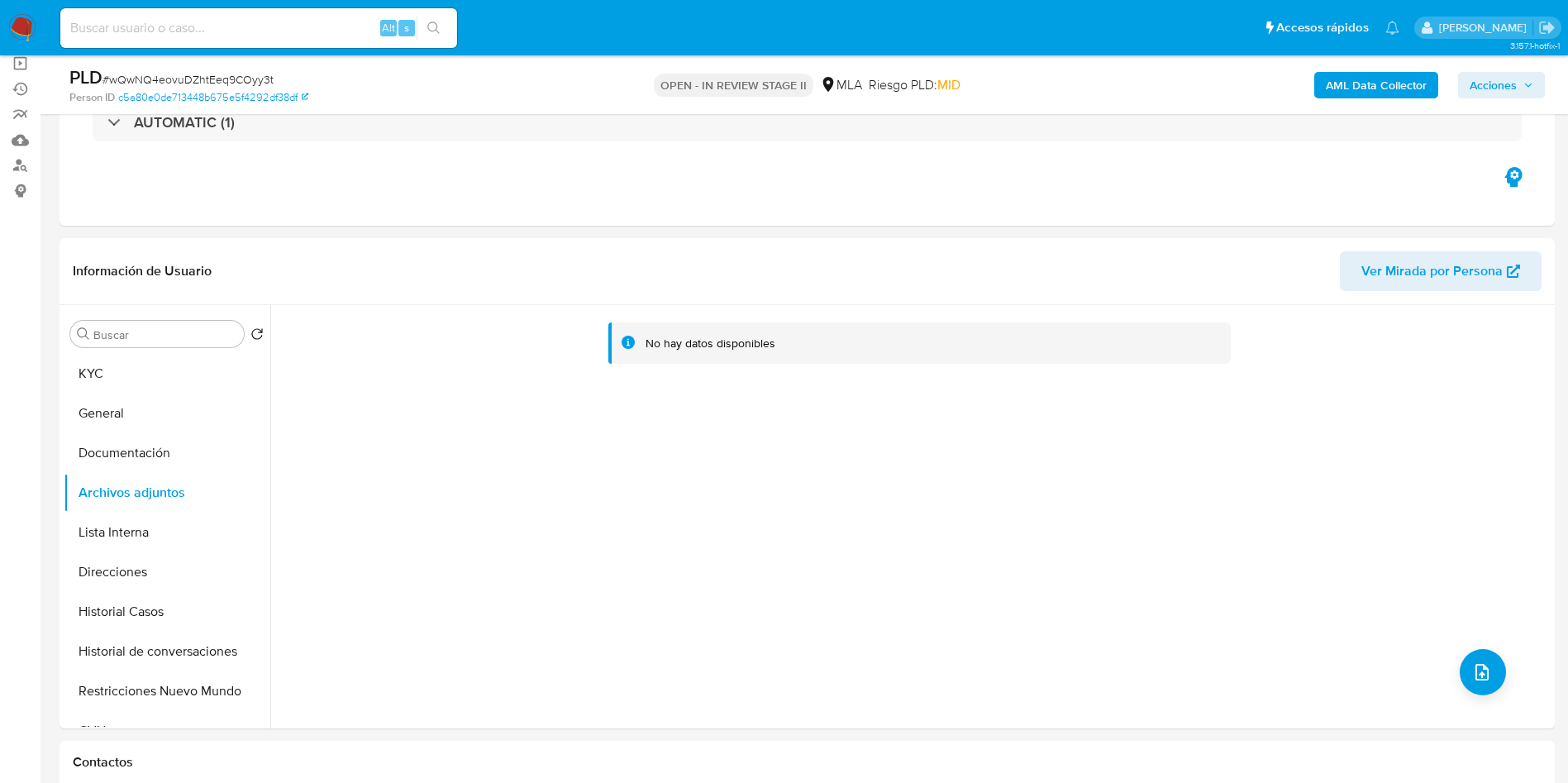
click at [1326, 69] on div "AML Data Collector Acciones" at bounding box center [1301, 84] width 488 height 39
click at [1346, 74] on b "AML Data Collector" at bounding box center [1375, 85] width 101 height 27
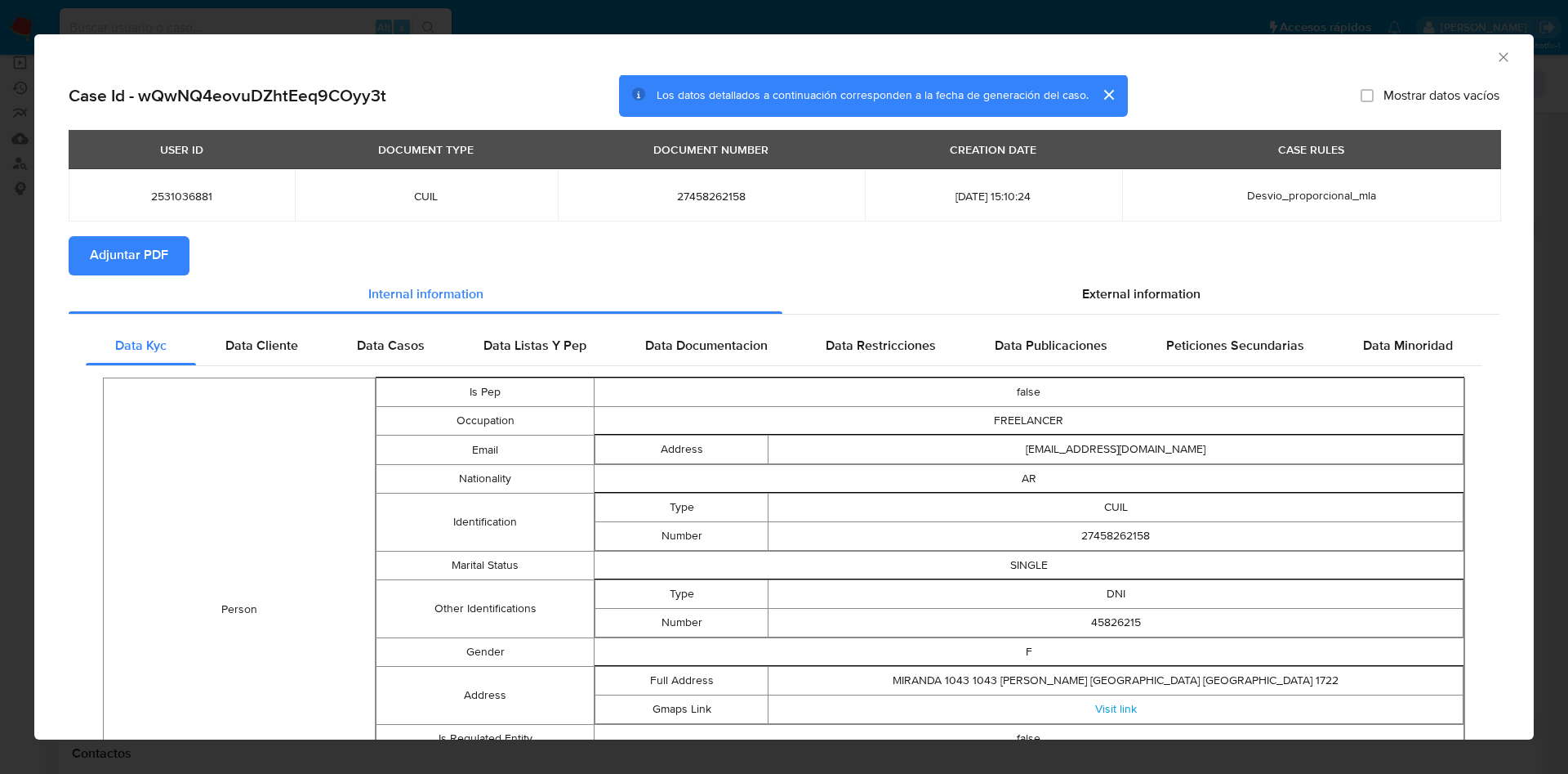
click at [153, 263] on span "Adjuntar PDF" at bounding box center [129, 255] width 79 height 35
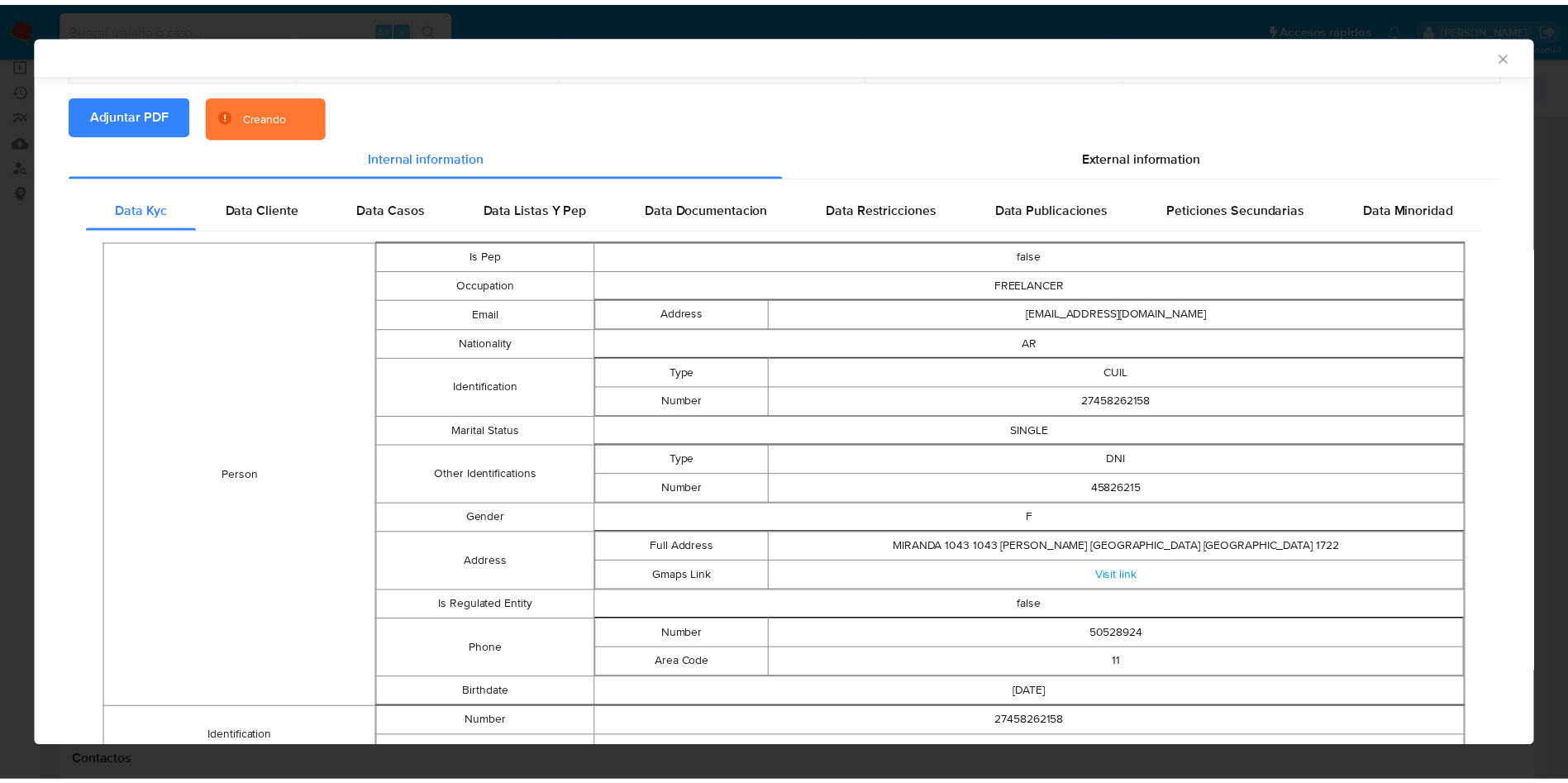
scroll to position [0, 0]
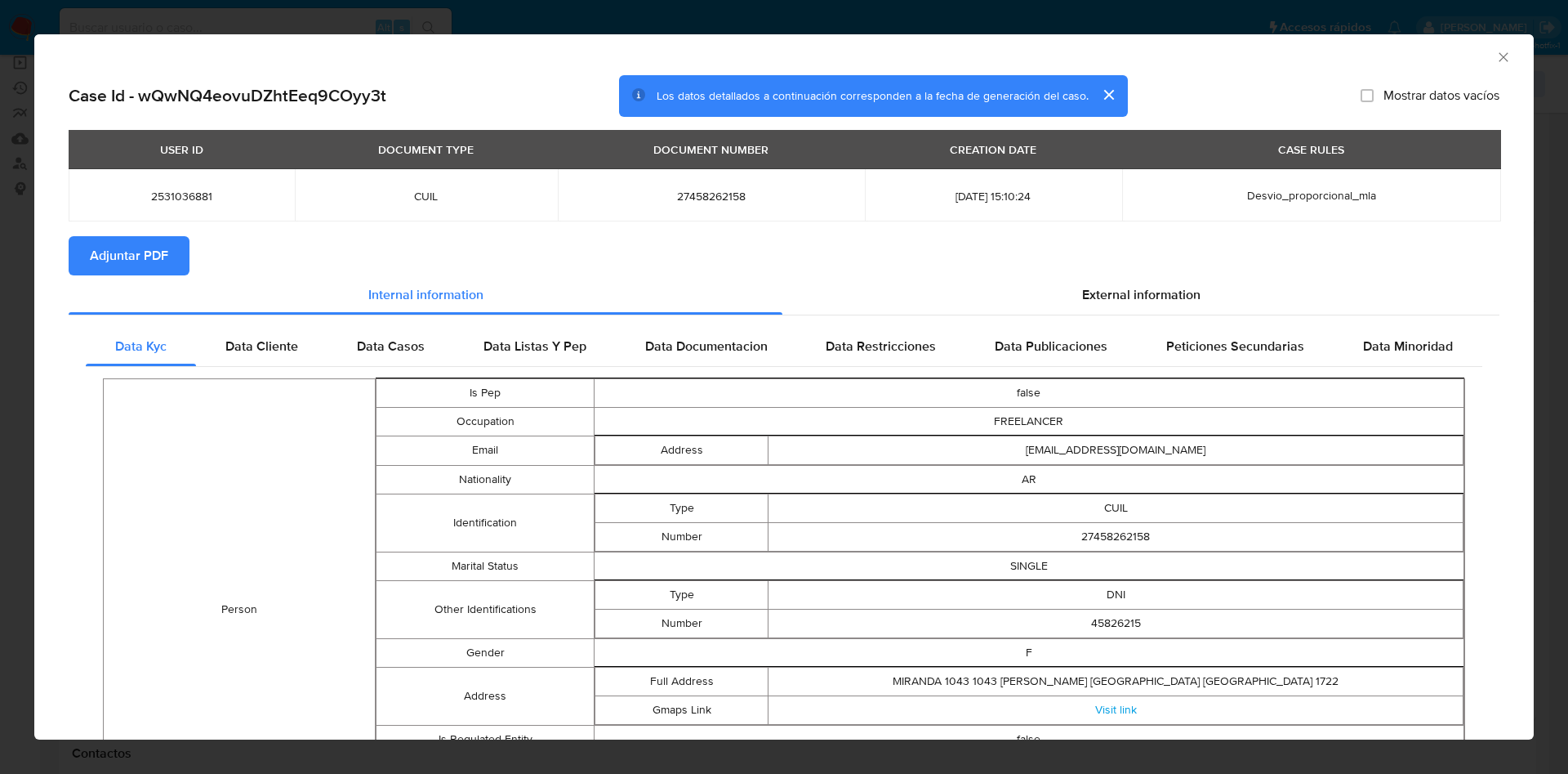
click at [1499, 58] on icon "Cerrar ventana" at bounding box center [1503, 56] width 9 height 9
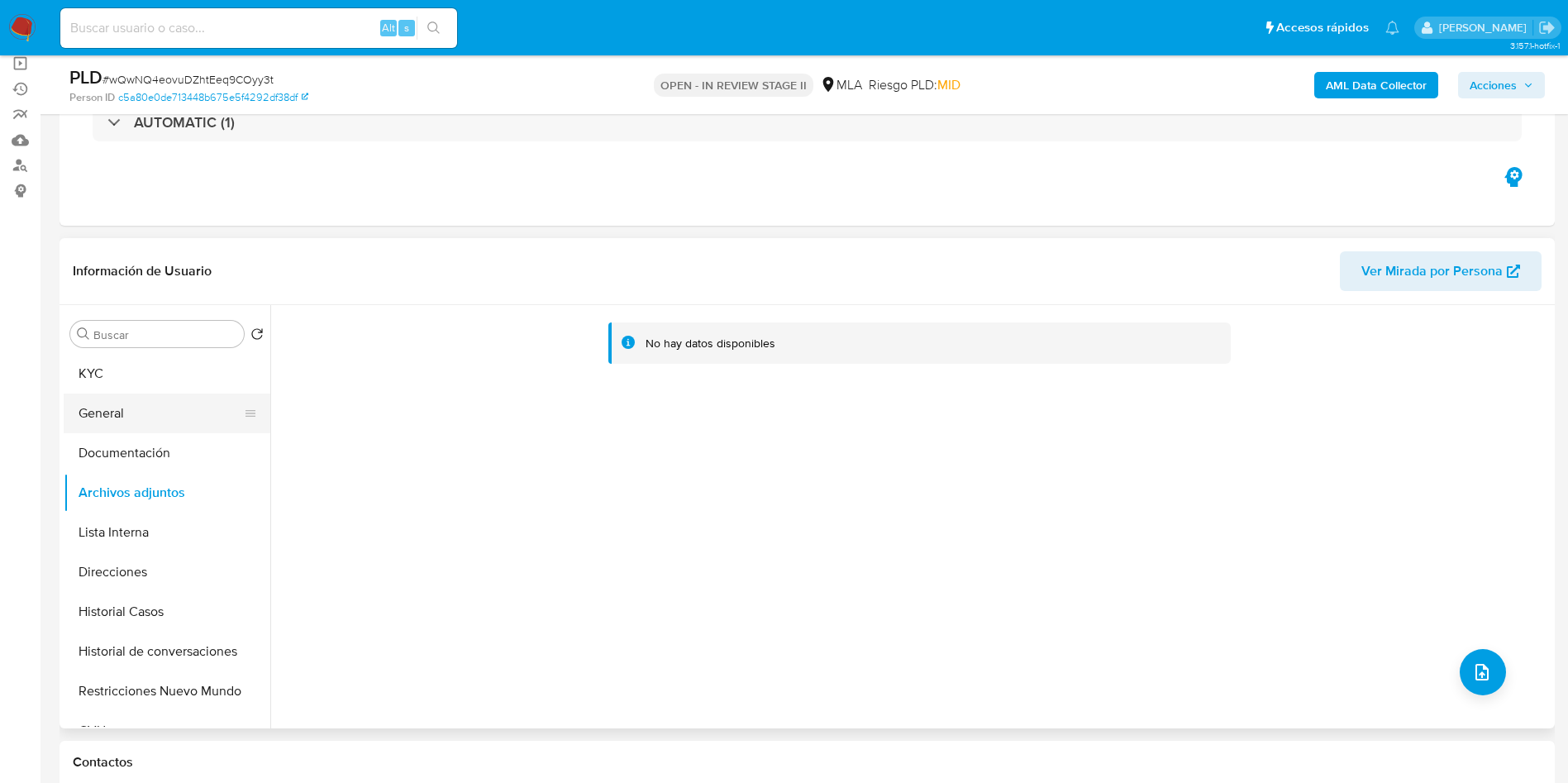
click at [160, 400] on button "General" at bounding box center [161, 414] width 194 height 40
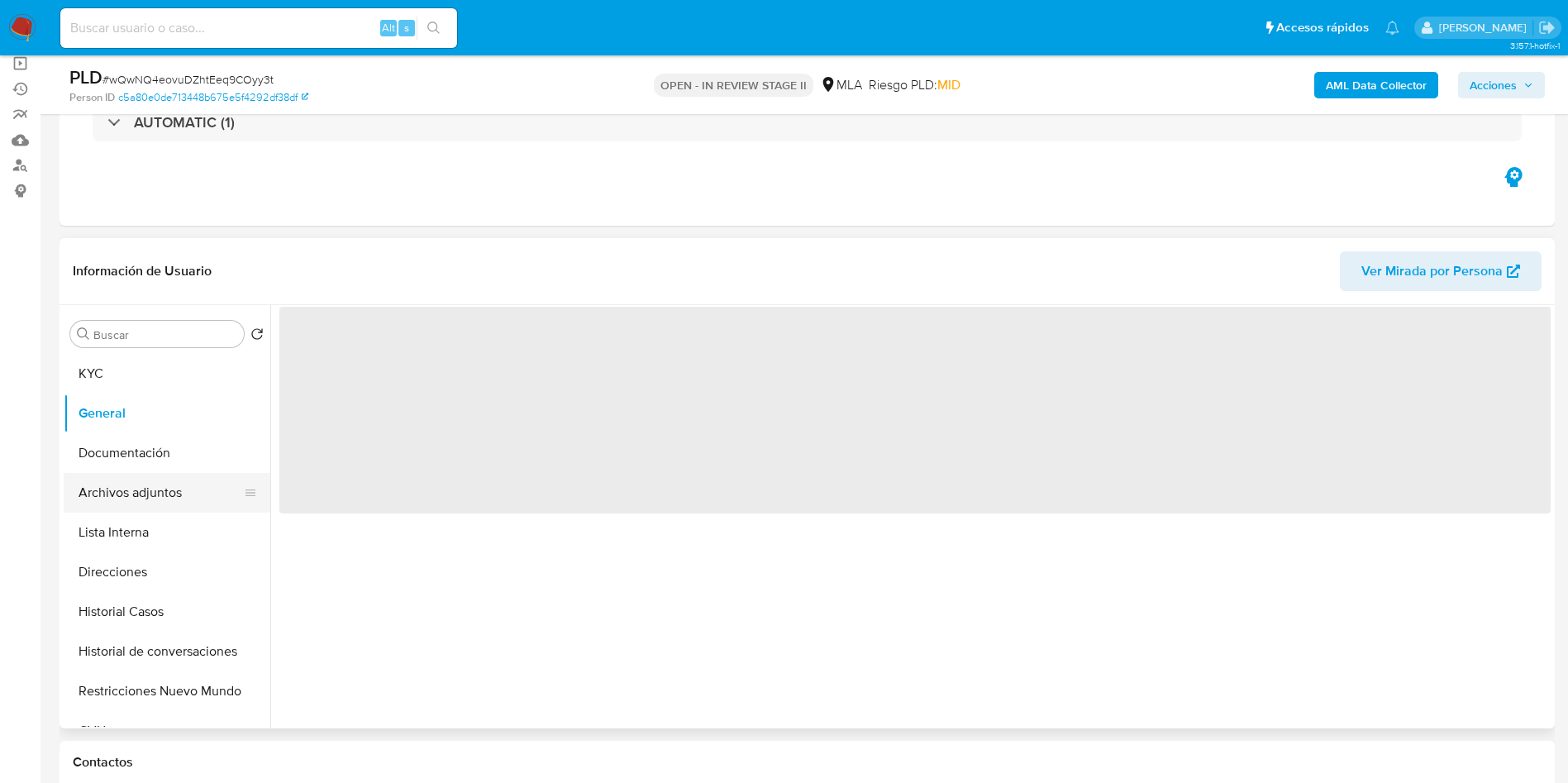
drag, startPoint x: 181, startPoint y: 495, endPoint x: 185, endPoint y: 473, distance: 22.4
click at [182, 495] on button "Archivos adjuntos" at bounding box center [161, 493] width 194 height 40
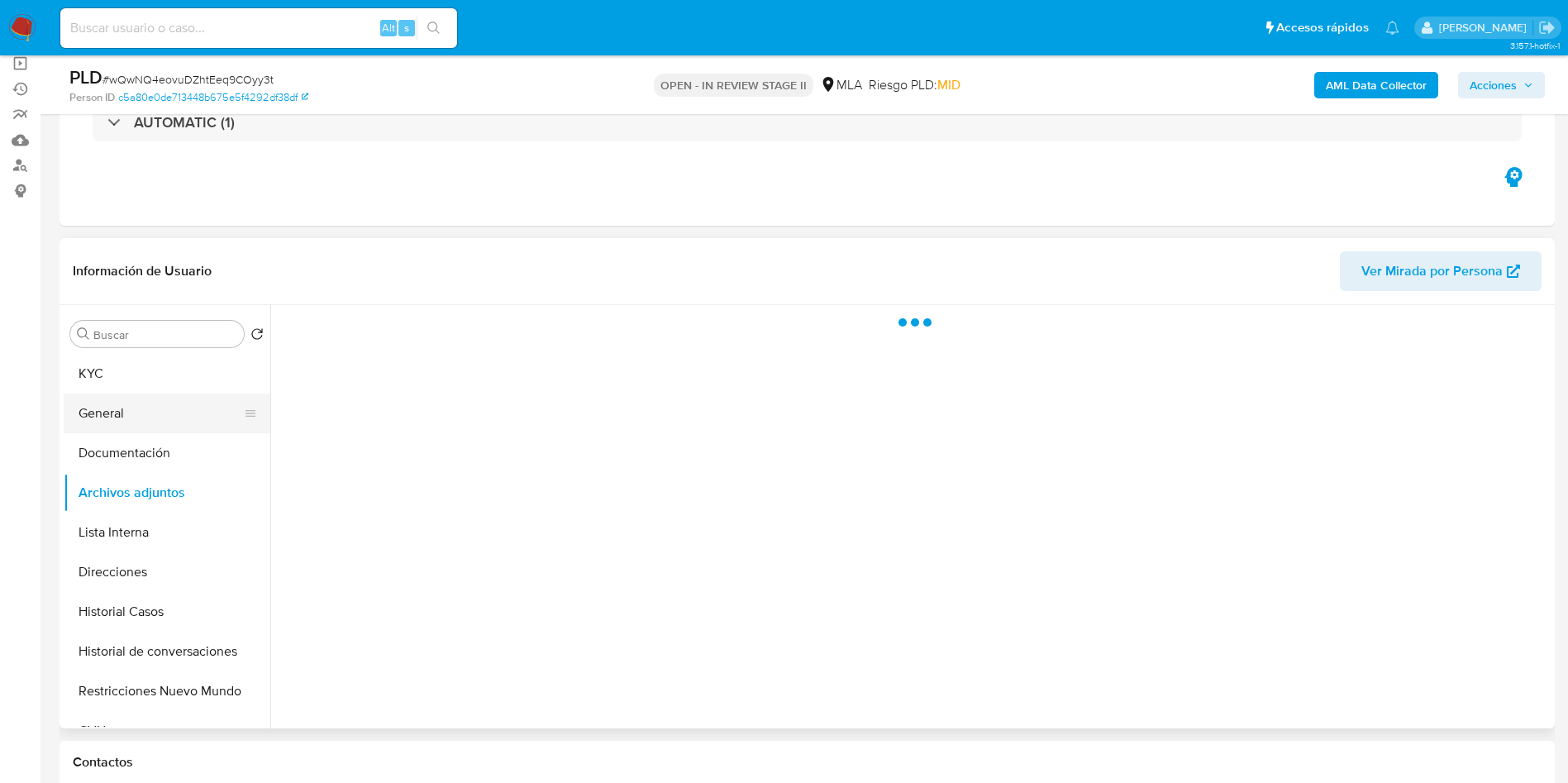
click at [186, 405] on button "General" at bounding box center [161, 414] width 194 height 40
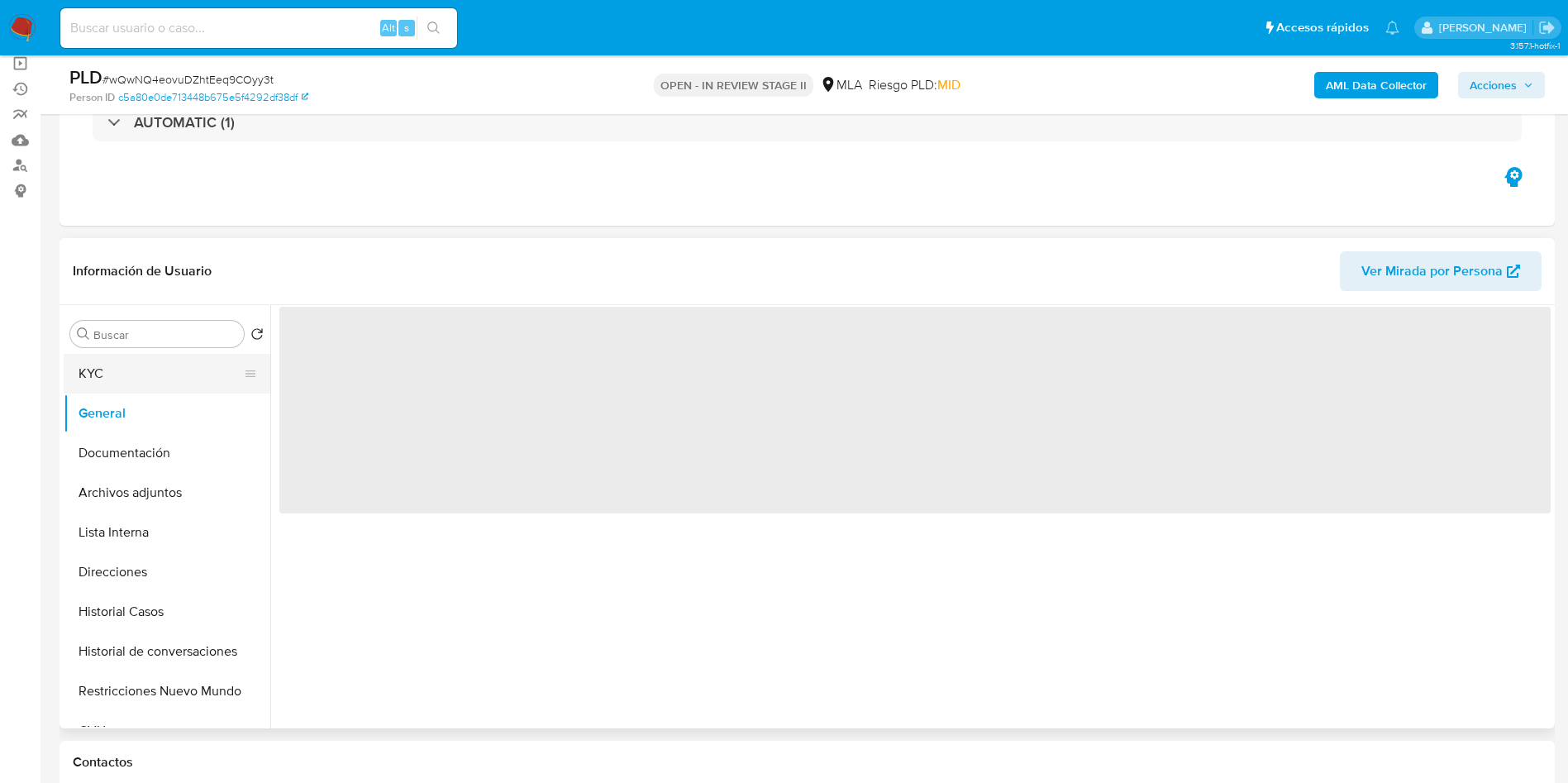
click at [182, 355] on button "KYC" at bounding box center [161, 374] width 194 height 40
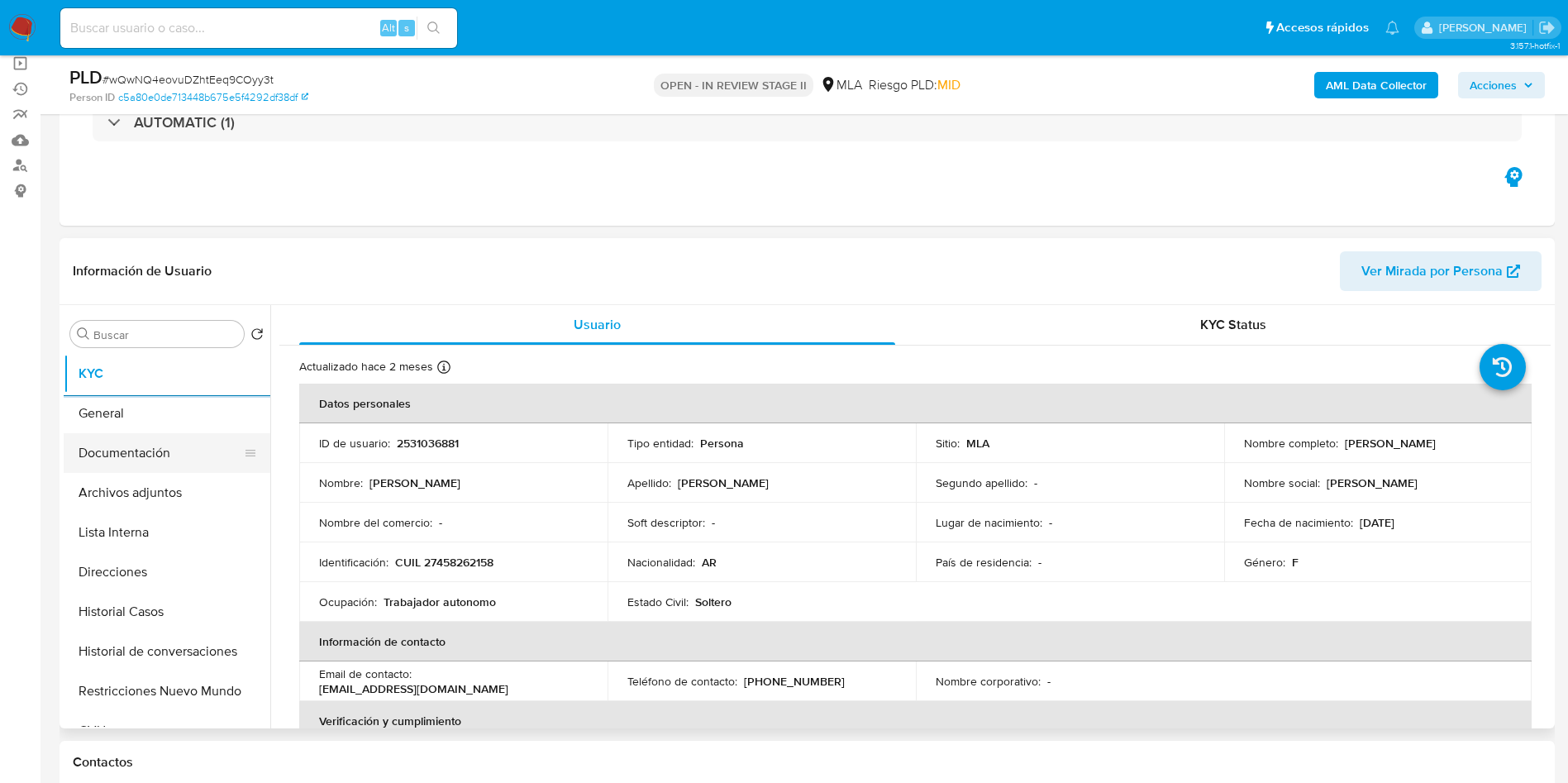
click at [145, 487] on button "Archivos adjuntos" at bounding box center [167, 493] width 206 height 40
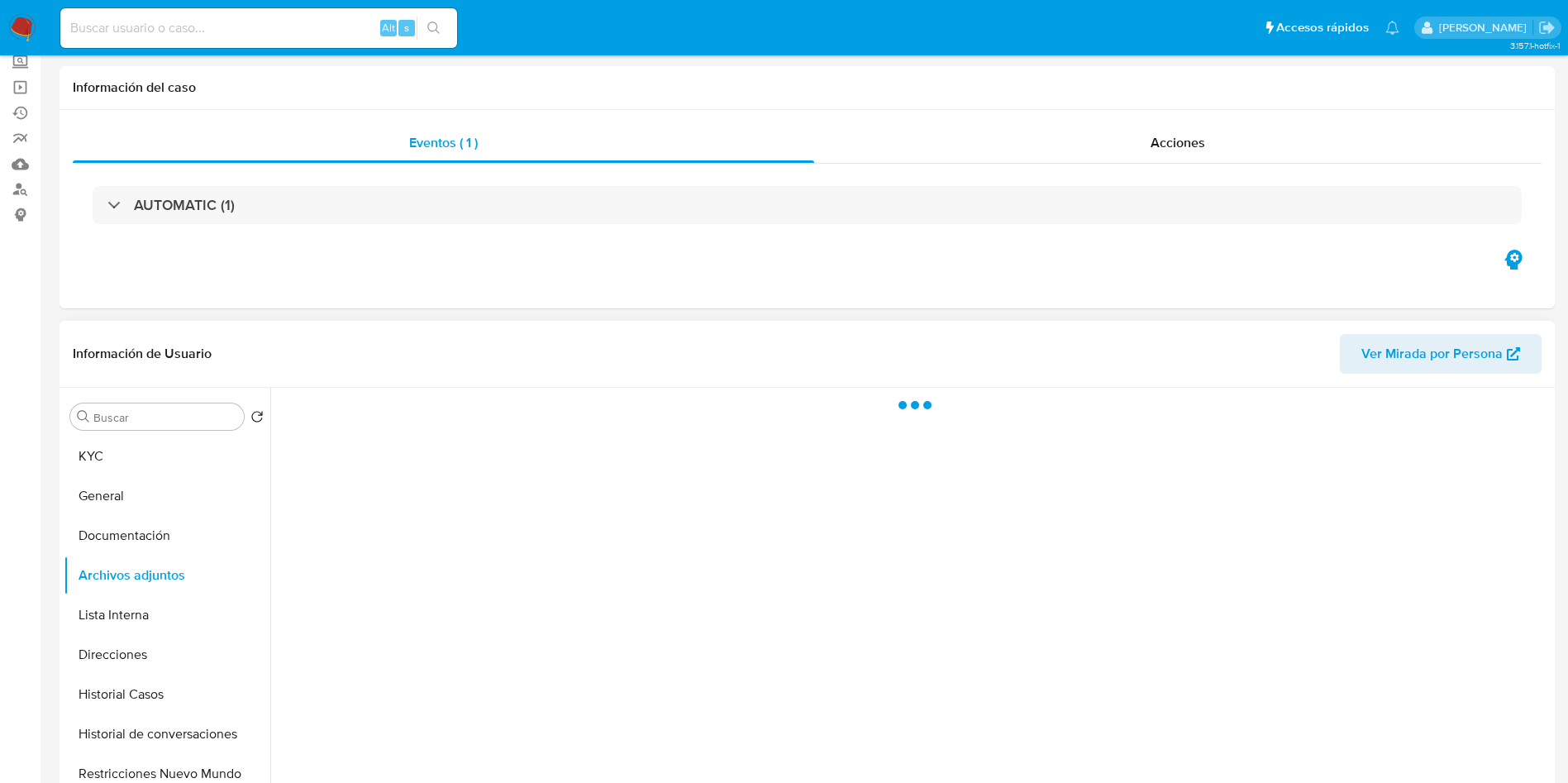
scroll to position [248, 0]
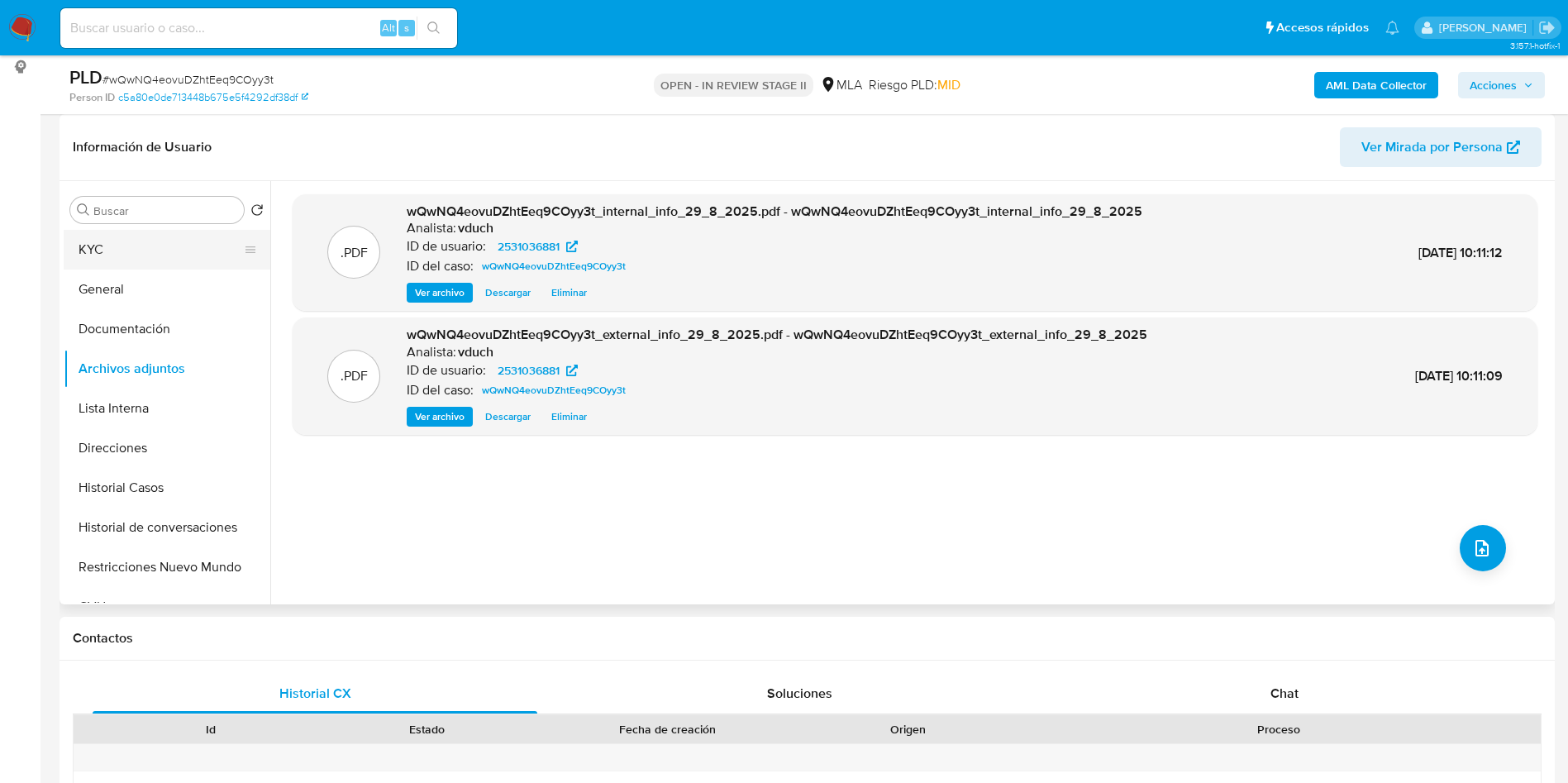
click at [171, 239] on button "KYC" at bounding box center [161, 249] width 194 height 40
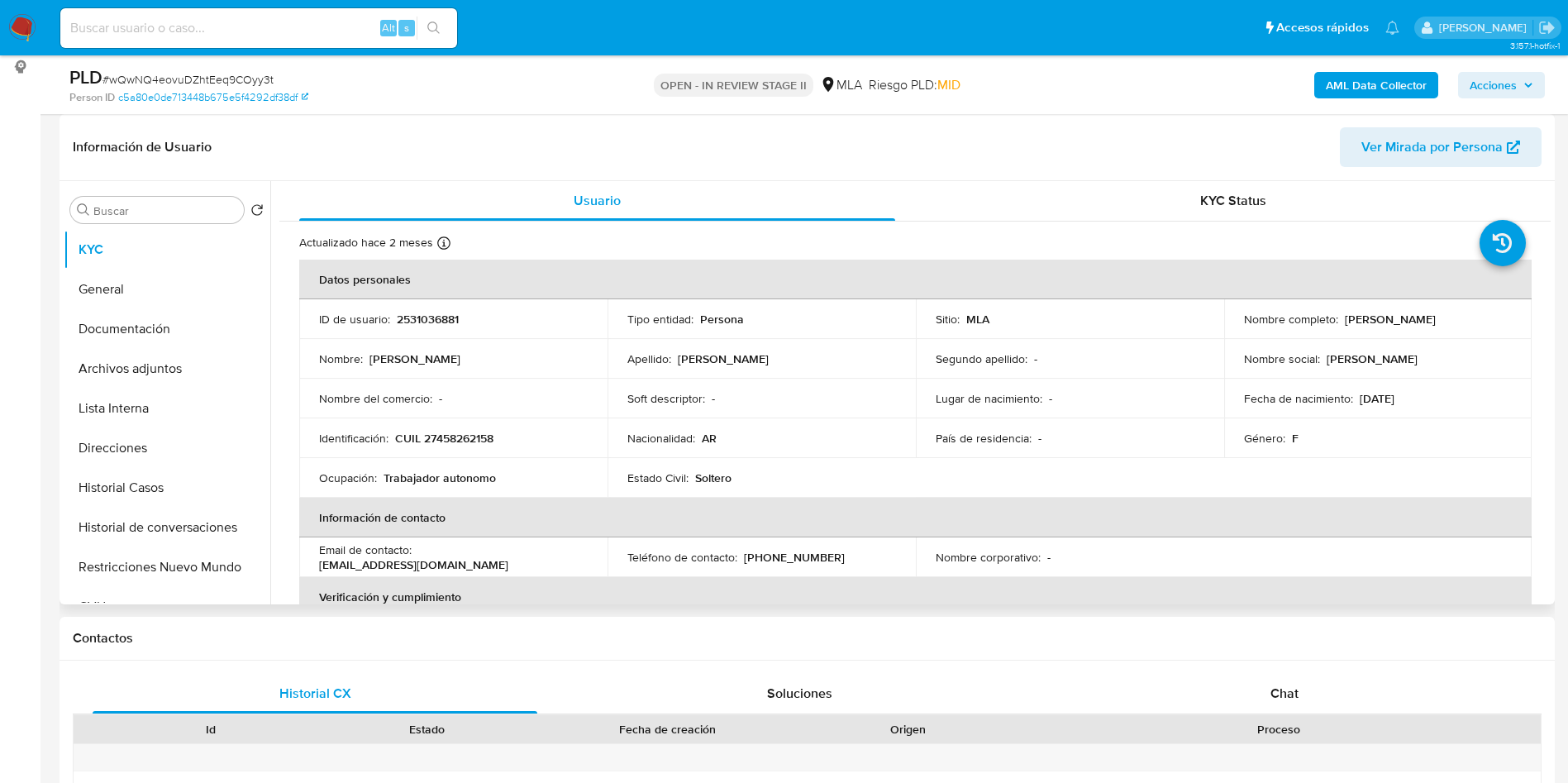
click at [452, 320] on p "2531036881" at bounding box center [428, 318] width 62 height 15
copy p "2531036881"
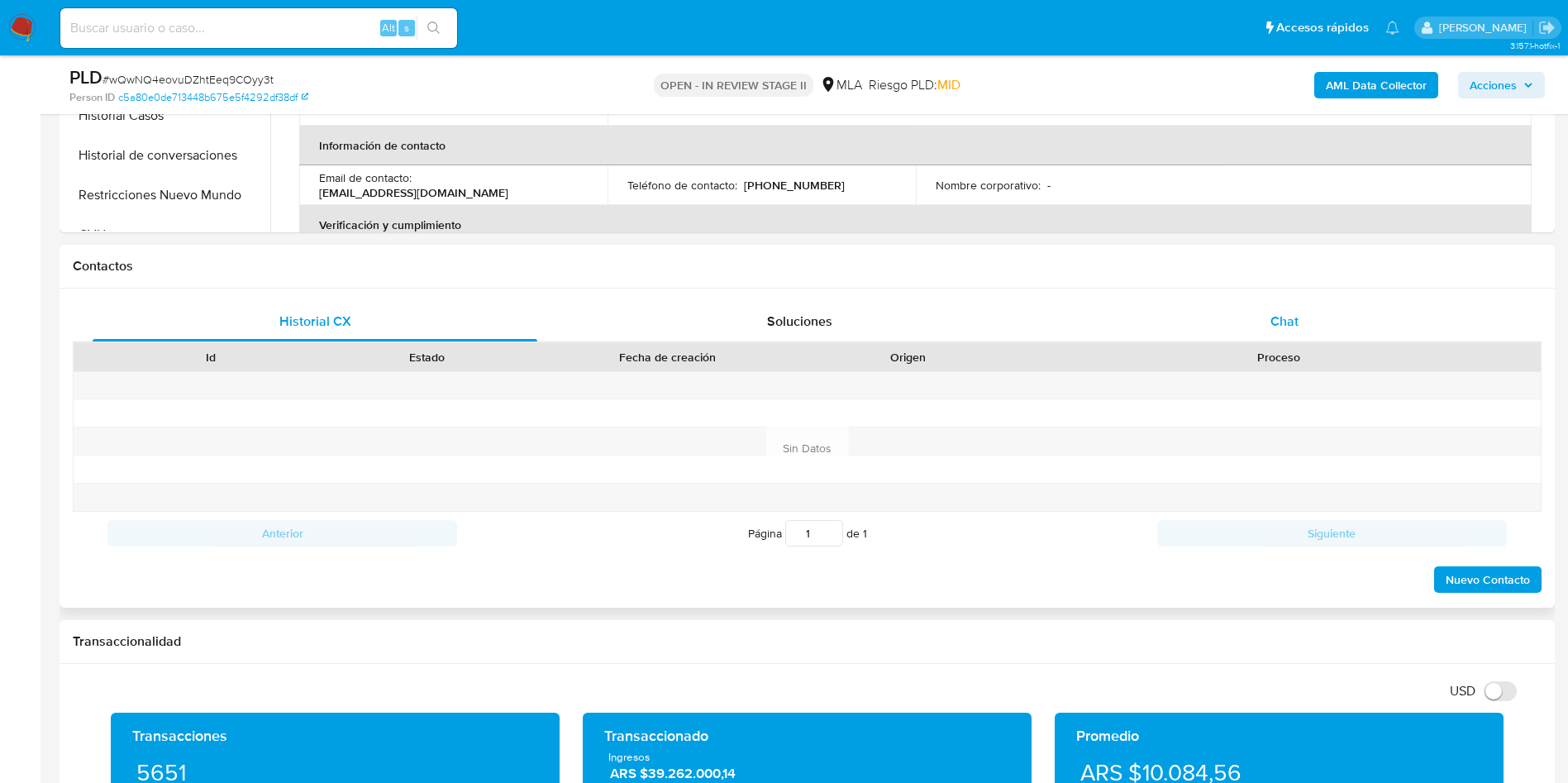
click at [1263, 320] on div "Chat" at bounding box center [1285, 322] width 445 height 40
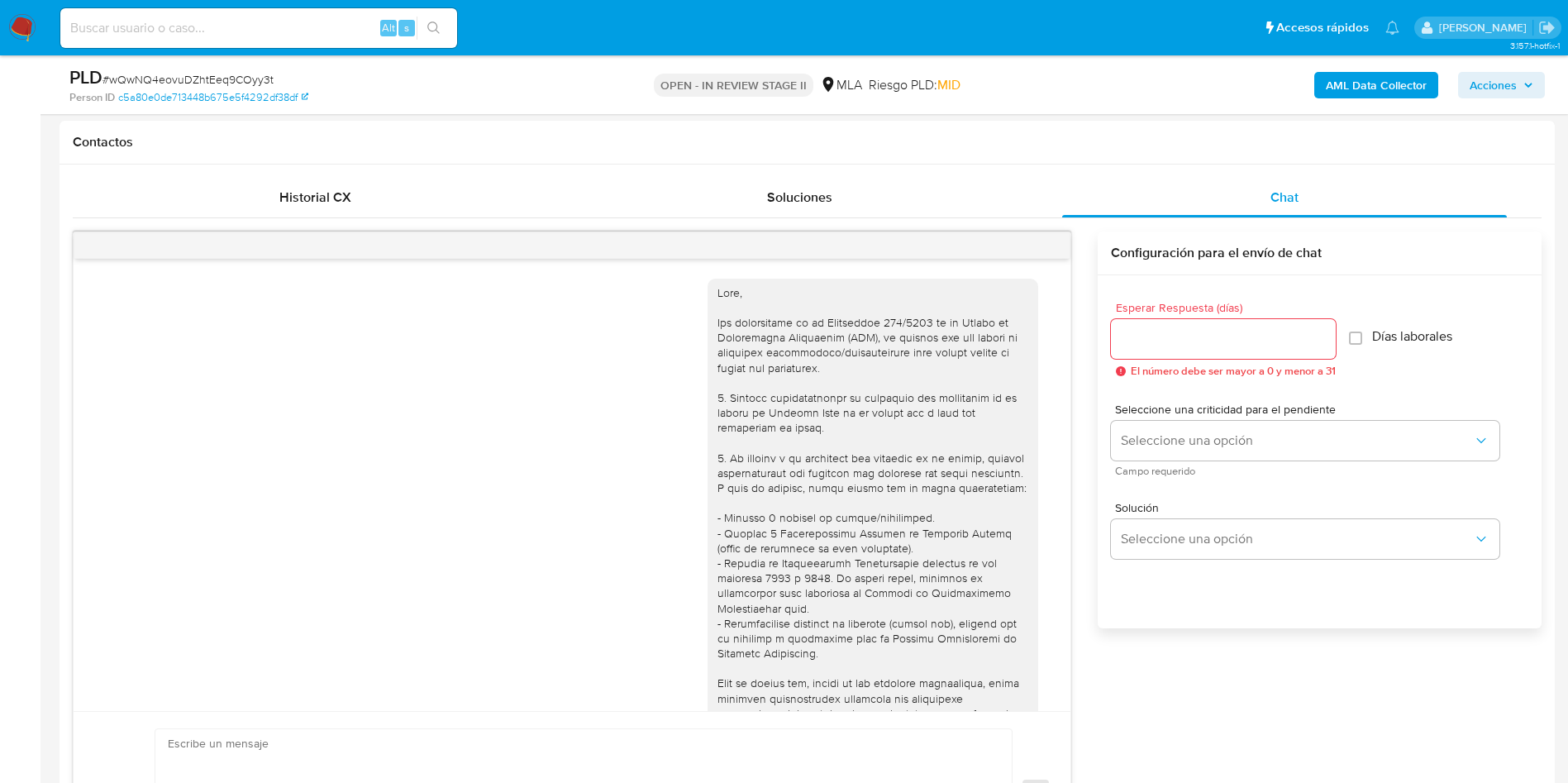
scroll to position [848, 0]
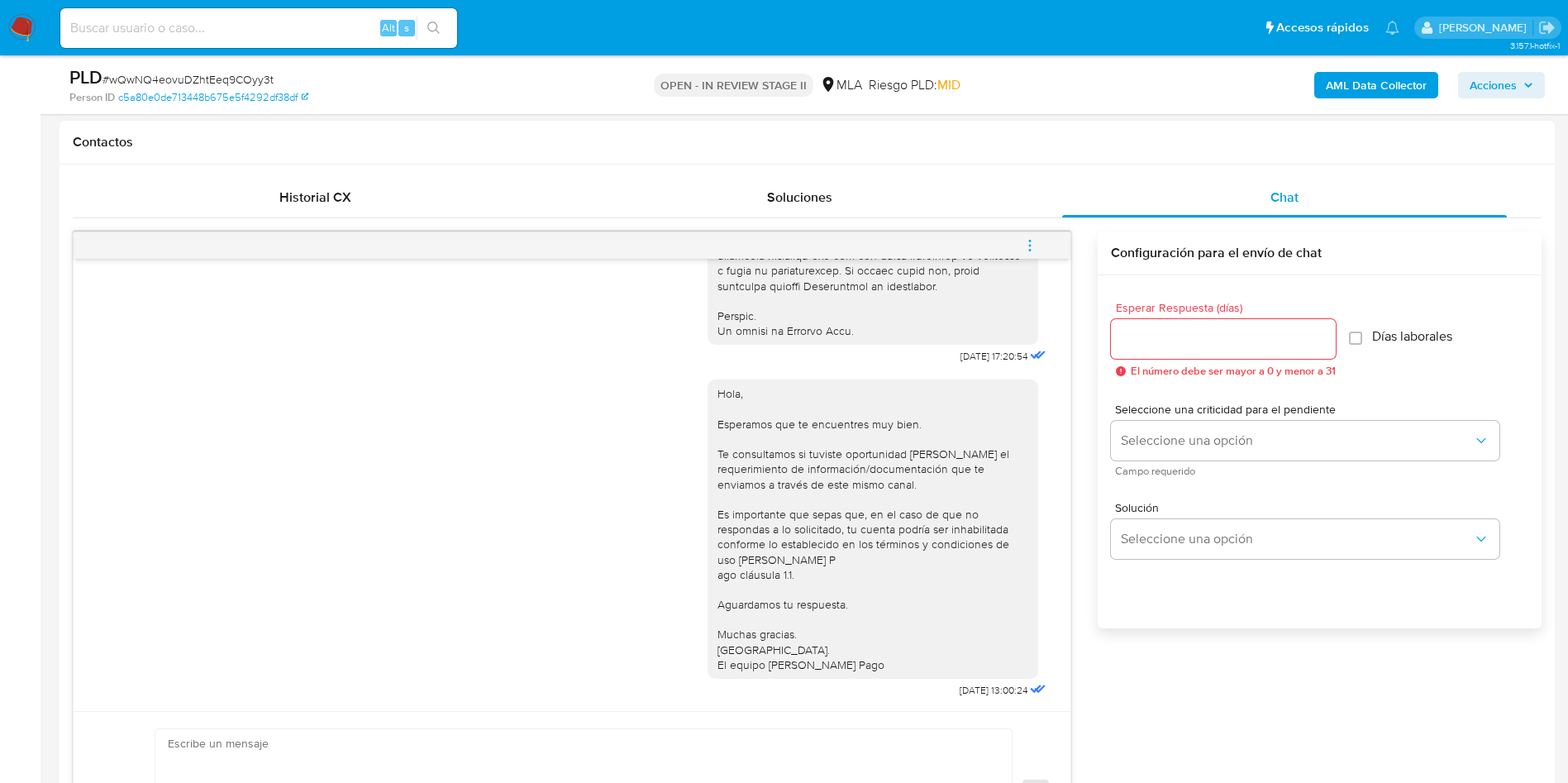
click at [1016, 237] on button "menu-action" at bounding box center [1029, 245] width 55 height 40
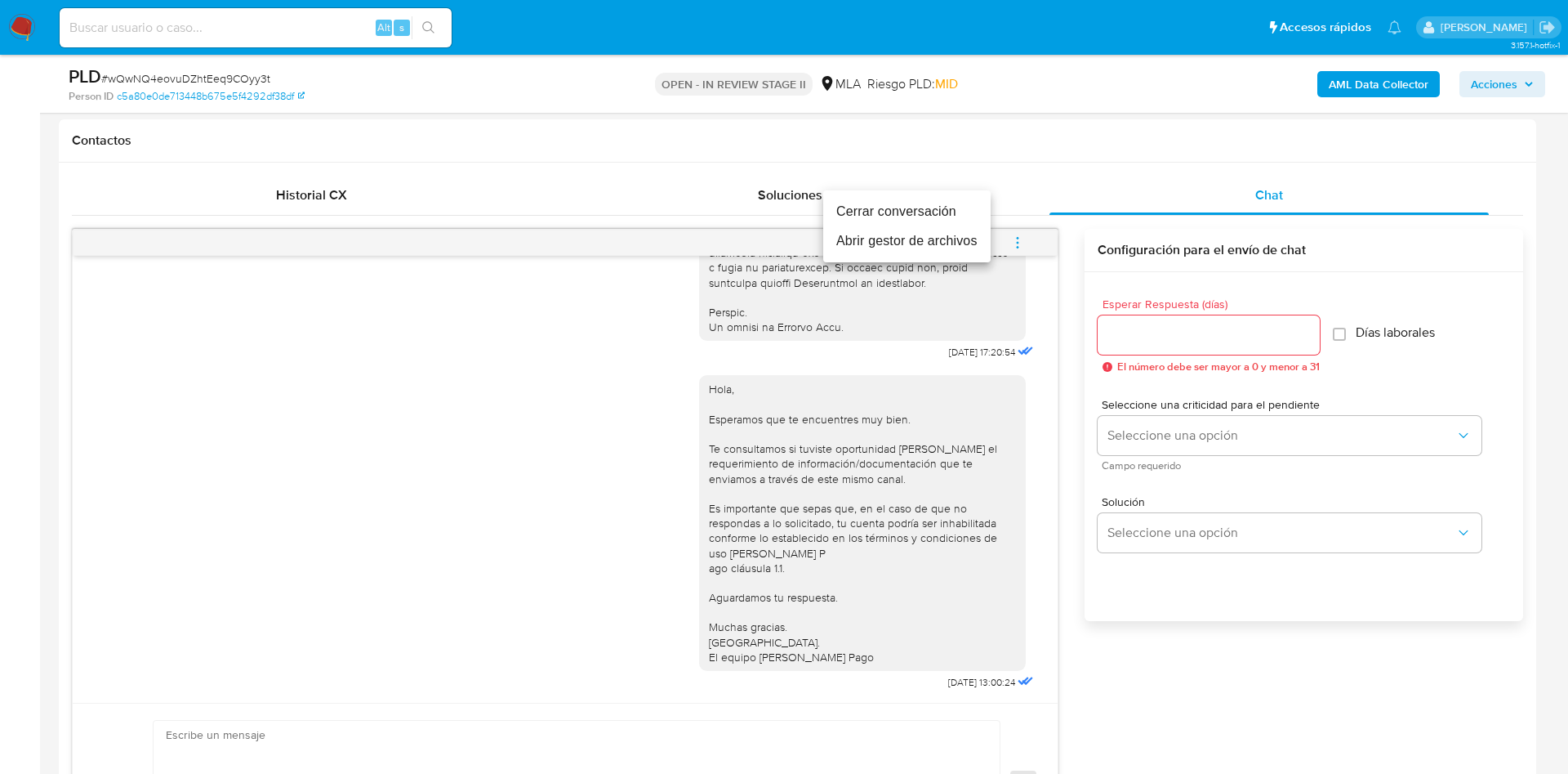
click at [950, 208] on li "Cerrar conversación" at bounding box center [907, 212] width 168 height 30
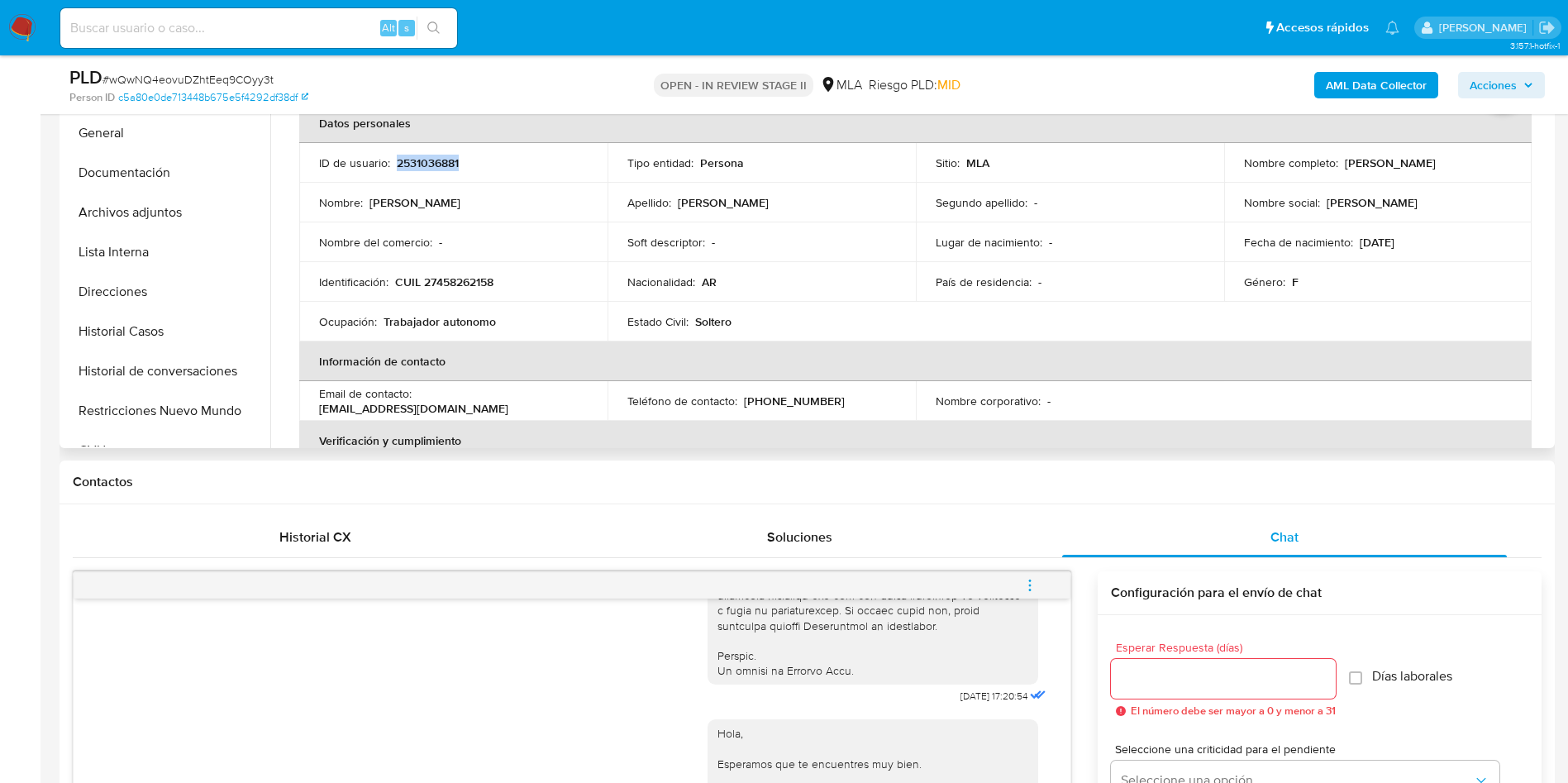
scroll to position [248, 0]
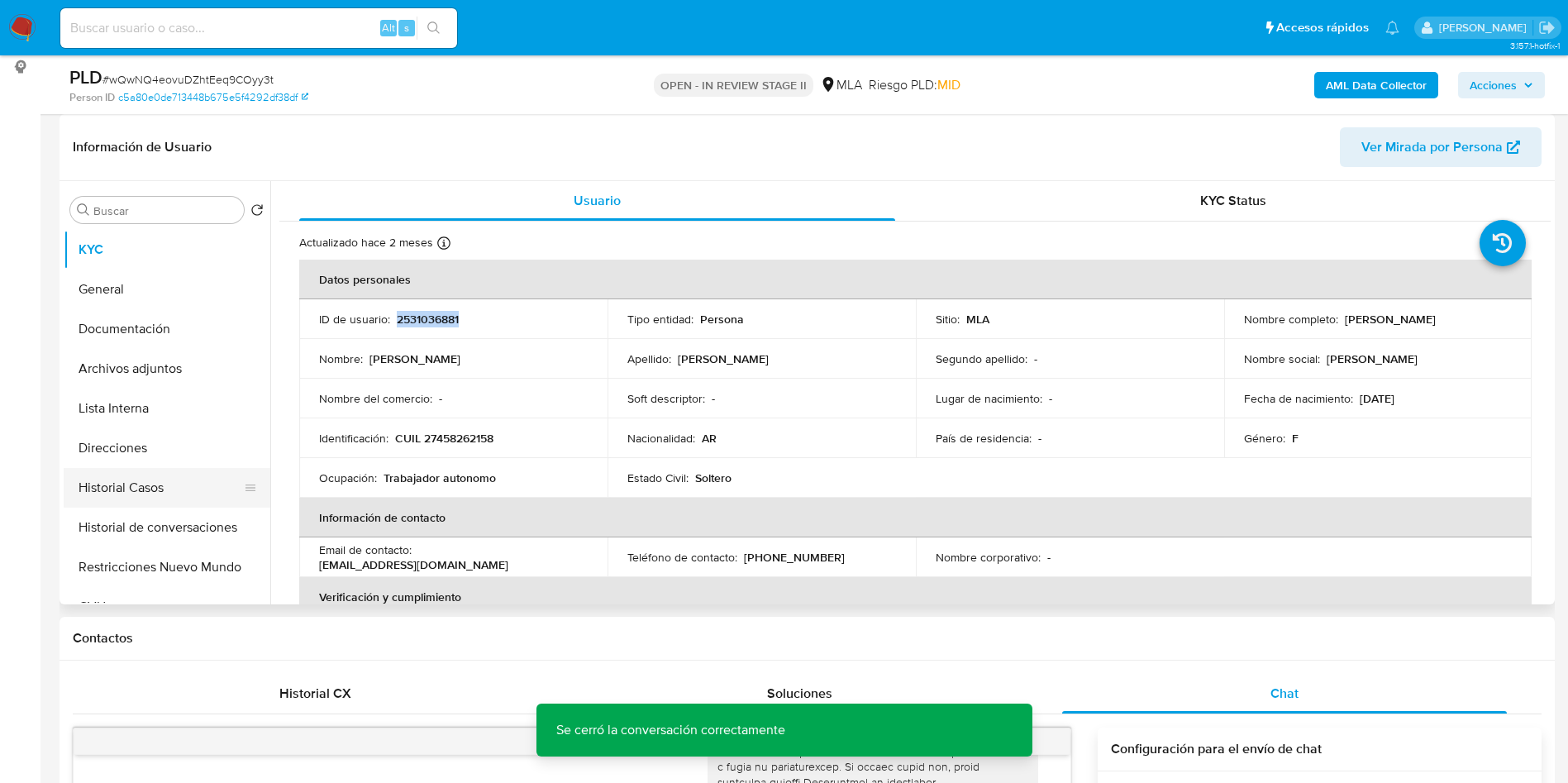
click at [162, 484] on button "Historial Casos" at bounding box center [161, 488] width 194 height 40
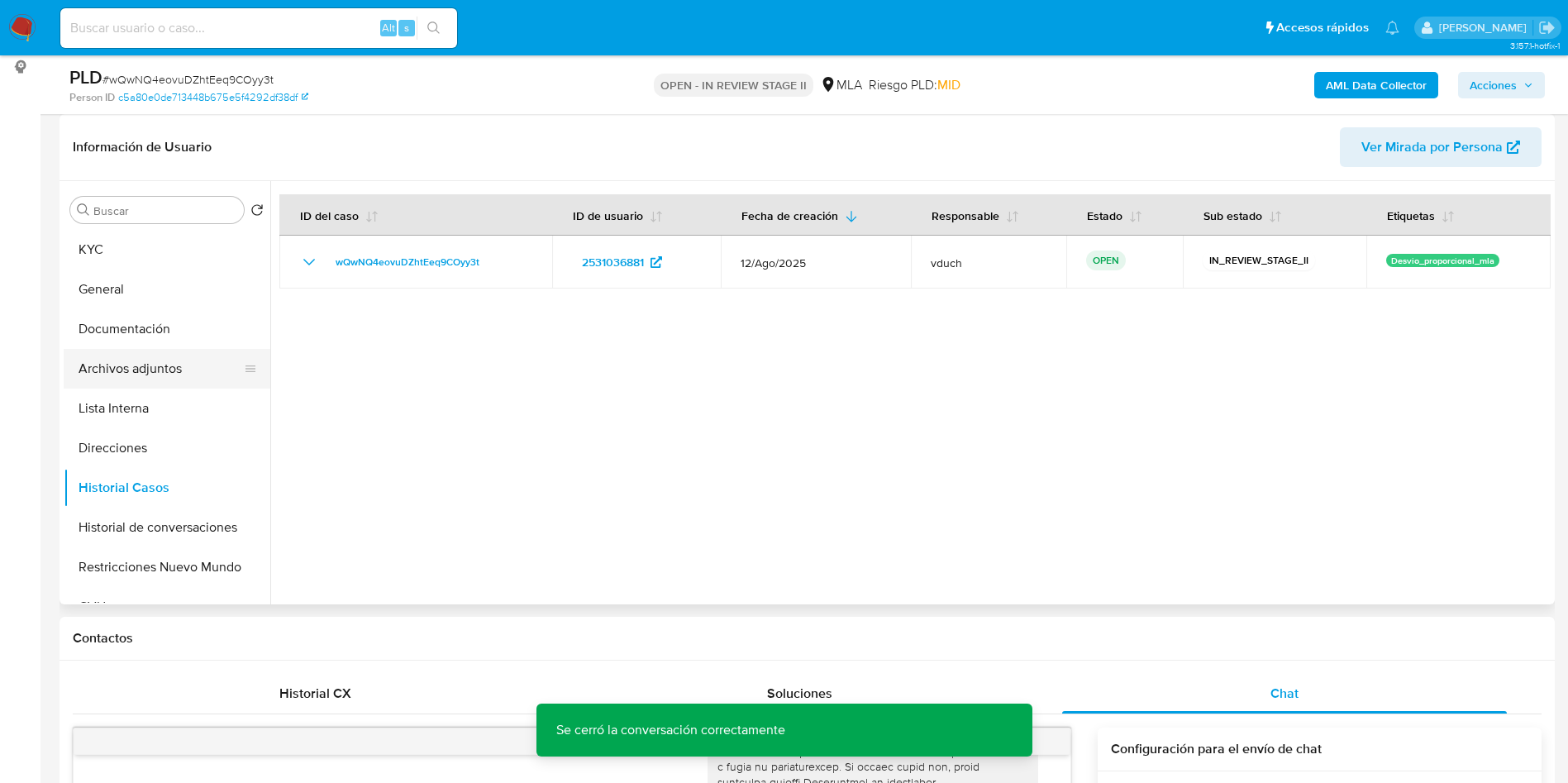
click at [198, 379] on button "Archivos adjuntos" at bounding box center [161, 369] width 194 height 40
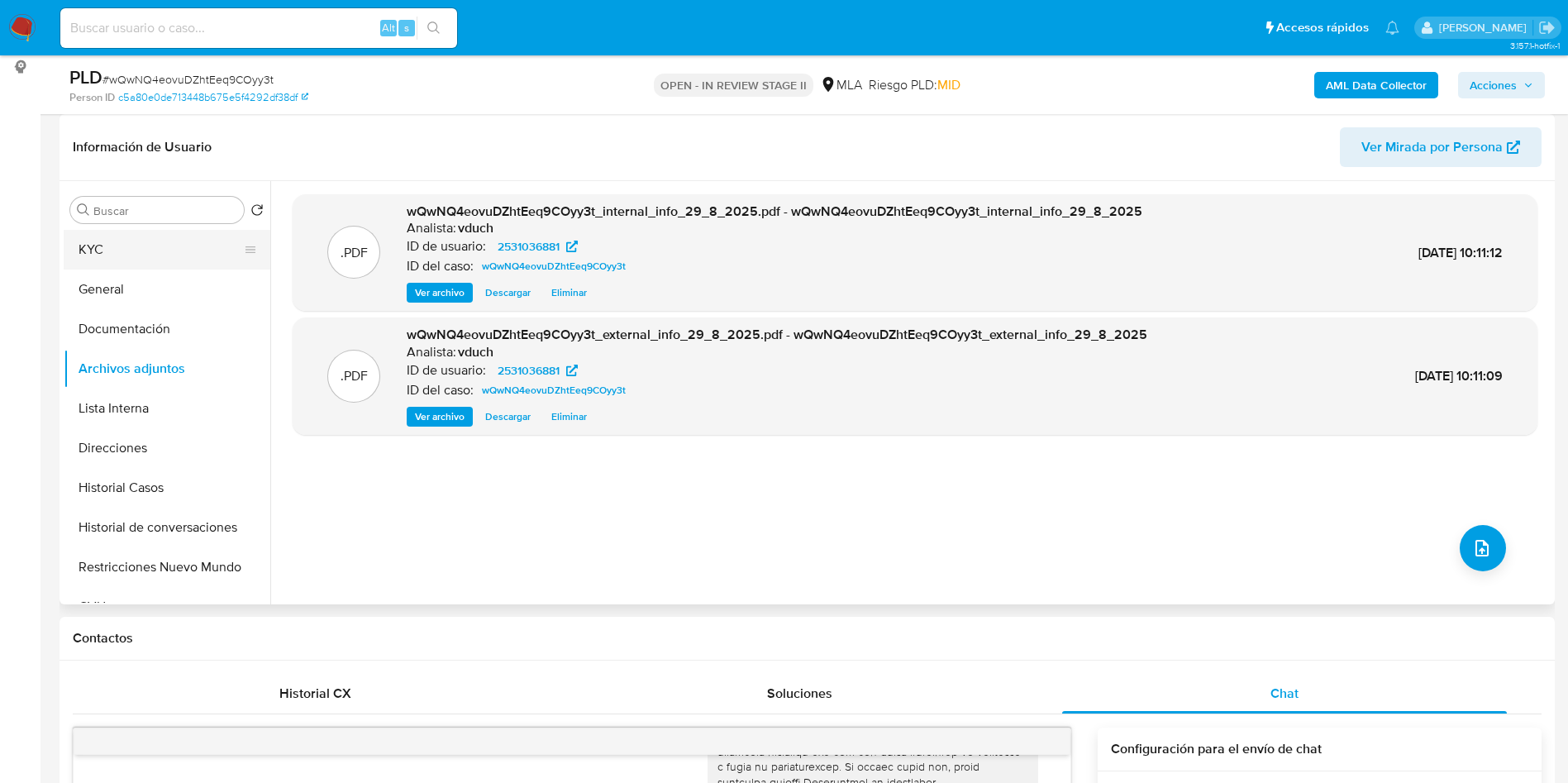
click at [143, 255] on button "KYC" at bounding box center [161, 249] width 194 height 40
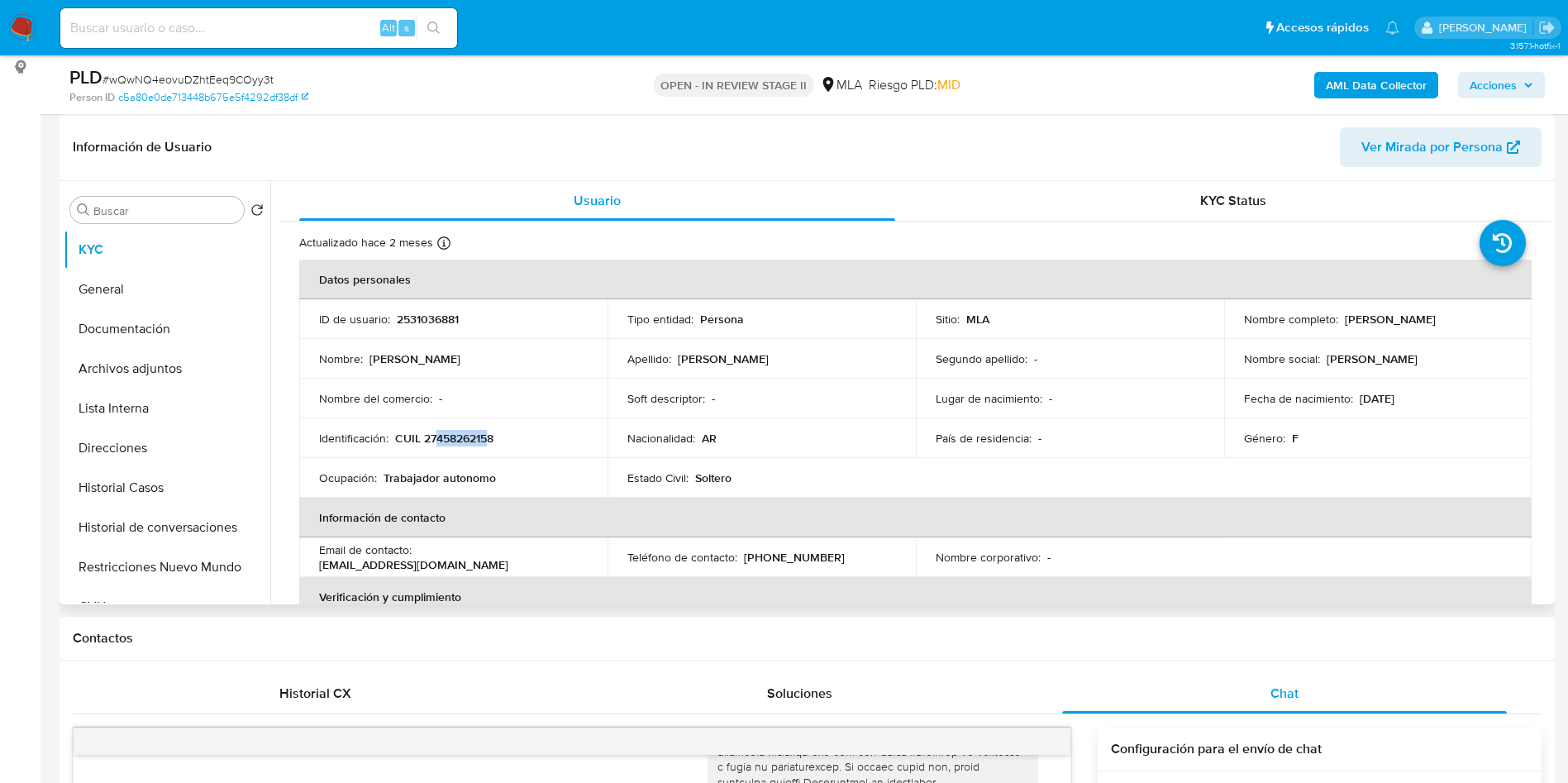
drag, startPoint x: 438, startPoint y: 436, endPoint x: 488, endPoint y: 436, distance: 50.0
click at [488, 436] on p "CUIL 27458262158" at bounding box center [444, 438] width 99 height 15
copy p "45826215"
click at [173, 377] on button "Archivos adjuntos" at bounding box center [161, 369] width 194 height 40
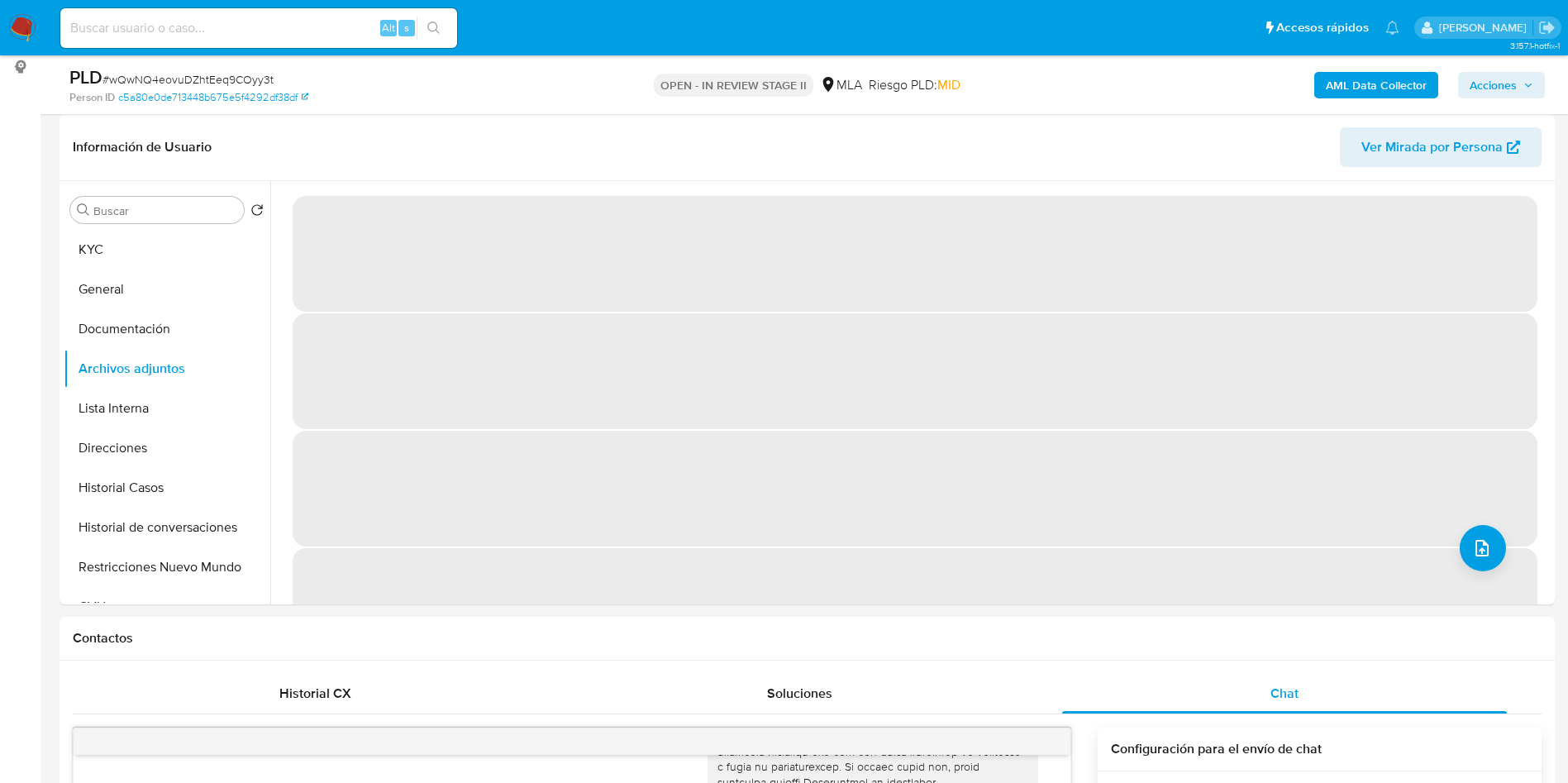
click at [1539, 84] on button "Acciones" at bounding box center [1501, 85] width 87 height 27
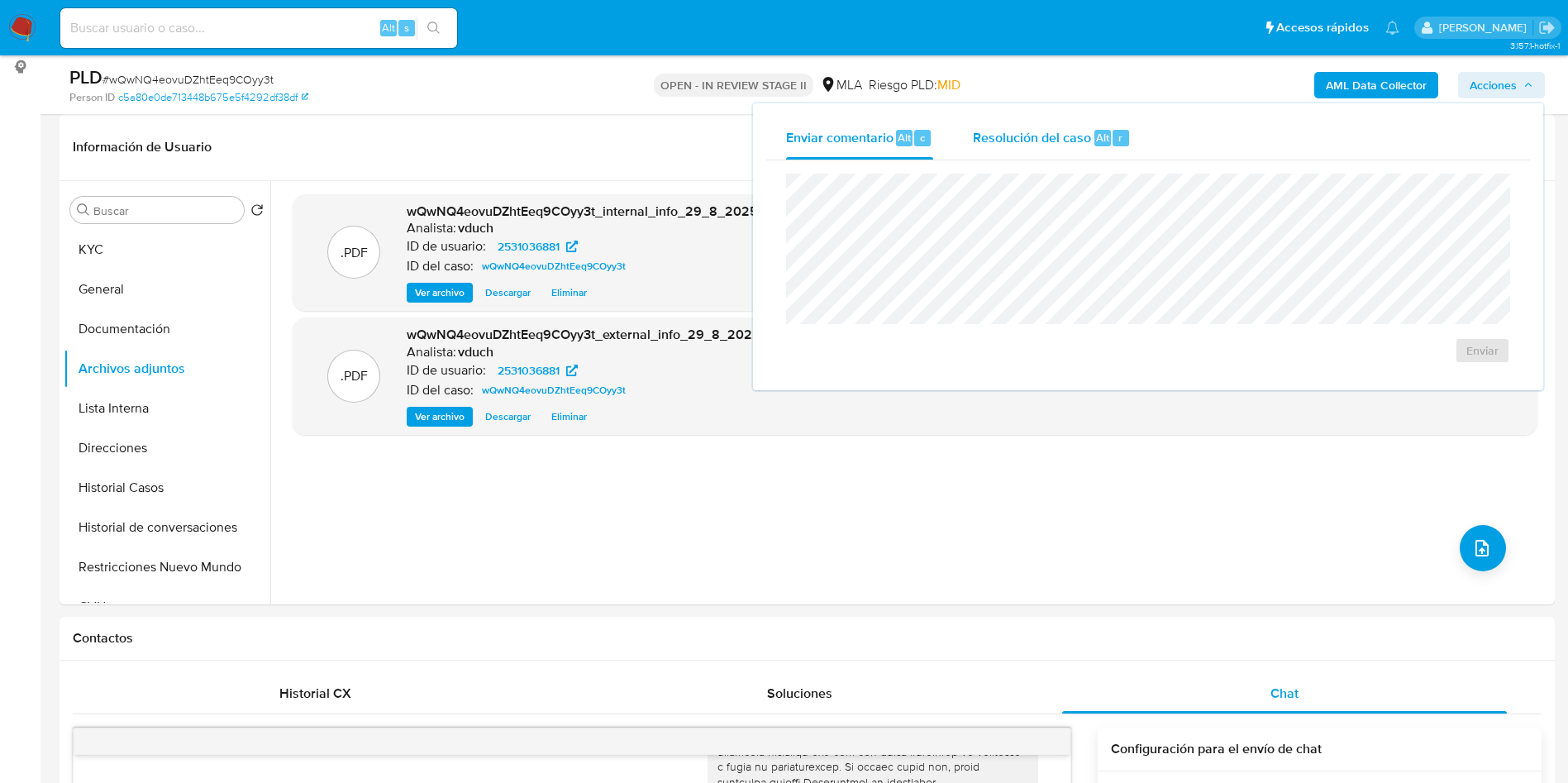
click at [1067, 148] on div "Resolución del caso Alt r" at bounding box center [1052, 138] width 158 height 43
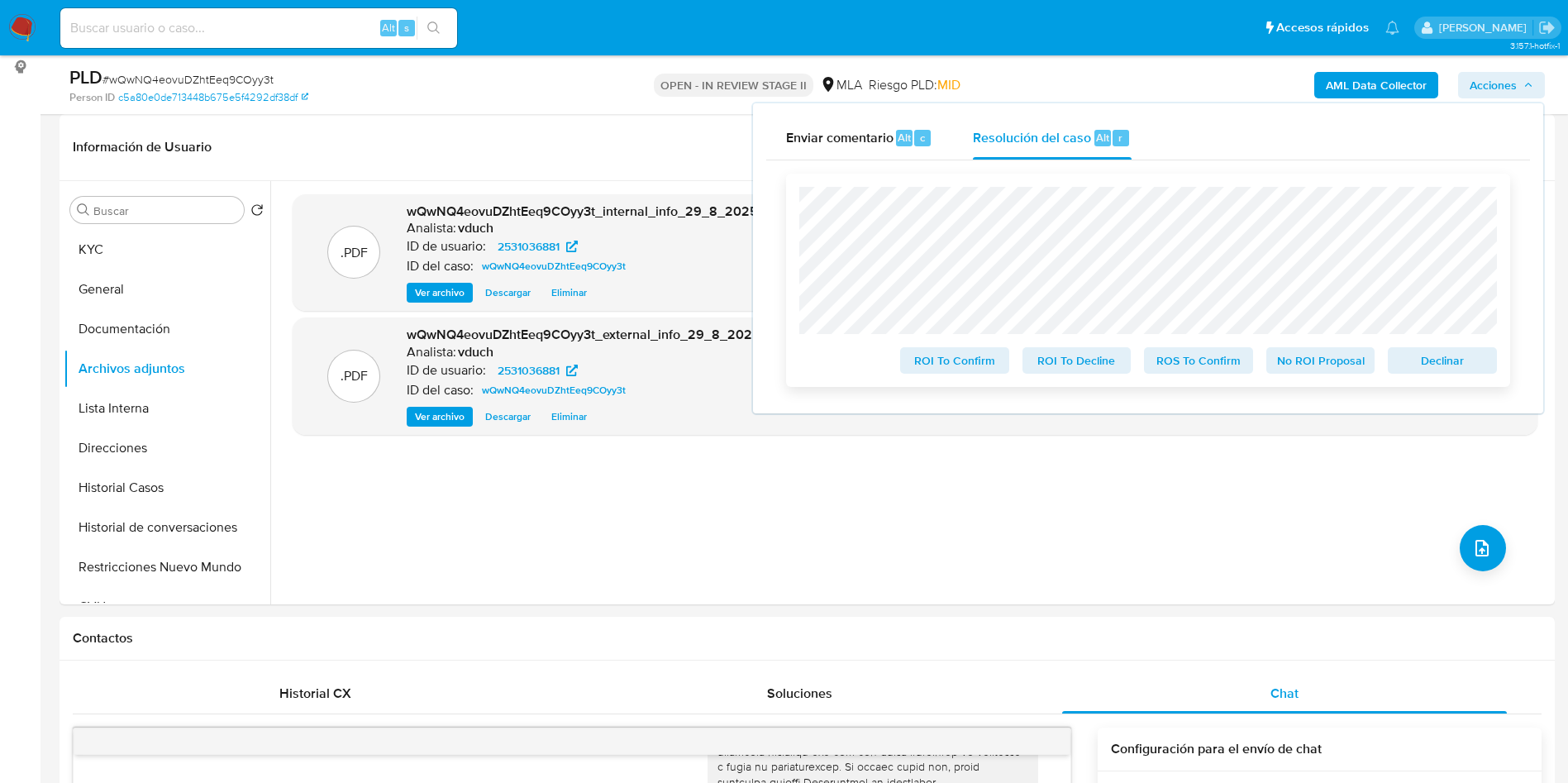
click at [1451, 360] on span "Declinar" at bounding box center [1442, 360] width 86 height 23
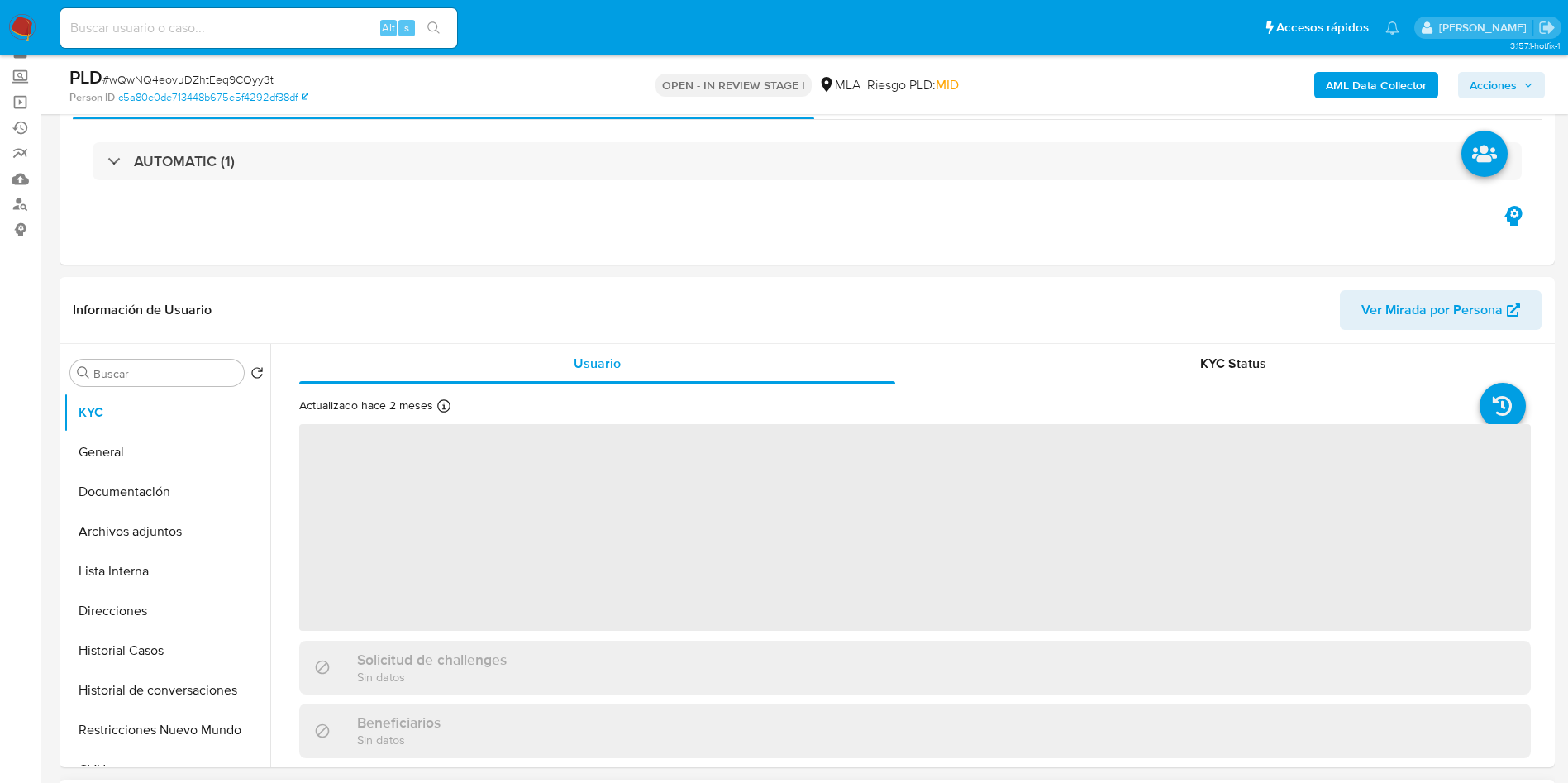
scroll to position [124, 0]
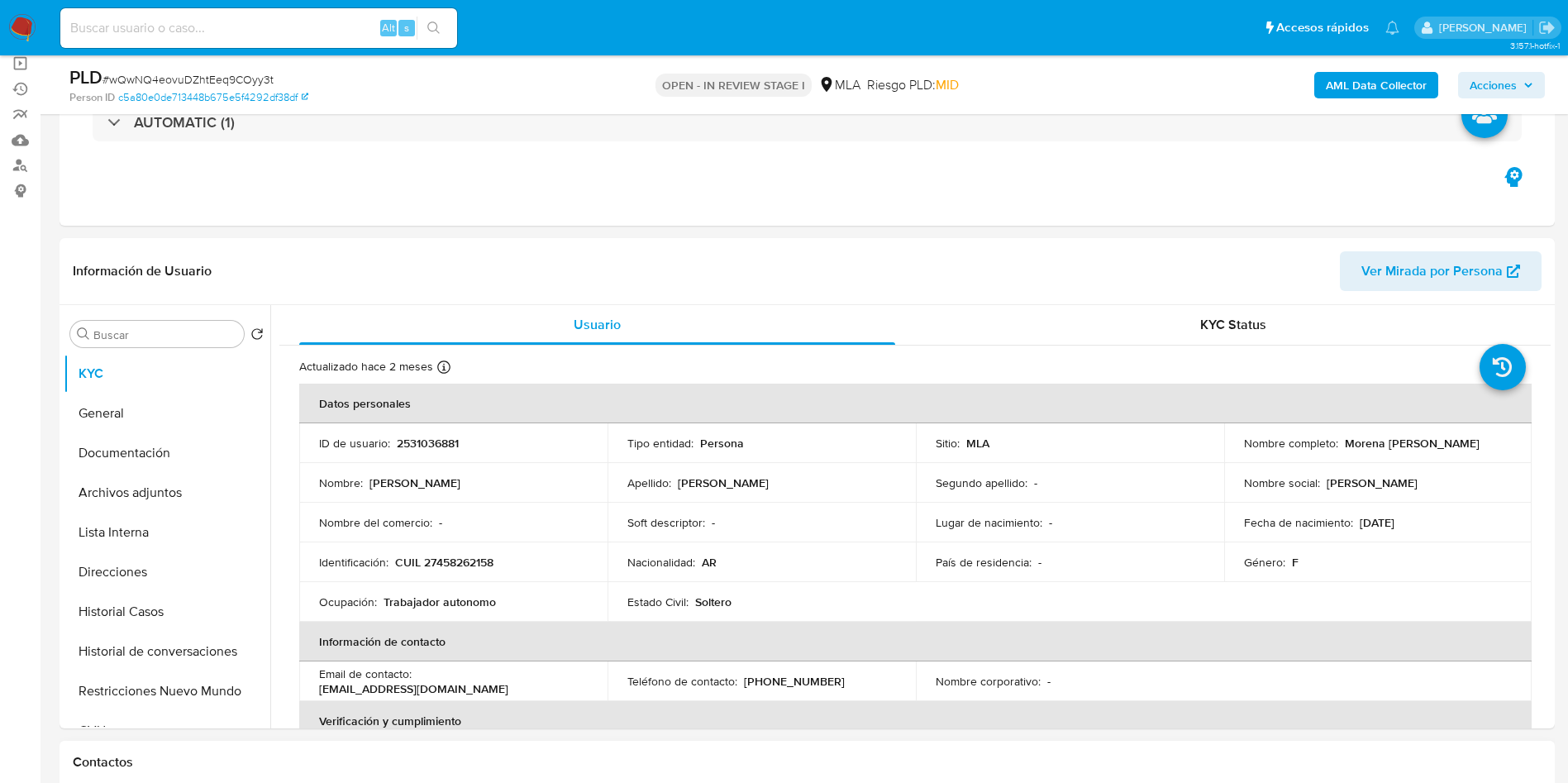
select select "10"
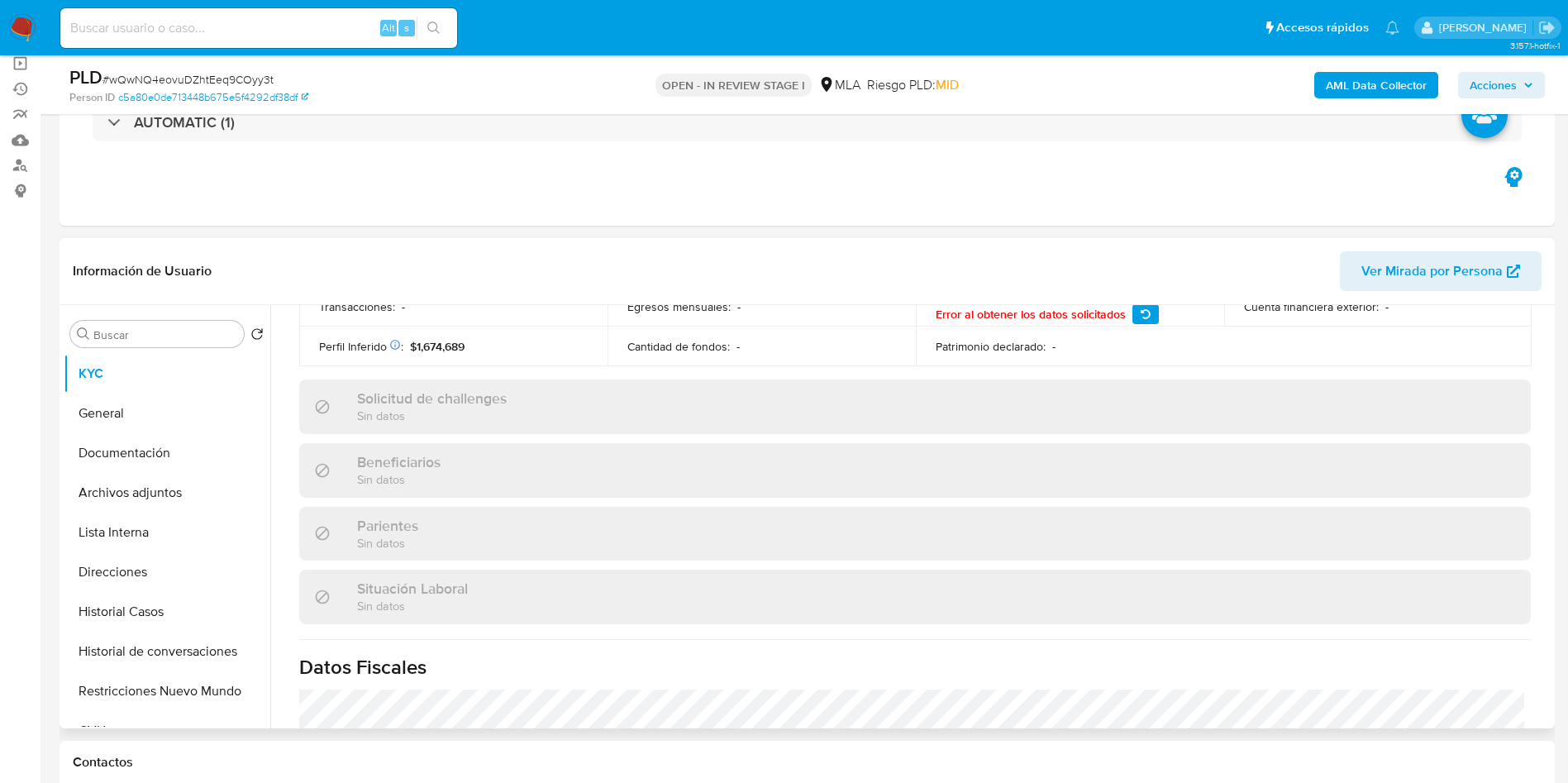
scroll to position [856, 0]
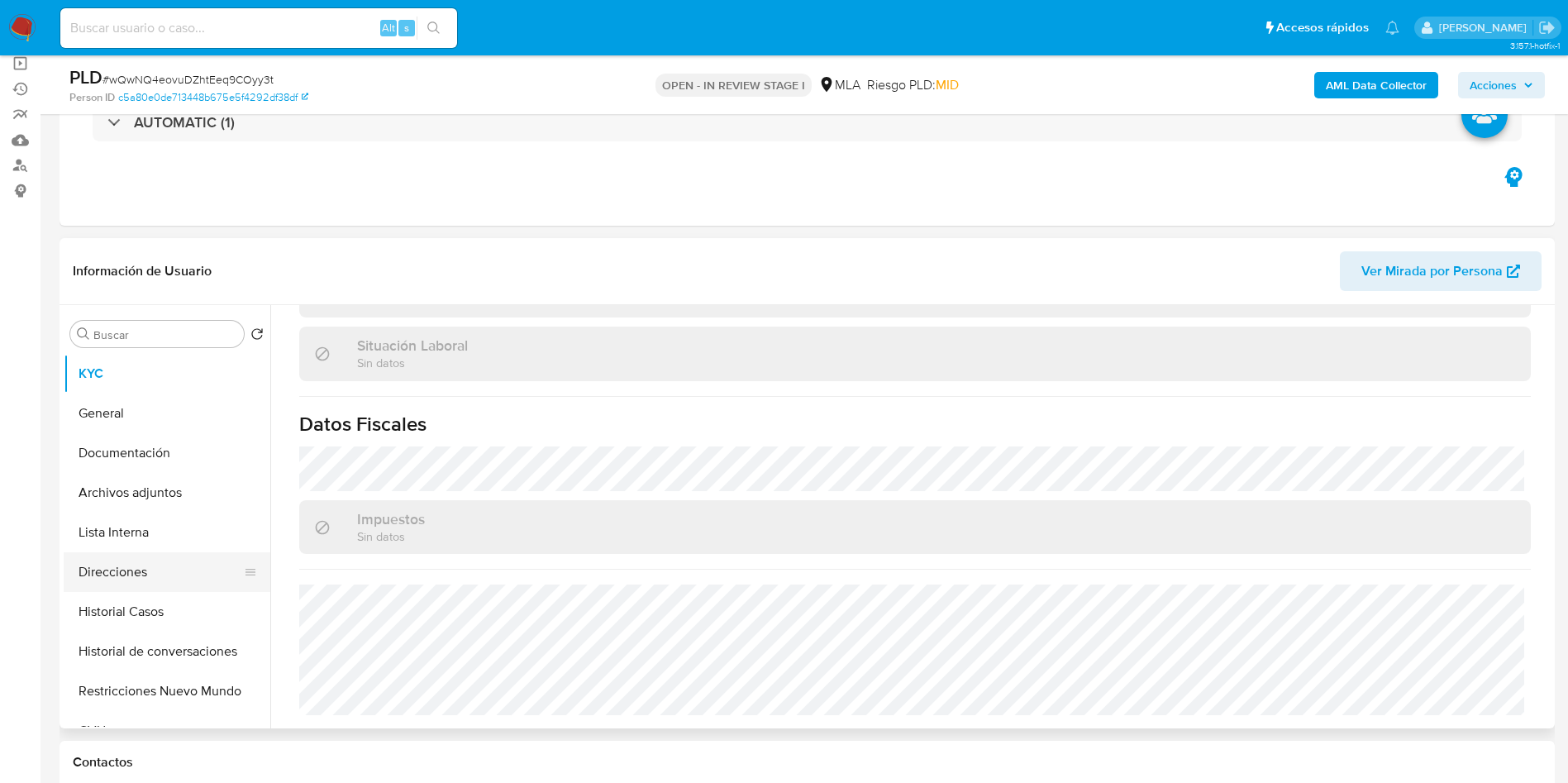
click at [163, 572] on button "Direcciones" at bounding box center [161, 573] width 194 height 40
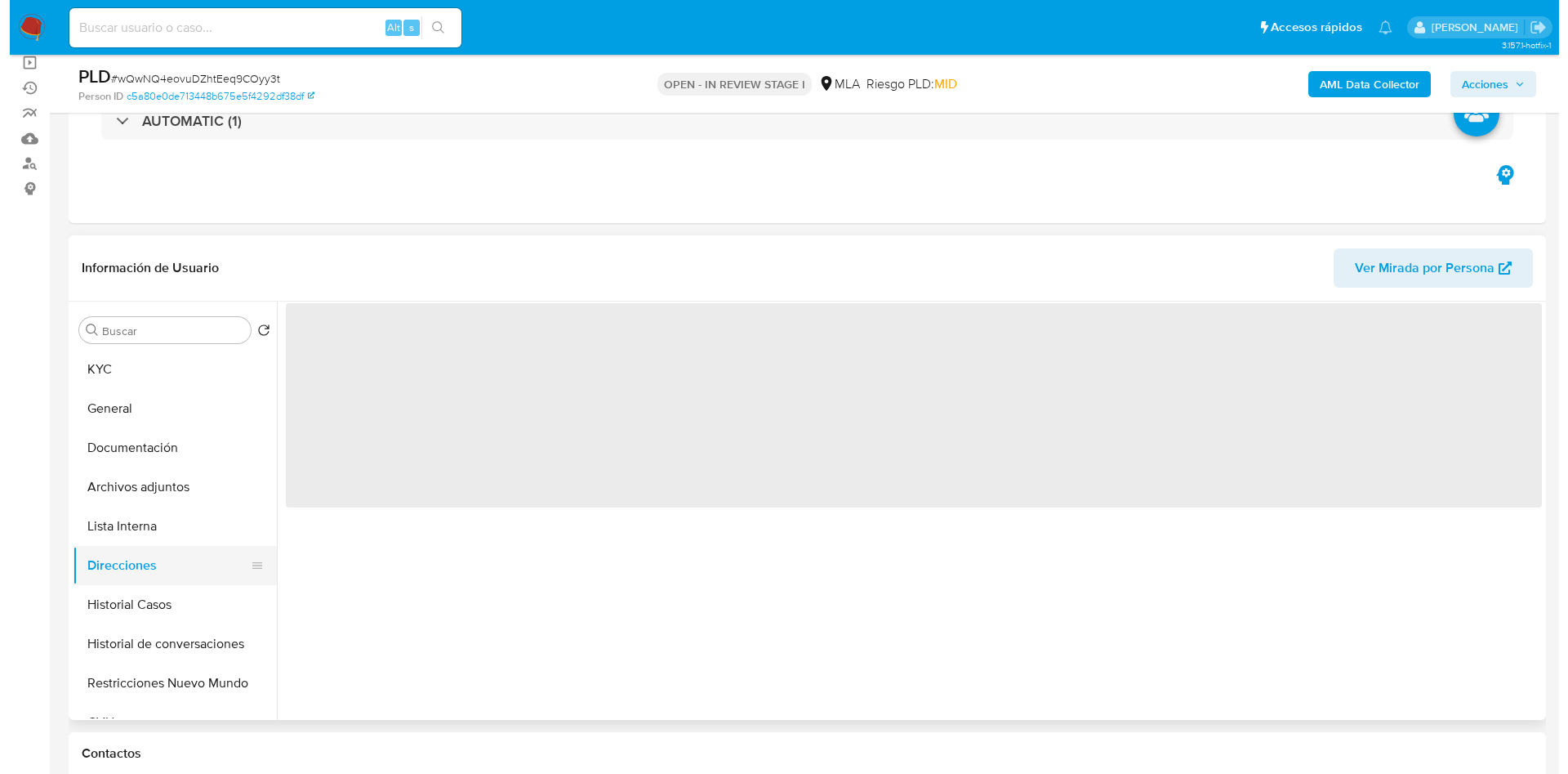
scroll to position [0, 0]
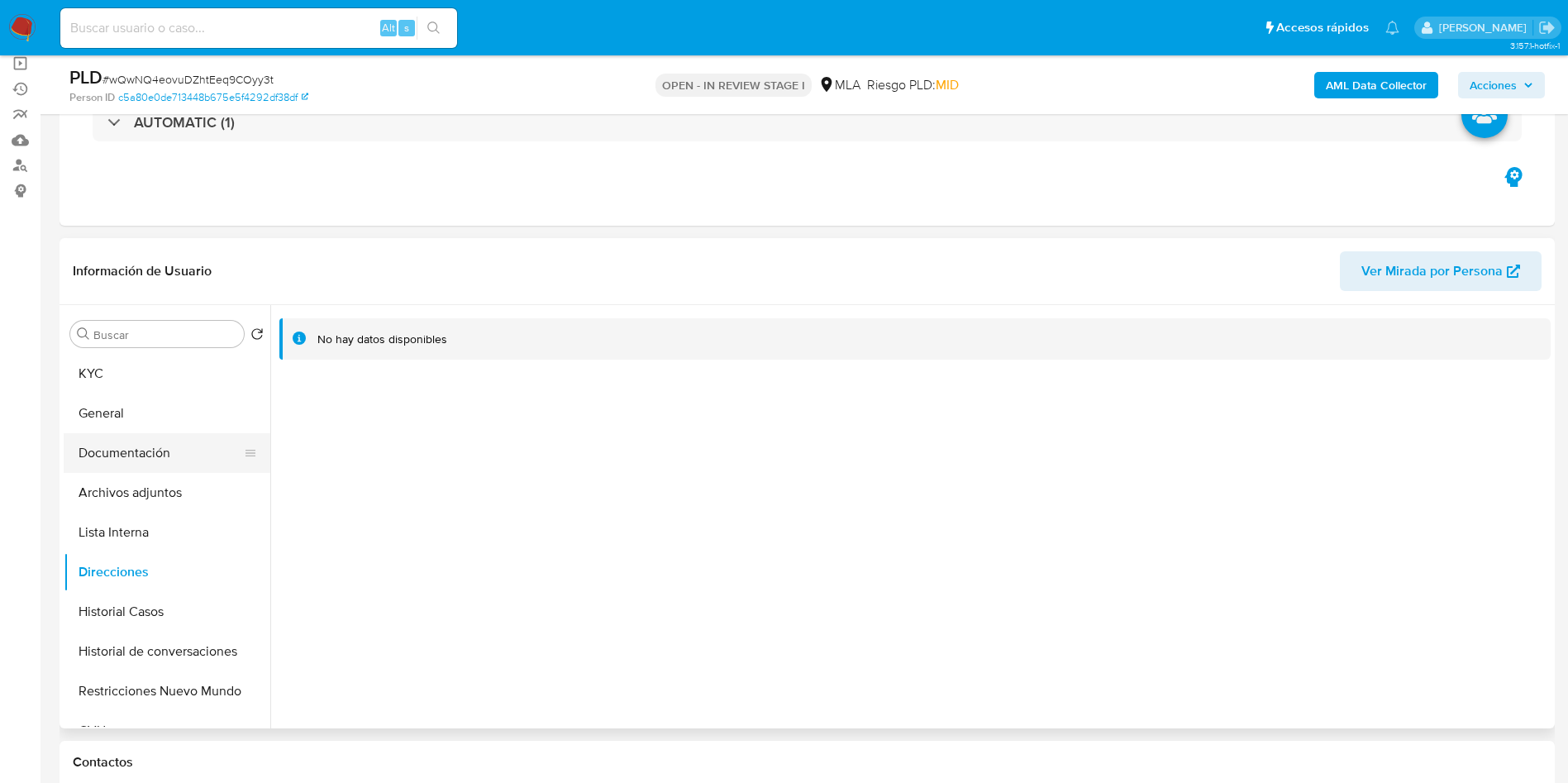
click at [200, 461] on button "Documentación" at bounding box center [161, 453] width 194 height 40
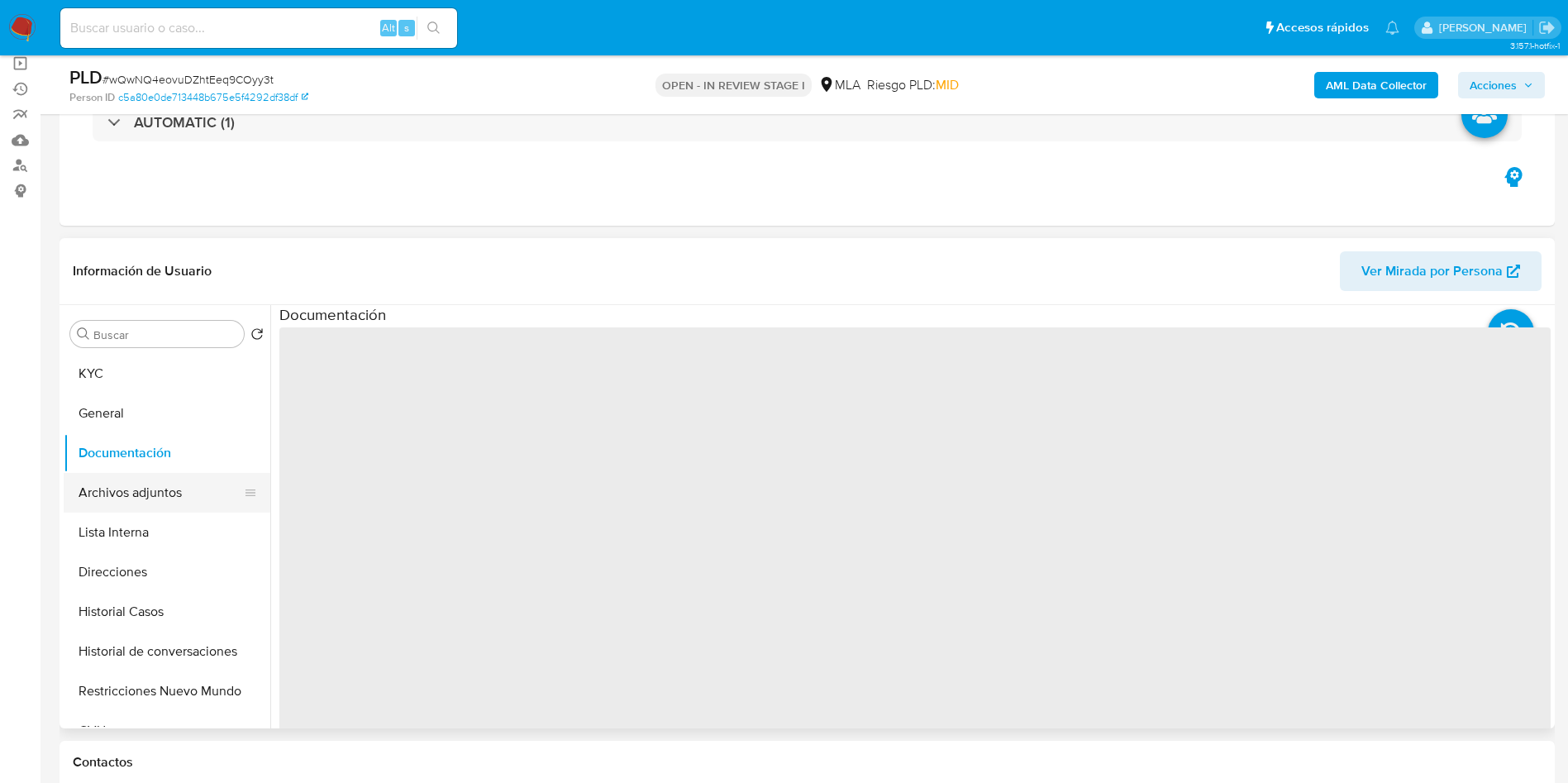
click at [191, 488] on button "Archivos adjuntos" at bounding box center [161, 493] width 194 height 40
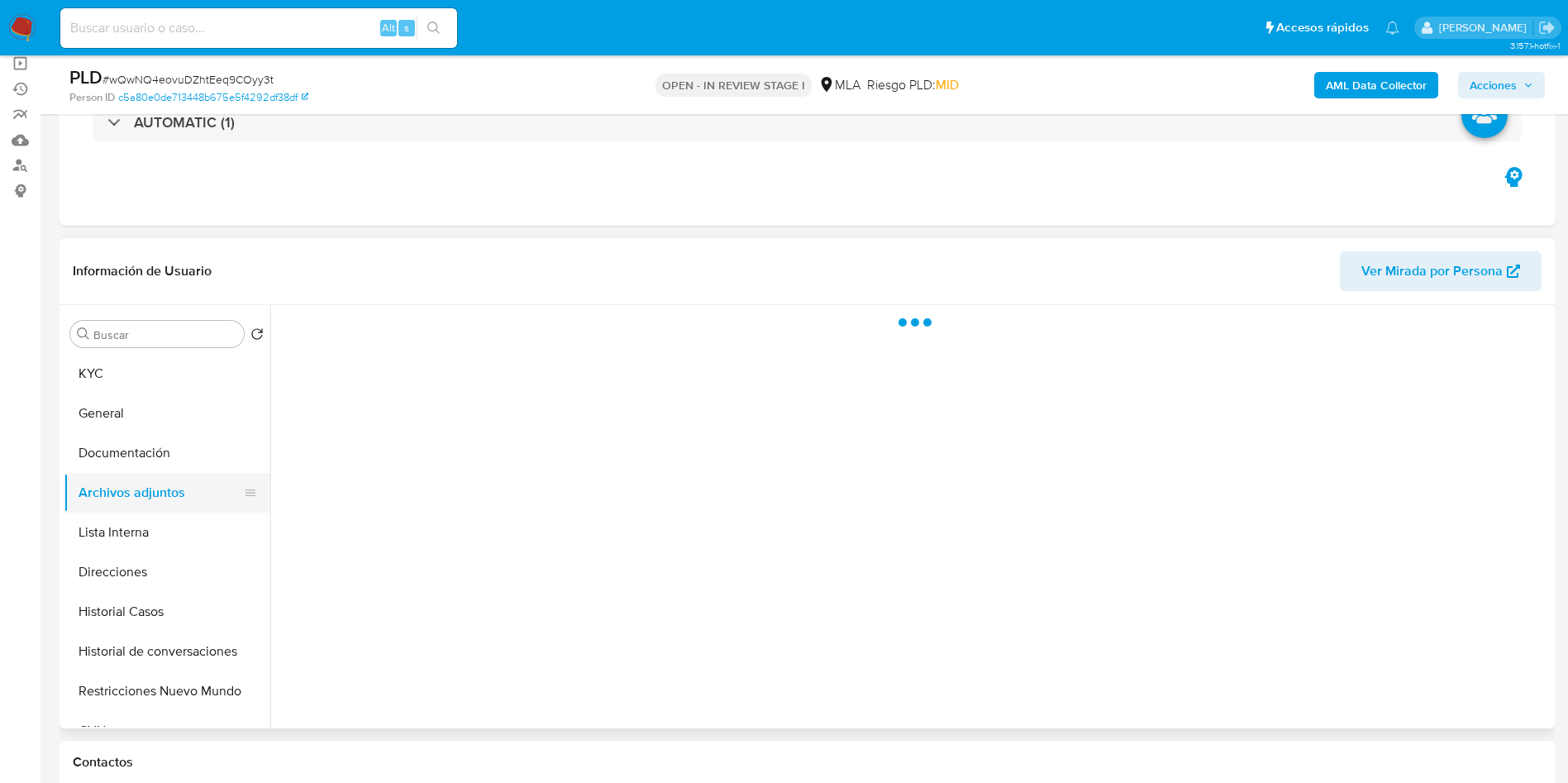
click at [128, 498] on button "Archivos adjuntos" at bounding box center [161, 493] width 194 height 40
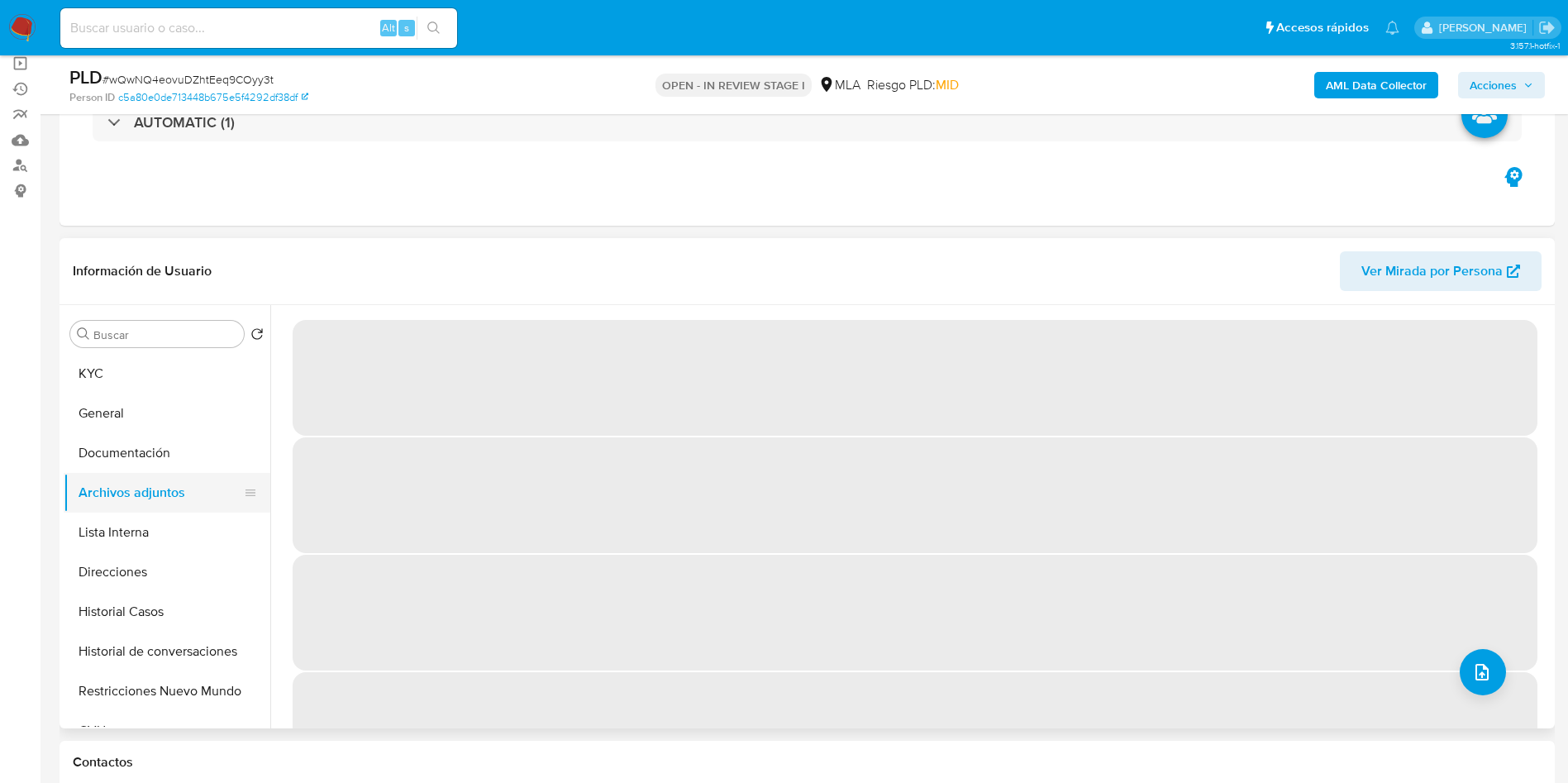
drag, startPoint x: 176, startPoint y: 486, endPoint x: 229, endPoint y: 482, distance: 53.2
click at [177, 486] on button "Archivos adjuntos" at bounding box center [161, 493] width 194 height 40
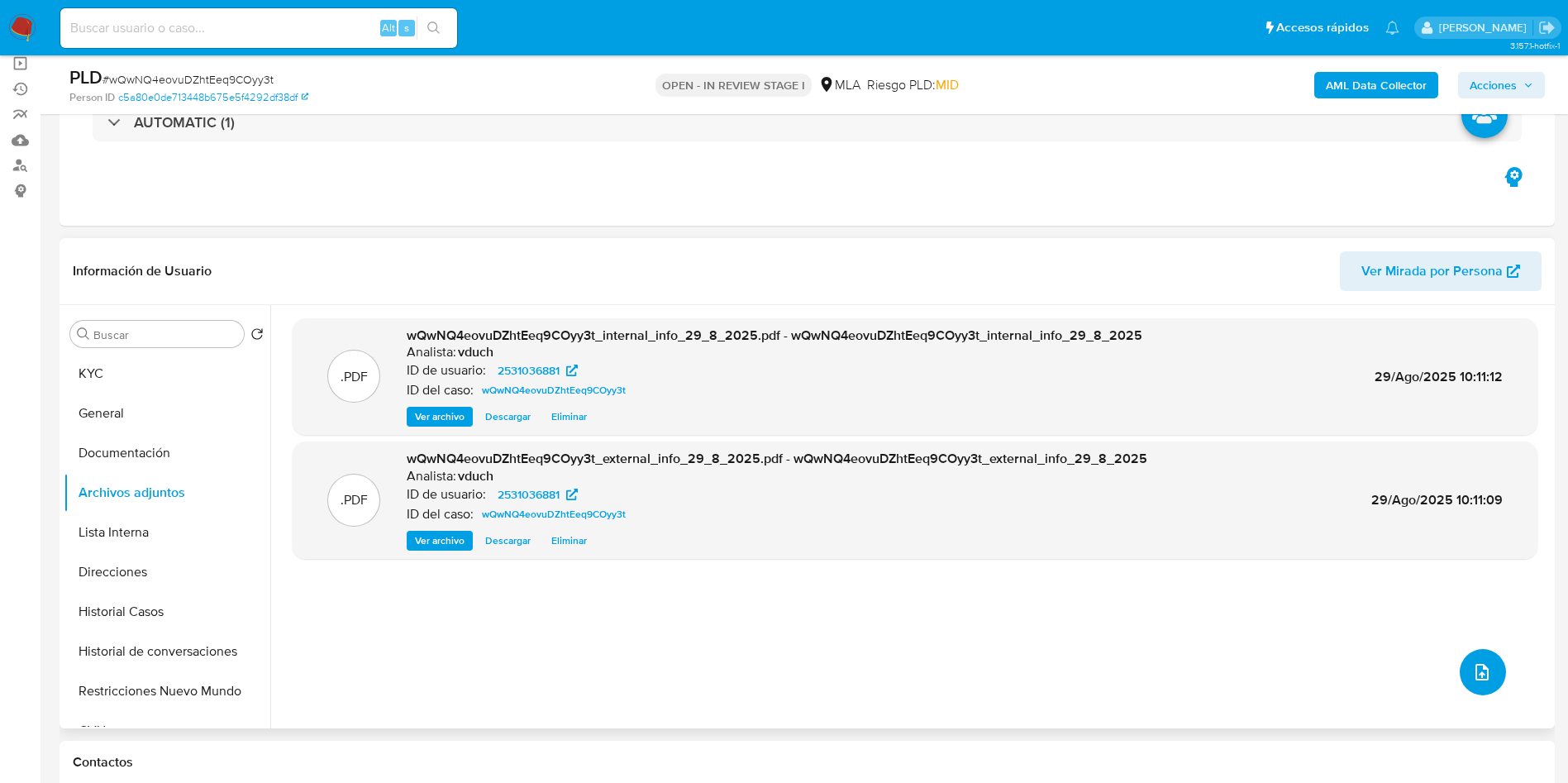
click at [1487, 683] on button "upload-file" at bounding box center [1483, 672] width 46 height 46
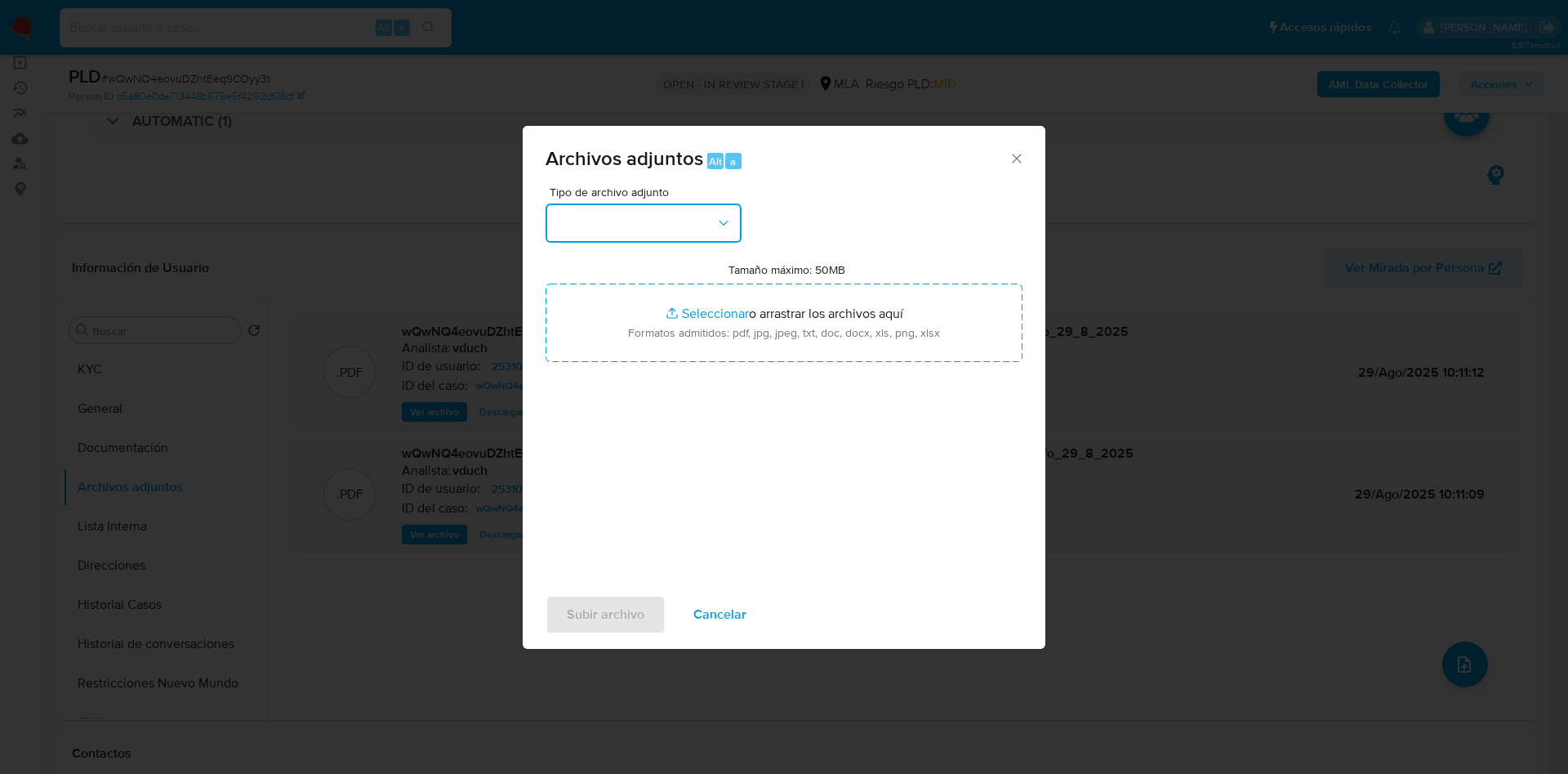
click at [682, 236] on button "button" at bounding box center [644, 223] width 196 height 39
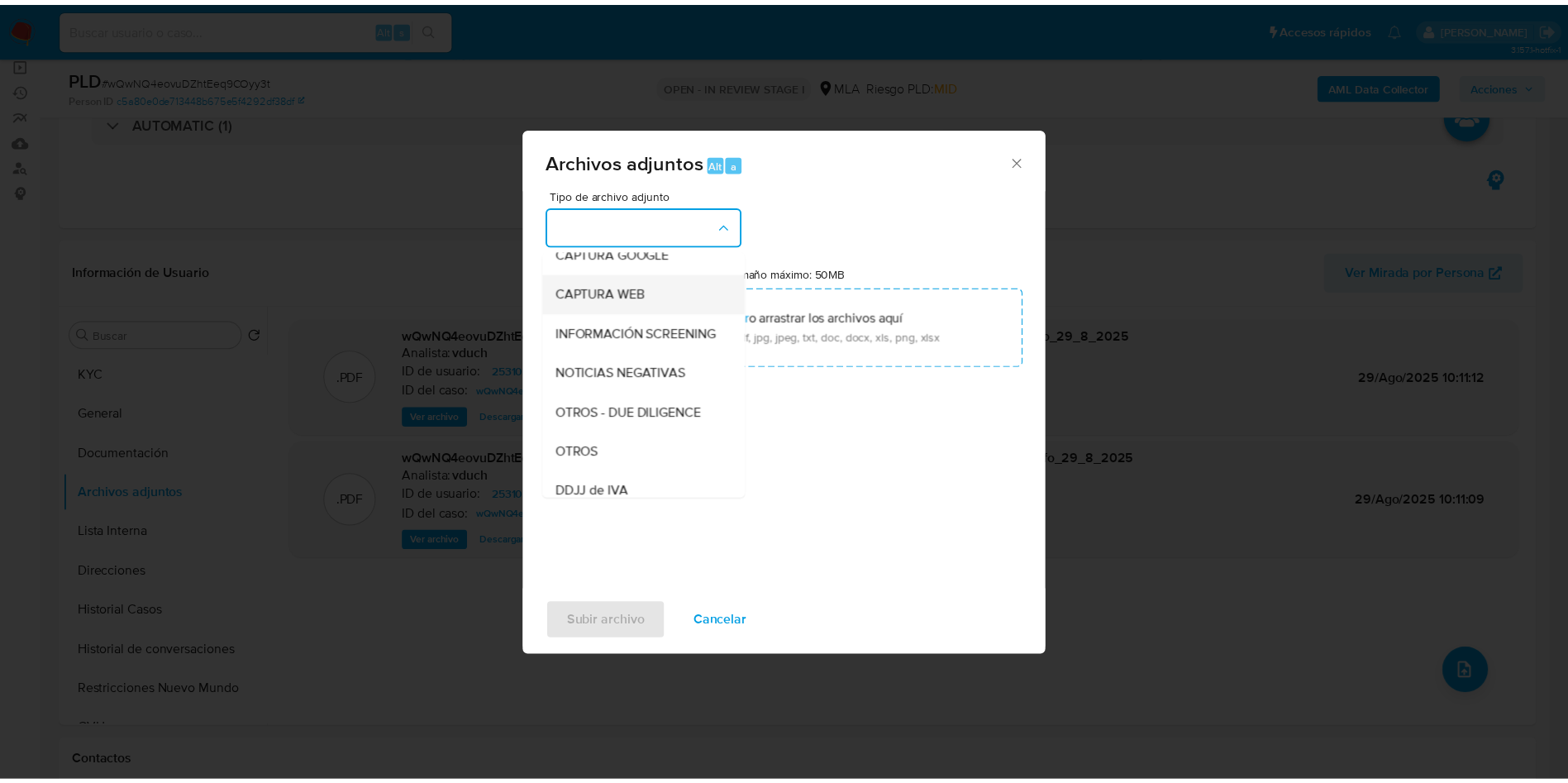
scroll to position [248, 0]
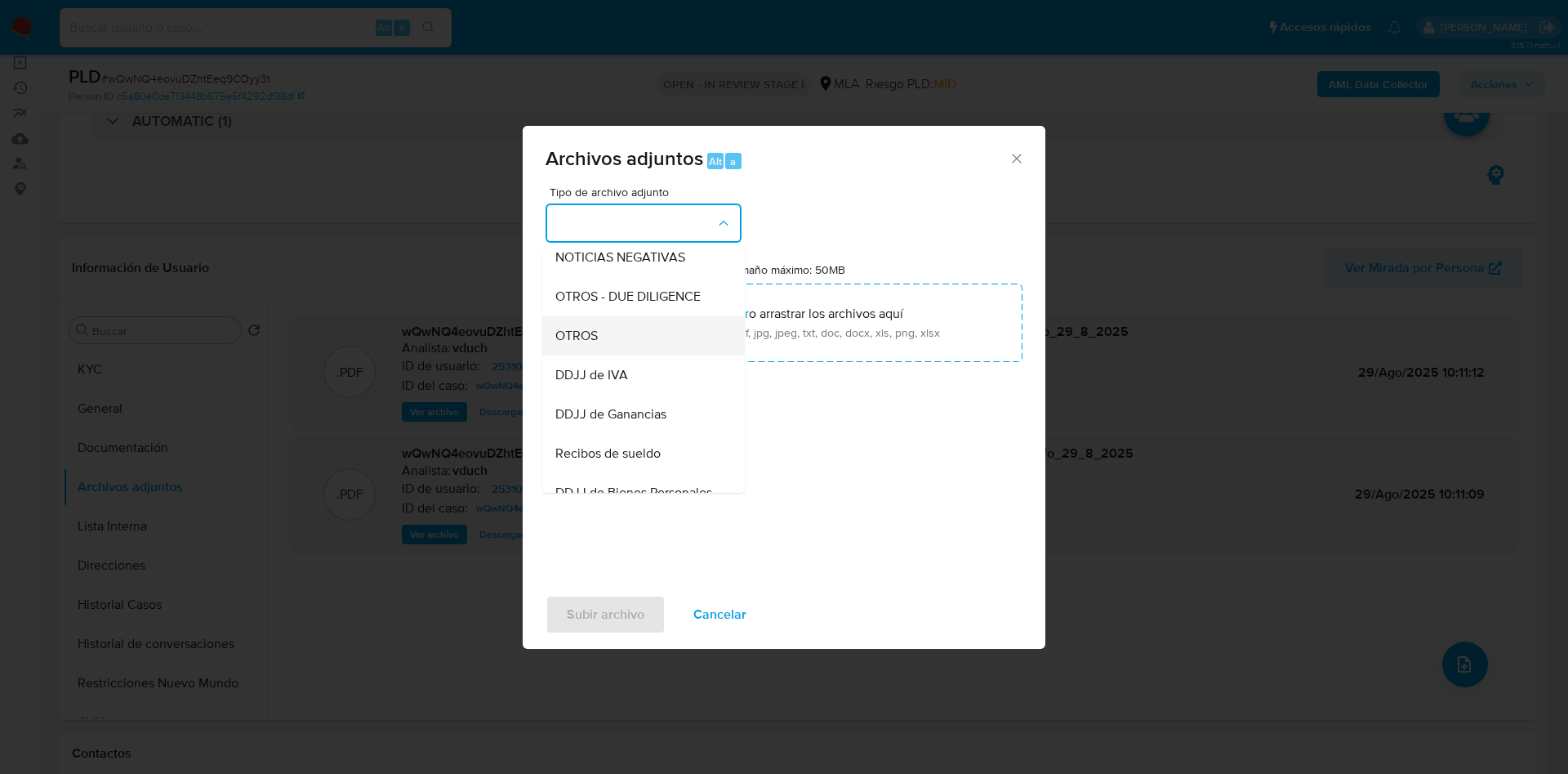
click at [614, 348] on div "OTROS" at bounding box center [639, 336] width 167 height 39
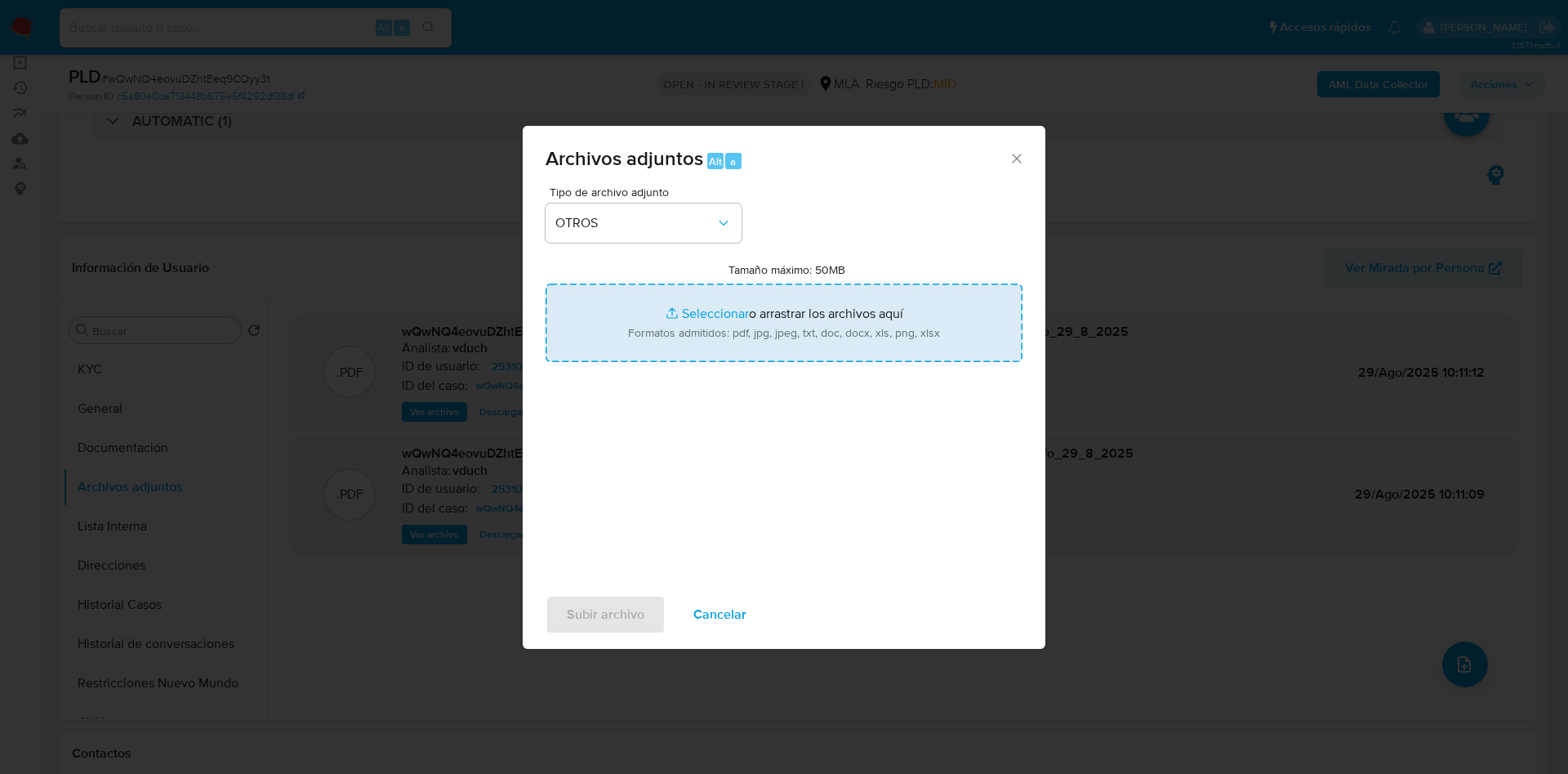
type input "C:\fakepath\Caselog wQwNQ4eovuDZhtEeq9COyy3t_2025_08_18_18_40_24.docx"
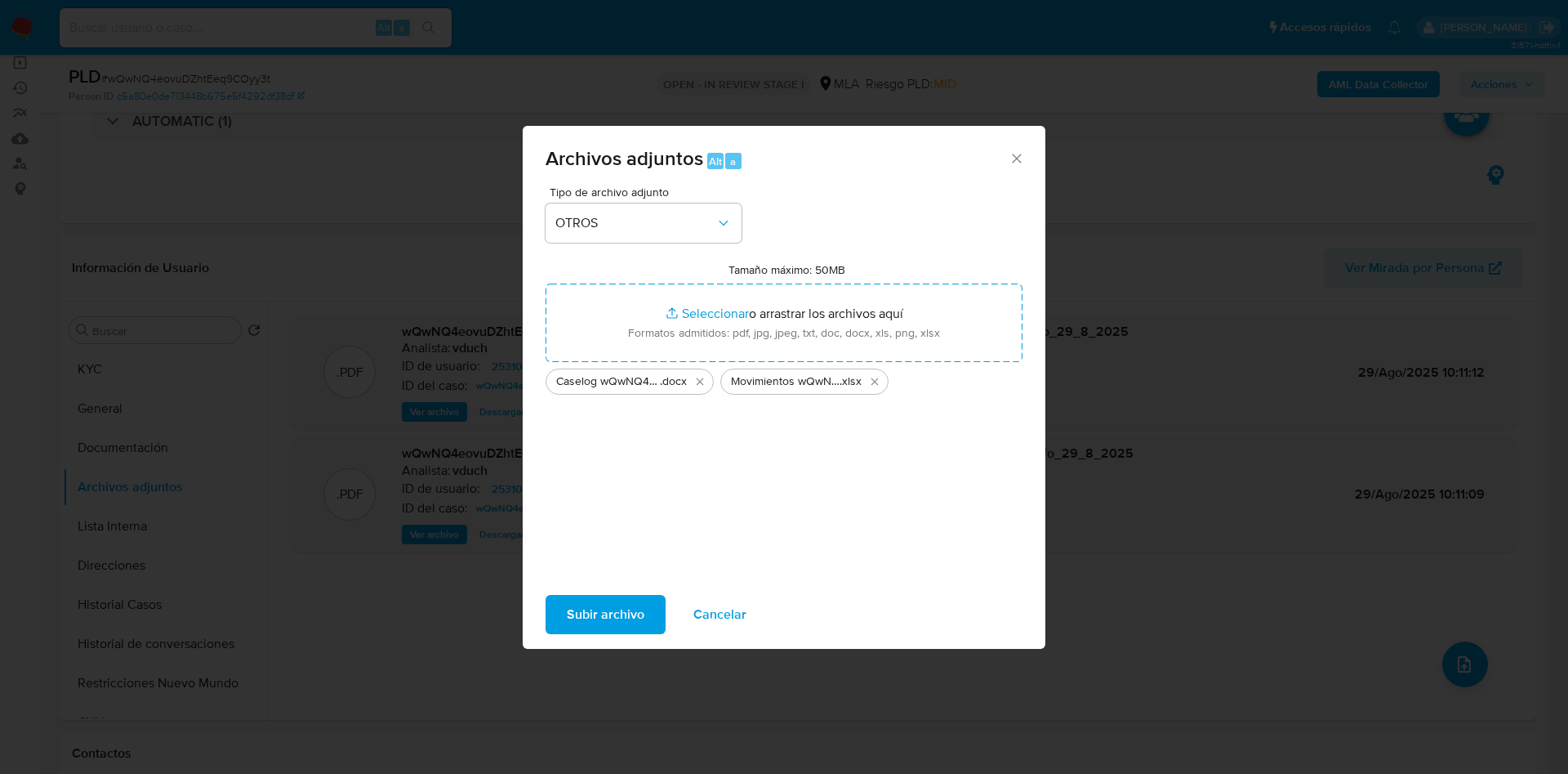
click at [633, 618] on span "Subir archivo" at bounding box center [605, 614] width 78 height 35
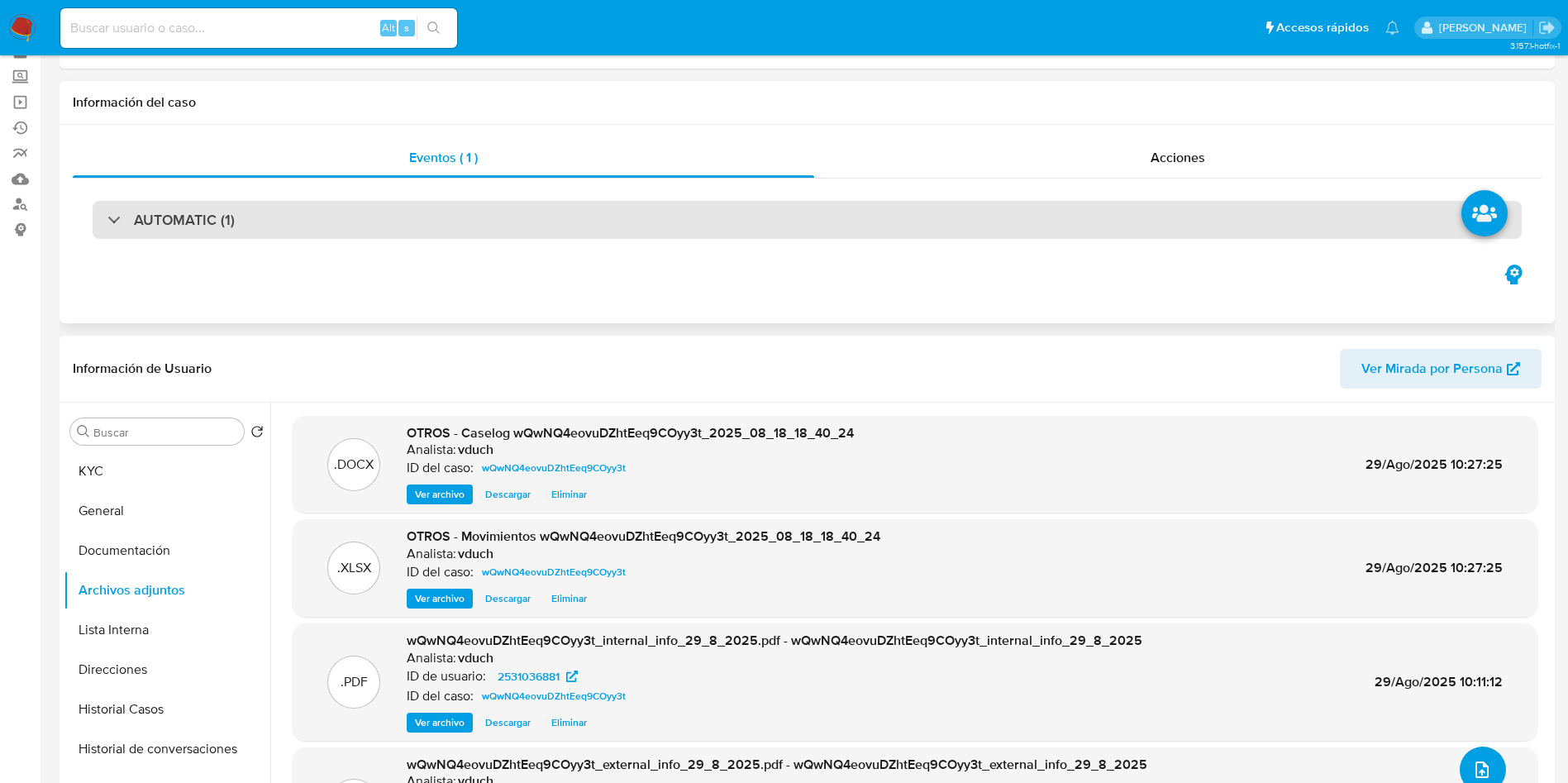
scroll to position [124, 0]
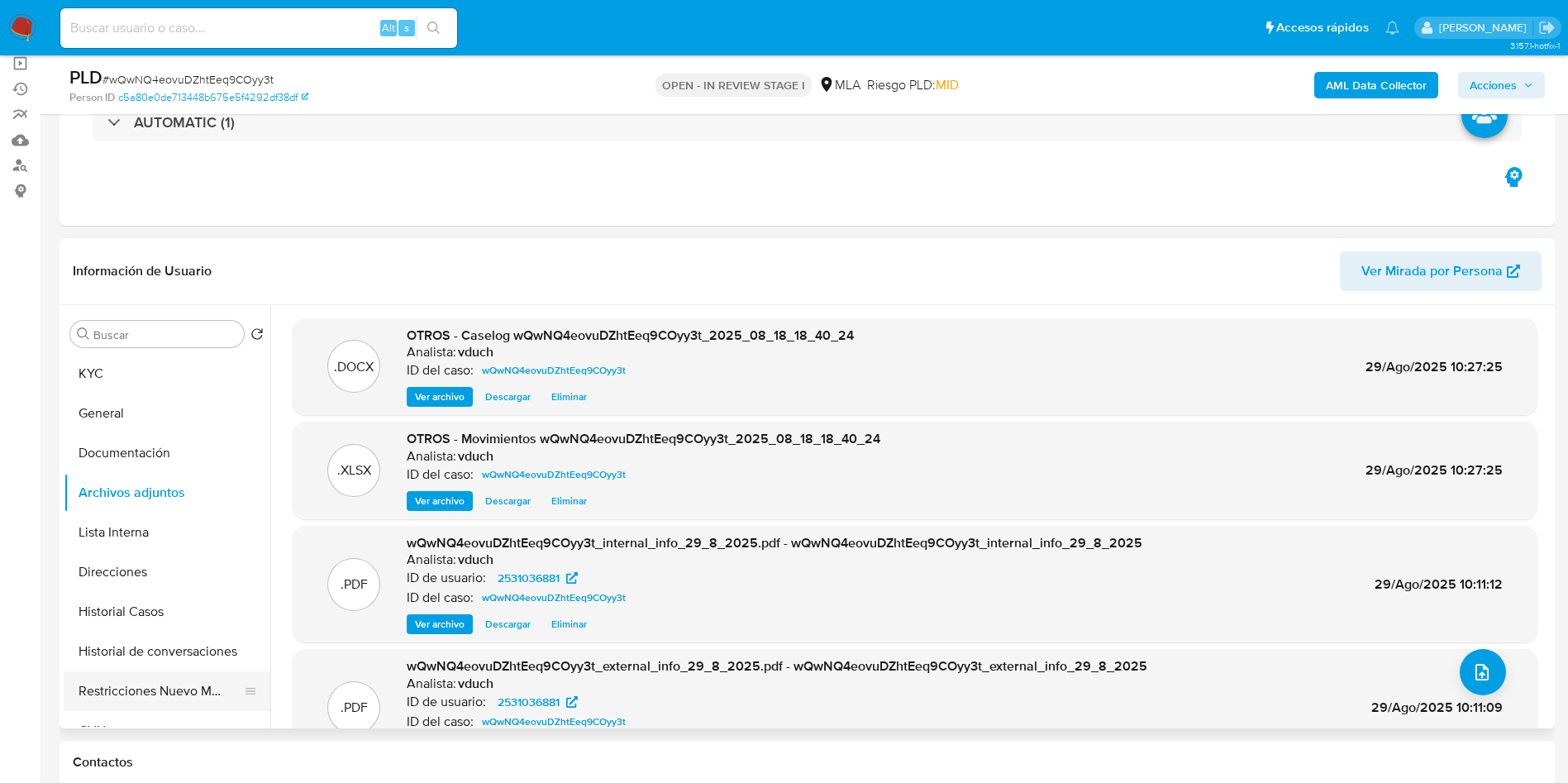
click at [210, 690] on button "Restricciones Nuevo Mundo" at bounding box center [161, 691] width 194 height 40
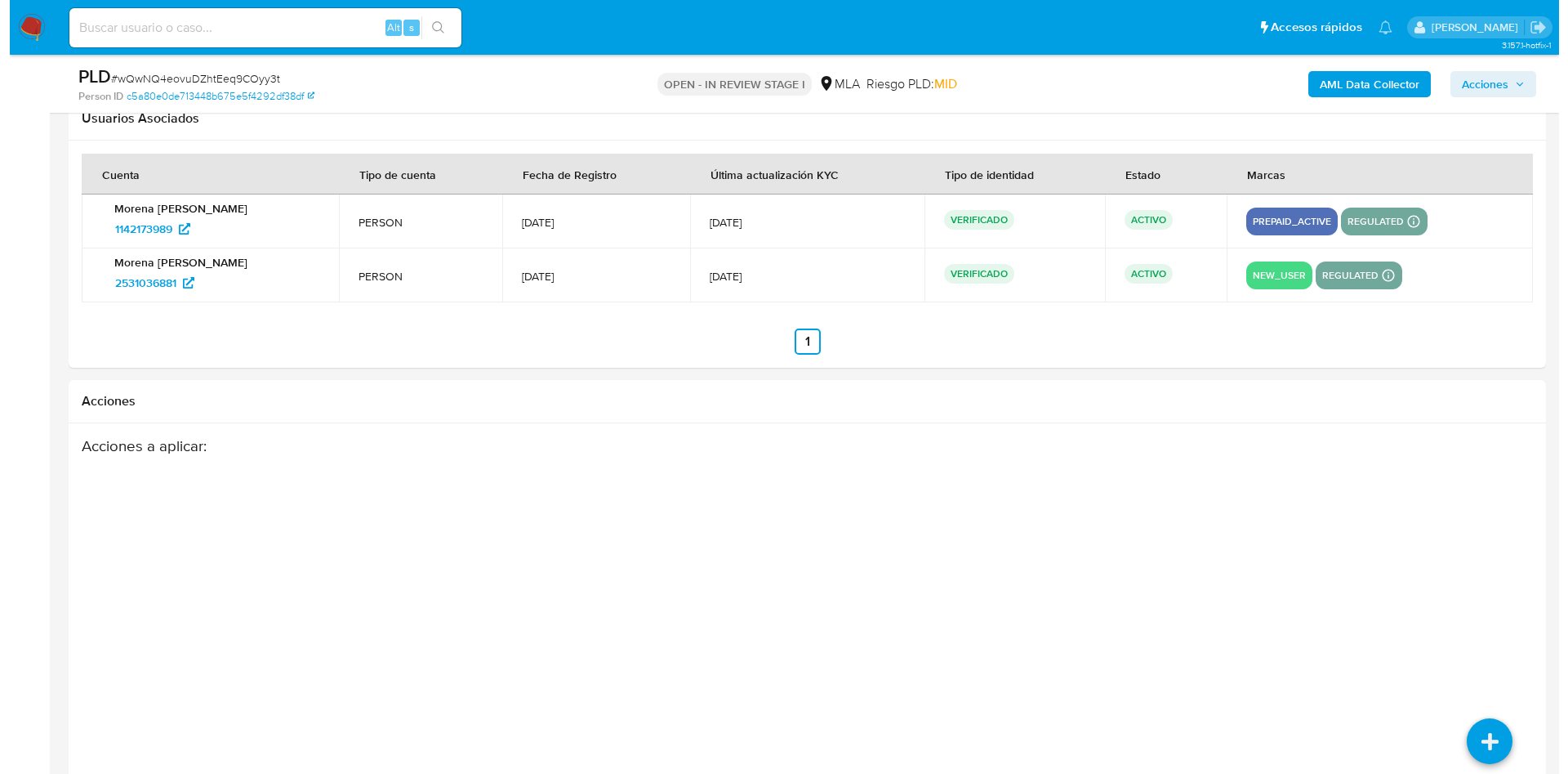
scroll to position [2528, 0]
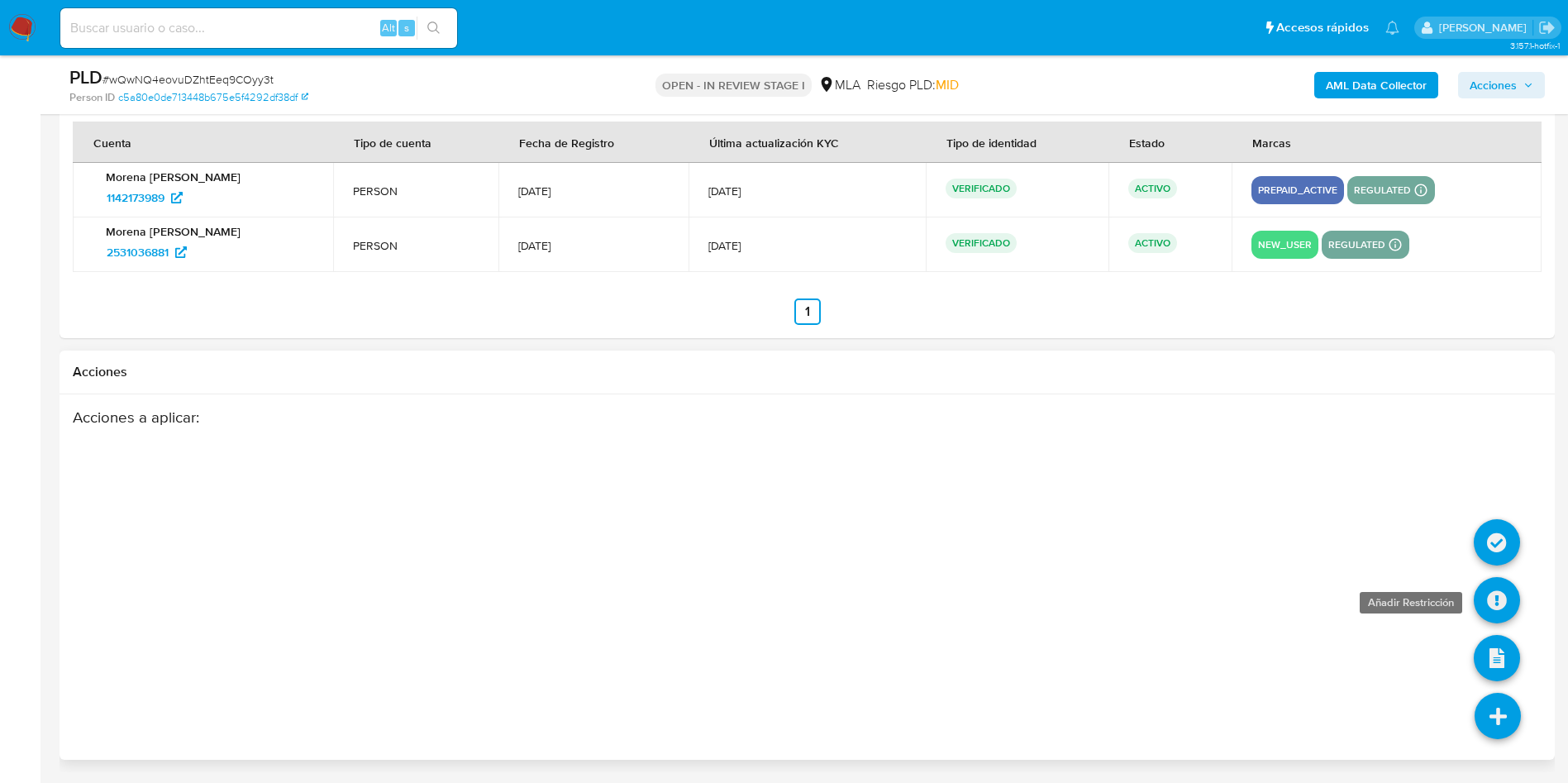
click at [1489, 589] on icon at bounding box center [1497, 600] width 46 height 46
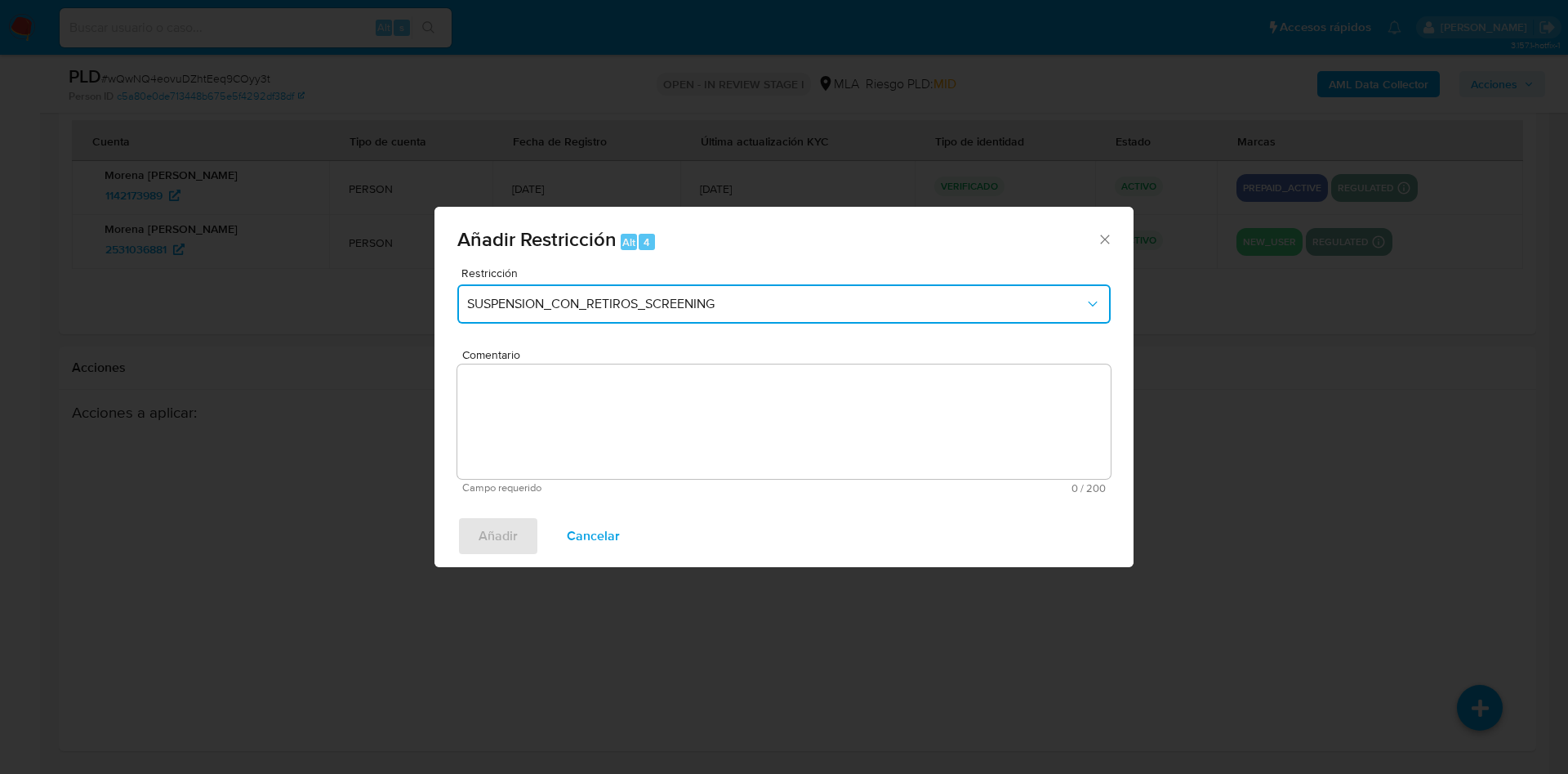
click at [666, 302] on span "SUSPENSION_CON_RETIROS_SCREENING" at bounding box center [776, 304] width 618 height 17
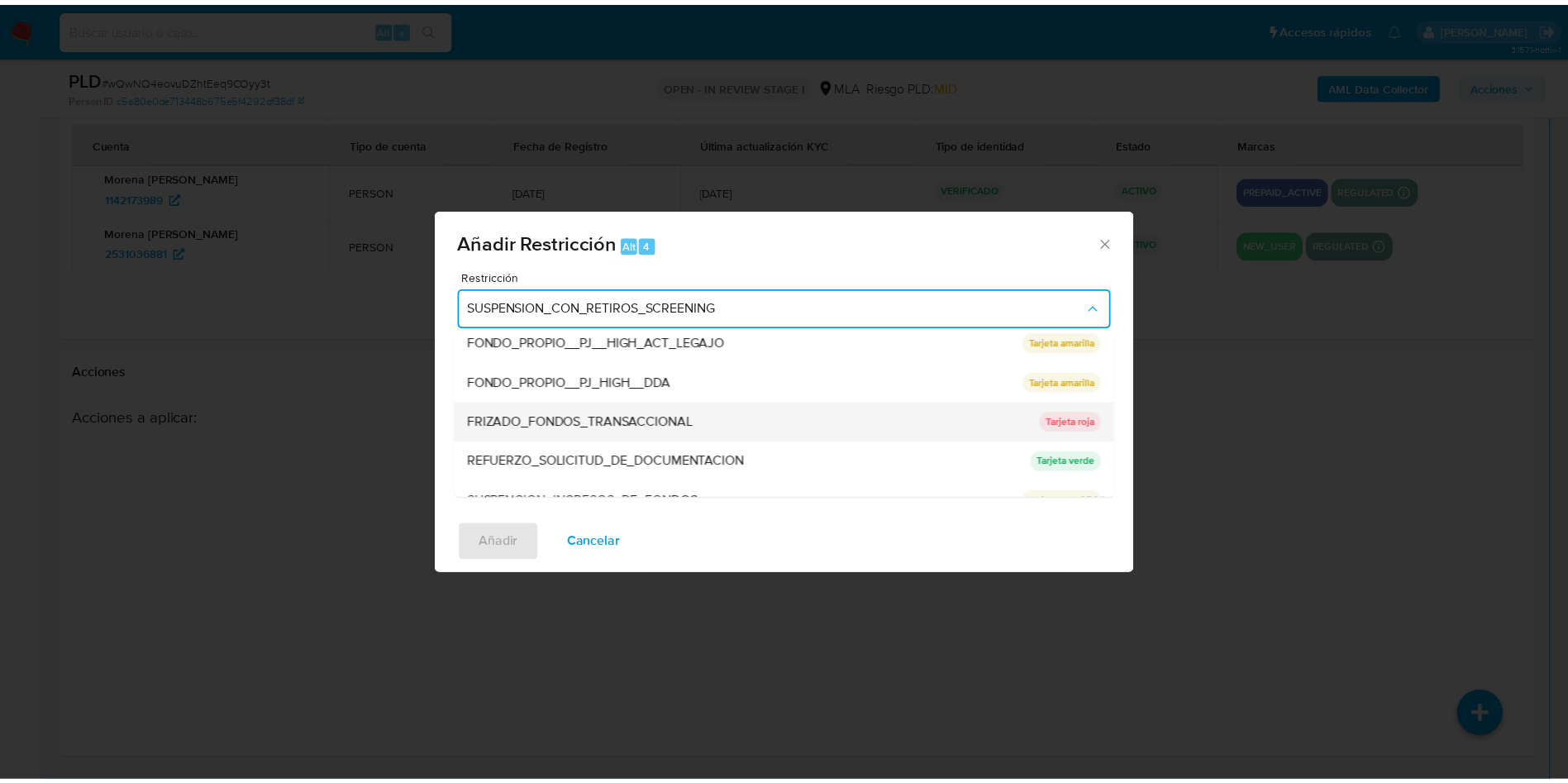
scroll to position [350, 0]
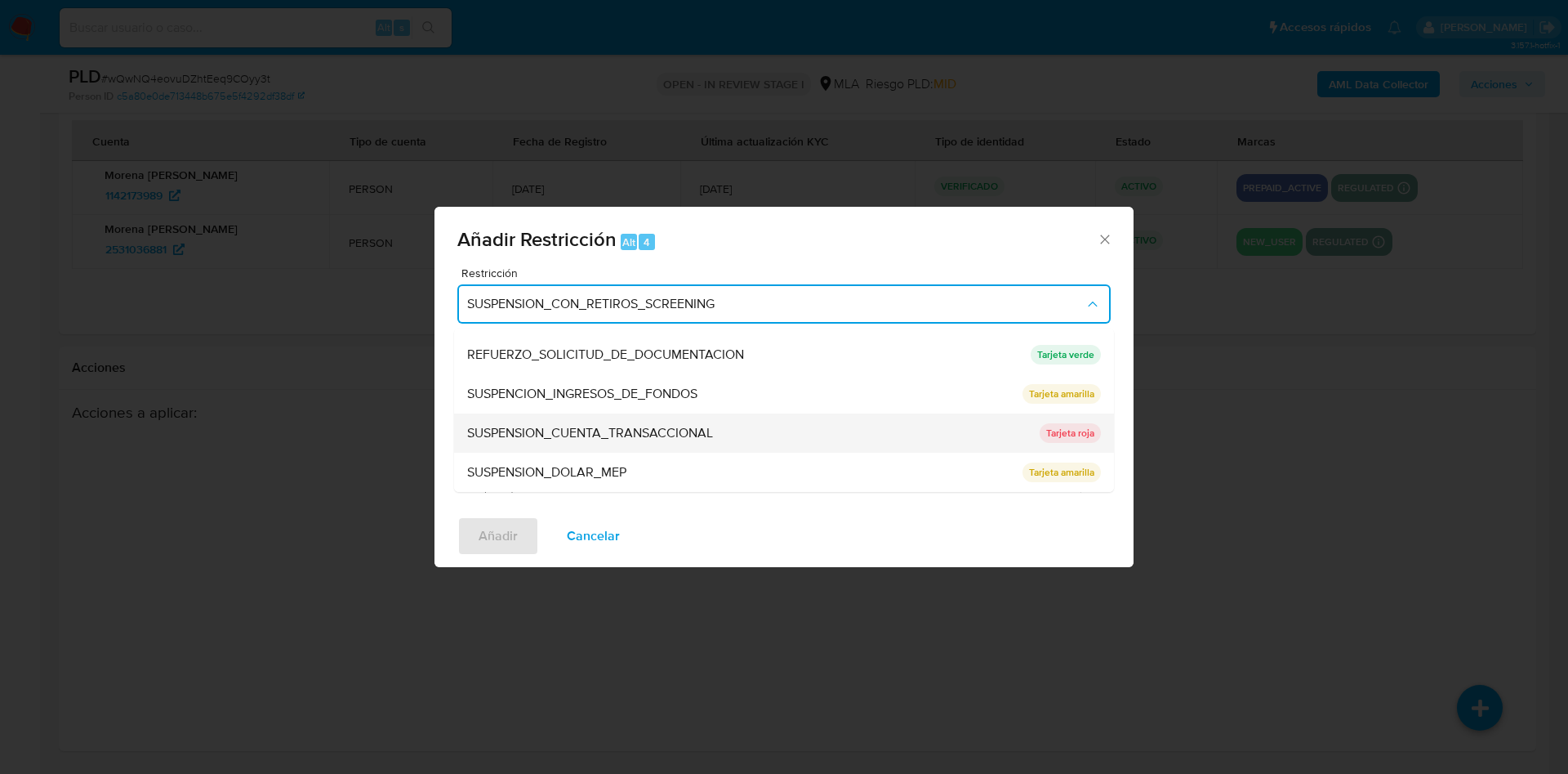
click at [677, 426] on span "SUSPENSION_CUENTA_TRANSACCIONAL" at bounding box center [589, 433] width 245 height 17
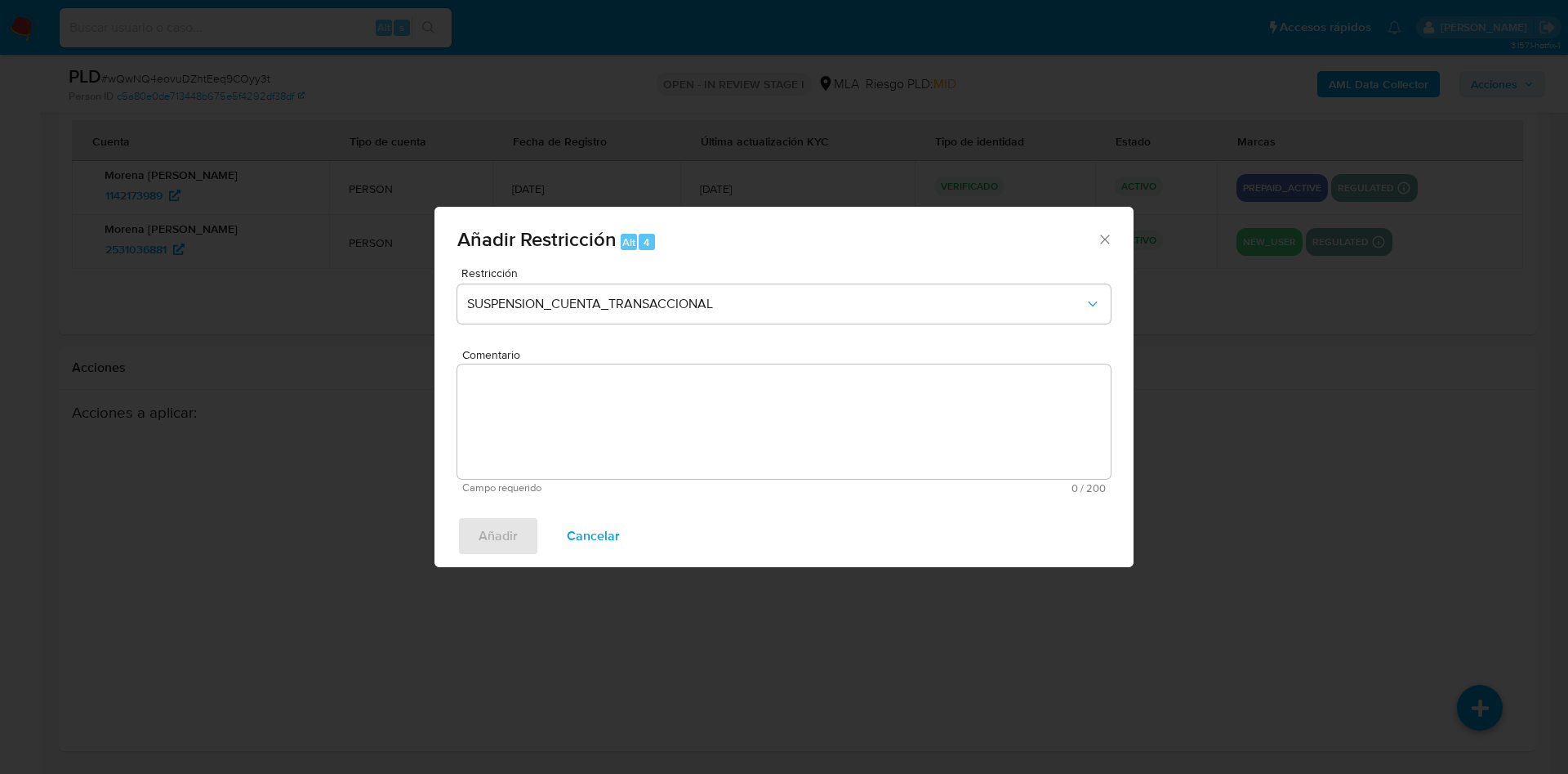
click at [648, 403] on textarea "Comentario" at bounding box center [784, 422] width 653 height 114
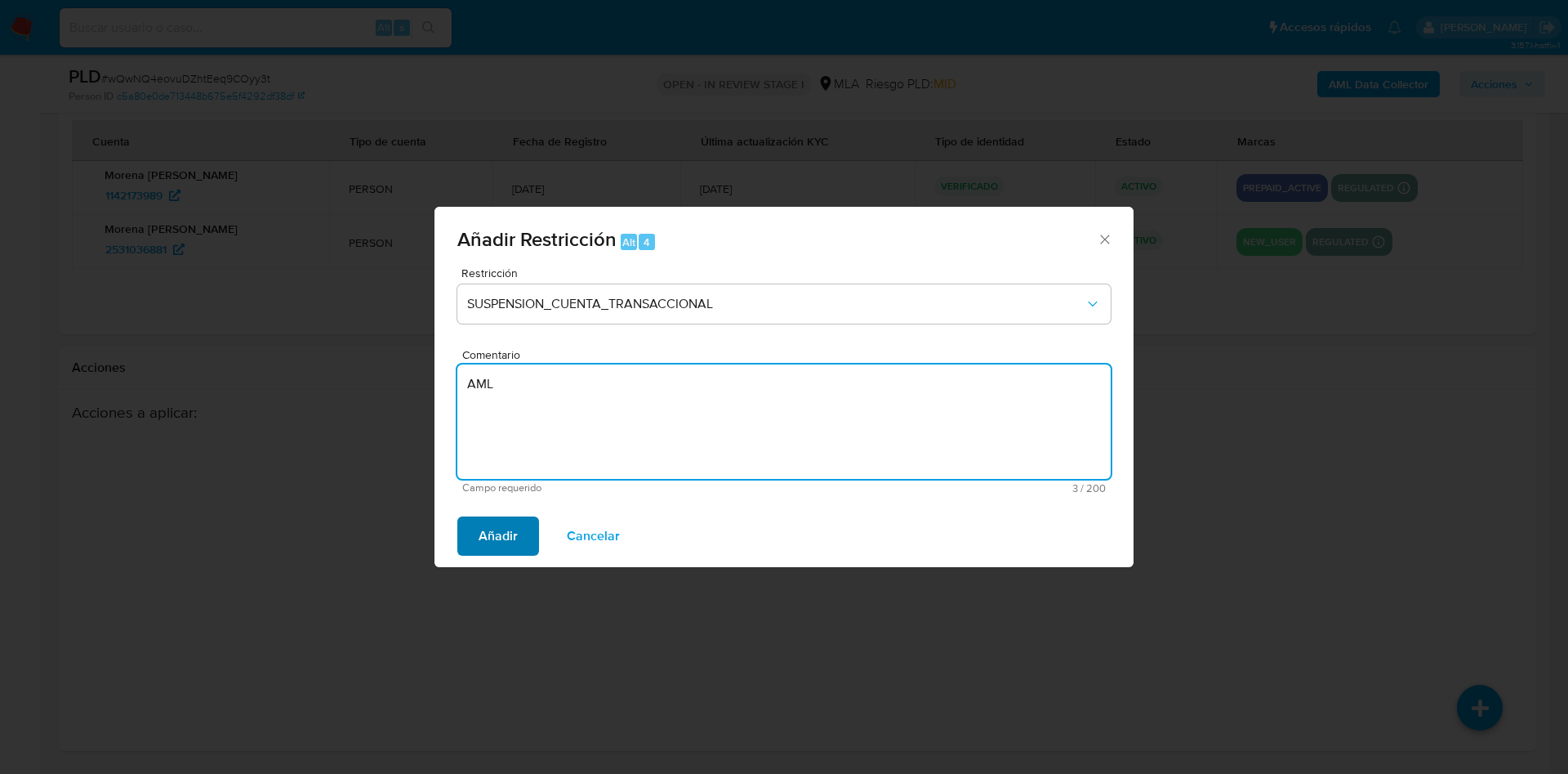
type textarea "AML"
click at [513, 542] on span "Añadir" at bounding box center [499, 535] width 39 height 35
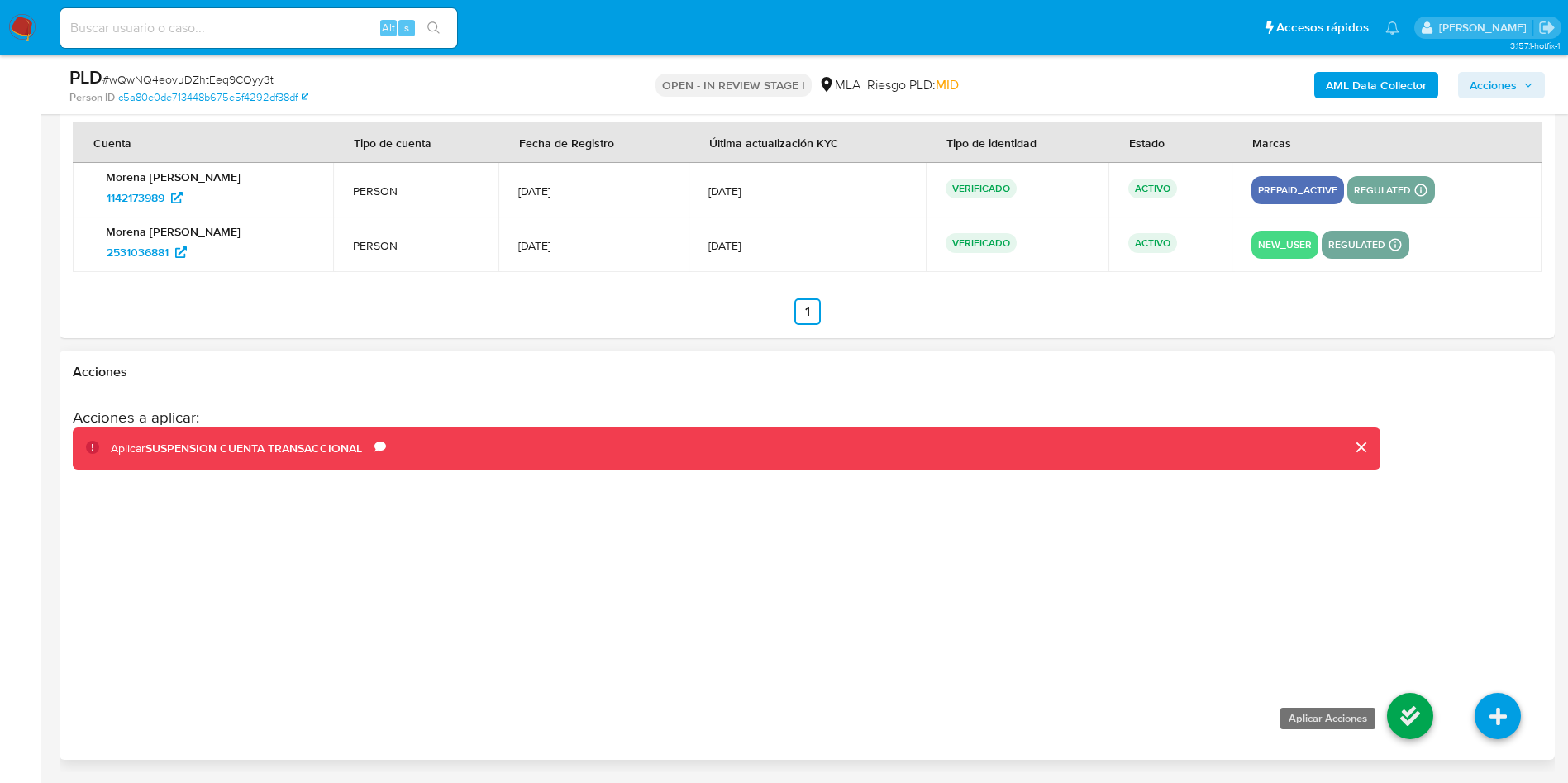
click at [1408, 712] on icon at bounding box center [1410, 716] width 46 height 46
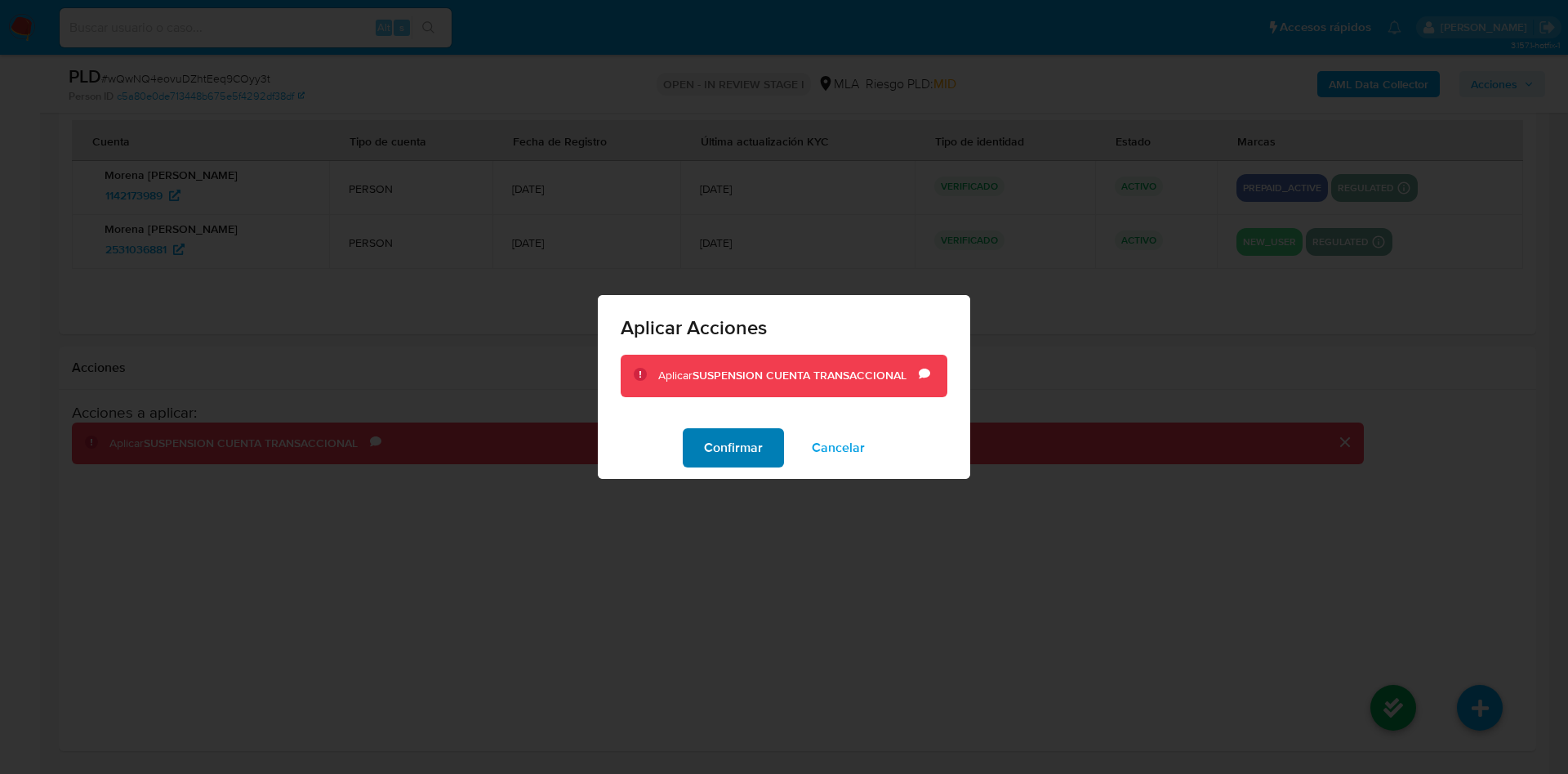
click at [720, 452] on span "Confirmar" at bounding box center [733, 448] width 59 height 35
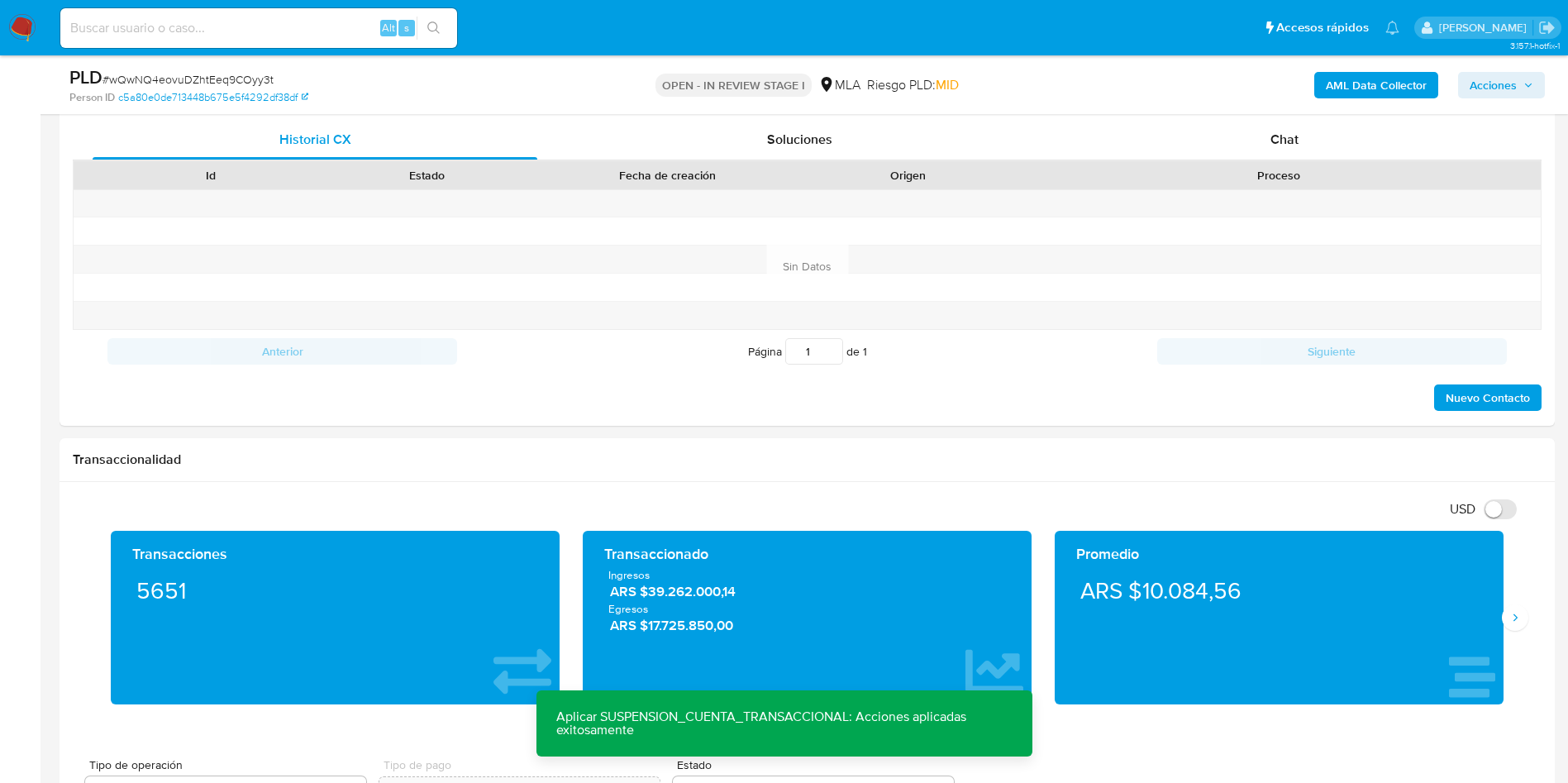
scroll to position [0, 0]
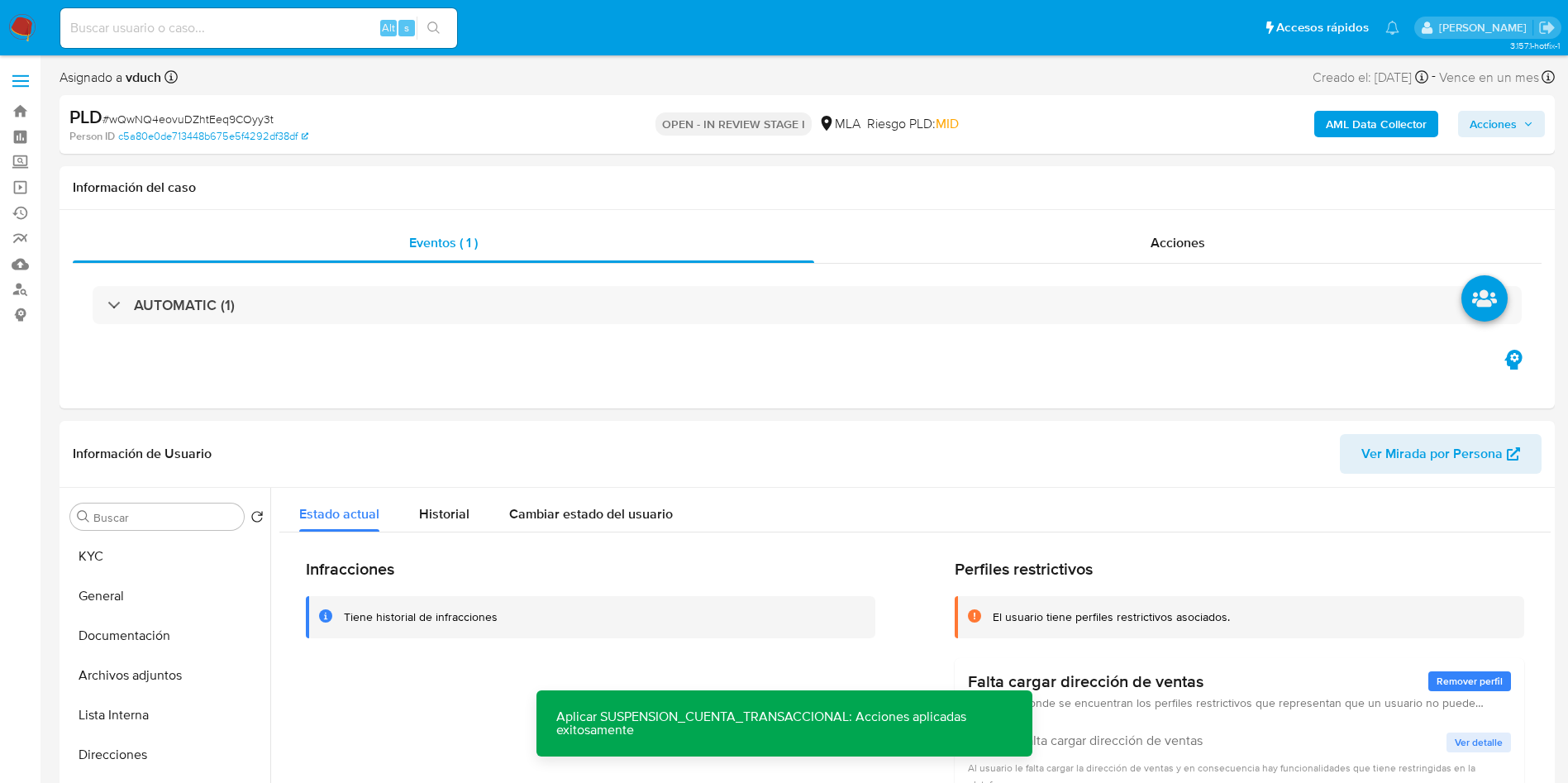
click at [1490, 128] on span "Acciones" at bounding box center [1493, 124] width 47 height 27
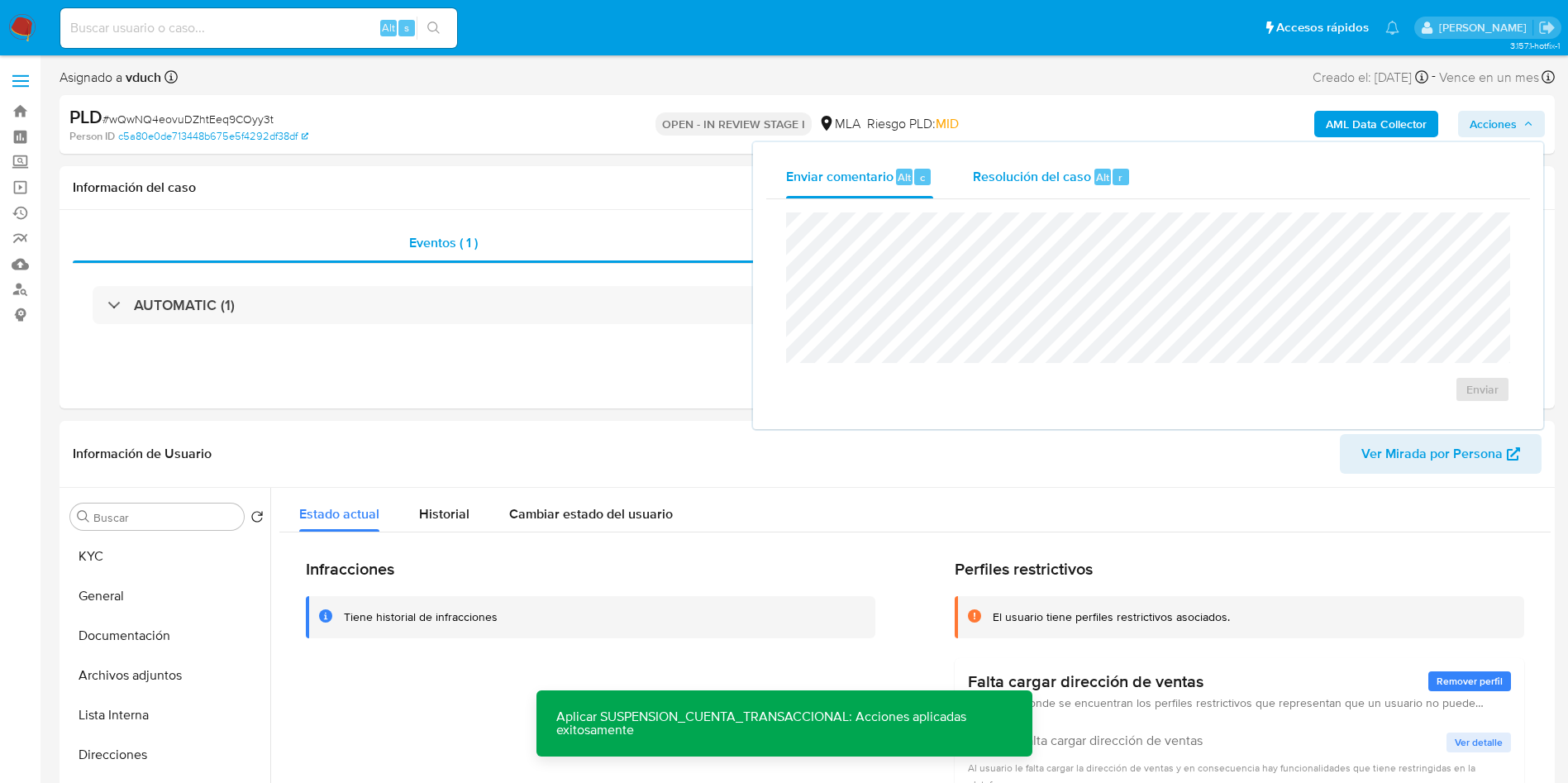
click at [1106, 183] on span "Alt" at bounding box center [1102, 178] width 13 height 16
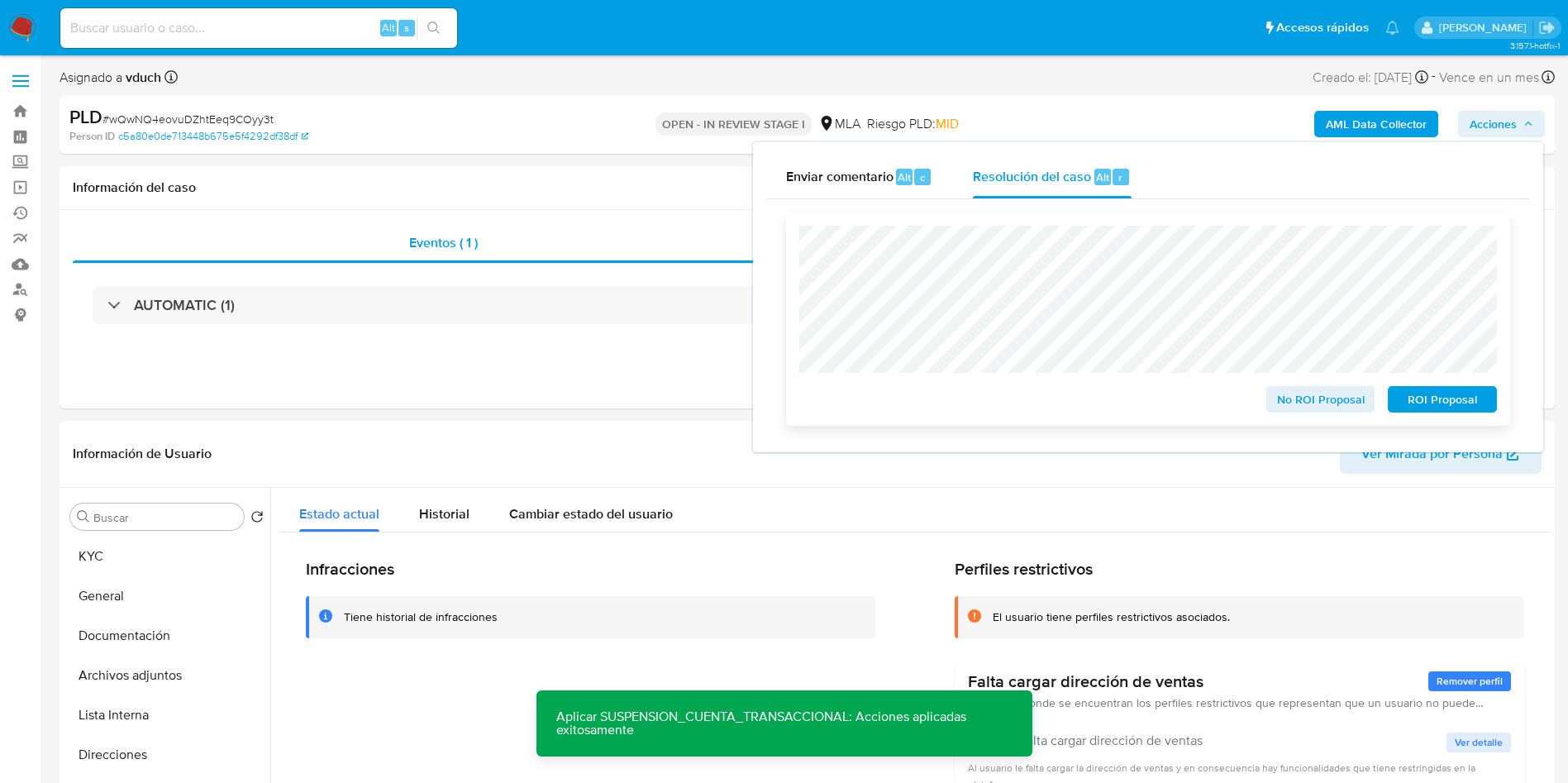
click at [1429, 394] on span "ROI Proposal" at bounding box center [1442, 399] width 86 height 23
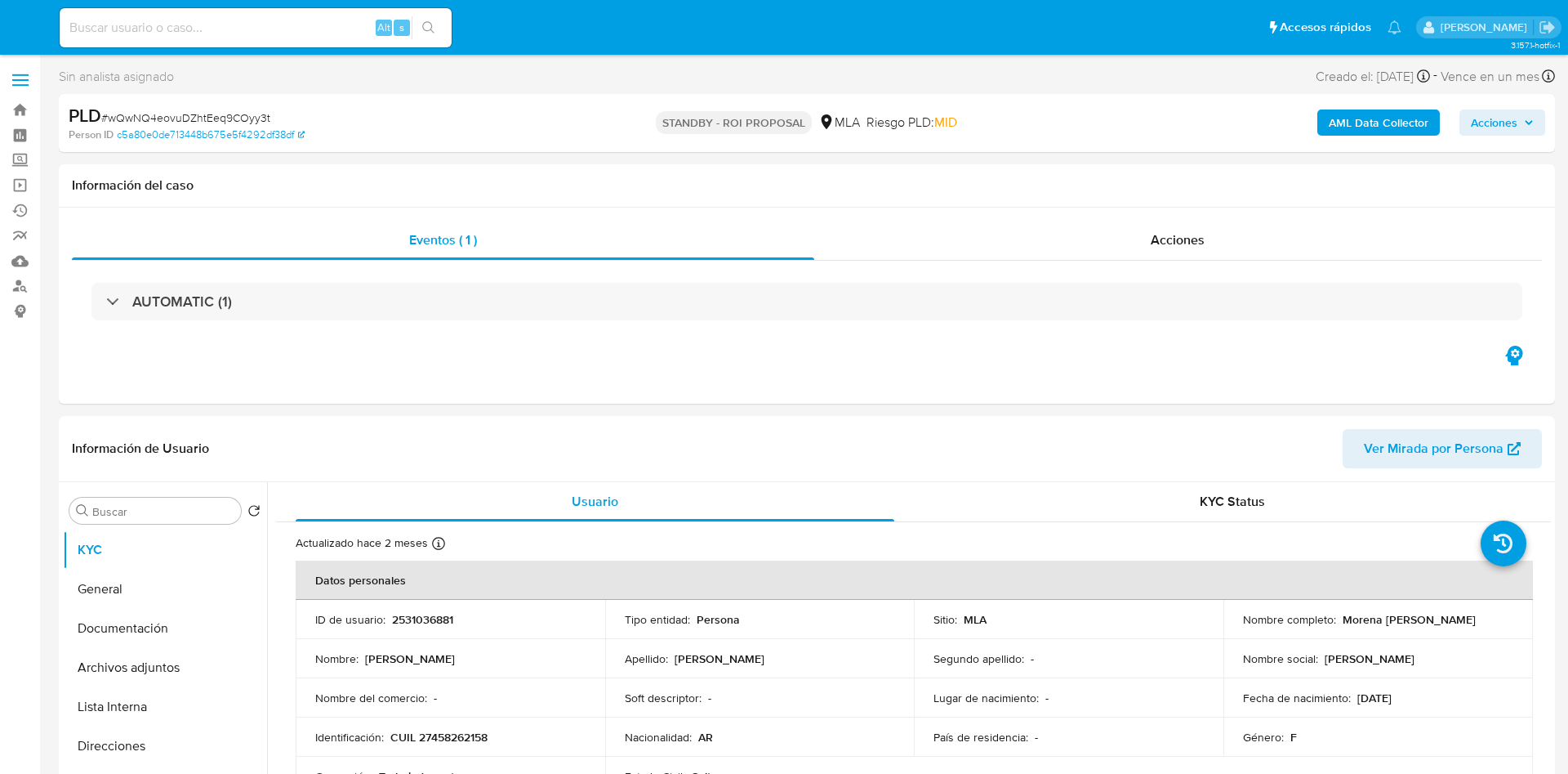
select select "10"
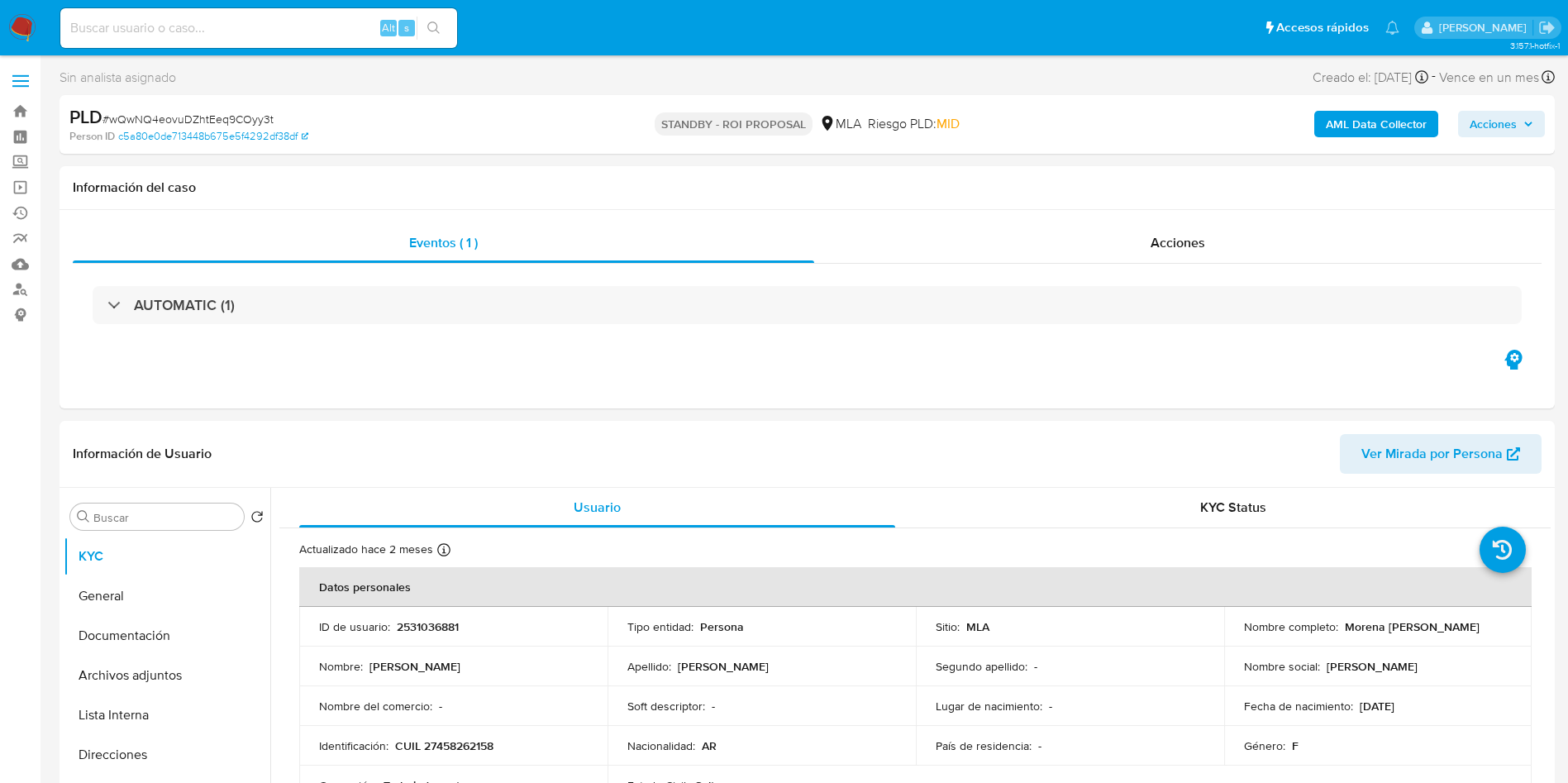
click at [305, 28] on input at bounding box center [259, 28] width 397 height 22
paste input "a0cnePELgHqf5TNJp18zIikK"
type input "a0cnePELgHqf5TNJp18zIikK"
click at [431, 31] on icon "search-icon" at bounding box center [434, 28] width 13 height 13
select select "10"
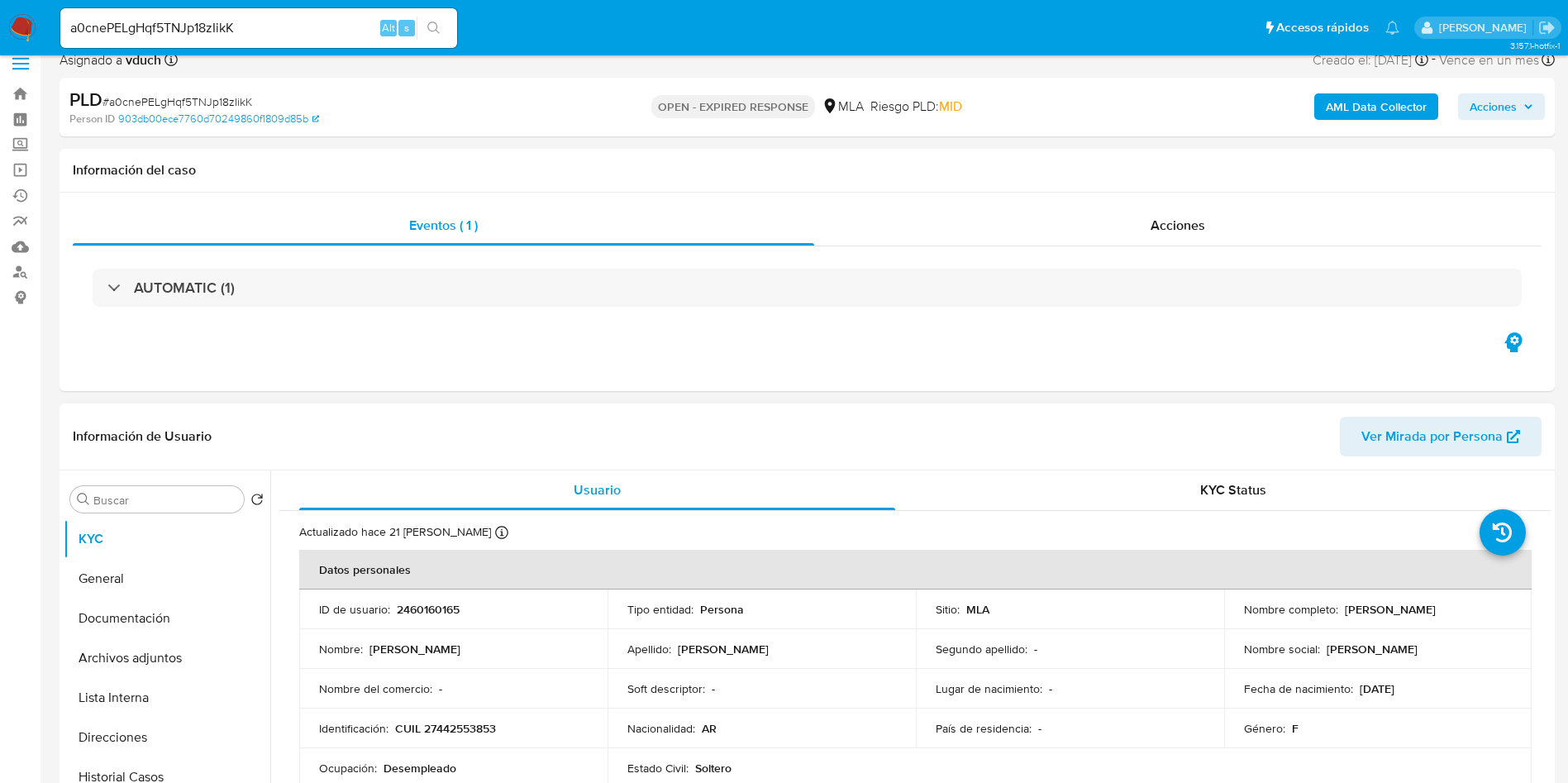
scroll to position [124, 0]
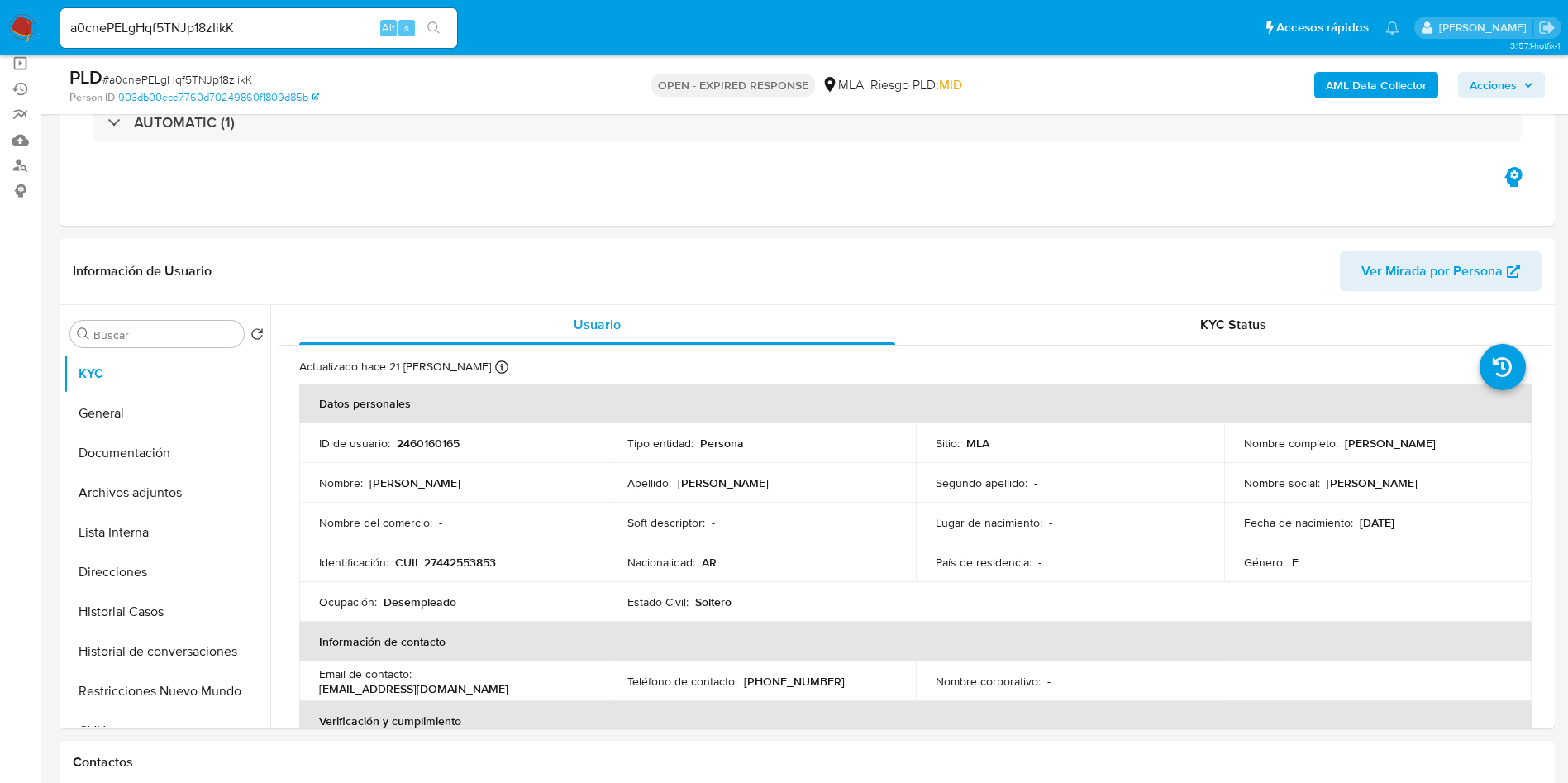
click at [207, 73] on span "# a0cnePELgHqf5TNJp18zIikK" at bounding box center [178, 79] width 150 height 17
copy span "a0cnePELgHqf5TNJp18zIikK"
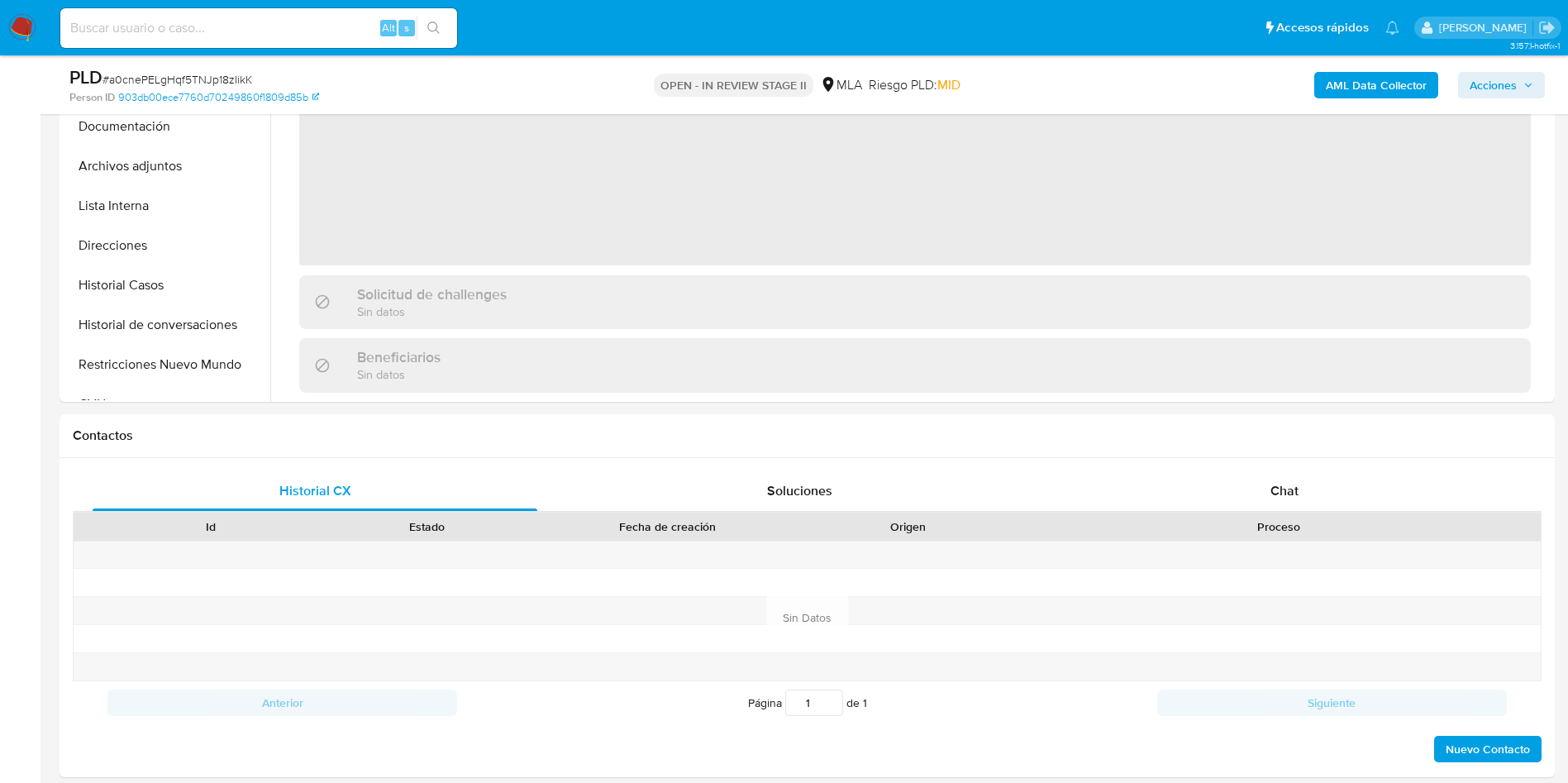
scroll to position [620, 0]
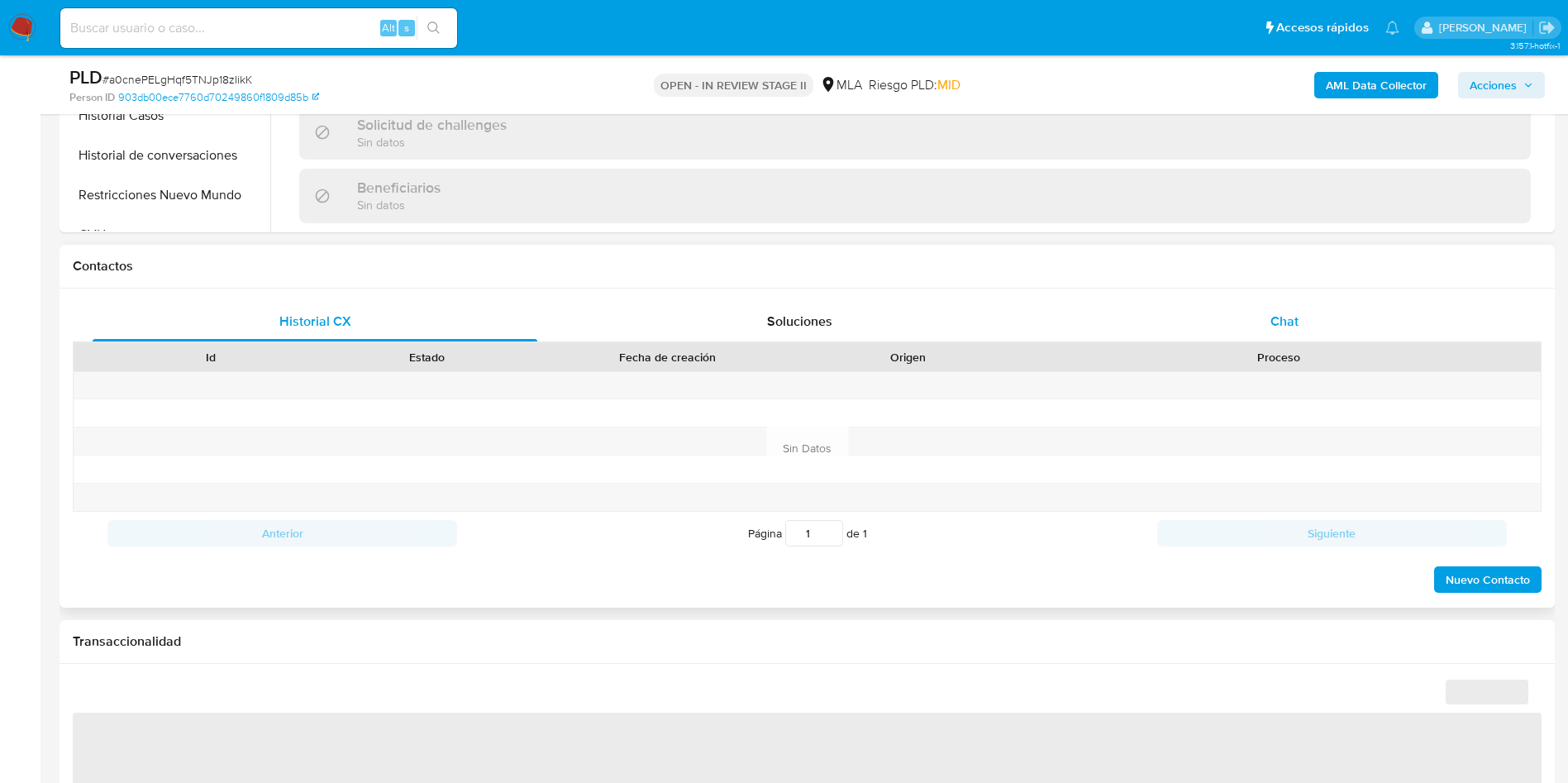
click at [1302, 315] on div "Chat" at bounding box center [1285, 322] width 445 height 40
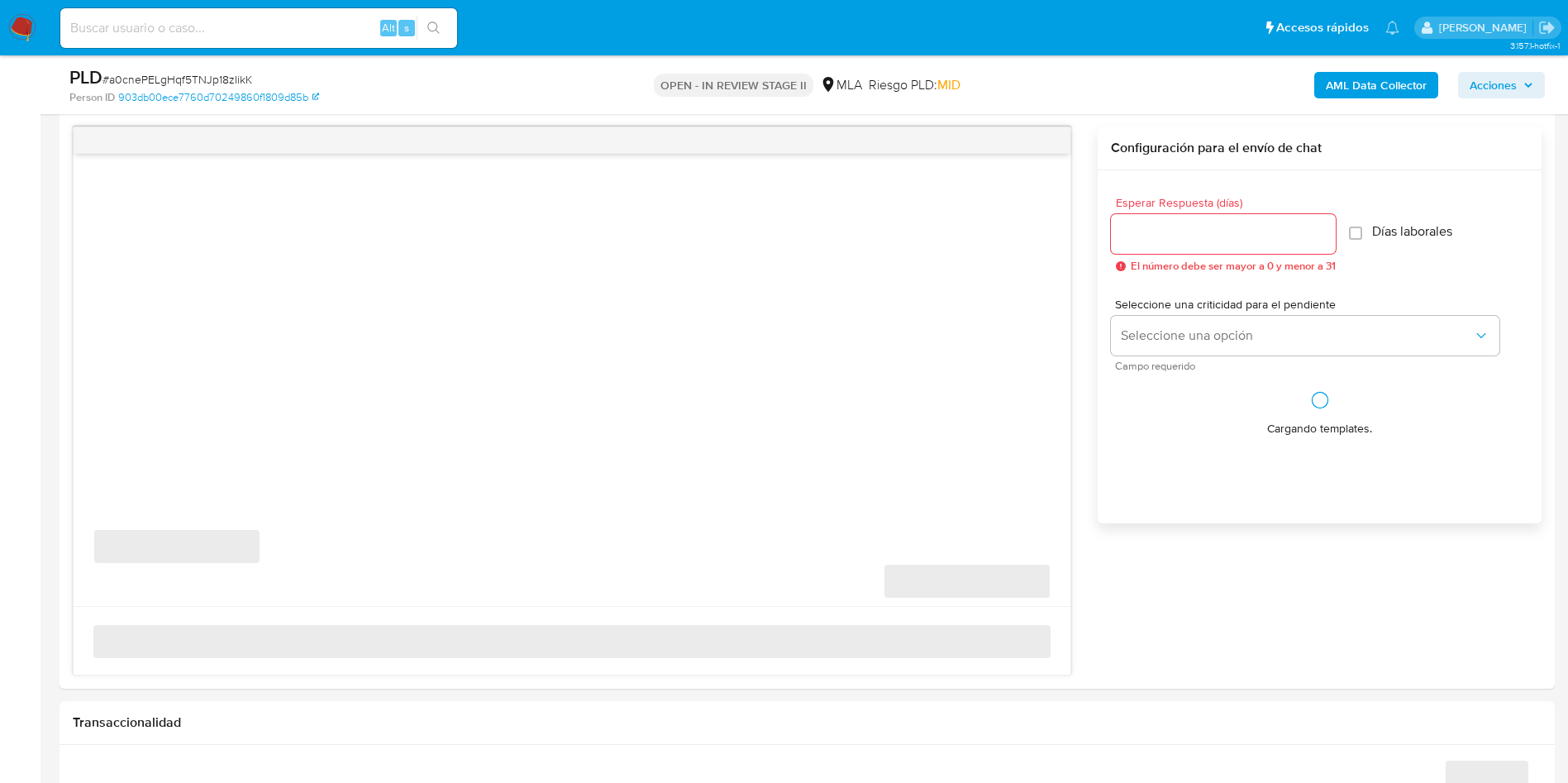
scroll to position [868, 0]
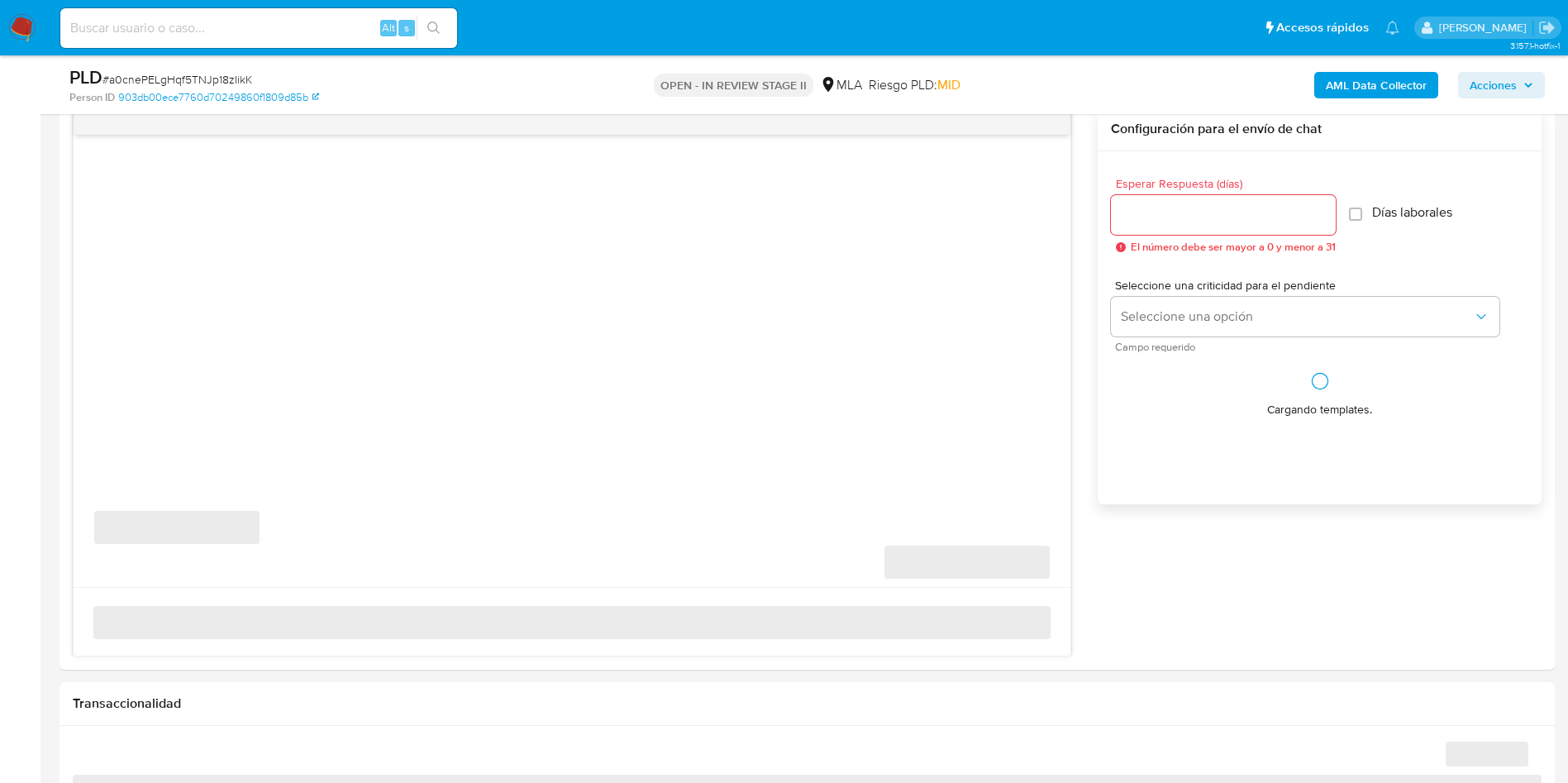
select select "10"
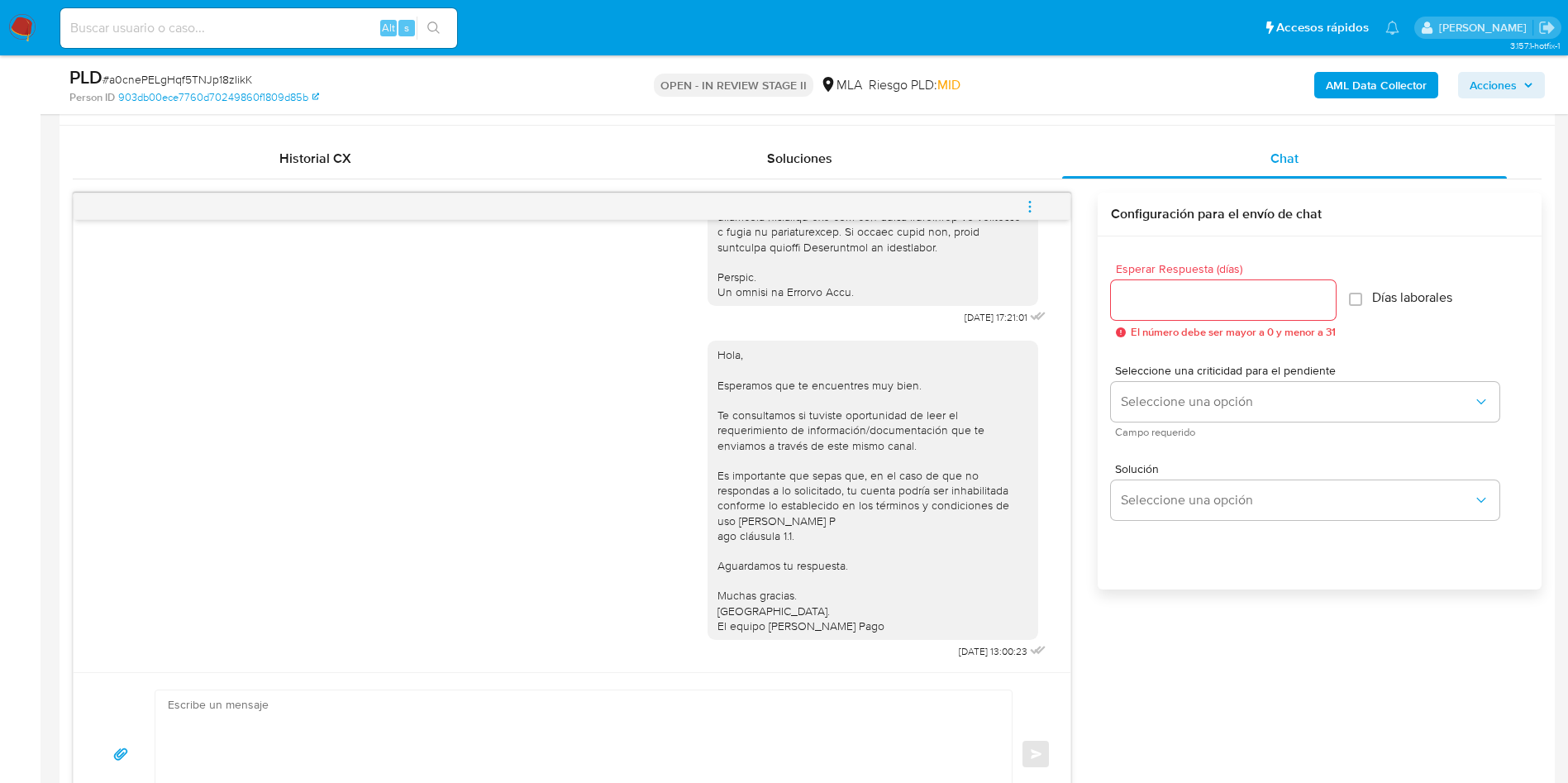
scroll to position [744, 0]
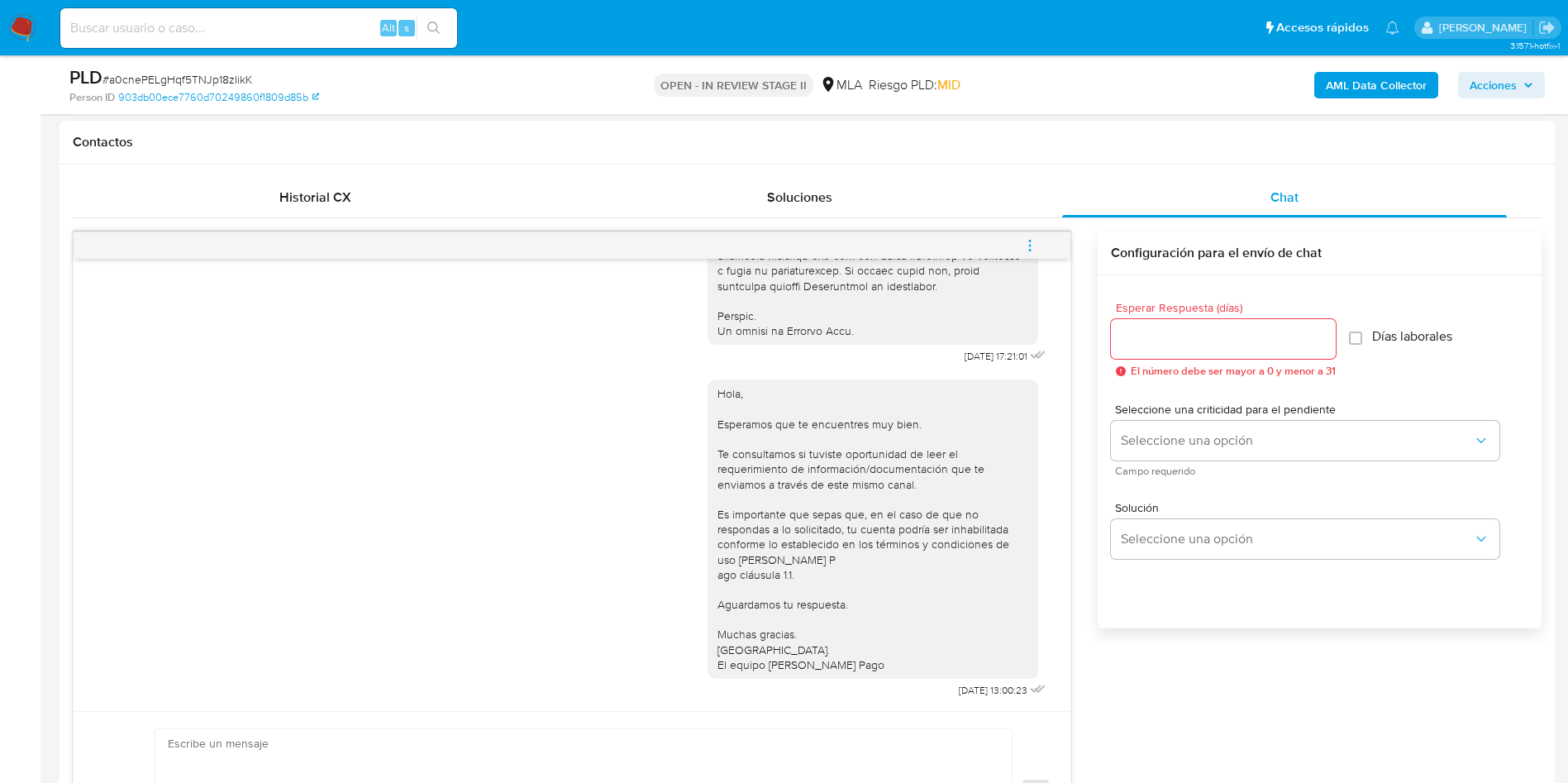
click at [1029, 255] on span "menu-action" at bounding box center [1029, 245] width 15 height 40
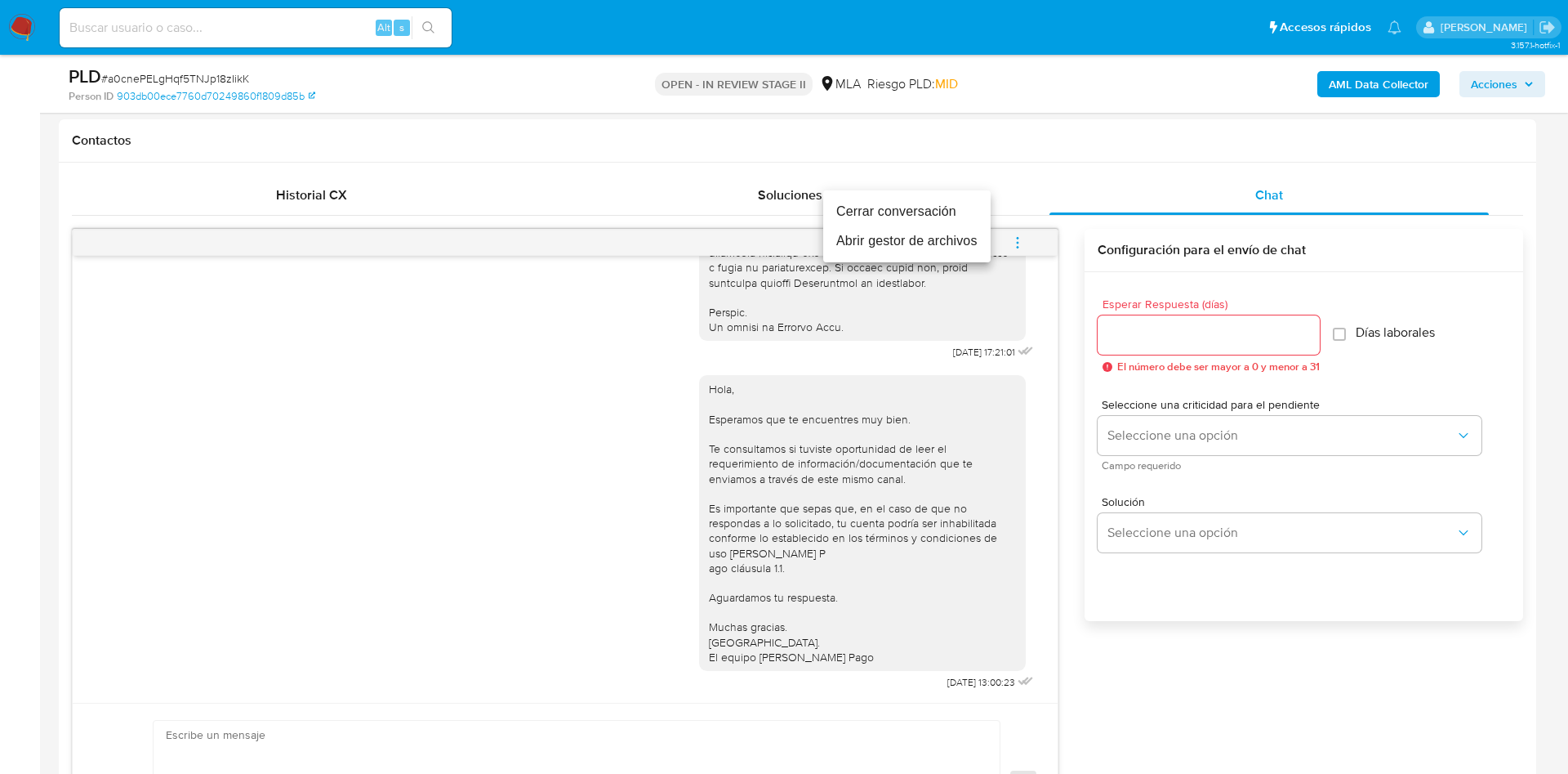
click at [959, 212] on li "Cerrar conversación" at bounding box center [907, 212] width 168 height 30
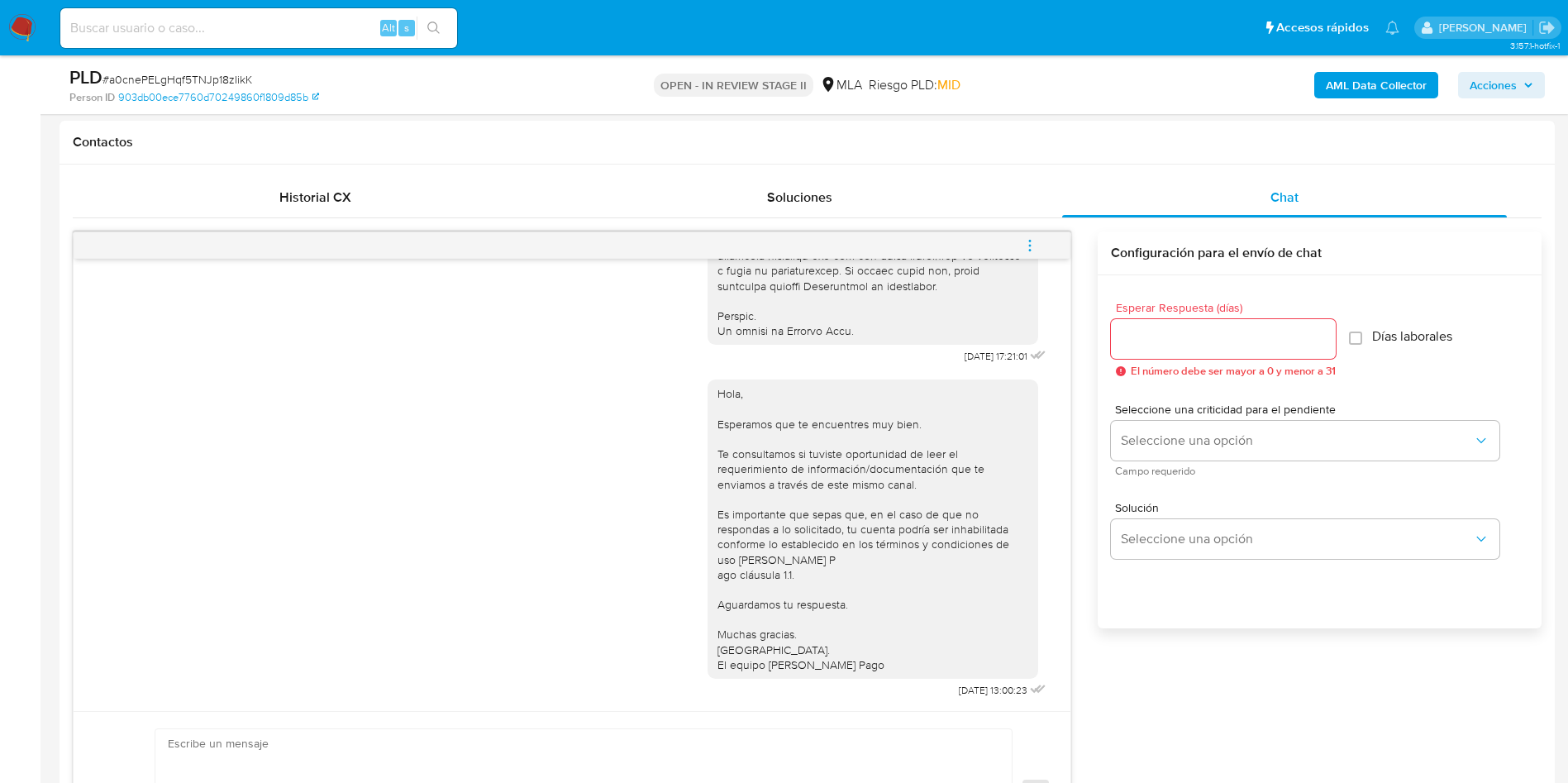
scroll to position [248, 0]
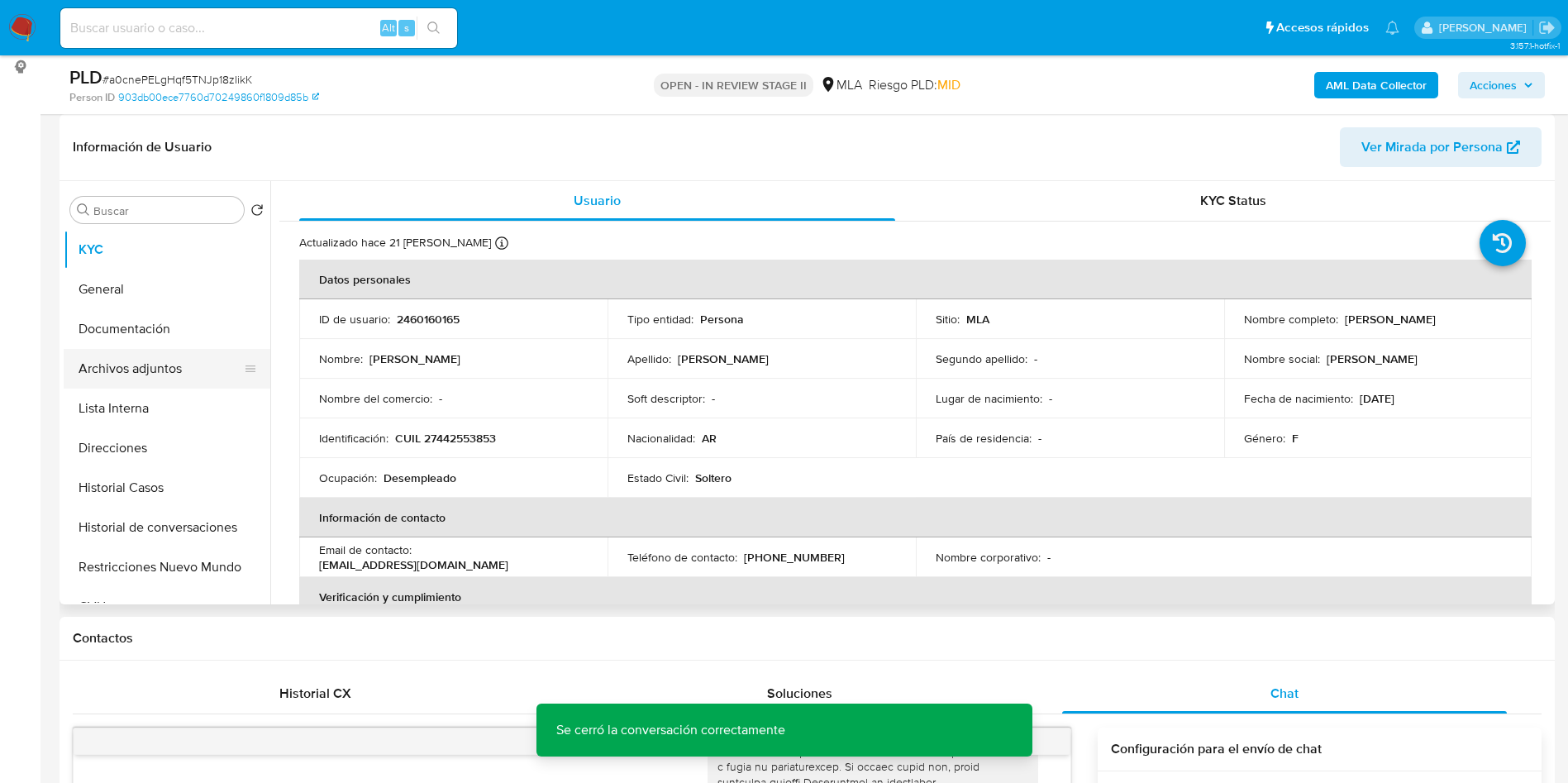
click at [172, 367] on button "Archivos adjuntos" at bounding box center [161, 369] width 194 height 40
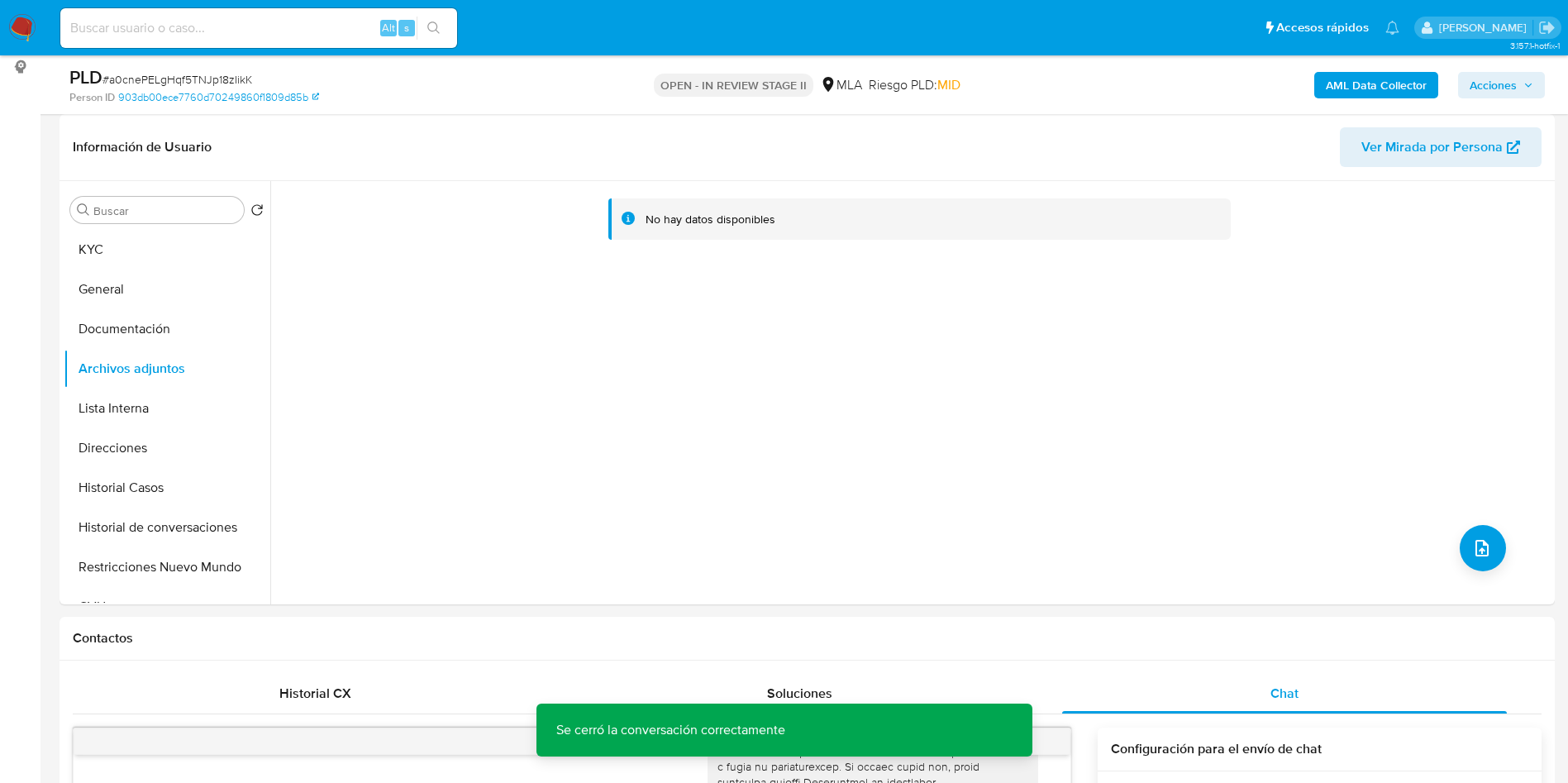
click at [1410, 75] on b "AML Data Collector" at bounding box center [1375, 85] width 101 height 27
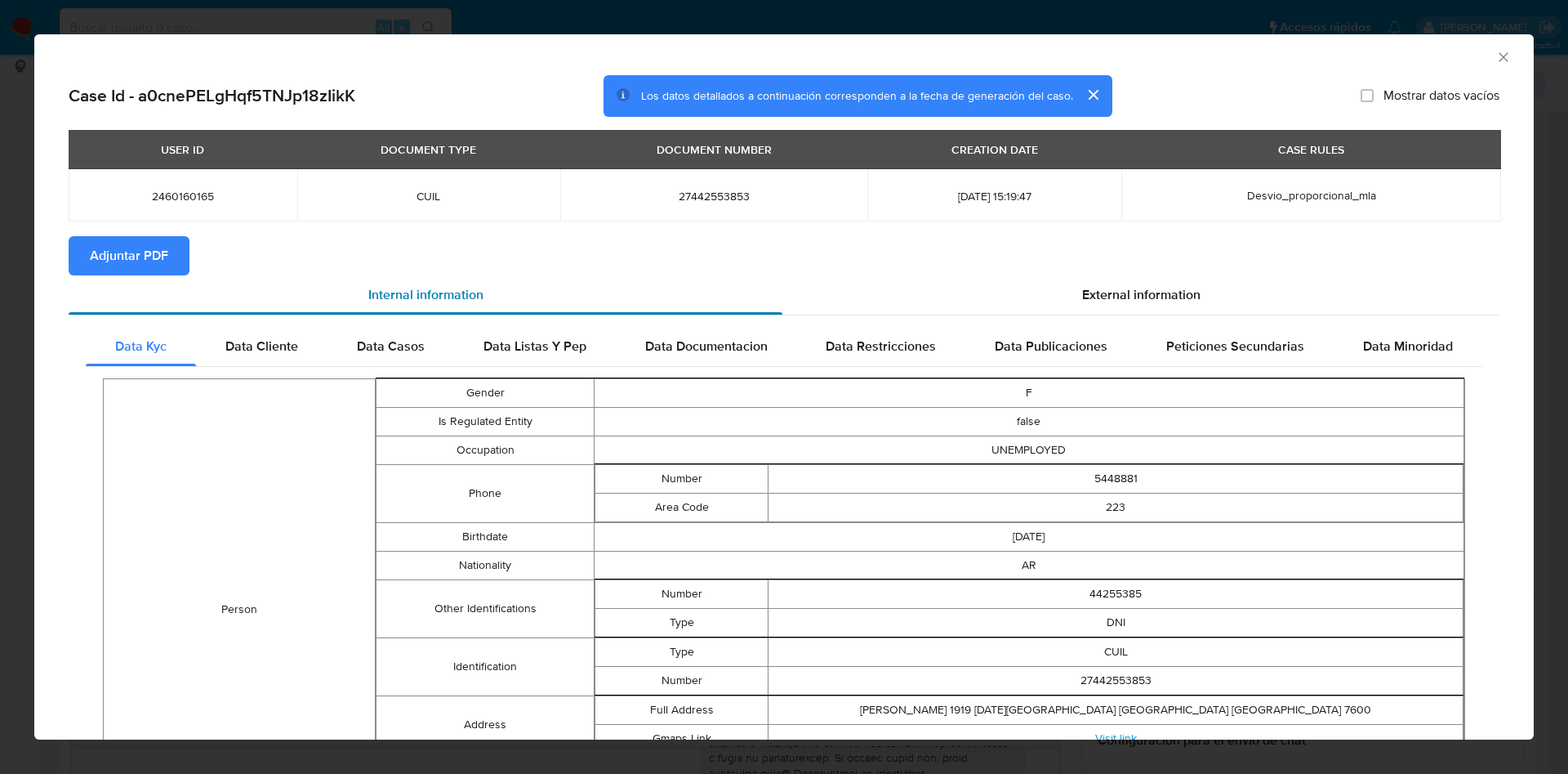
click at [145, 275] on div "Internal information" at bounding box center [426, 295] width 714 height 39
click at [139, 249] on span "Adjuntar PDF" at bounding box center [129, 255] width 79 height 35
click at [1486, 66] on div "AML Data Collector" at bounding box center [784, 54] width 1500 height 40
click at [1488, 45] on div "AML Data Collector" at bounding box center [784, 54] width 1500 height 40
click at [1496, 50] on icon "Cerrar ventana" at bounding box center [1504, 57] width 17 height 17
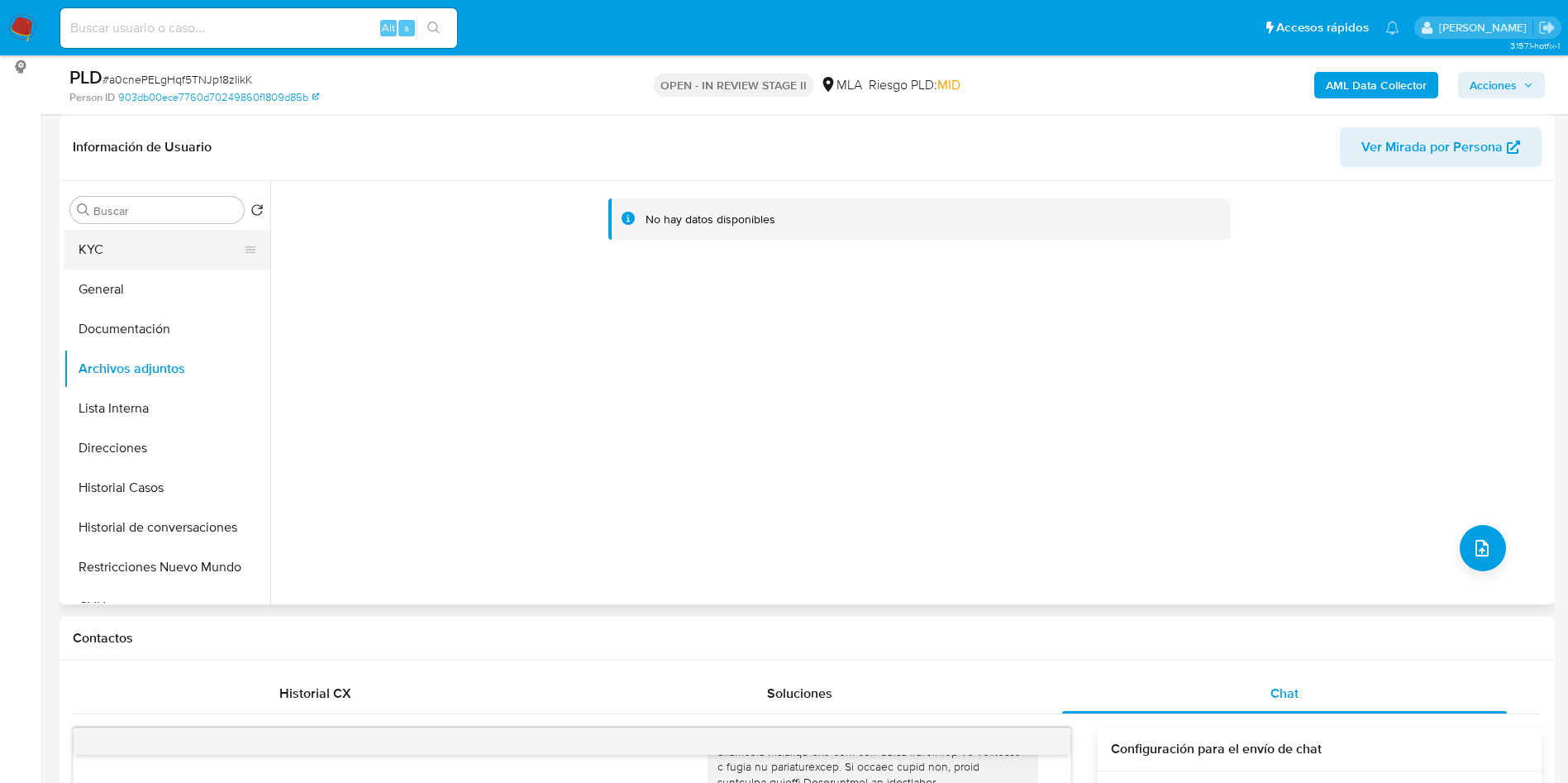
click at [133, 253] on button "KYC" at bounding box center [161, 249] width 194 height 40
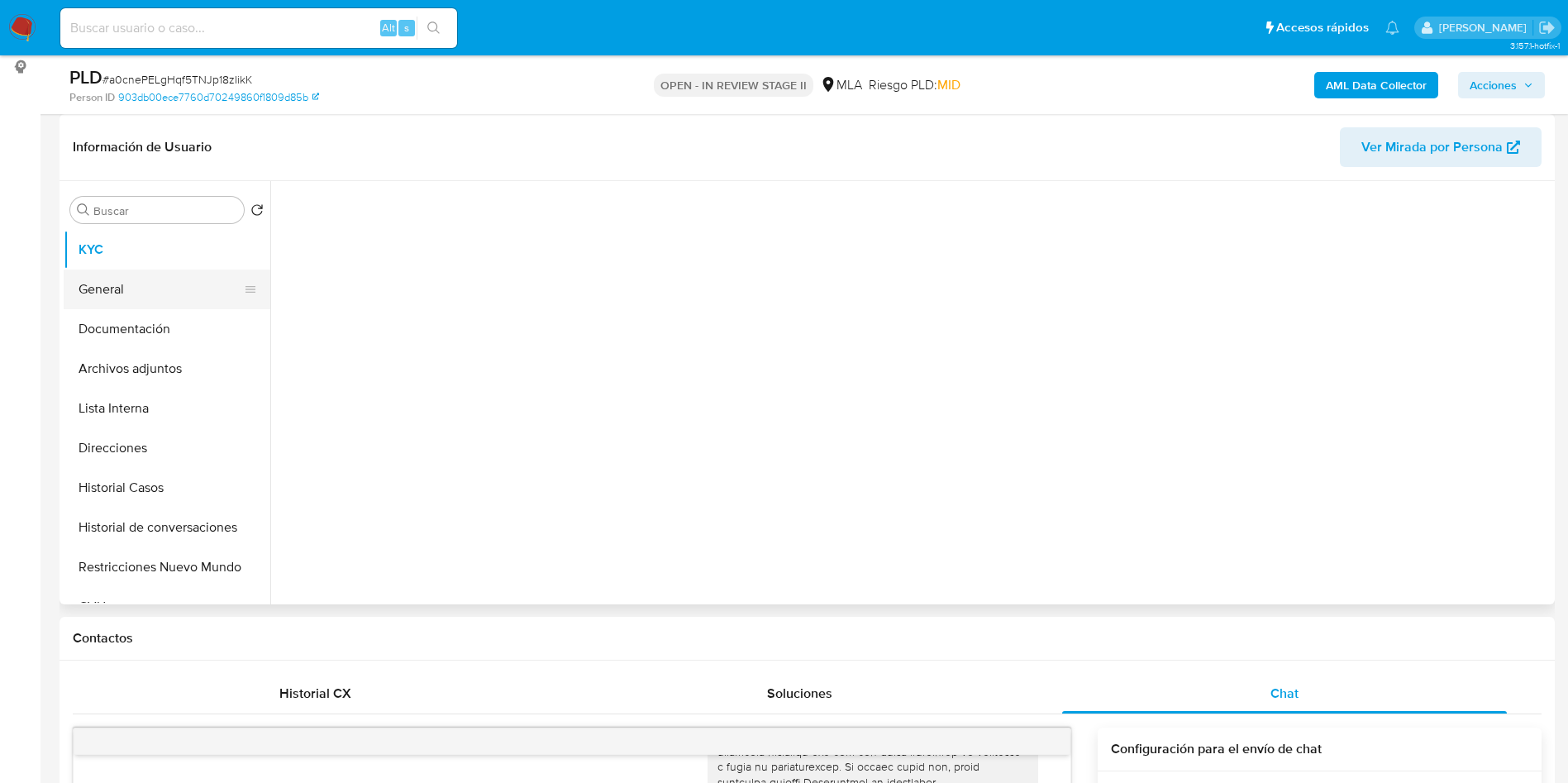
click at [145, 273] on button "General" at bounding box center [161, 289] width 194 height 40
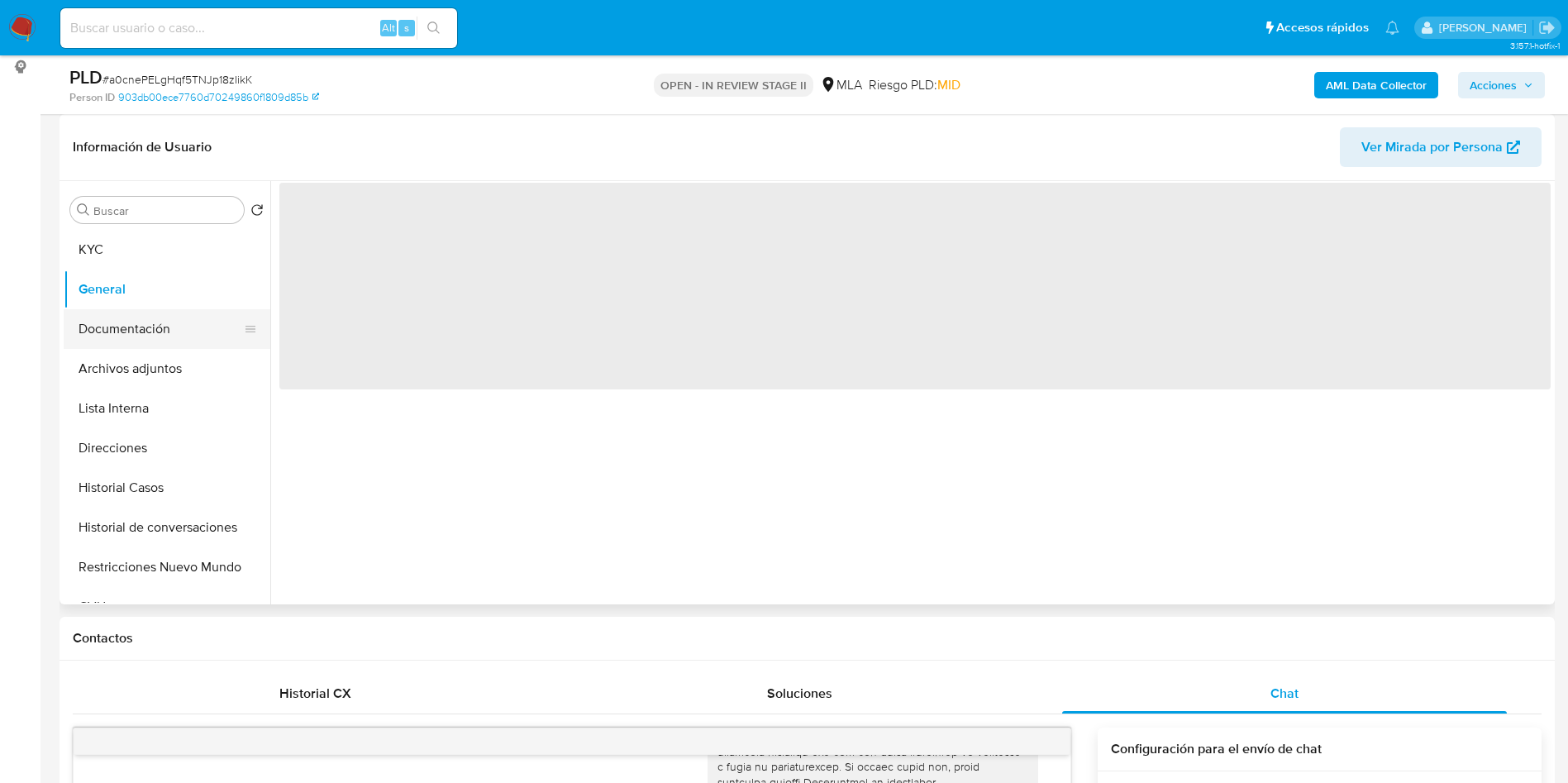
click at [145, 317] on button "Documentación" at bounding box center [161, 329] width 194 height 40
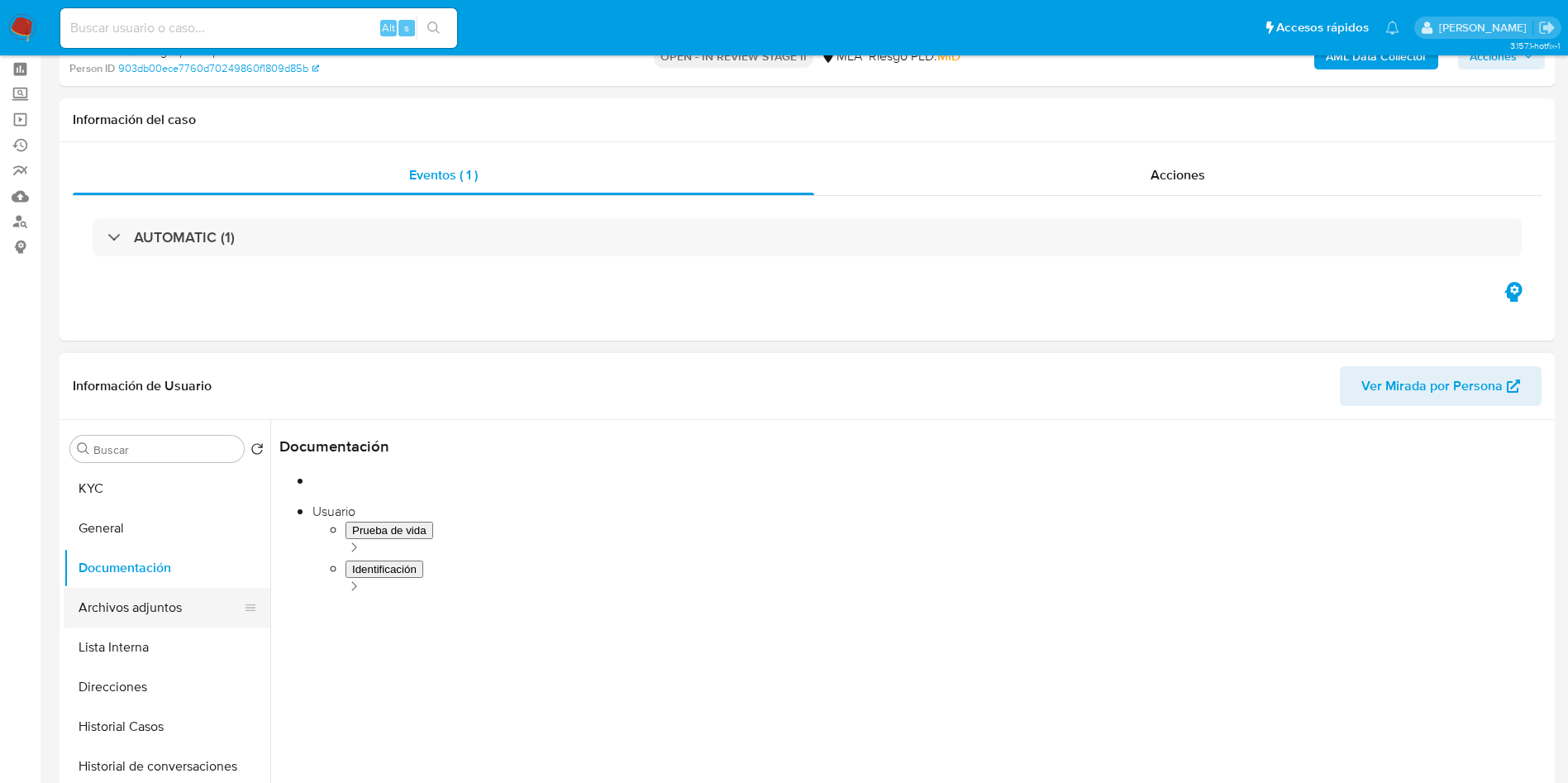
scroll to position [124, 0]
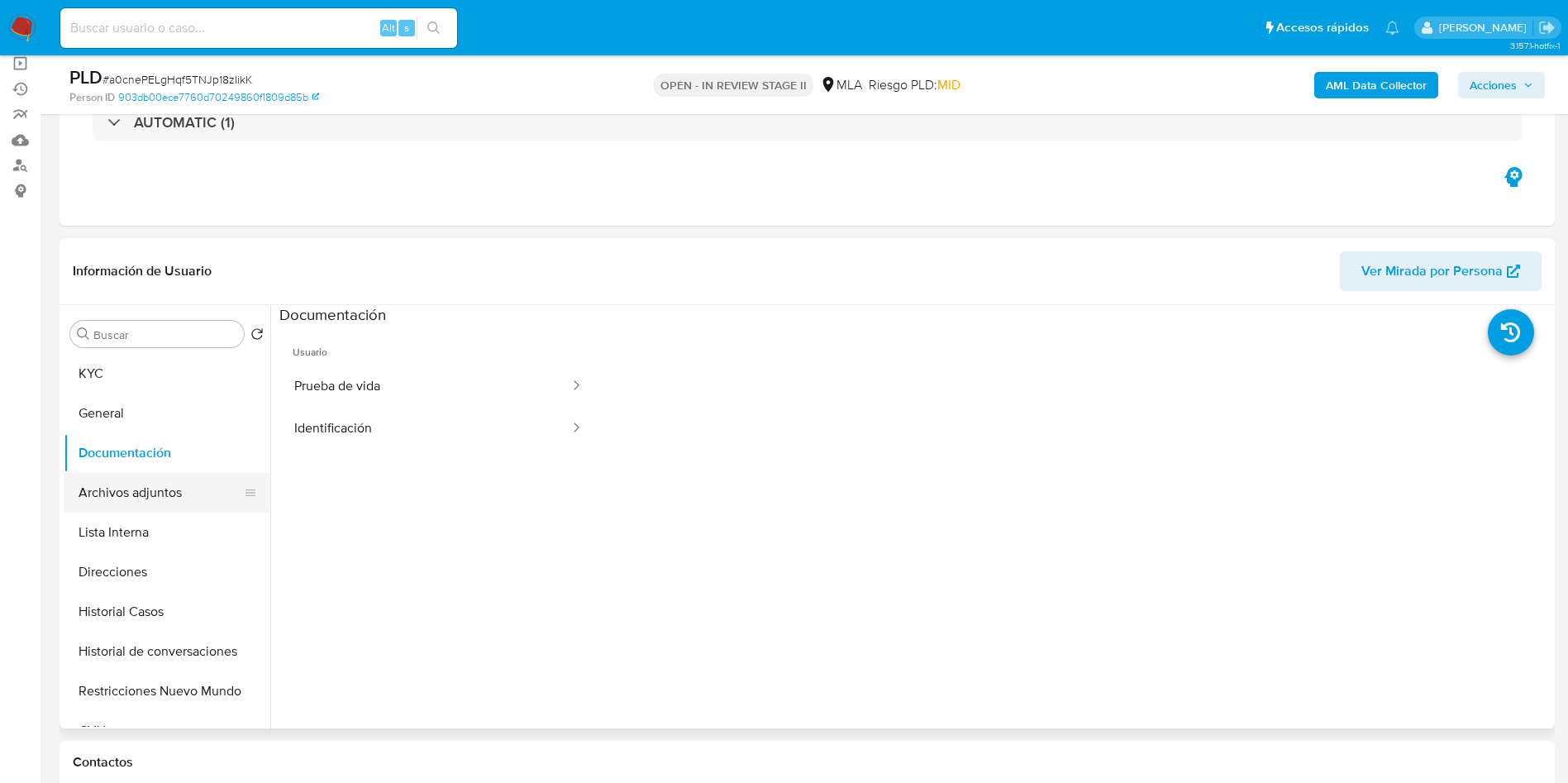
click at [95, 478] on button "Archivos adjuntos" at bounding box center [161, 493] width 194 height 40
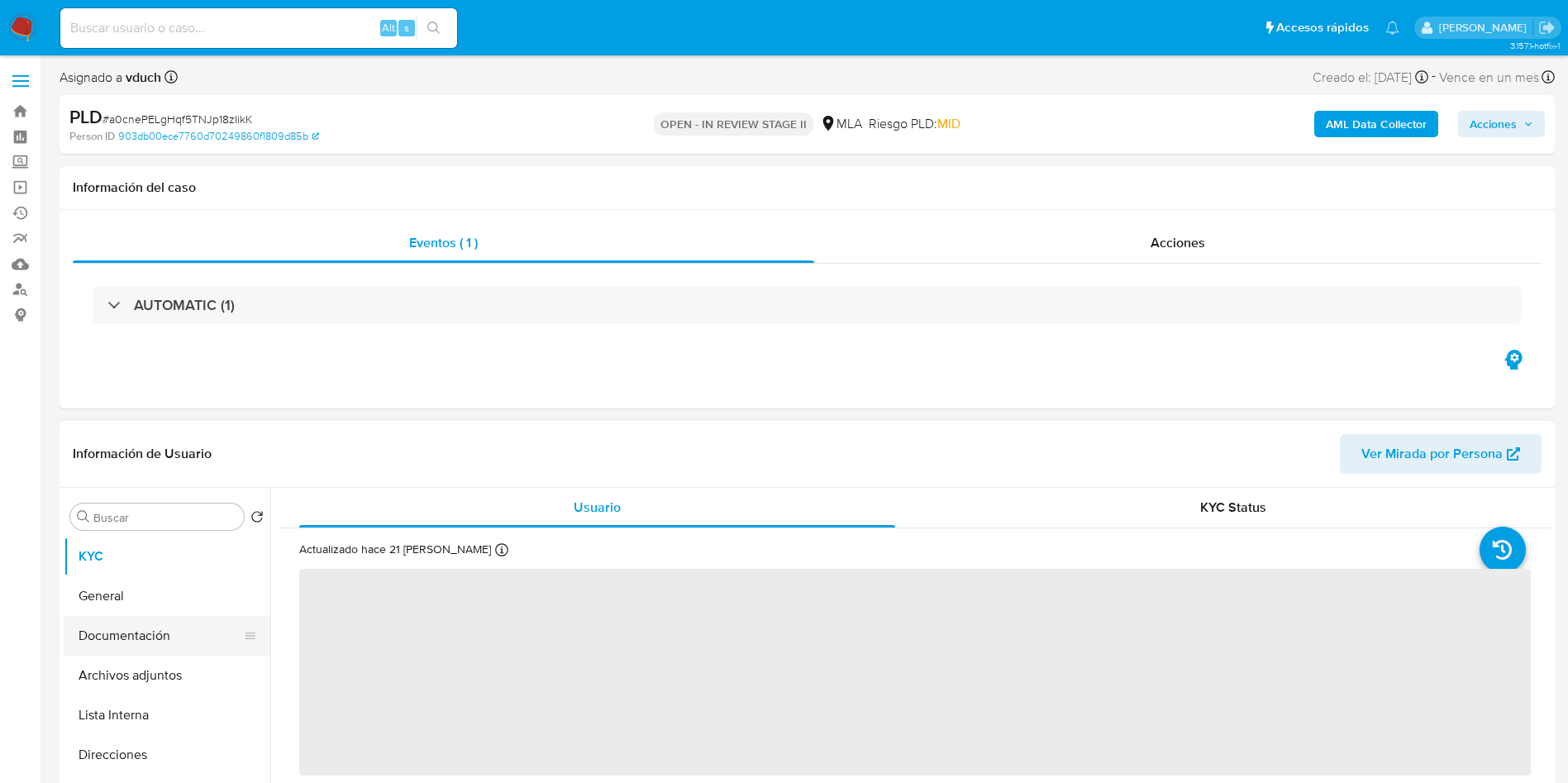
select select "10"
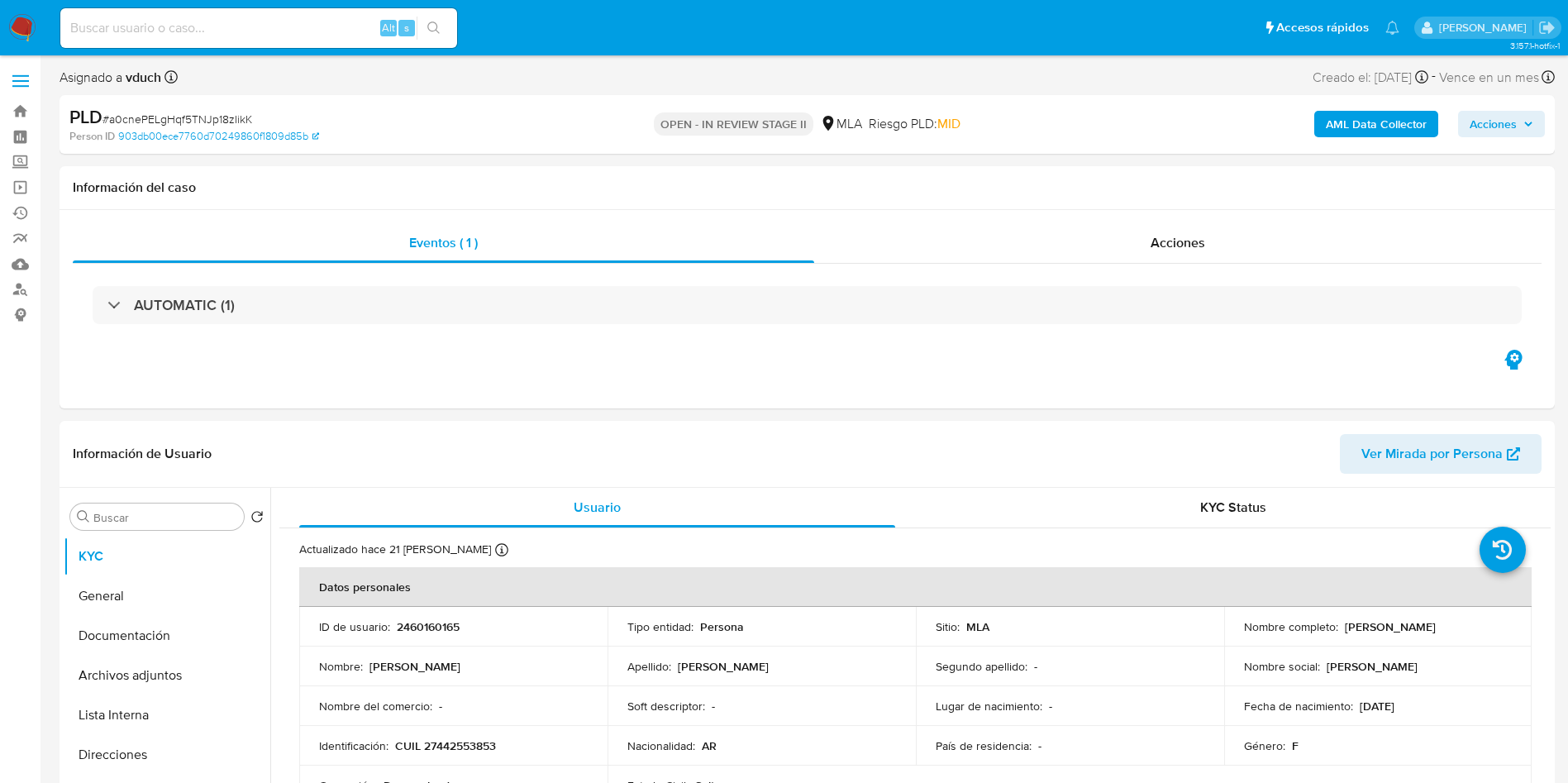
click at [194, 655] on button "Archivos adjuntos" at bounding box center [167, 675] width 206 height 40
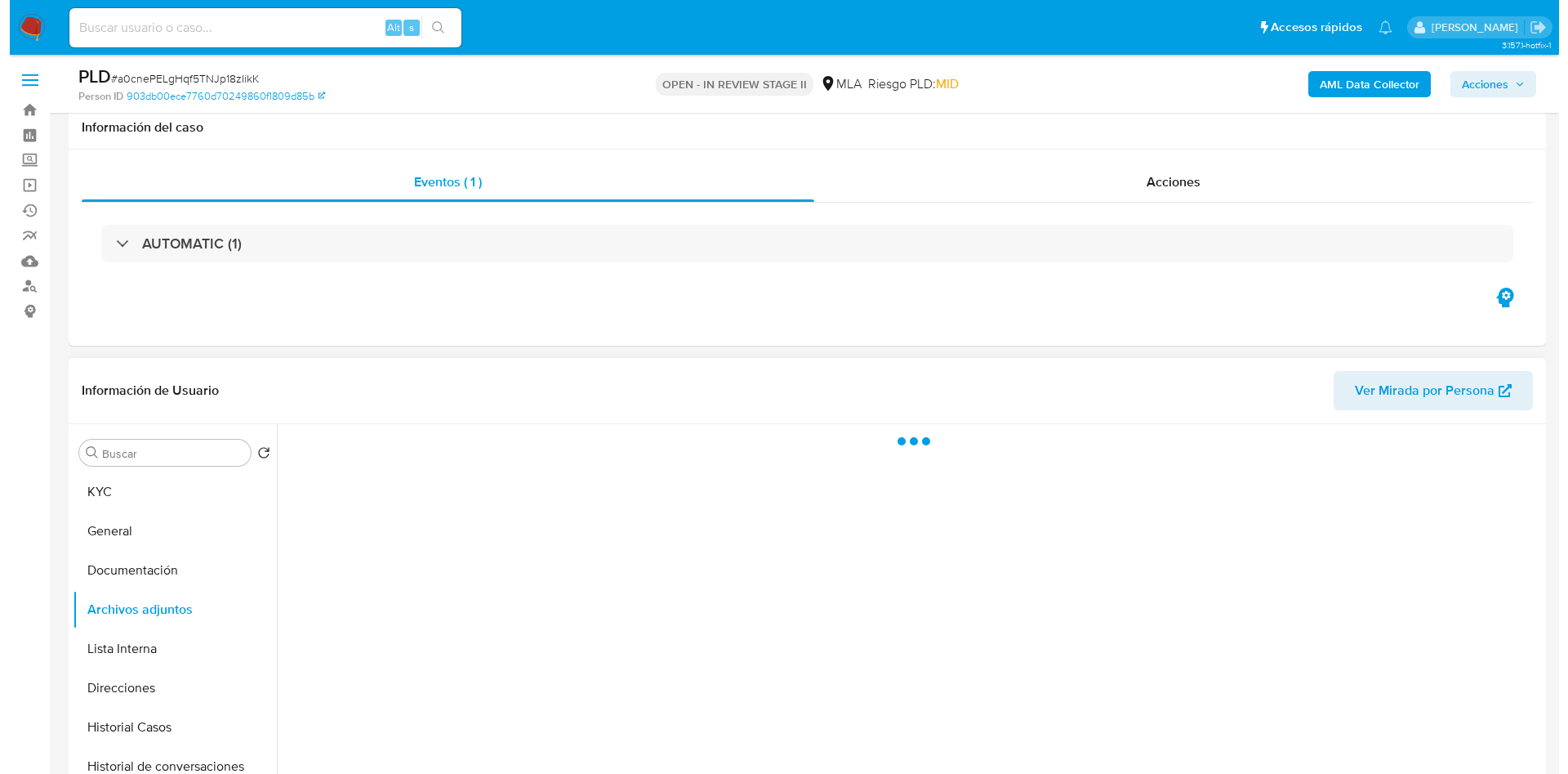
scroll to position [122, 0]
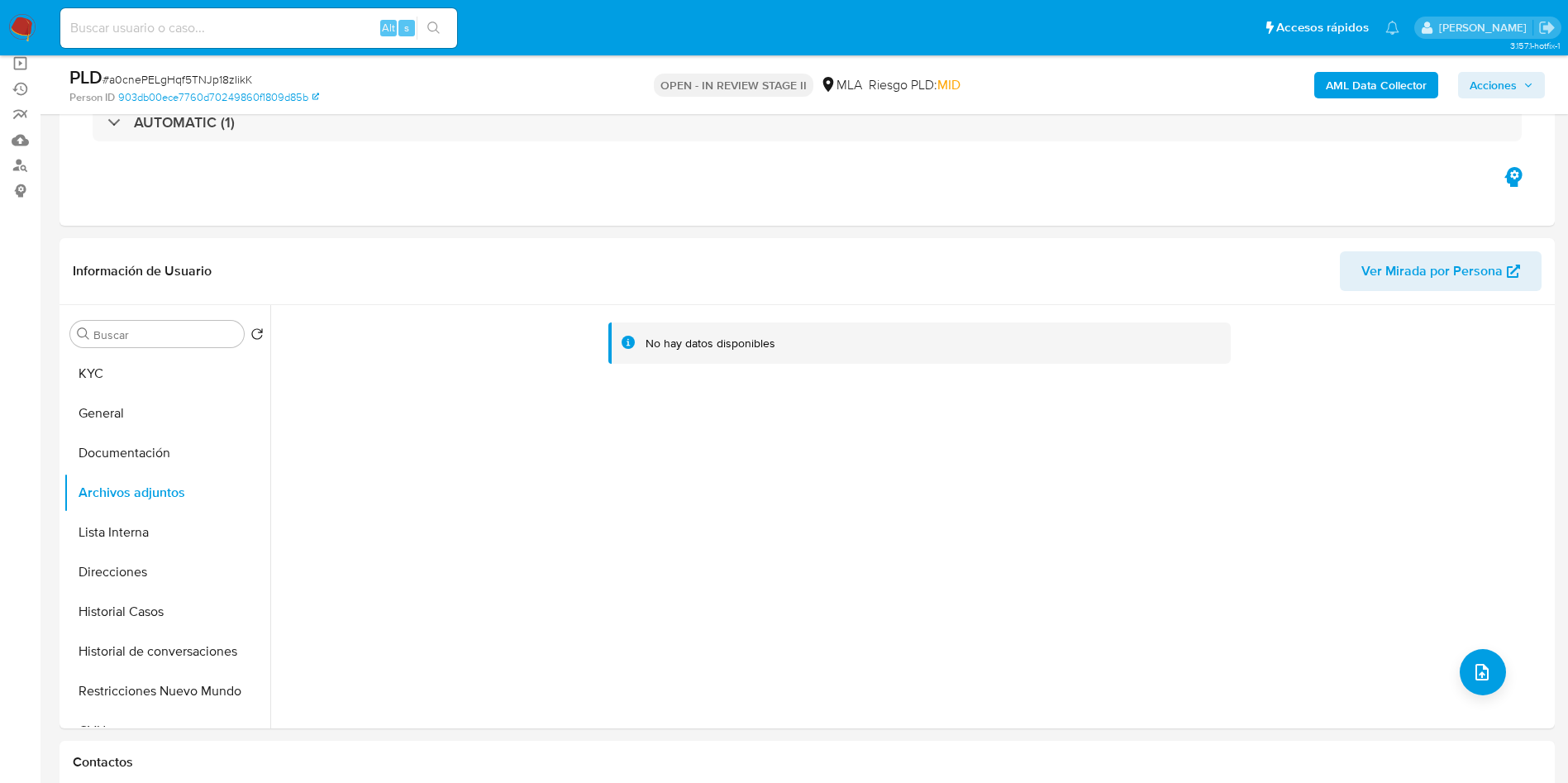
click at [1378, 95] on b "AML Data Collector" at bounding box center [1375, 85] width 101 height 27
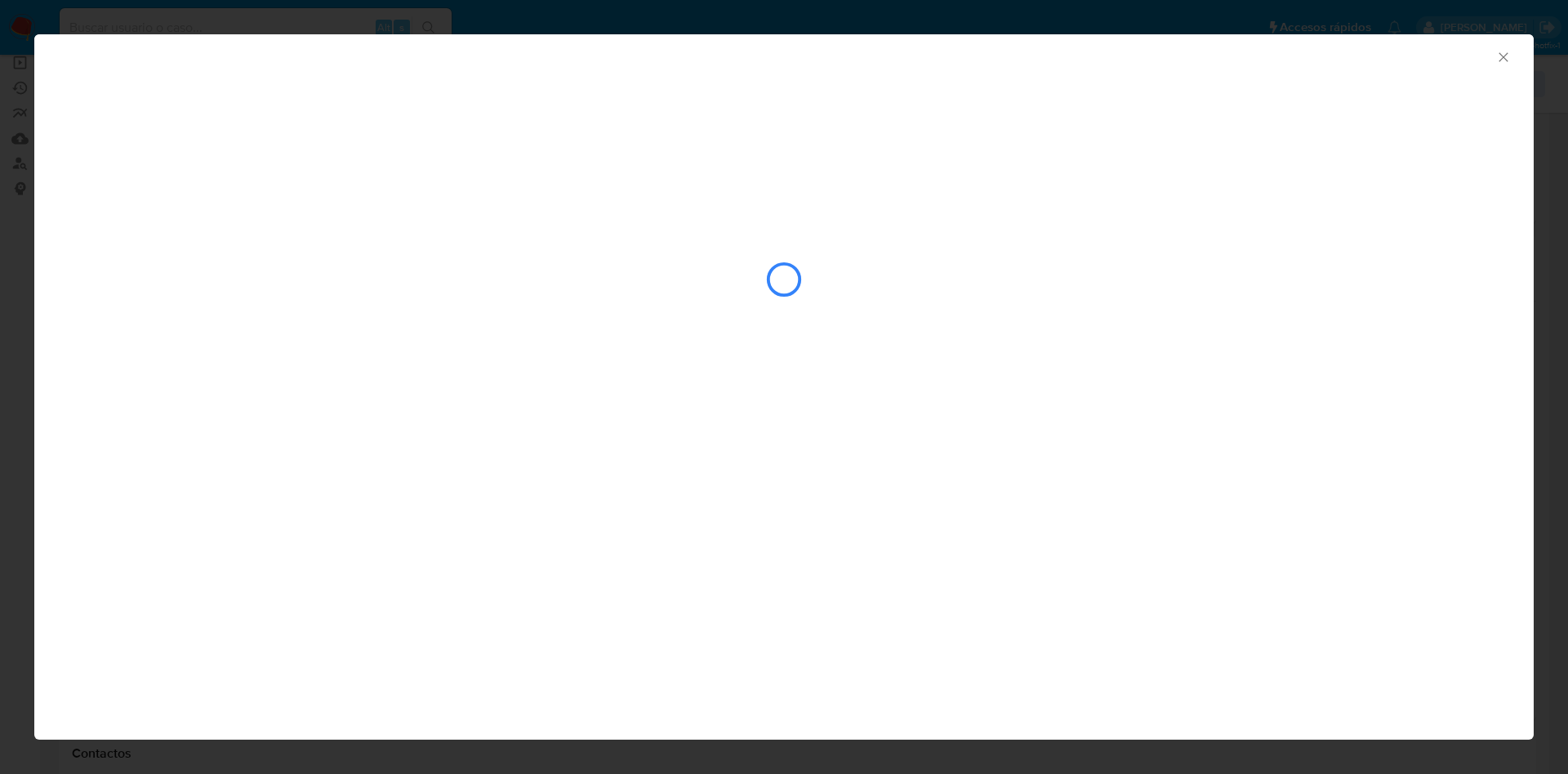
click at [403, 421] on div "AML Data Collector" at bounding box center [784, 387] width 1500 height 705
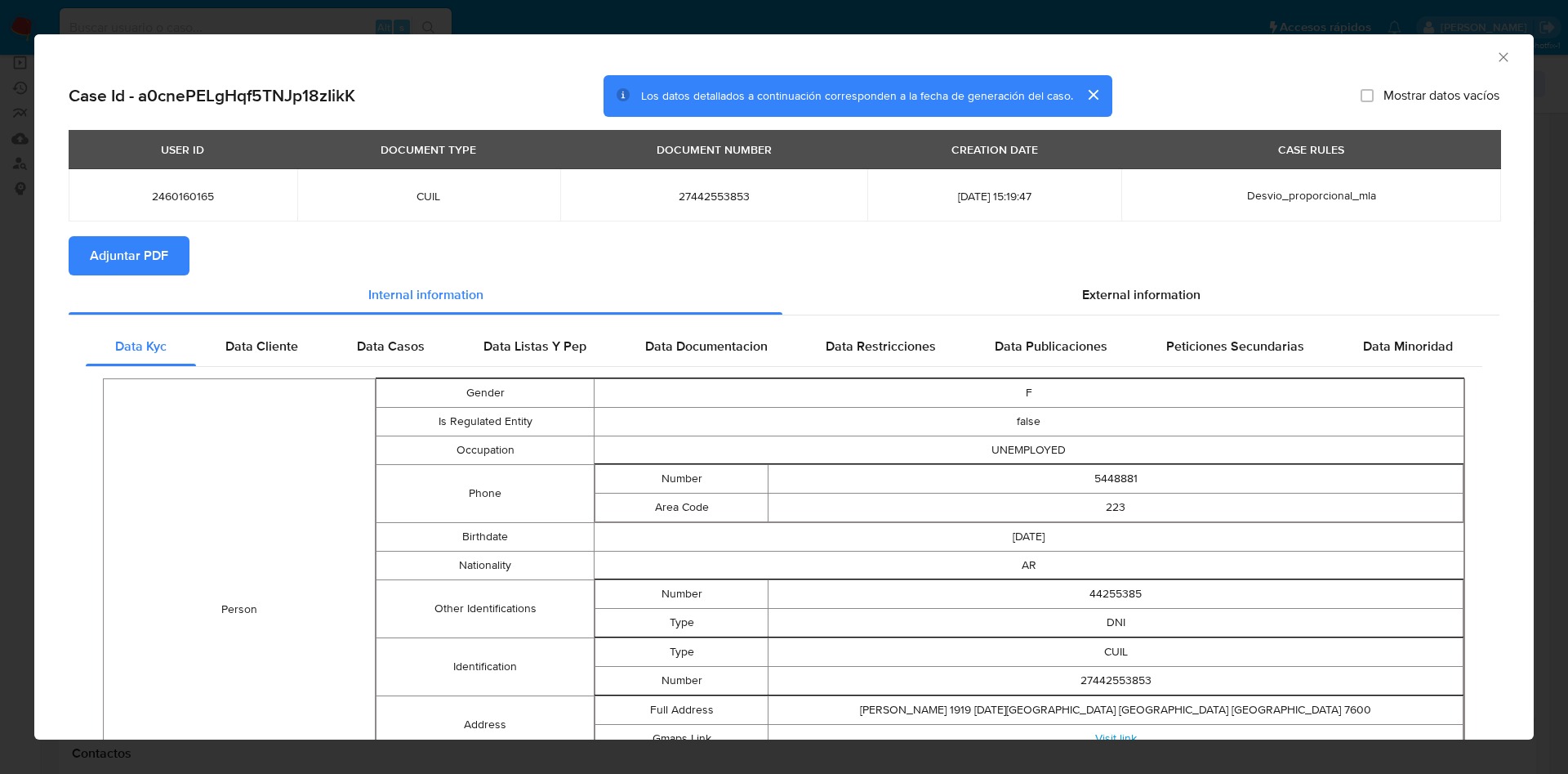
click at [142, 253] on span "Adjuntar PDF" at bounding box center [129, 255] width 79 height 35
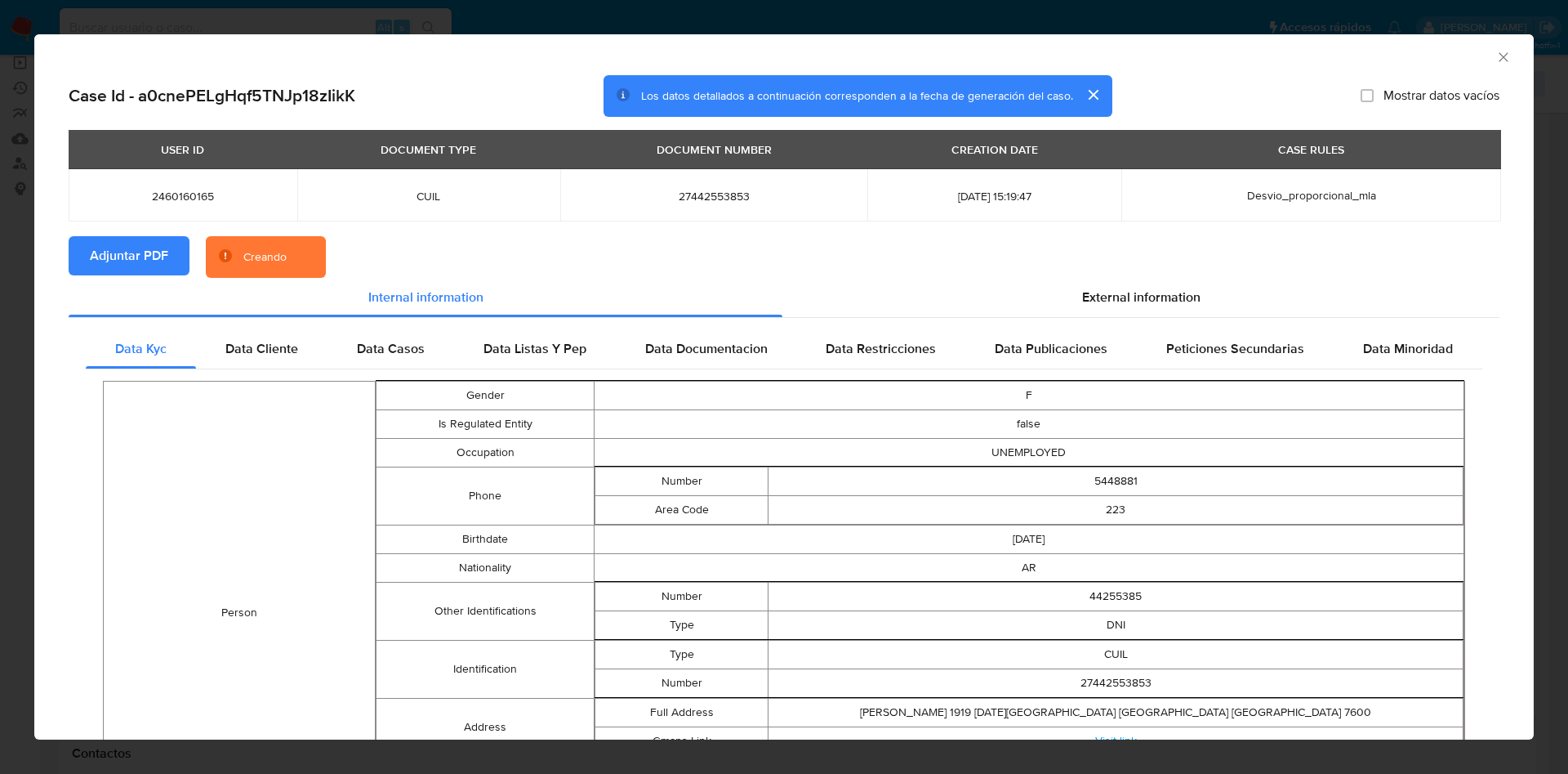
click at [1107, 480] on td "5448881" at bounding box center [1116, 481] width 695 height 29
click at [1108, 480] on td "5448881" at bounding box center [1116, 481] width 695 height 29
click at [293, 336] on div "Data Cliente" at bounding box center [261, 349] width 131 height 39
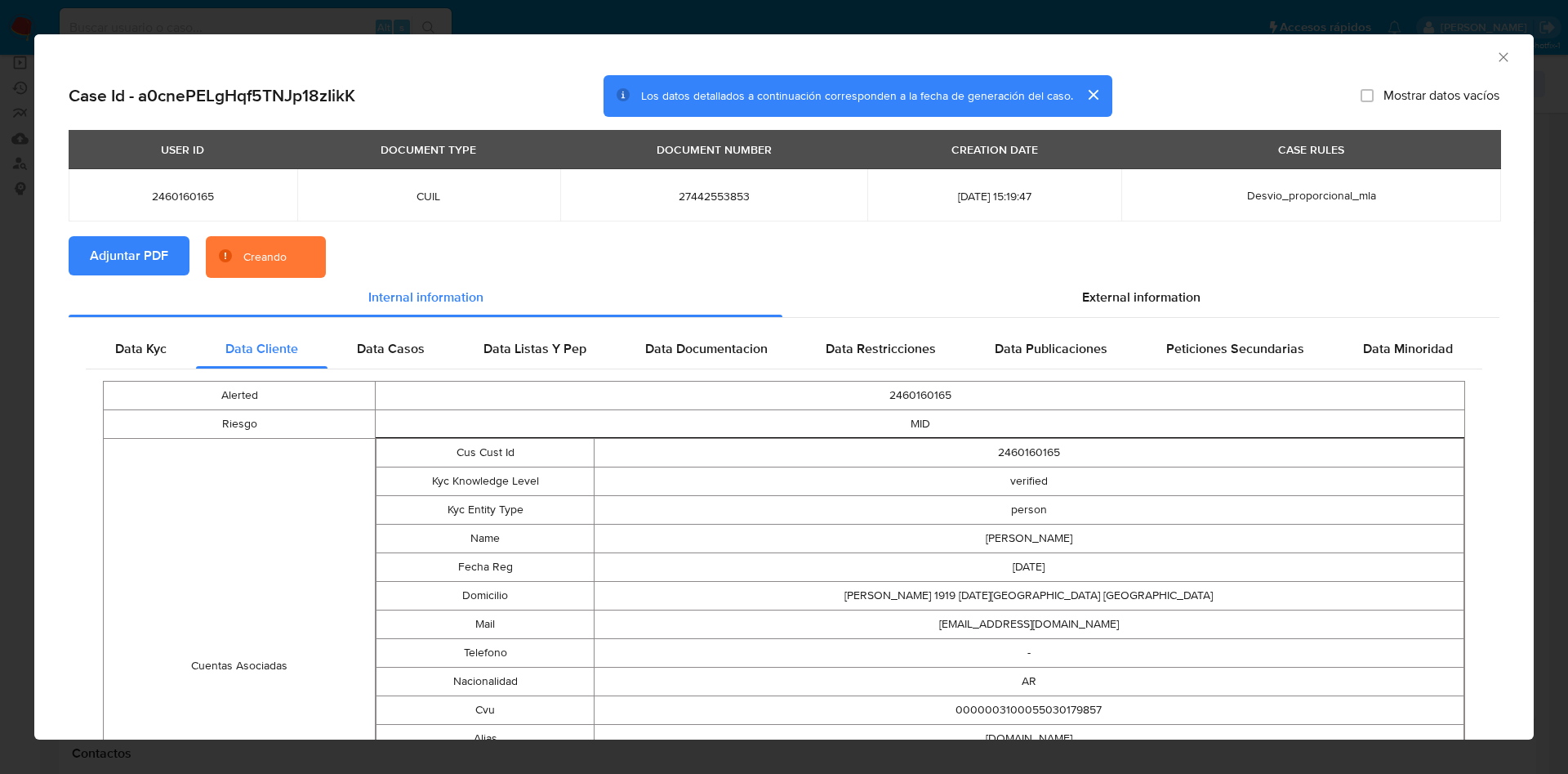
click at [993, 432] on td "MID" at bounding box center [920, 424] width 1090 height 29
click at [1000, 456] on td "2460160165" at bounding box center [1029, 453] width 870 height 29
copy td "2460160165"
